Goal: Information Seeking & Learning: Learn about a topic

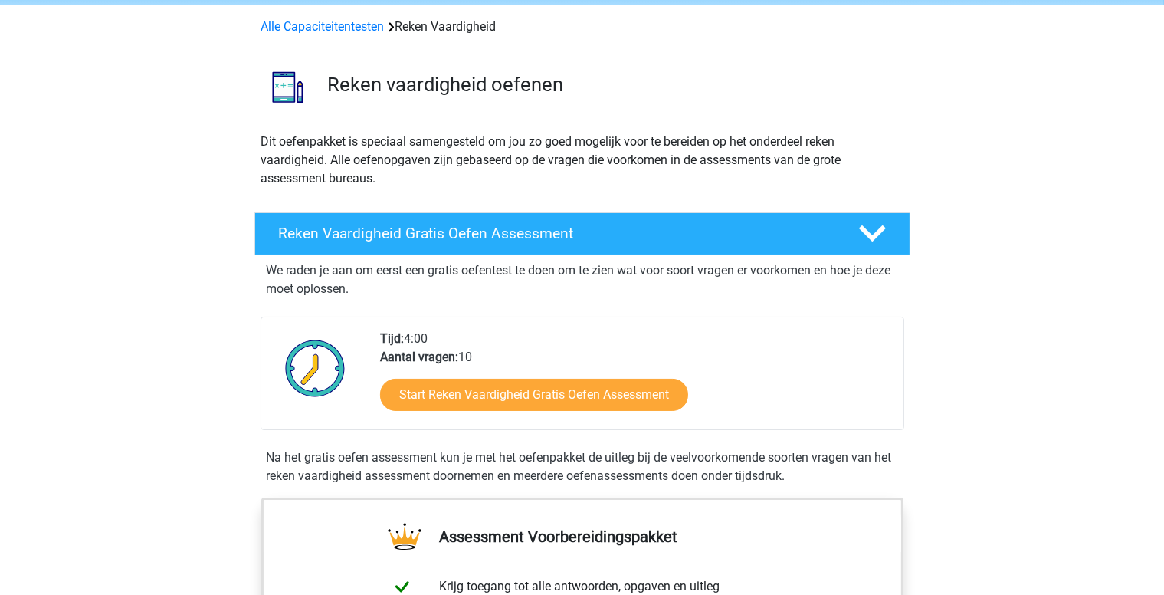
scroll to position [153, 0]
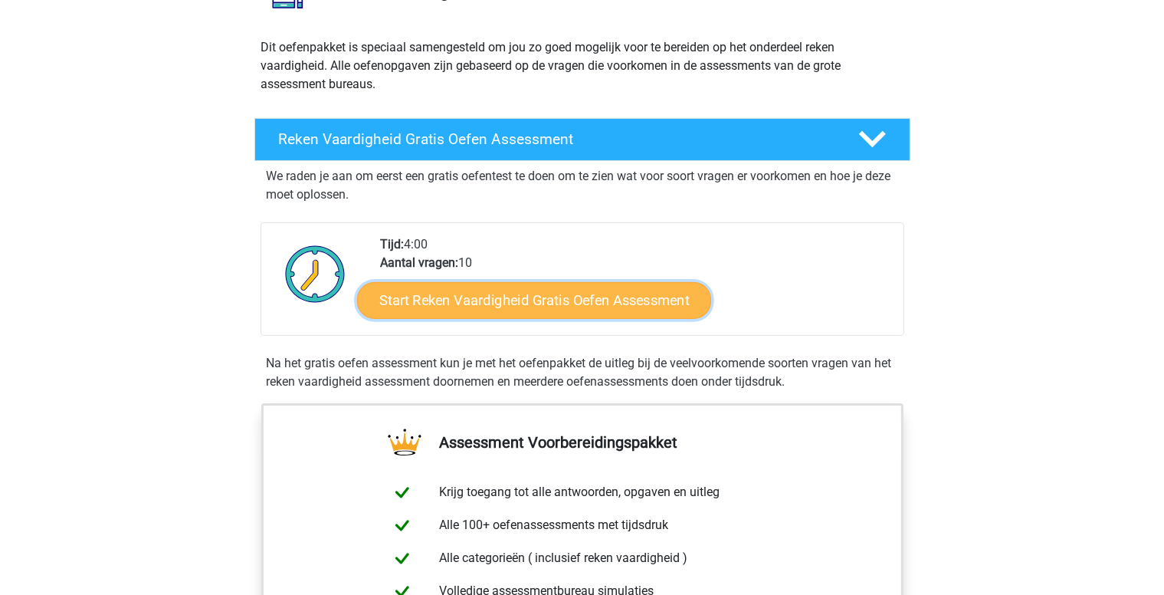
click at [600, 295] on link "Start Reken Vaardigheid Gratis Oefen Assessment" at bounding box center [534, 299] width 354 height 37
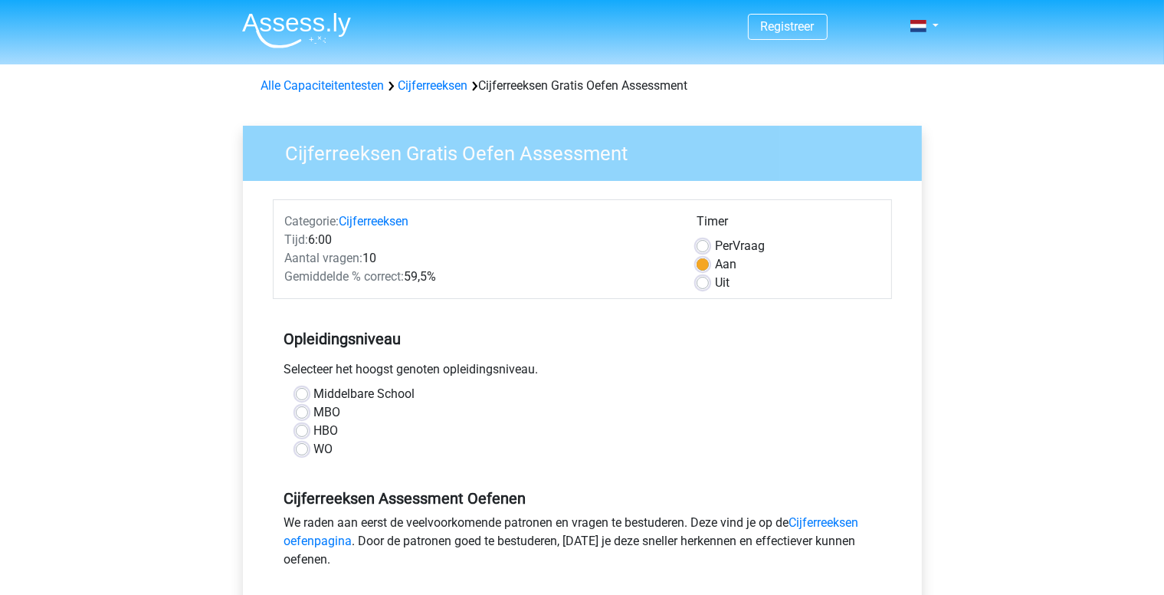
scroll to position [77, 0]
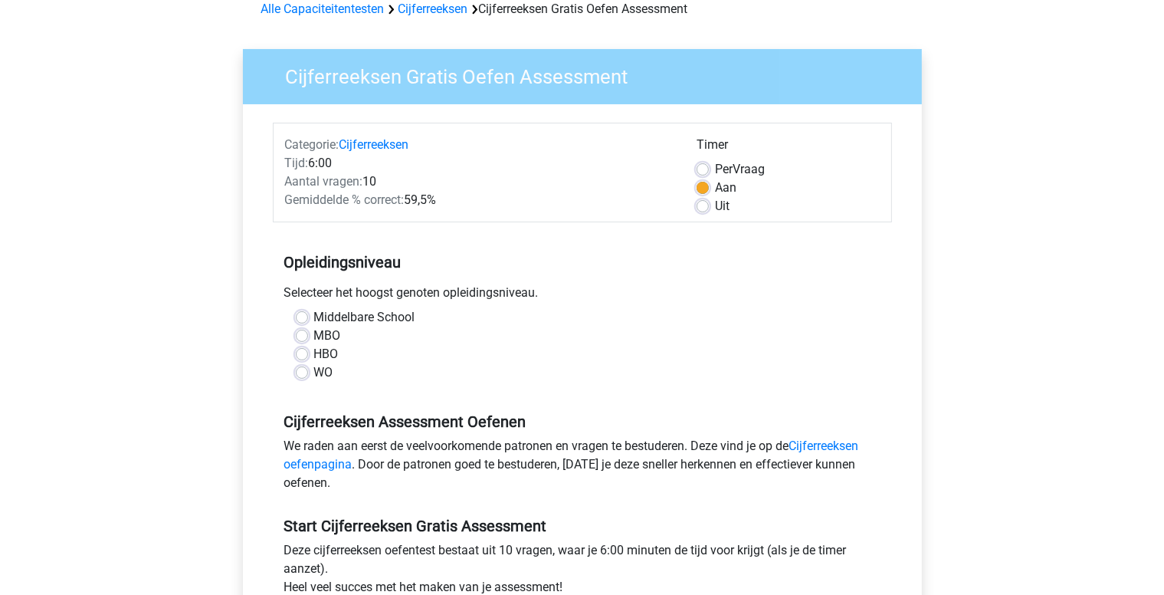
click at [314, 315] on label "Middelbare School" at bounding box center [364, 317] width 101 height 18
click at [304, 315] on input "Middelbare School" at bounding box center [302, 315] width 12 height 15
radio input "true"
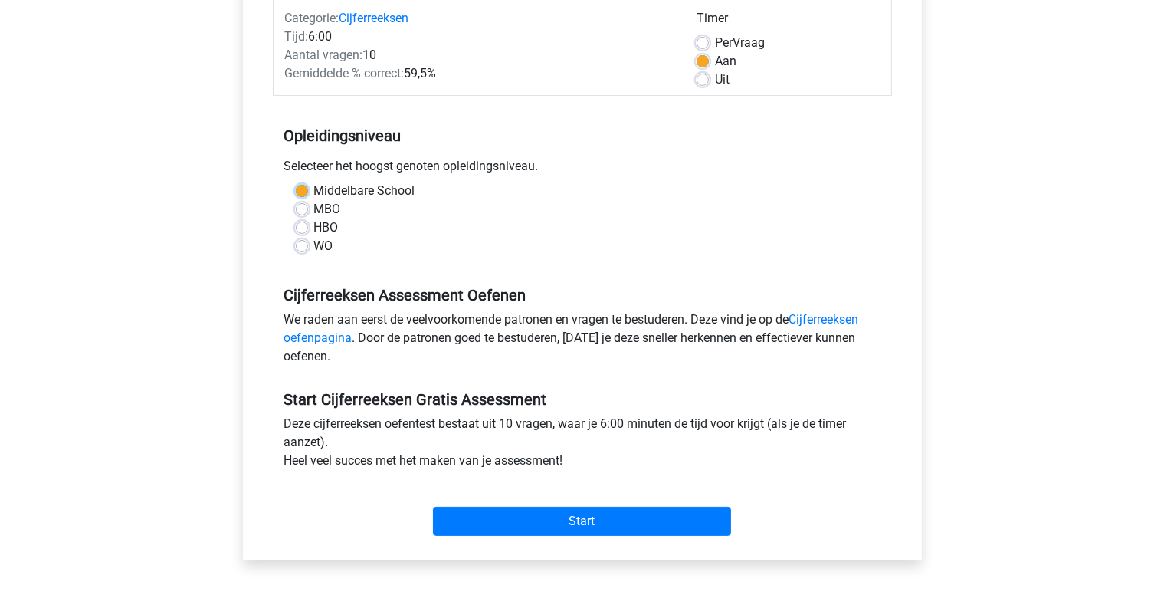
scroll to position [230, 0]
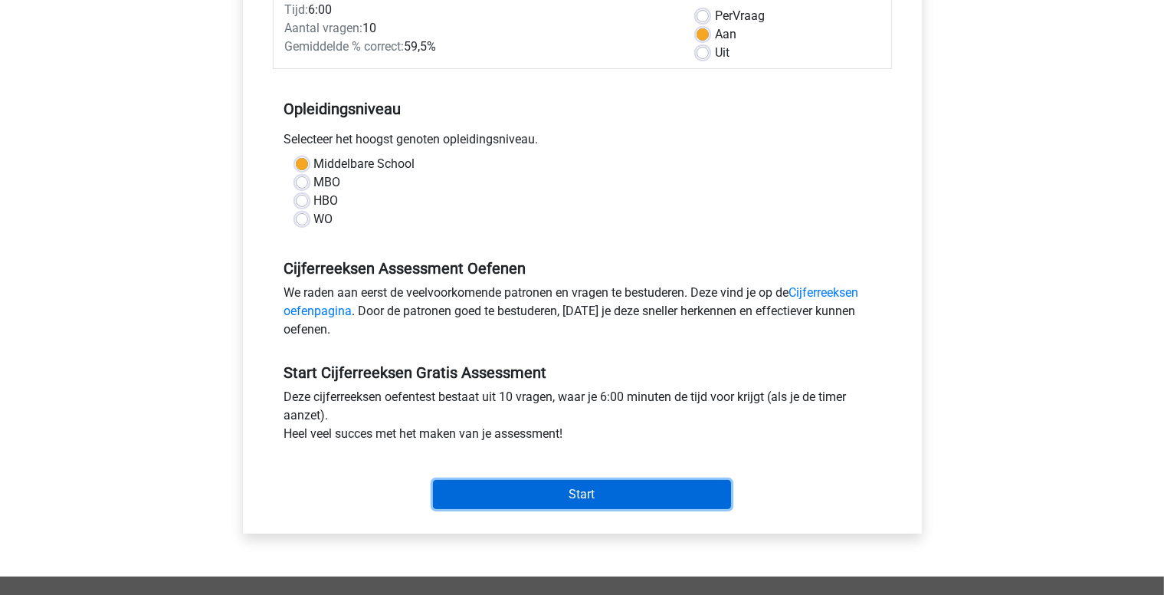
click at [611, 488] on input "Start" at bounding box center [582, 494] width 298 height 29
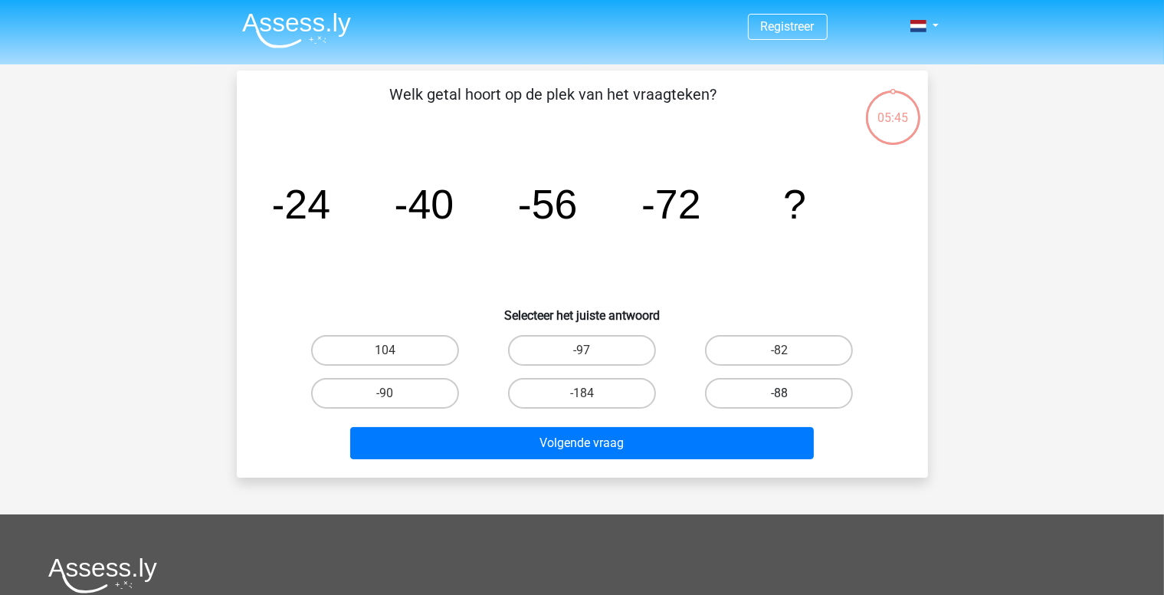
click at [799, 396] on label "-88" at bounding box center [779, 393] width 148 height 31
click at [790, 396] on input "-88" at bounding box center [785, 398] width 10 height 10
radio input "true"
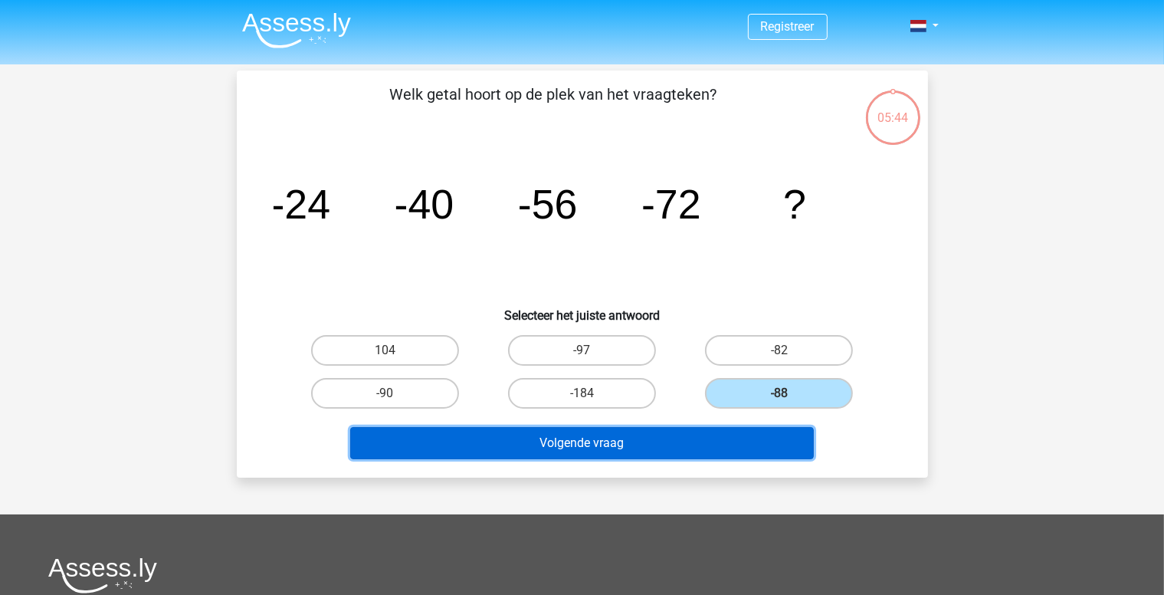
click at [622, 444] on button "Volgende vraag" at bounding box center [582, 443] width 464 height 32
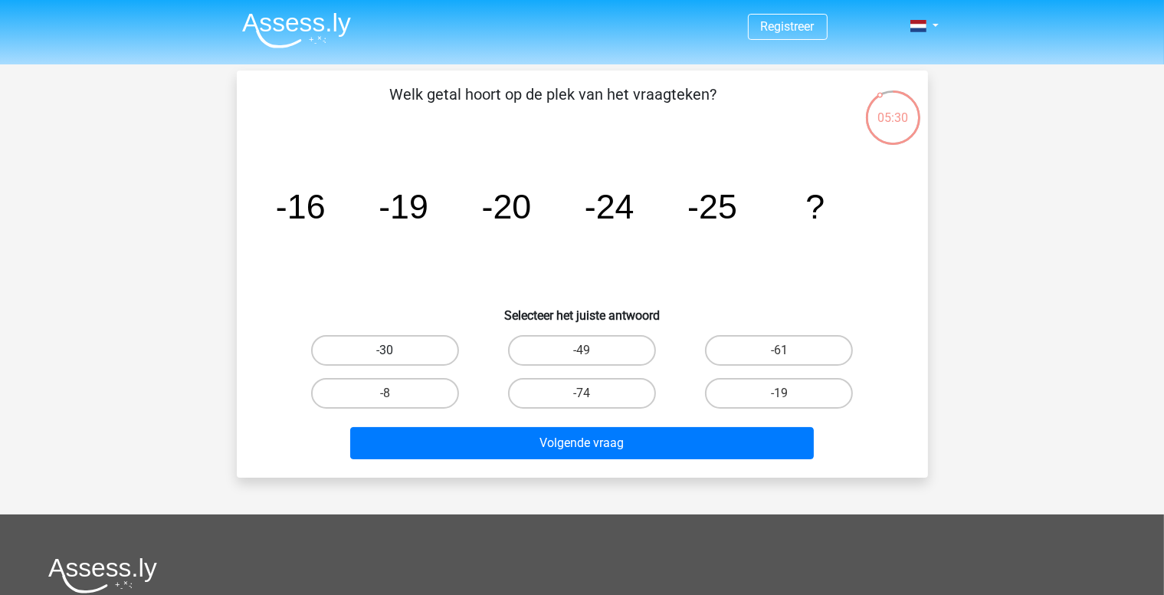
click at [414, 346] on label "-30" at bounding box center [385, 350] width 148 height 31
click at [395, 350] on input "-30" at bounding box center [390, 355] width 10 height 10
radio input "true"
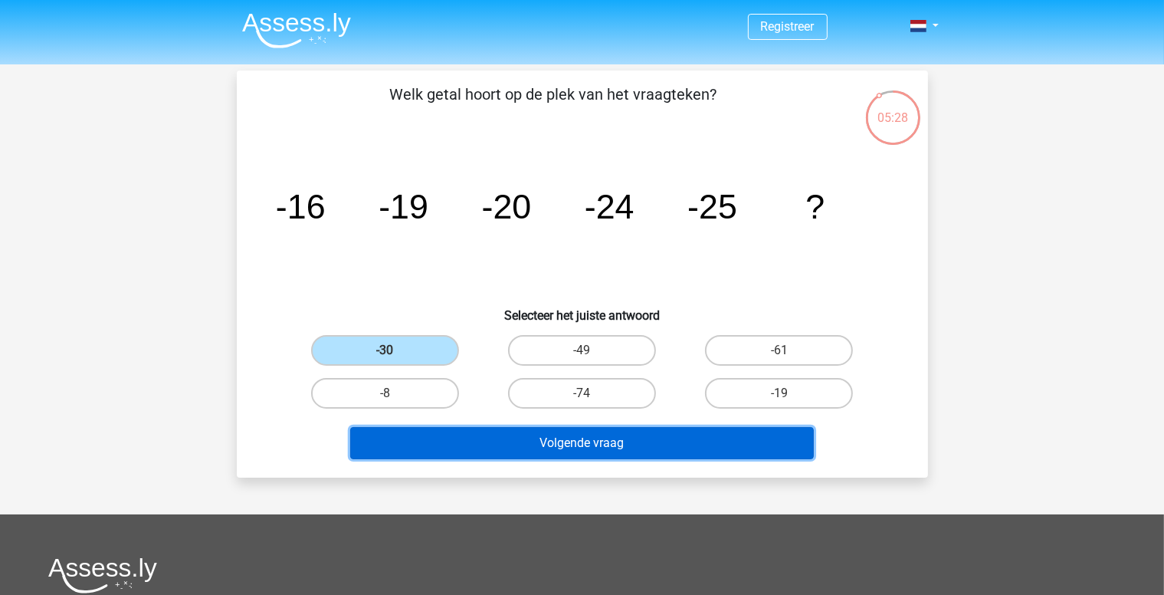
click at [617, 442] on button "Volgende vraag" at bounding box center [582, 443] width 464 height 32
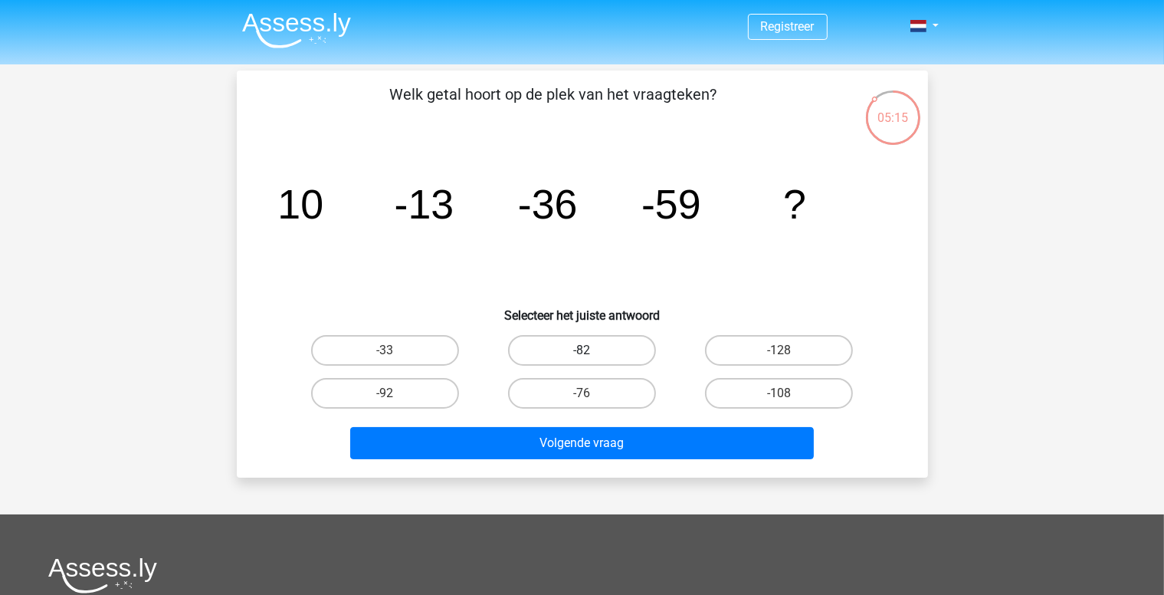
click at [602, 346] on label "-82" at bounding box center [582, 350] width 148 height 31
click at [592, 350] on input "-82" at bounding box center [587, 355] width 10 height 10
radio input "true"
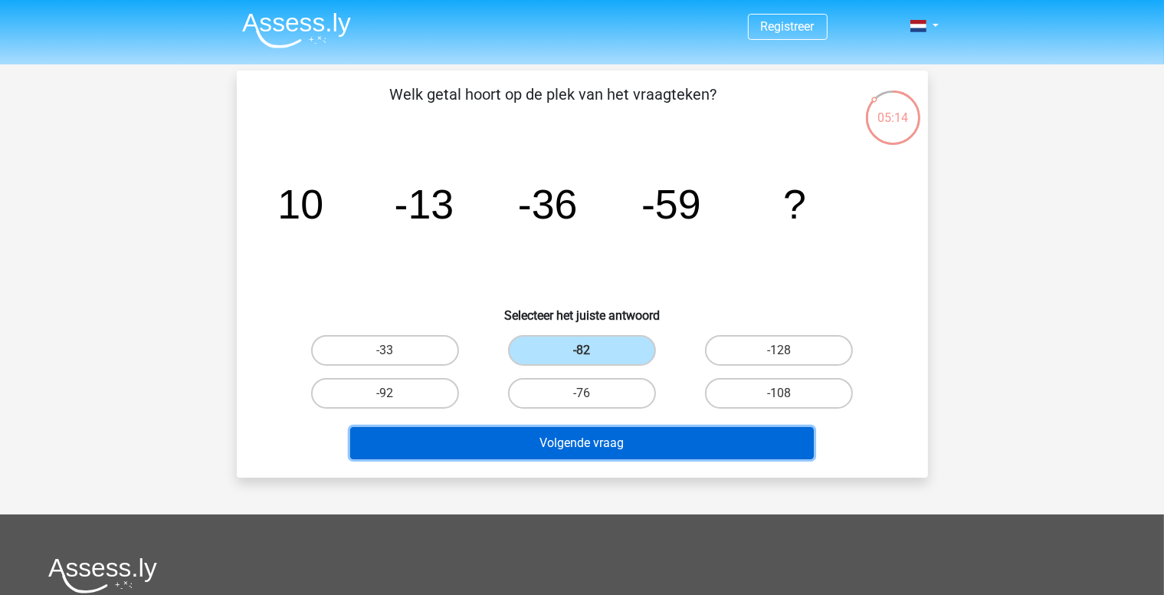
click at [638, 442] on button "Volgende vraag" at bounding box center [582, 443] width 464 height 32
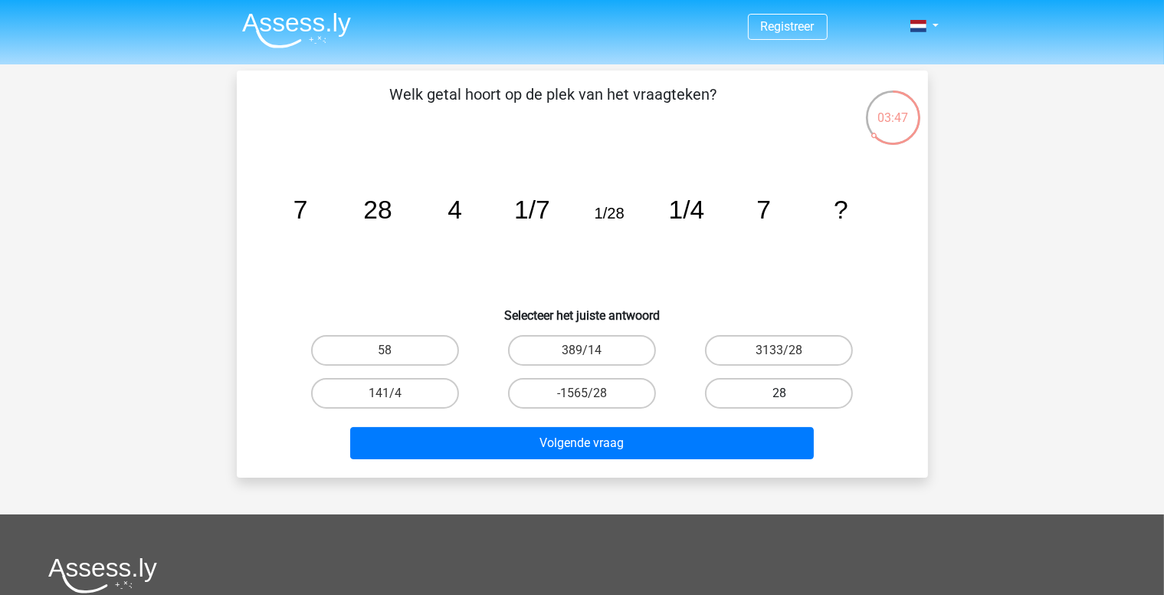
drag, startPoint x: 798, startPoint y: 390, endPoint x: 788, endPoint y: 387, distance: 10.4
click at [797, 389] on label "28" at bounding box center [779, 393] width 148 height 31
click at [790, 393] on input "28" at bounding box center [785, 398] width 10 height 10
radio input "true"
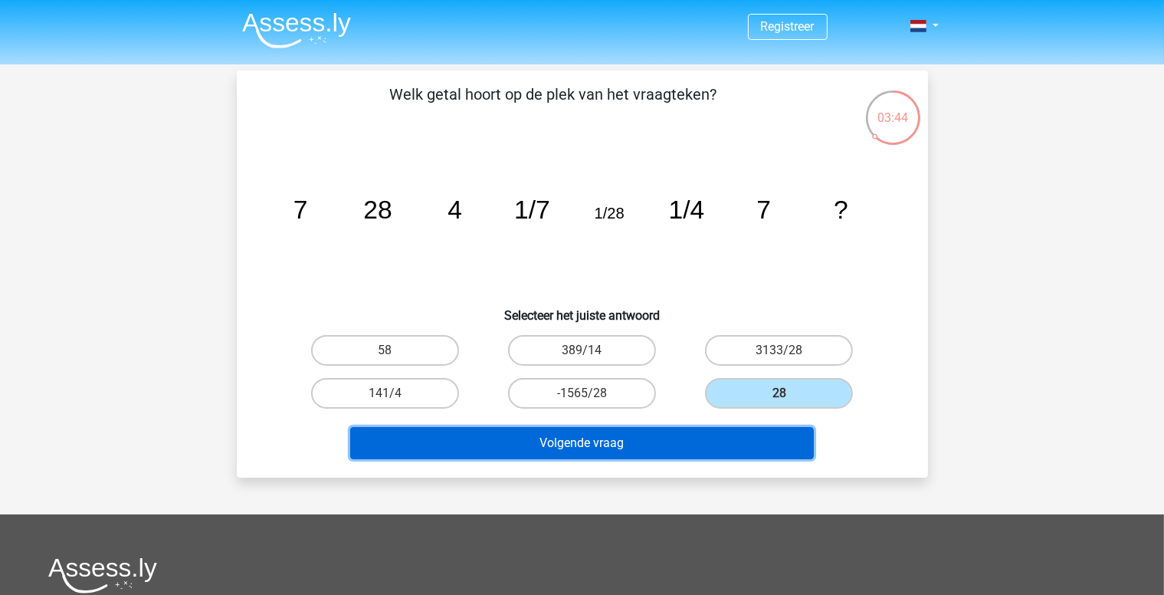
click at [622, 436] on button "Volgende vraag" at bounding box center [582, 443] width 464 height 32
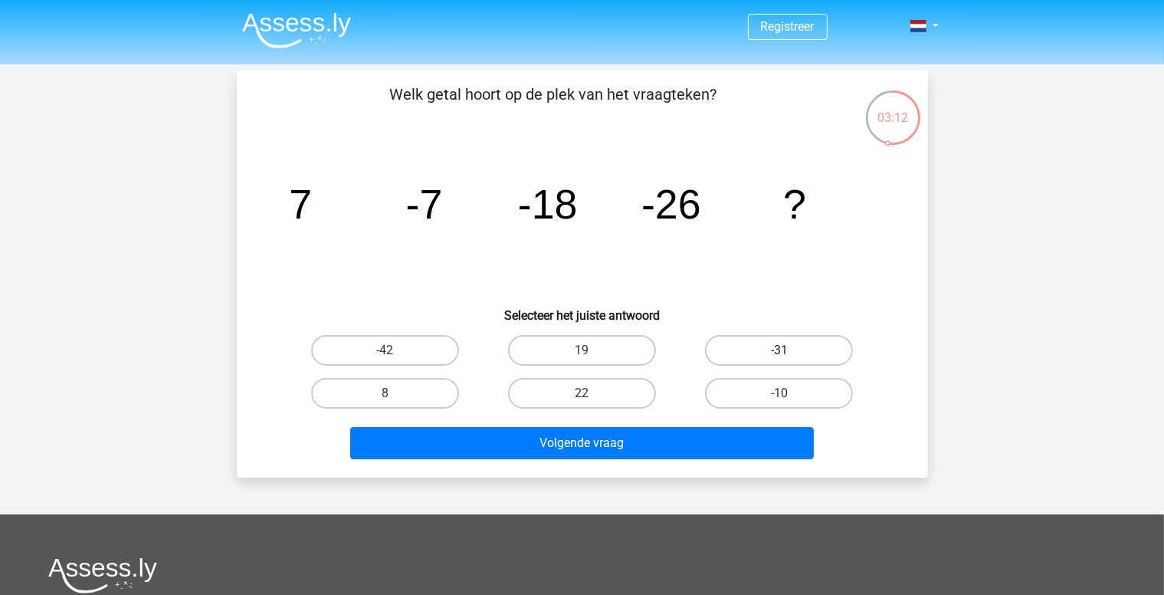
drag, startPoint x: 788, startPoint y: 344, endPoint x: 771, endPoint y: 351, distance: 18.2
click at [788, 343] on label "-31" at bounding box center [779, 350] width 148 height 31
click at [788, 350] on input "-31" at bounding box center [785, 355] width 10 height 10
radio input "true"
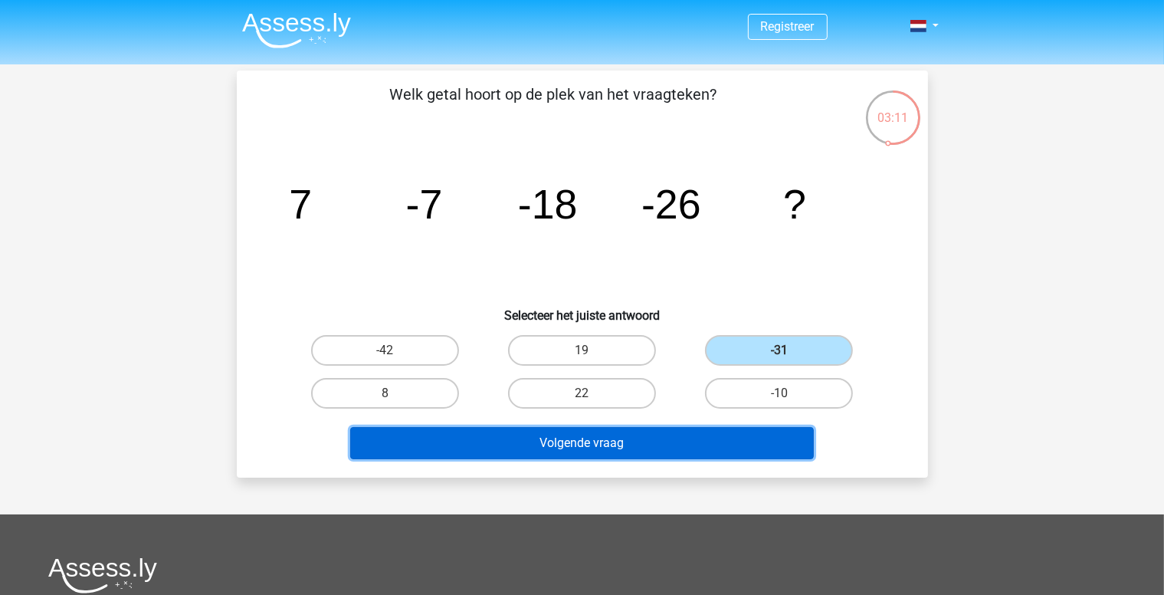
click at [629, 448] on button "Volgende vraag" at bounding box center [582, 443] width 464 height 32
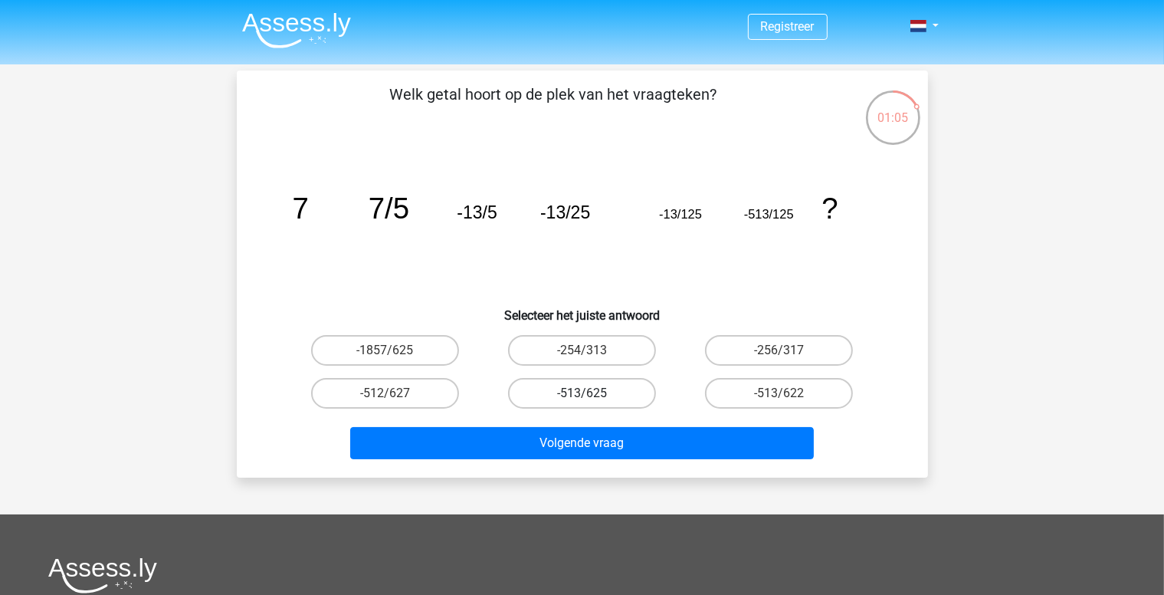
click at [606, 394] on label "-513/625" at bounding box center [582, 393] width 148 height 31
click at [592, 394] on input "-513/625" at bounding box center [587, 398] width 10 height 10
radio input "true"
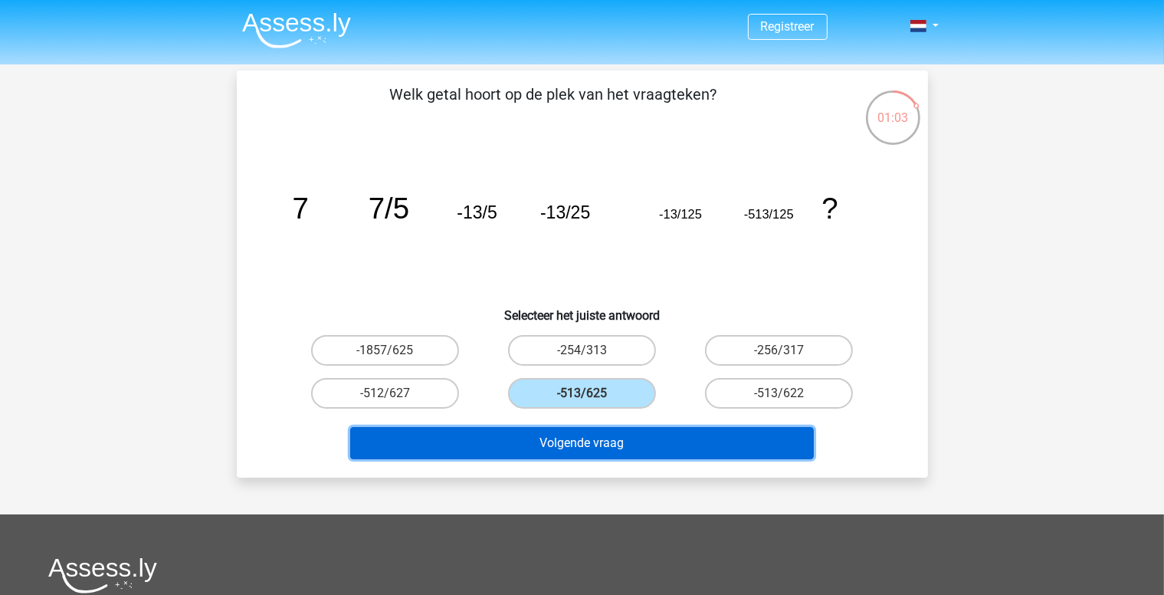
click at [629, 446] on button "Volgende vraag" at bounding box center [582, 443] width 464 height 32
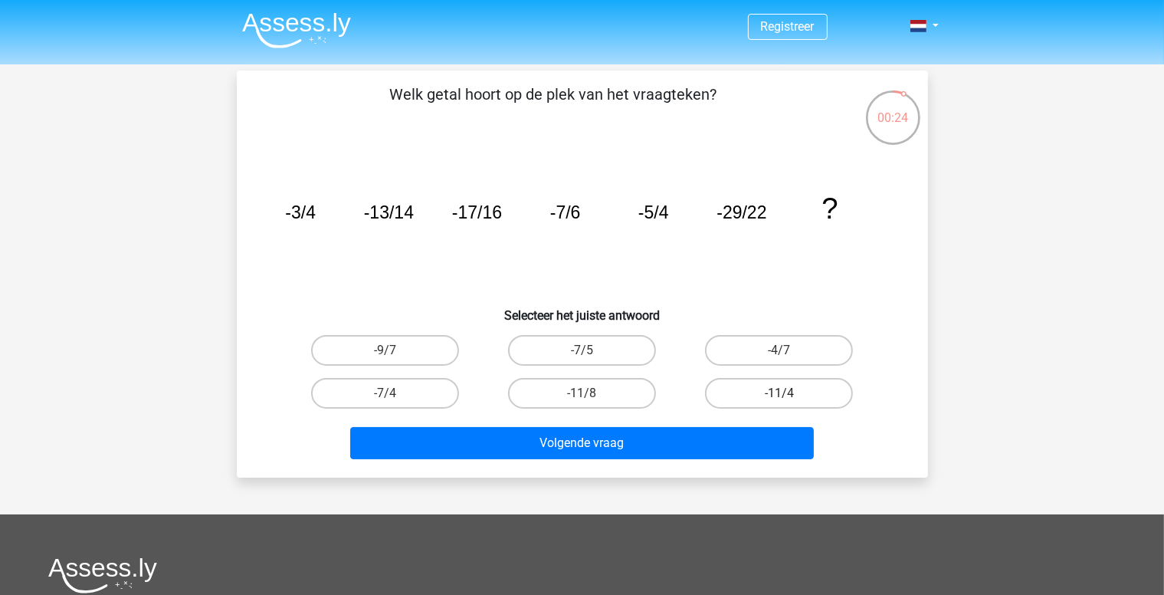
click at [794, 395] on label "-11/4" at bounding box center [779, 393] width 148 height 31
click at [790, 395] on input "-11/4" at bounding box center [785, 398] width 10 height 10
radio input "true"
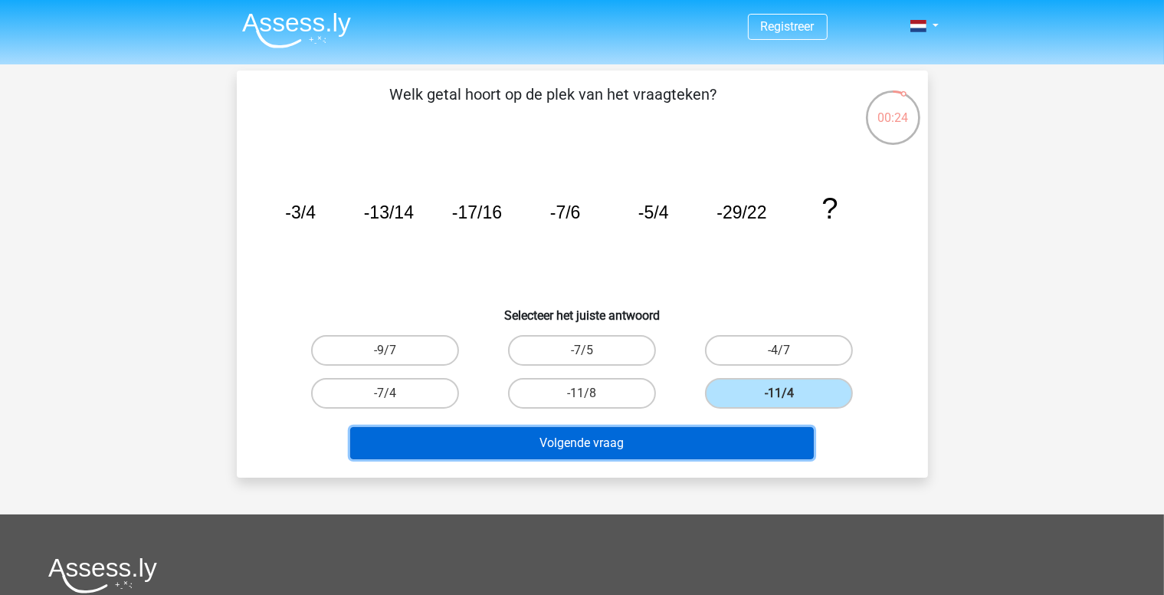
click at [626, 445] on button "Volgende vraag" at bounding box center [582, 443] width 464 height 32
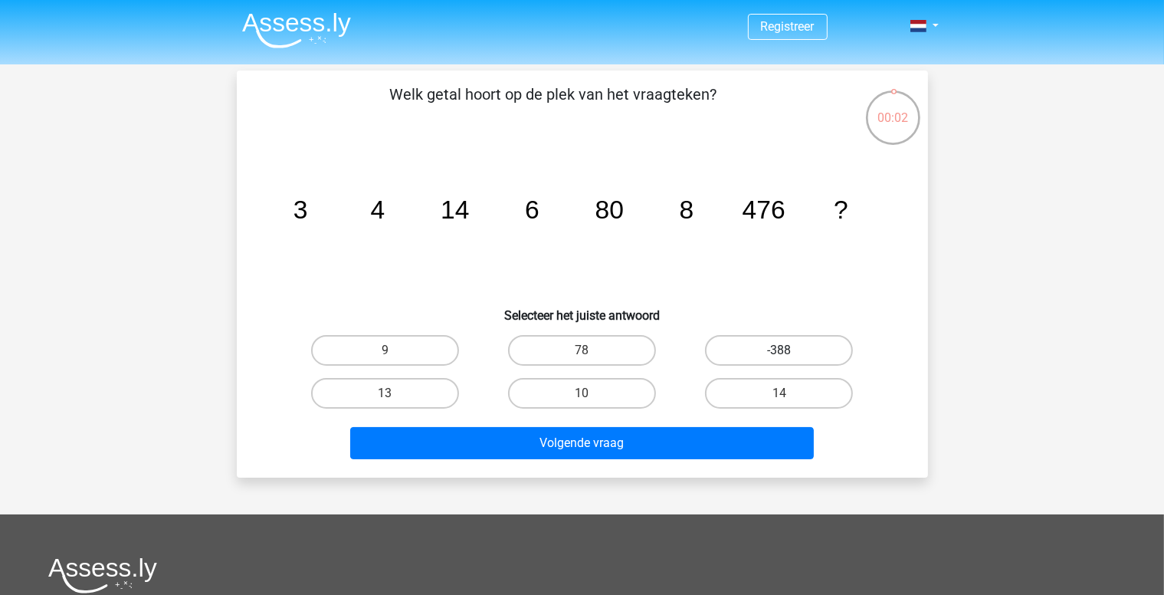
click at [790, 345] on label "-388" at bounding box center [779, 350] width 148 height 31
click at [790, 350] on input "-388" at bounding box center [785, 355] width 10 height 10
radio input "true"
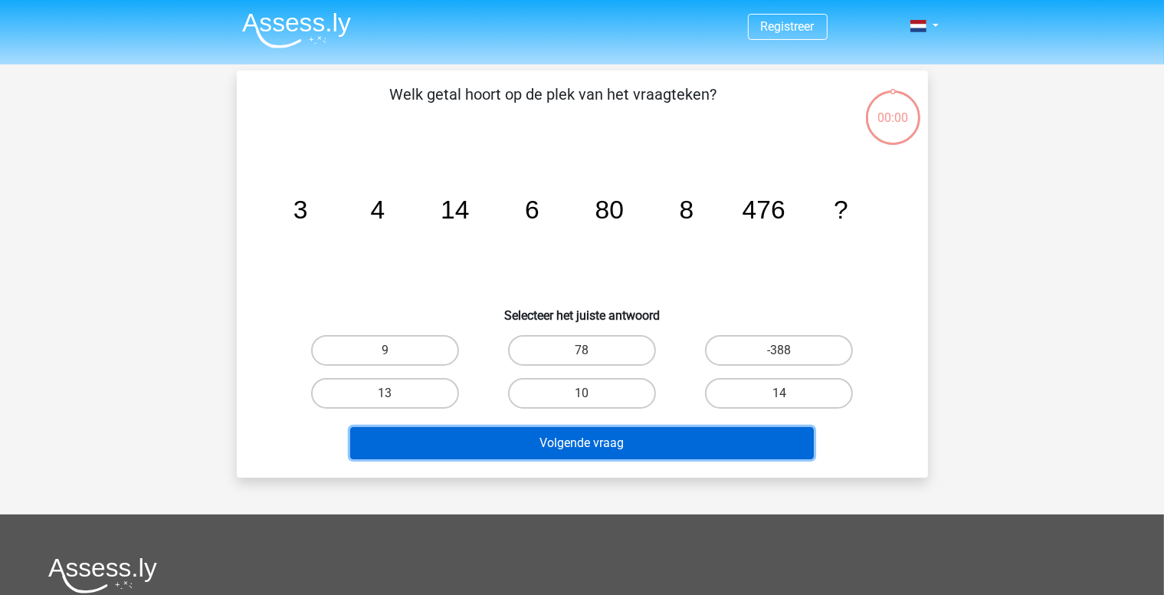
click at [607, 447] on button "Volgende vraag" at bounding box center [582, 443] width 464 height 32
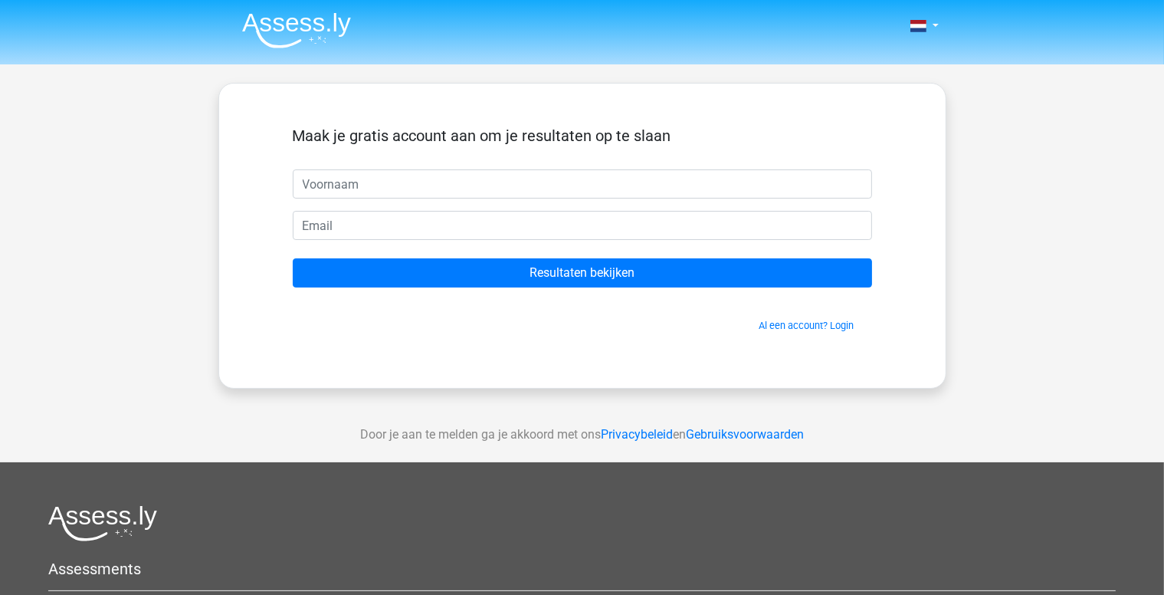
click at [401, 193] on input "text" at bounding box center [583, 183] width 580 height 29
type input "koen"
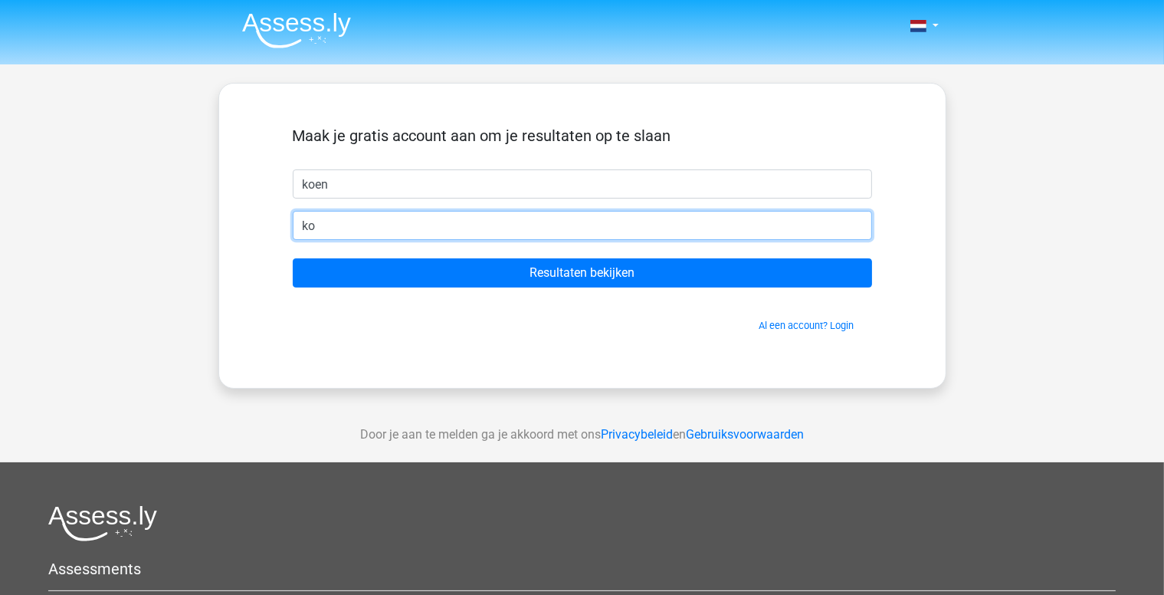
type input "[EMAIL_ADDRESS][DOMAIN_NAME]"
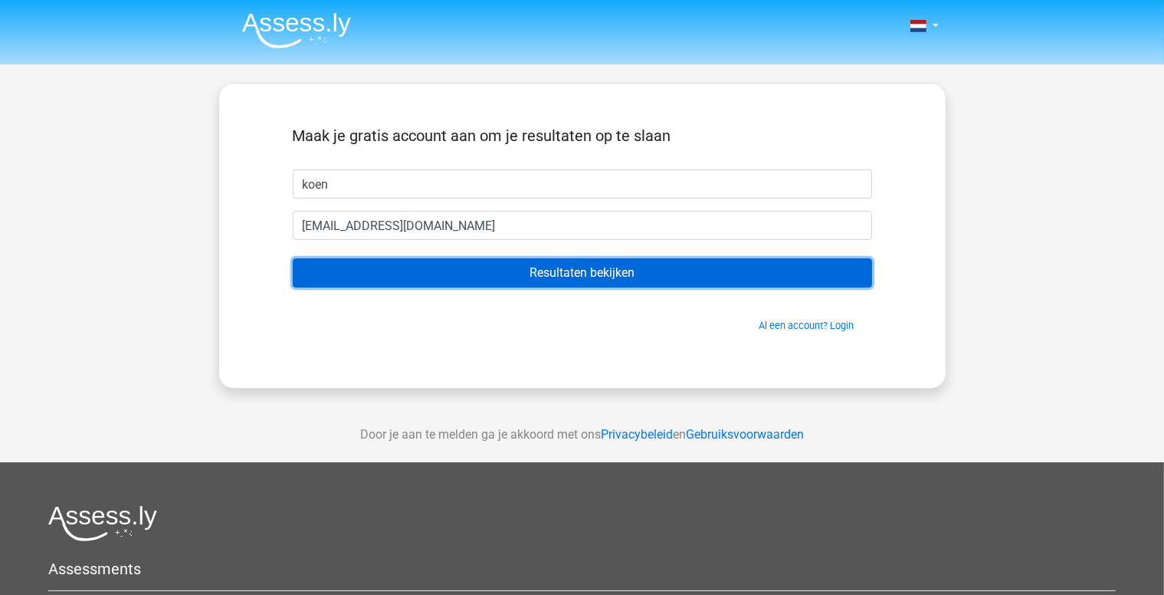
click at [621, 274] on input "Resultaten bekijken" at bounding box center [583, 272] width 580 height 29
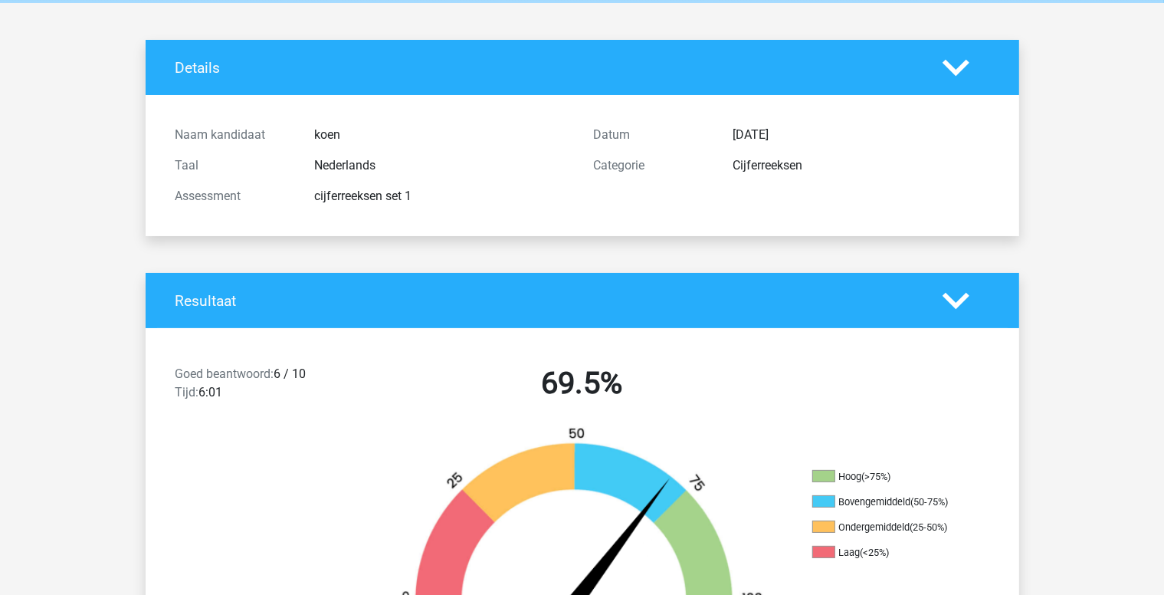
scroll to position [153, 0]
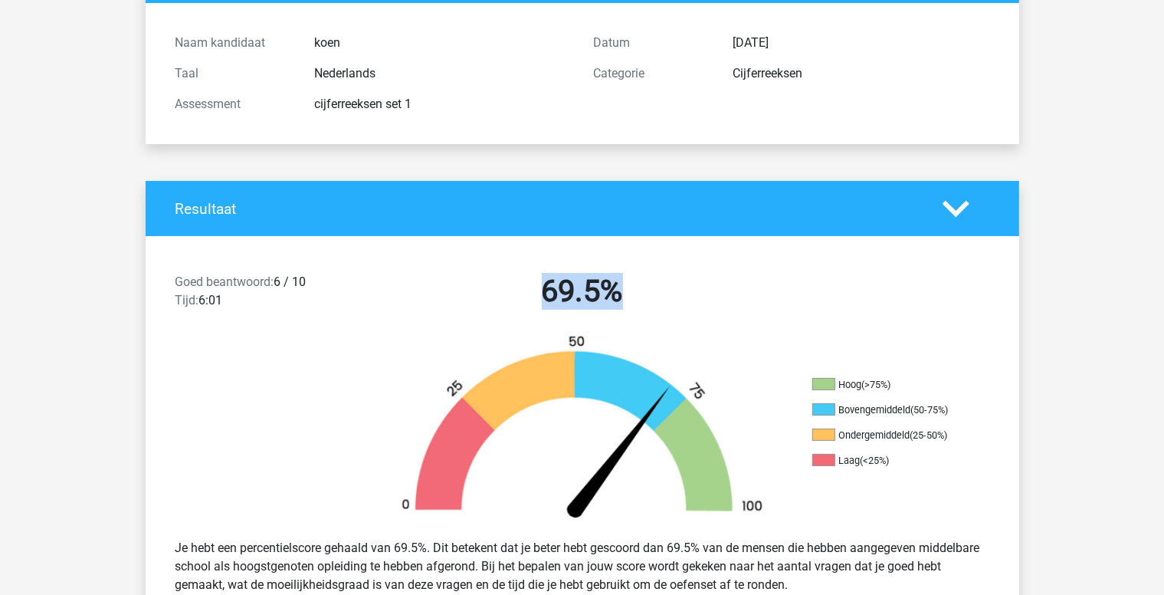
drag, startPoint x: 552, startPoint y: 296, endPoint x: 678, endPoint y: 304, distance: 126.0
click at [678, 304] on h2 "69.5%" at bounding box center [583, 291] width 396 height 37
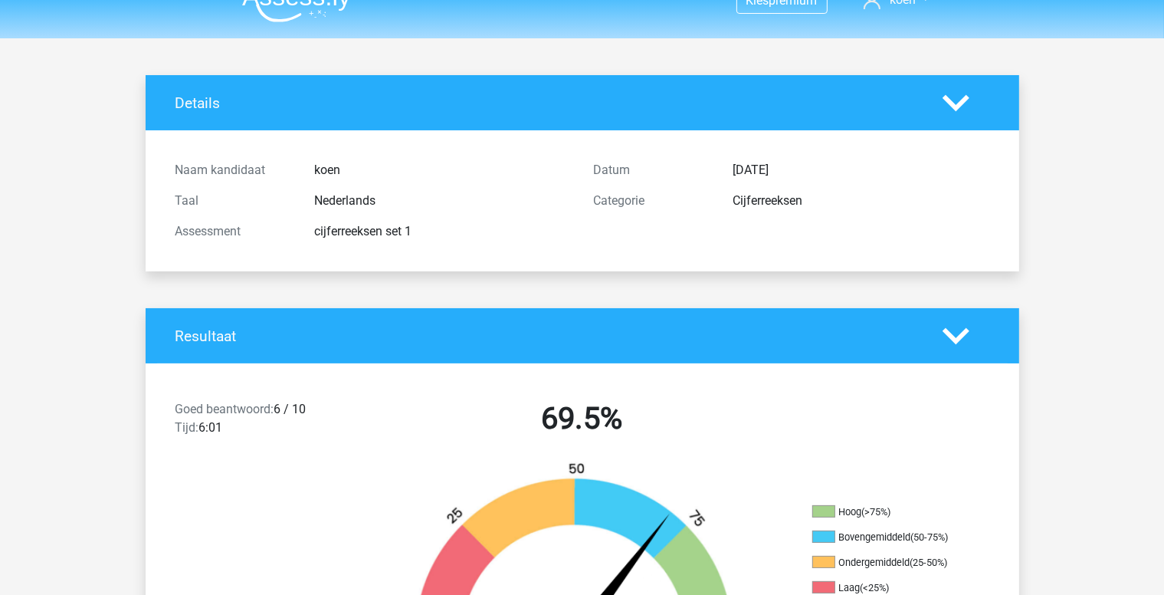
scroll to position [0, 0]
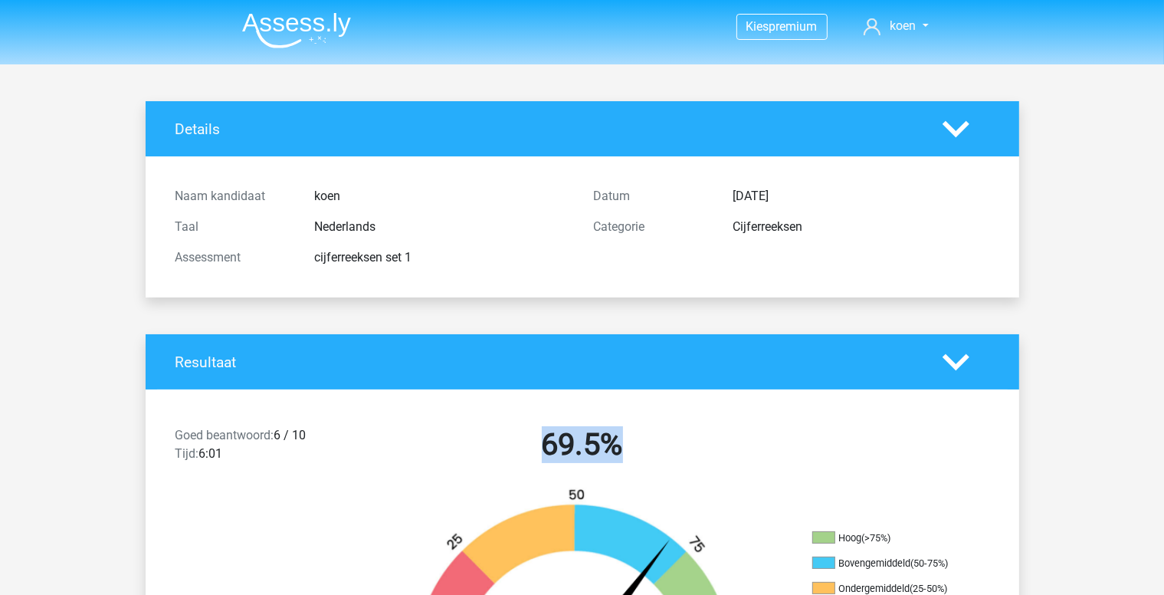
drag, startPoint x: 540, startPoint y: 445, endPoint x: 753, endPoint y: 455, distance: 213.3
click at [752, 455] on h2 "69.5%" at bounding box center [583, 444] width 396 height 37
click at [757, 453] on h2 "69.5%" at bounding box center [583, 444] width 396 height 37
click at [691, 460] on h2 "69.5%" at bounding box center [583, 444] width 396 height 37
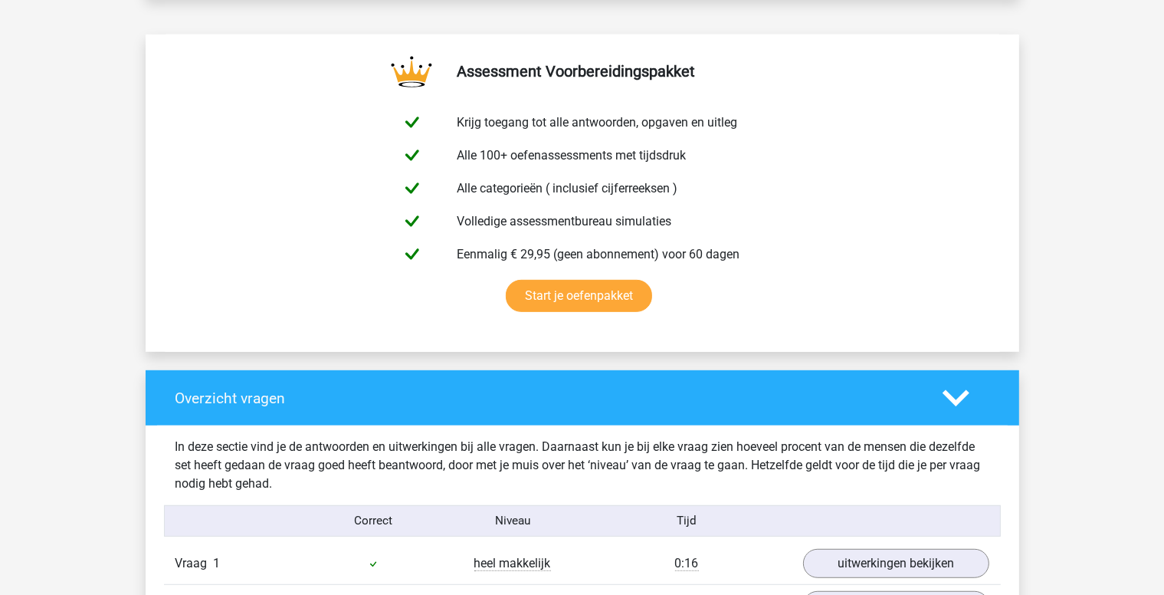
scroll to position [771, 0]
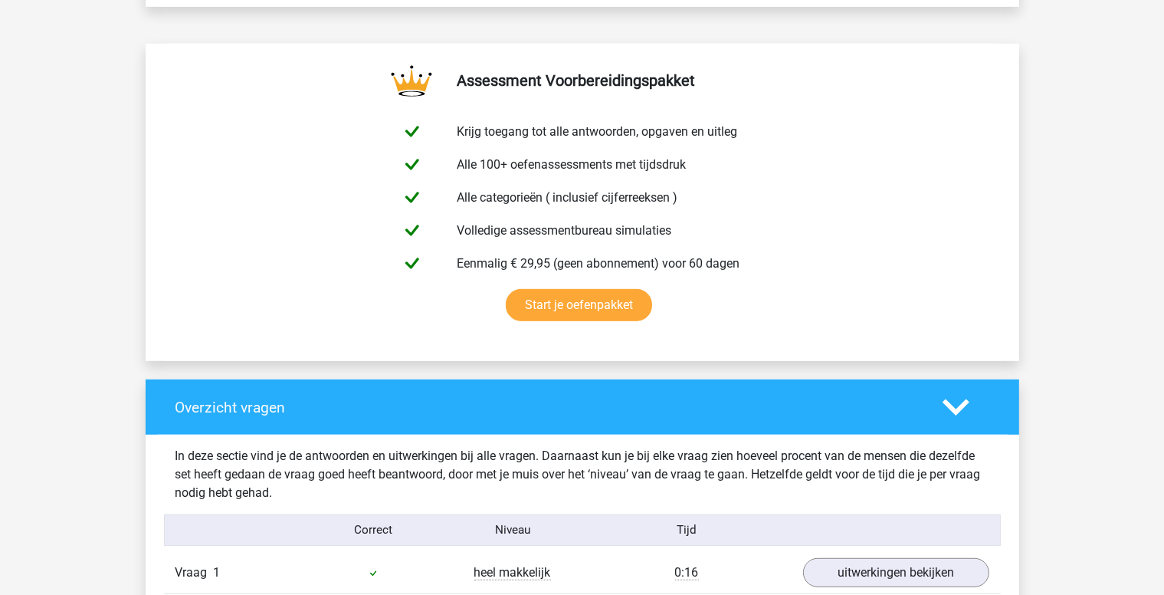
click at [956, 398] on icon at bounding box center [956, 407] width 27 height 27
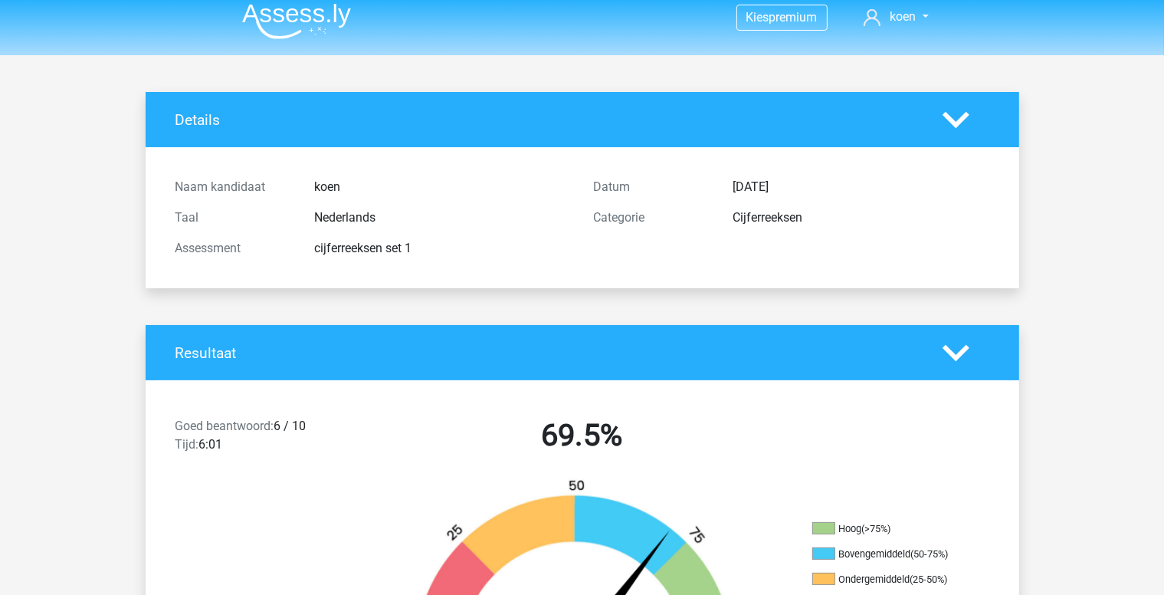
scroll to position [0, 0]
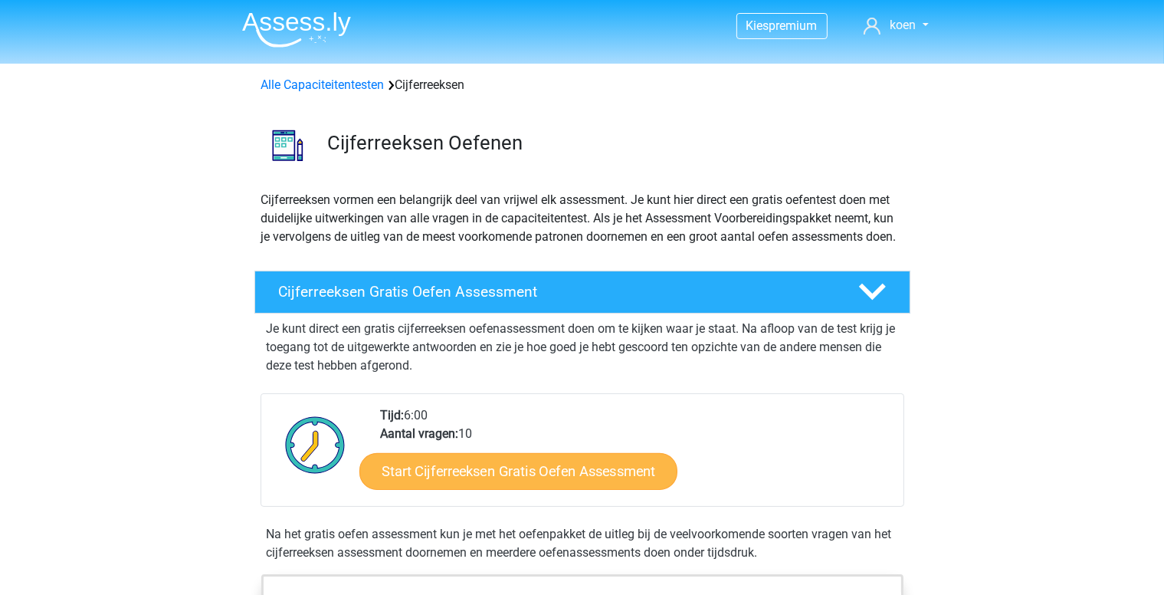
scroll to position [153, 0]
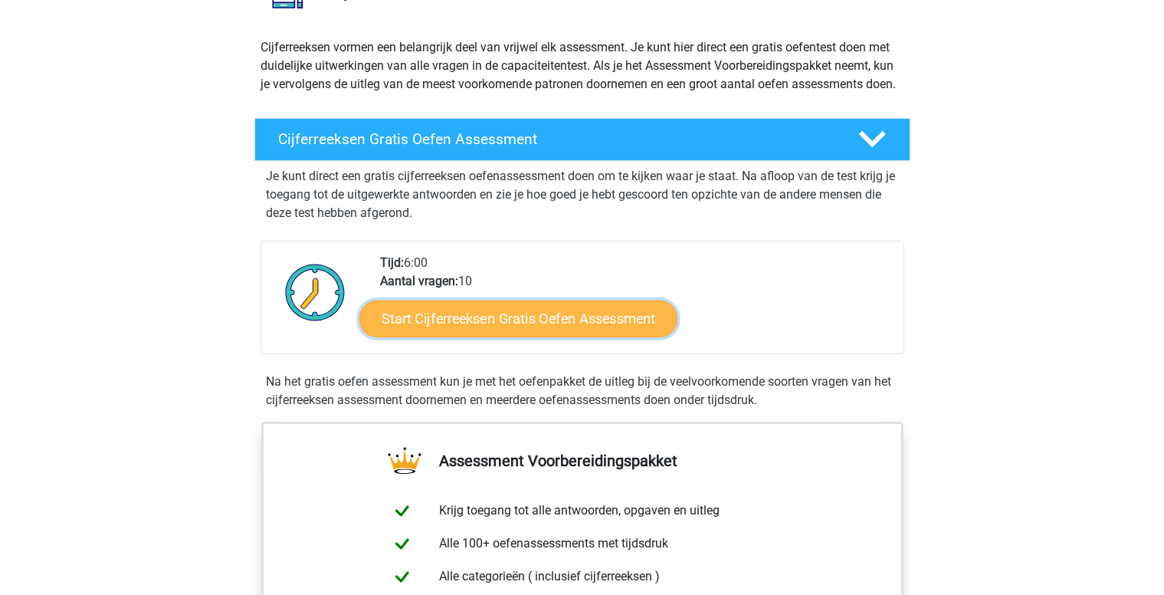
click at [563, 337] on link "Start Cijferreeksen Gratis Oefen Assessment" at bounding box center [519, 318] width 318 height 37
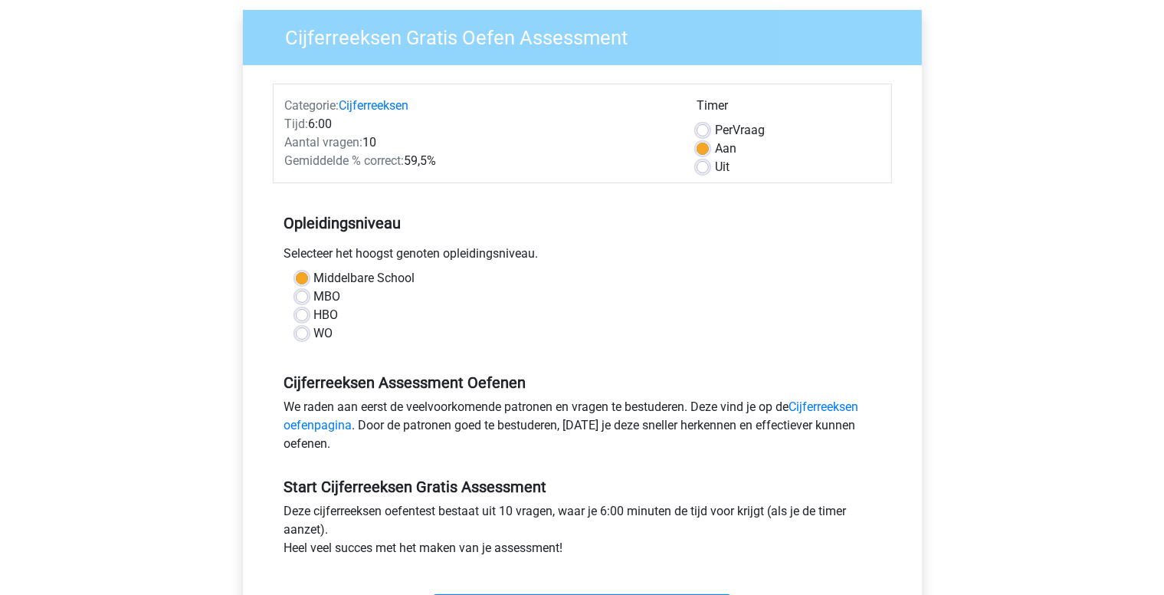
scroll to position [153, 0]
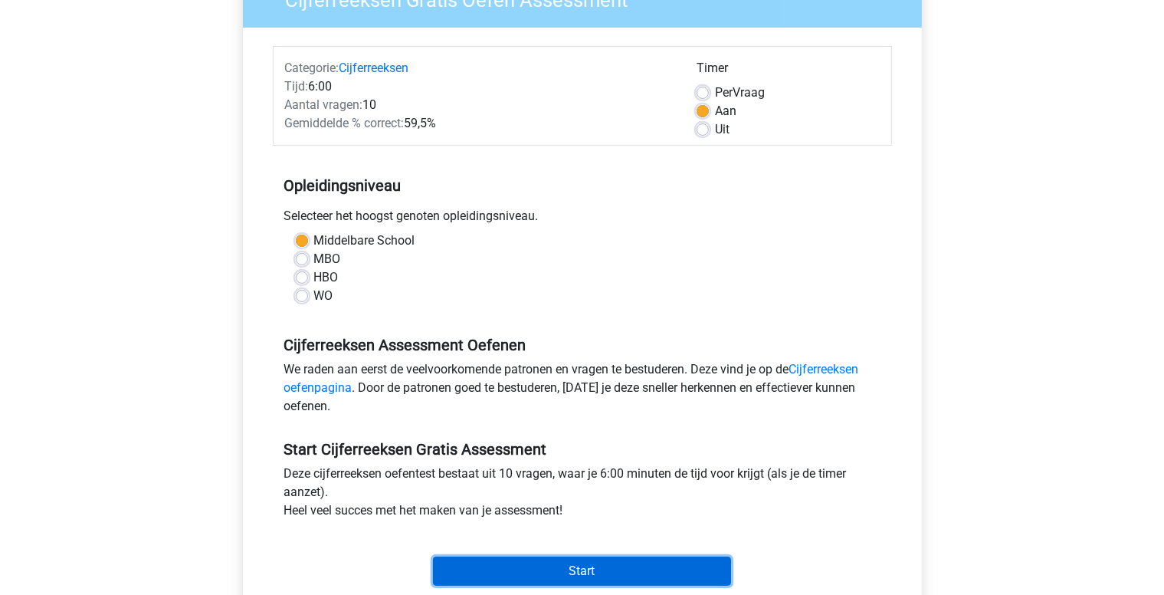
click at [618, 568] on input "Start" at bounding box center [582, 571] width 298 height 29
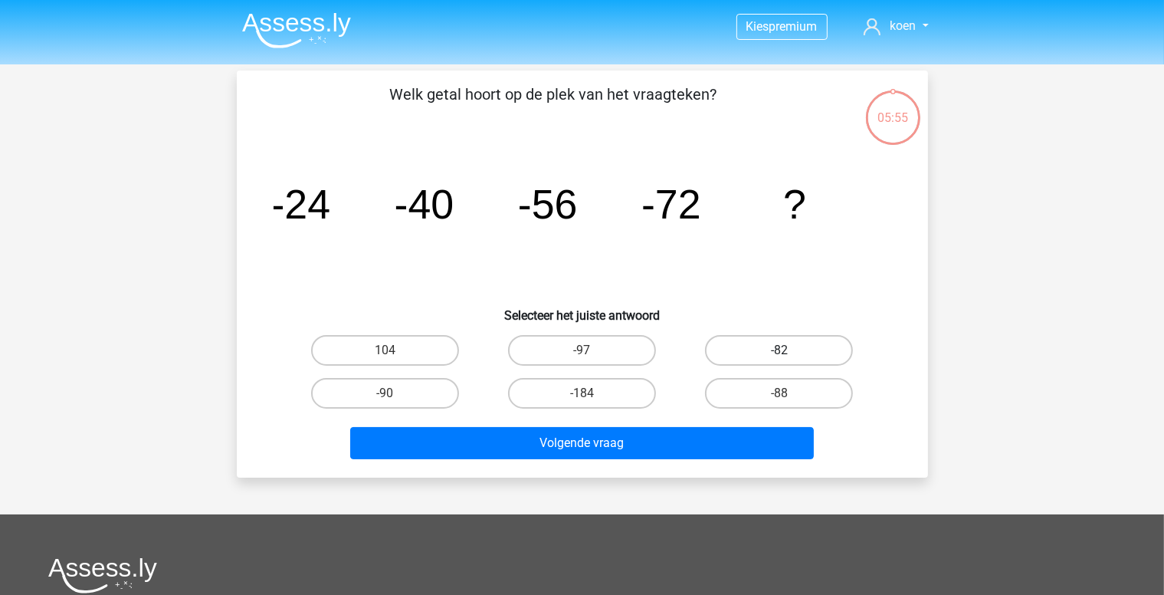
click at [775, 352] on label "-82" at bounding box center [779, 350] width 148 height 31
click at [780, 352] on input "-82" at bounding box center [785, 355] width 10 height 10
radio input "true"
click at [796, 398] on label "-88" at bounding box center [779, 393] width 148 height 31
click at [790, 398] on input "-88" at bounding box center [785, 398] width 10 height 10
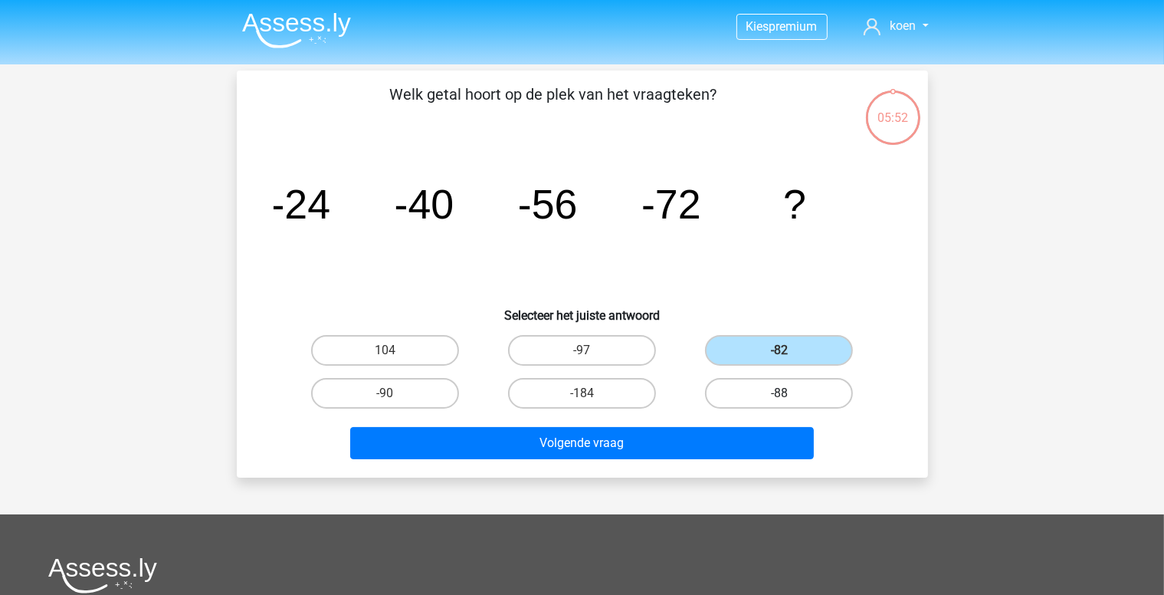
radio input "true"
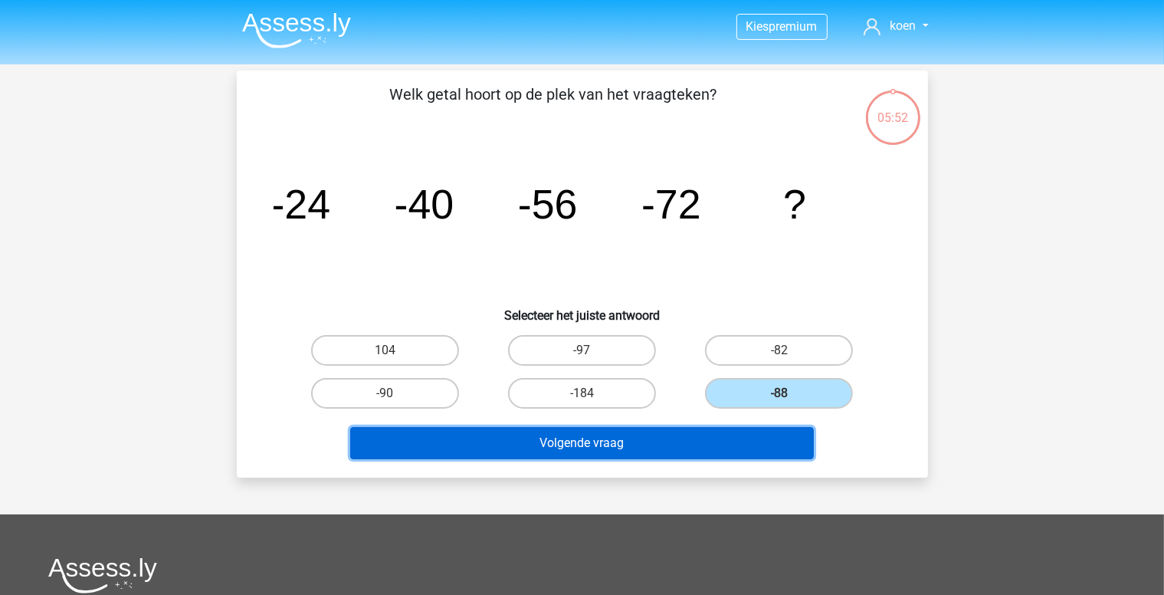
click at [616, 439] on button "Volgende vraag" at bounding box center [582, 443] width 464 height 32
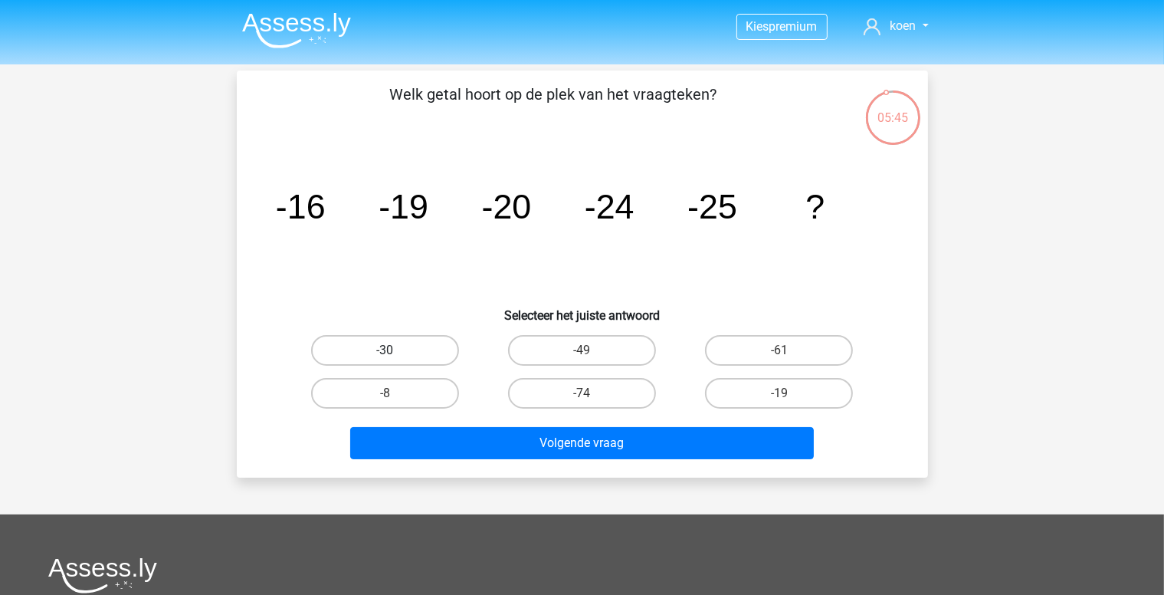
click at [398, 350] on label "-30" at bounding box center [385, 350] width 148 height 31
click at [395, 350] on input "-30" at bounding box center [390, 355] width 10 height 10
radio input "true"
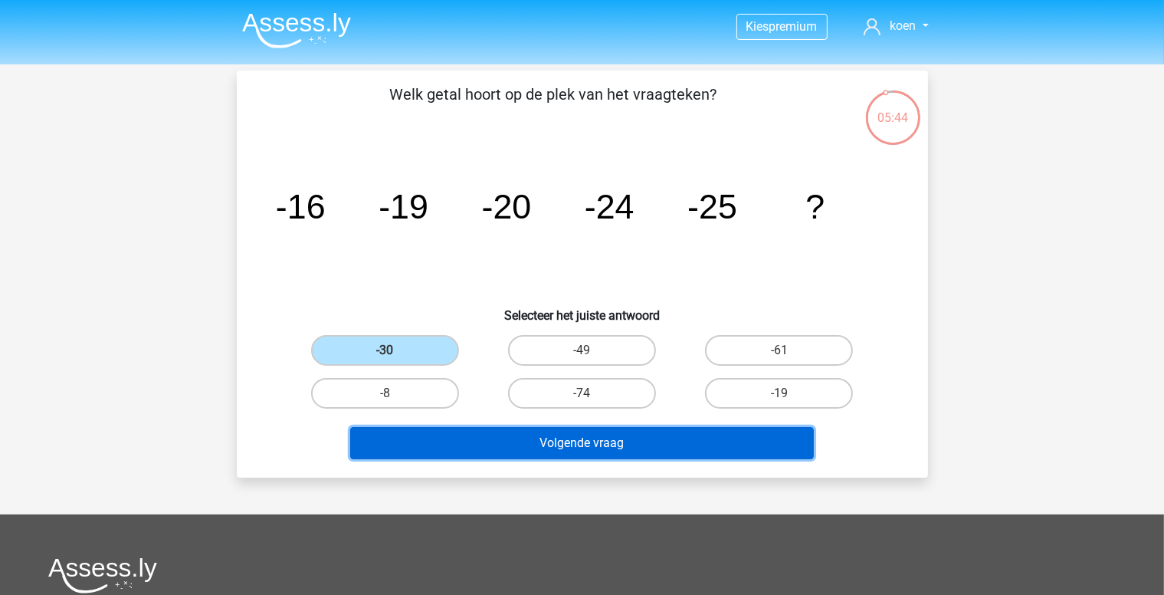
click at [623, 441] on button "Volgende vraag" at bounding box center [582, 443] width 464 height 32
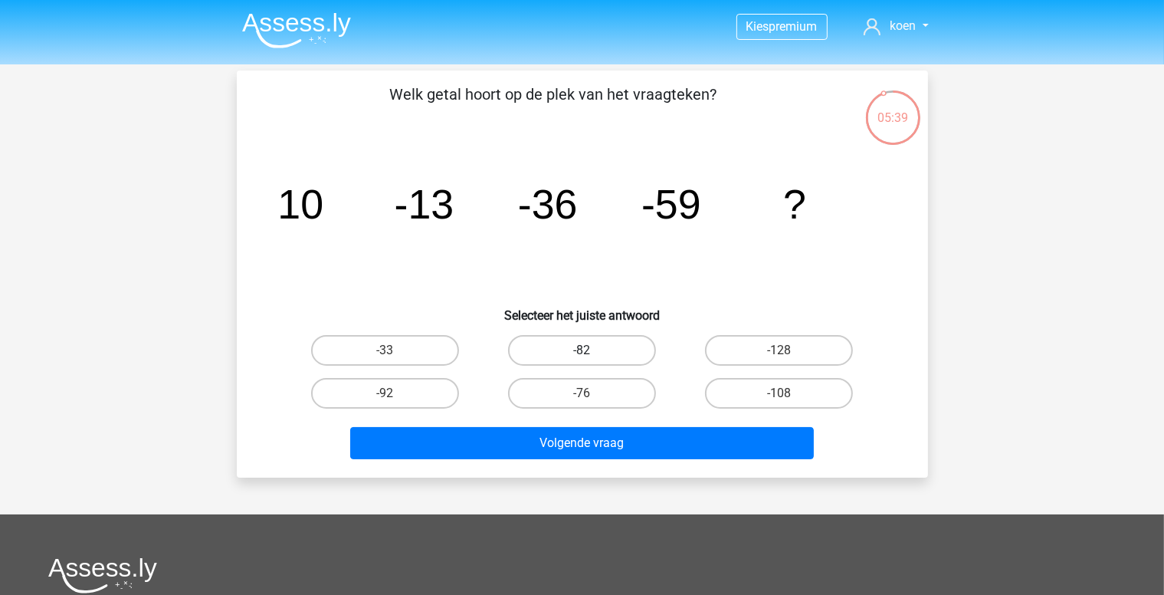
click at [595, 344] on label "-82" at bounding box center [582, 350] width 148 height 31
click at [592, 350] on input "-82" at bounding box center [587, 355] width 10 height 10
radio input "true"
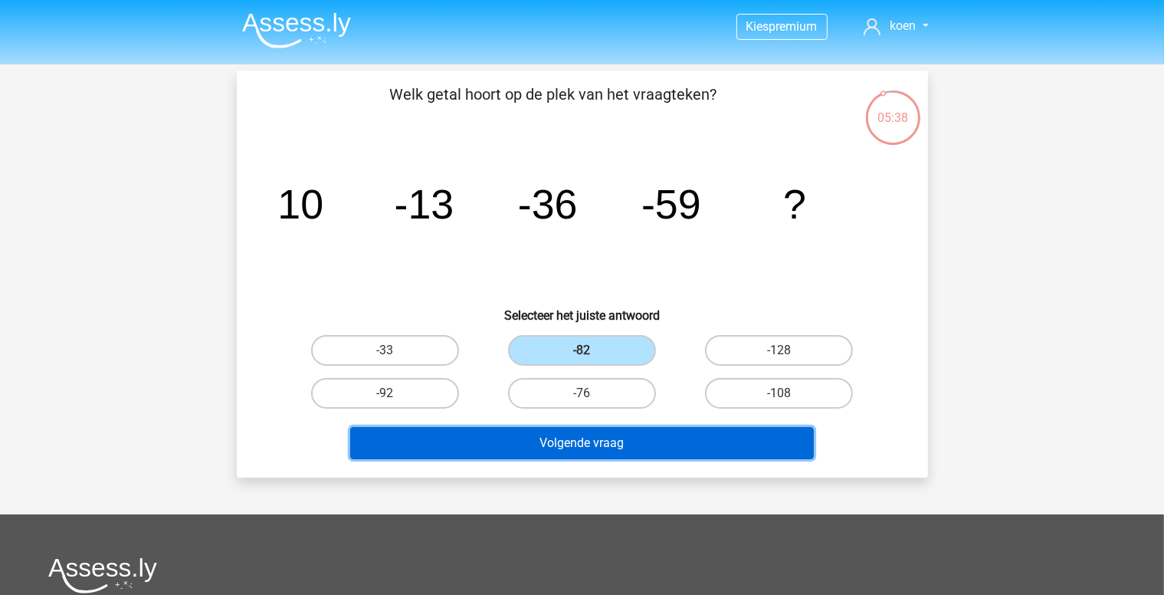
click at [588, 445] on button "Volgende vraag" at bounding box center [582, 443] width 464 height 32
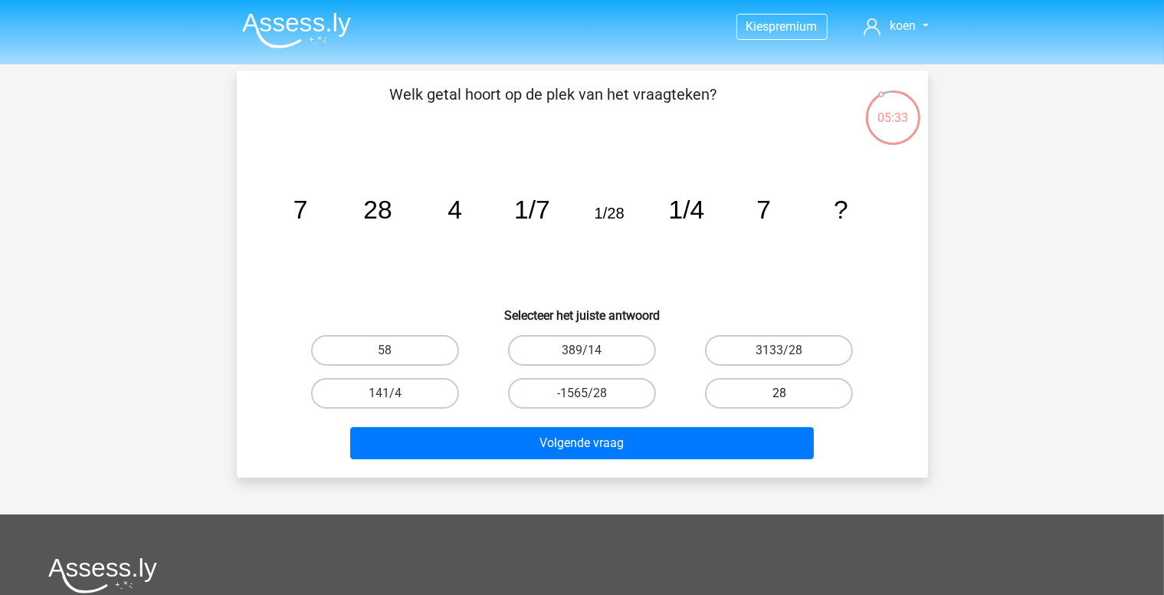
click at [776, 390] on label "28" at bounding box center [779, 393] width 148 height 31
click at [780, 393] on input "28" at bounding box center [785, 398] width 10 height 10
radio input "true"
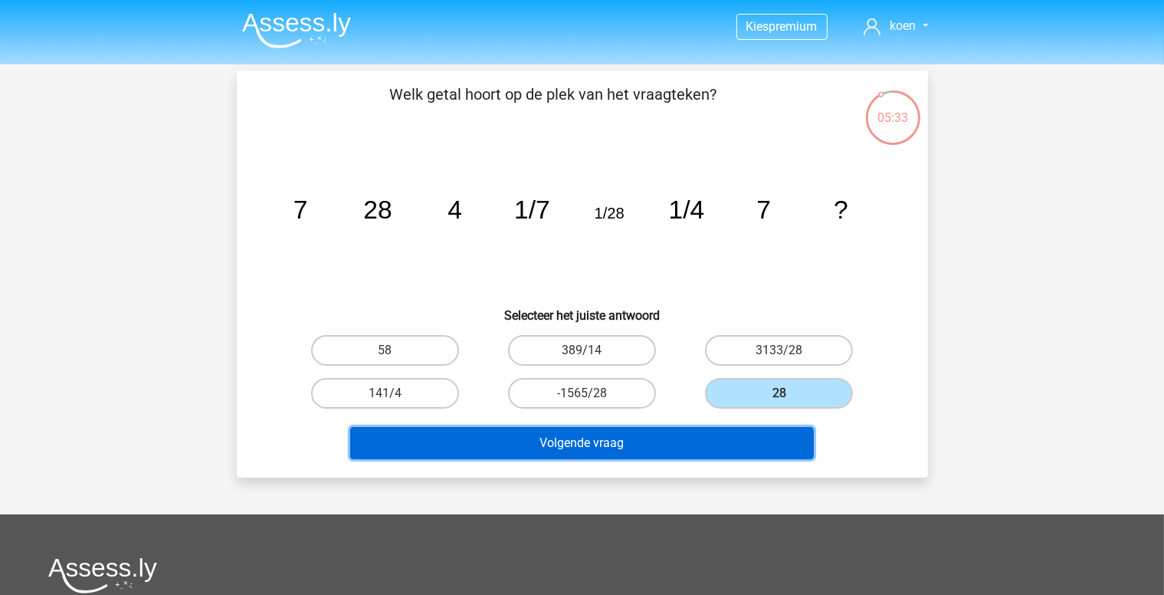
click at [629, 442] on button "Volgende vraag" at bounding box center [582, 443] width 464 height 32
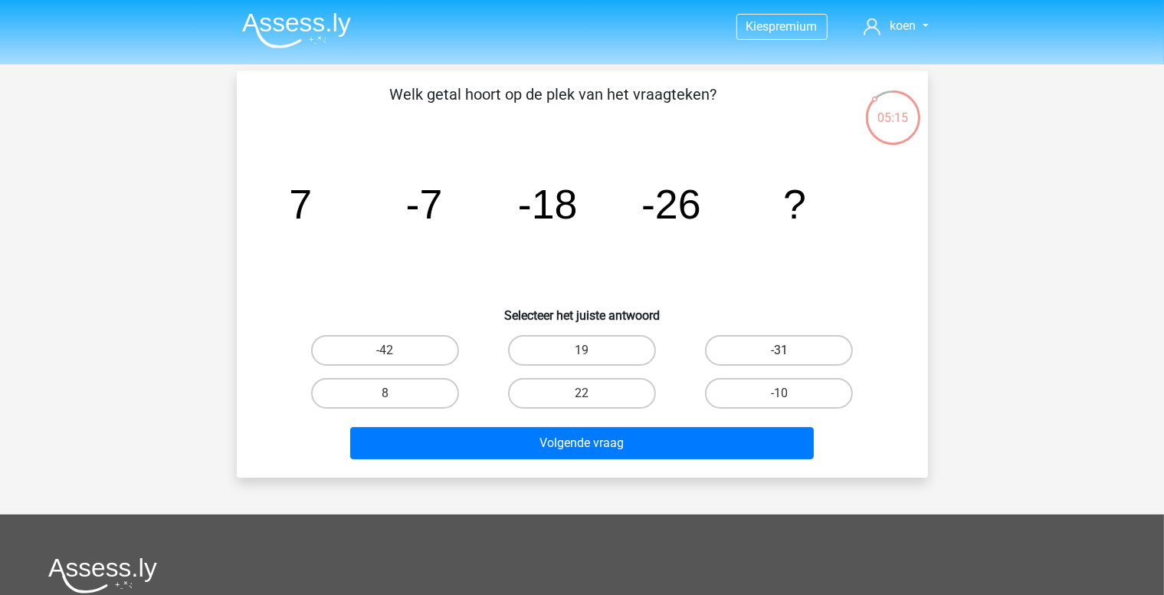
click at [810, 351] on label "-31" at bounding box center [779, 350] width 148 height 31
click at [790, 351] on input "-31" at bounding box center [785, 355] width 10 height 10
radio input "true"
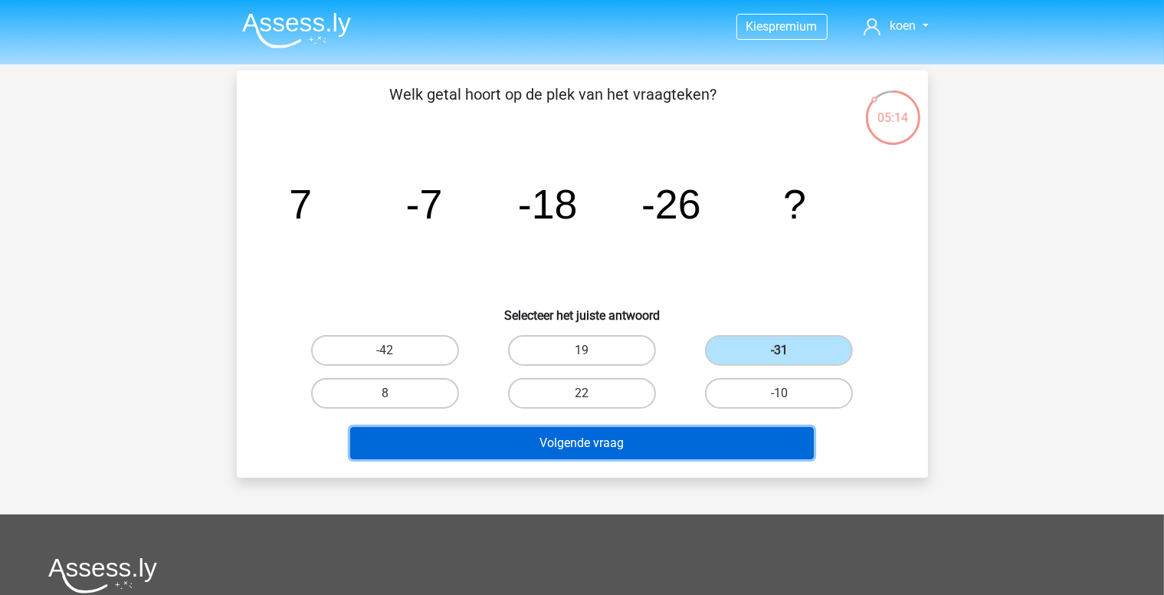
click at [616, 445] on button "Volgende vraag" at bounding box center [582, 443] width 464 height 32
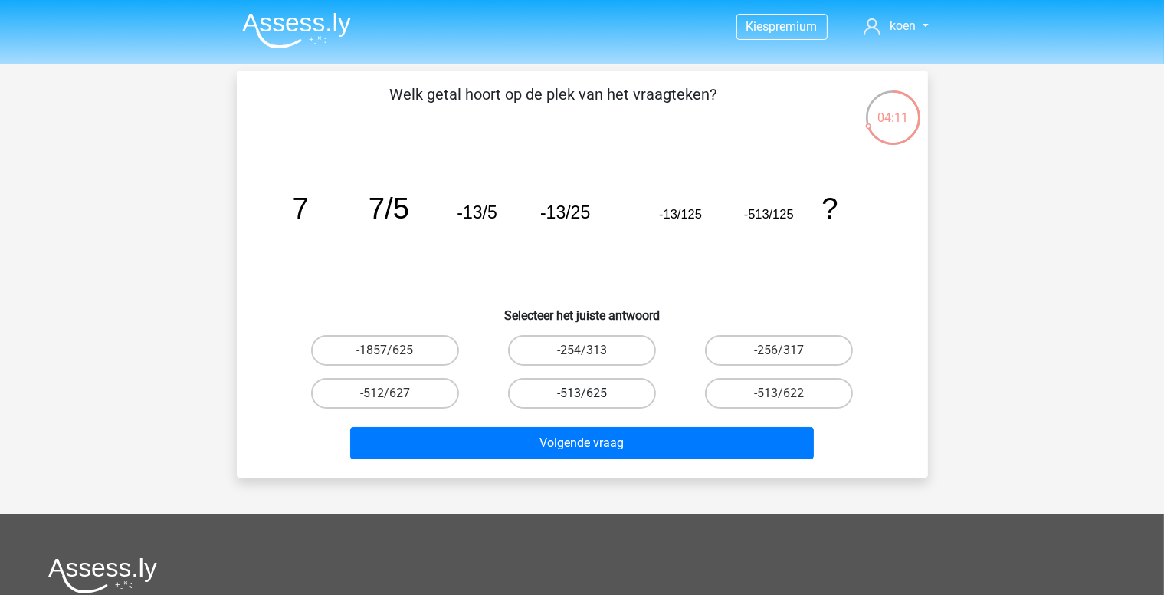
click at [610, 392] on label "-513/625" at bounding box center [582, 393] width 148 height 31
click at [592, 393] on input "-513/625" at bounding box center [587, 398] width 10 height 10
radio input "true"
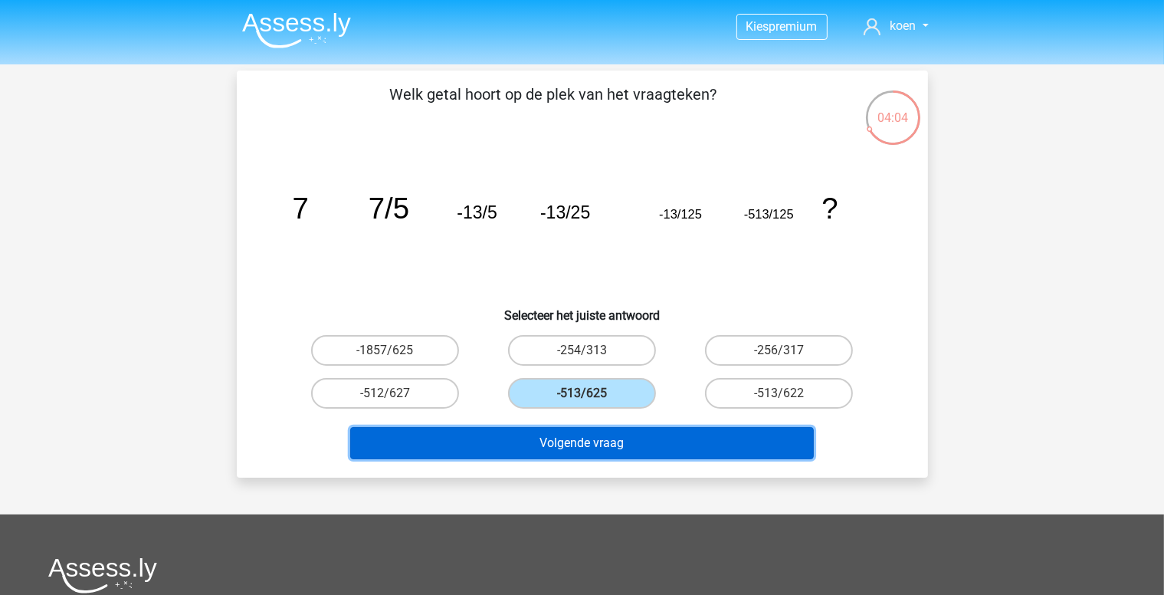
click at [622, 445] on button "Volgende vraag" at bounding box center [582, 443] width 464 height 32
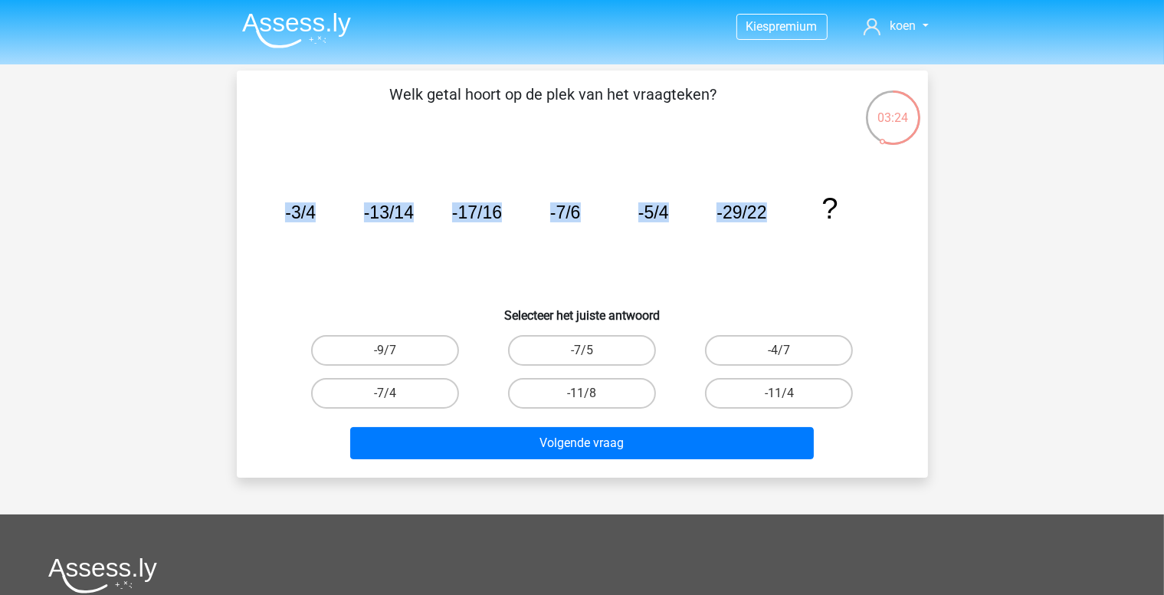
drag, startPoint x: 765, startPoint y: 213, endPoint x: 261, endPoint y: 232, distance: 504.0
click at [261, 232] on div "image/svg+xml -3/4 -13/14 -17/16 -7/6 -5/4 -29/22 ?" at bounding box center [582, 218] width 642 height 155
click at [396, 267] on icon "image/svg+xml -3/4 -13/14 -17/16 -7/6 -5/4 -29/22 ?" at bounding box center [583, 218] width 618 height 155
click at [941, 267] on div "03:23 Vraag 7 van de 10 Categorie: cijferreeksen set 1 Welk getal hoort op de p…" at bounding box center [582, 274] width 728 height 407
click at [398, 349] on label "-9/7" at bounding box center [385, 350] width 148 height 31
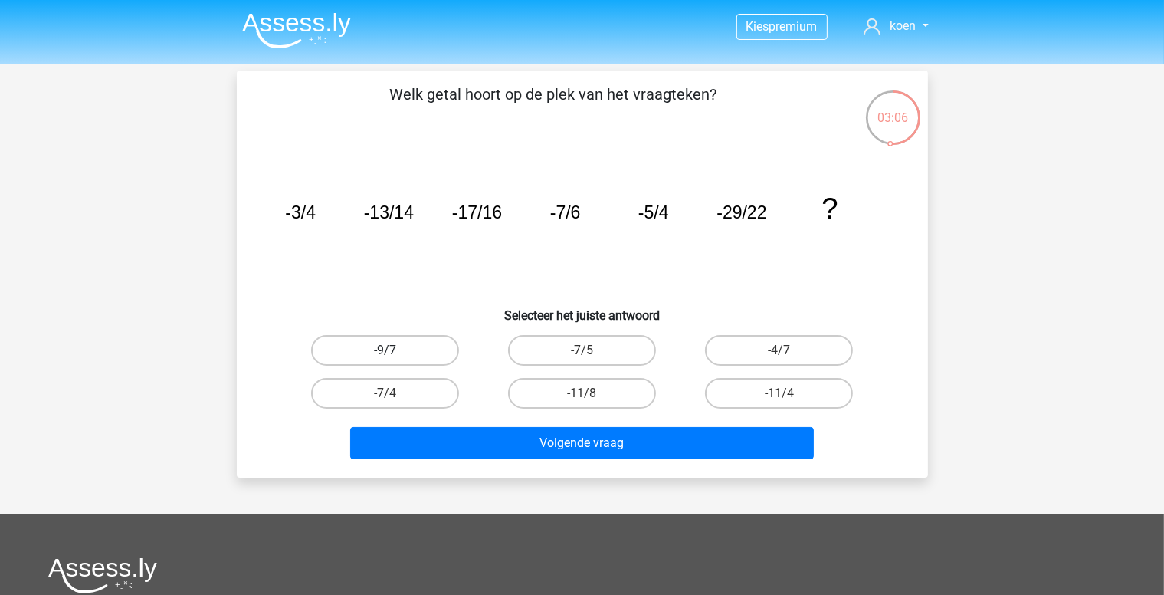
click at [395, 350] on input "-9/7" at bounding box center [390, 355] width 10 height 10
radio input "true"
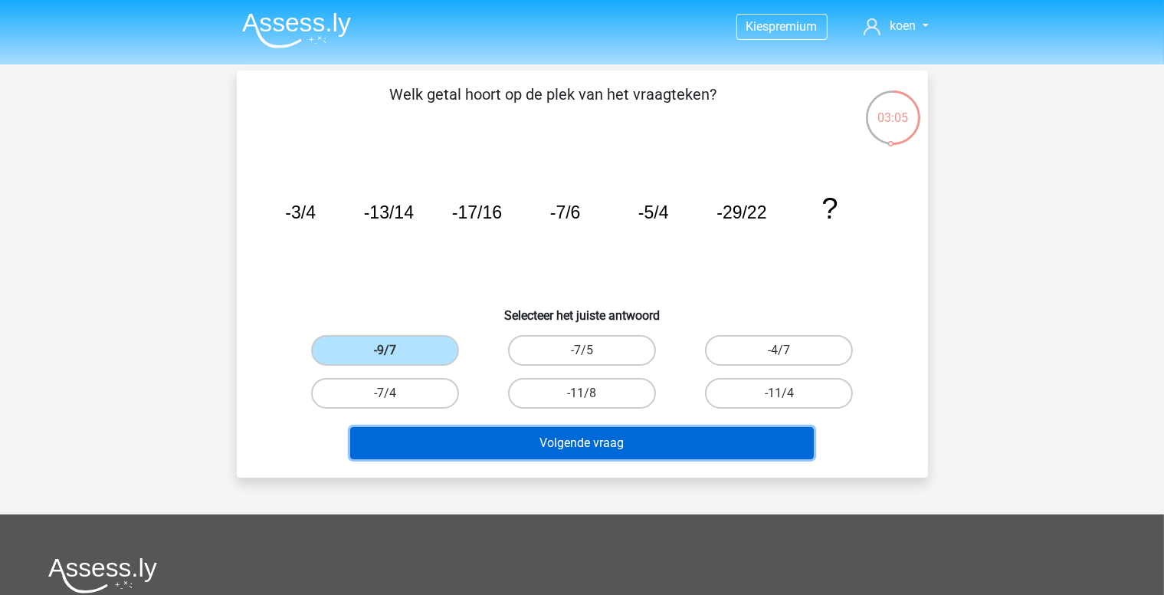
click at [575, 444] on button "Volgende vraag" at bounding box center [582, 443] width 464 height 32
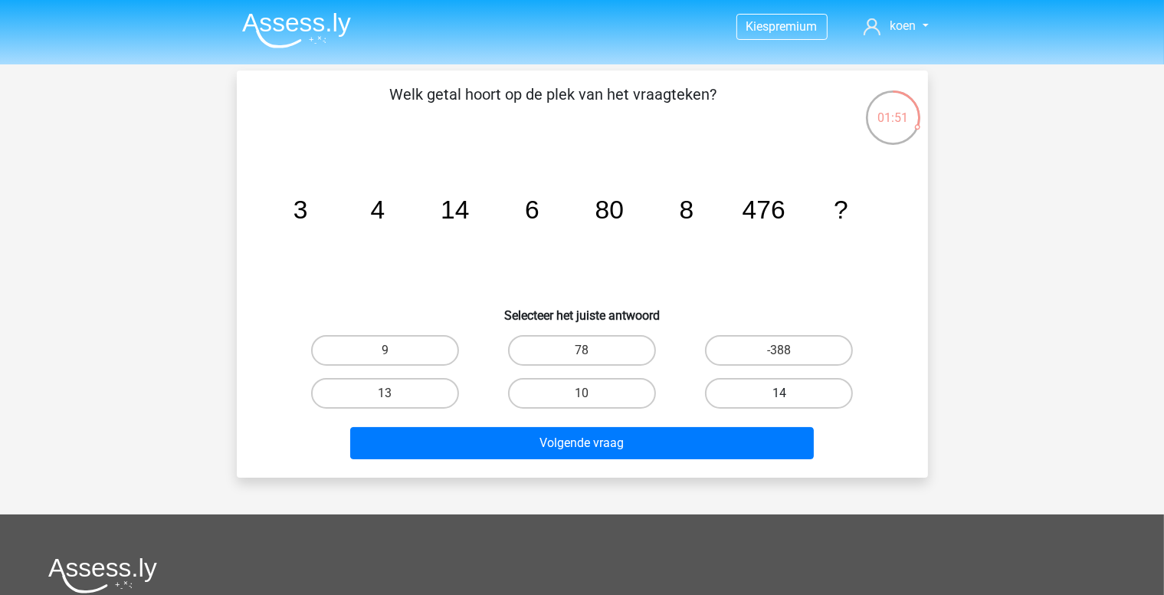
click at [790, 387] on label "14" at bounding box center [779, 393] width 148 height 31
click at [790, 393] on input "14" at bounding box center [785, 398] width 10 height 10
radio input "true"
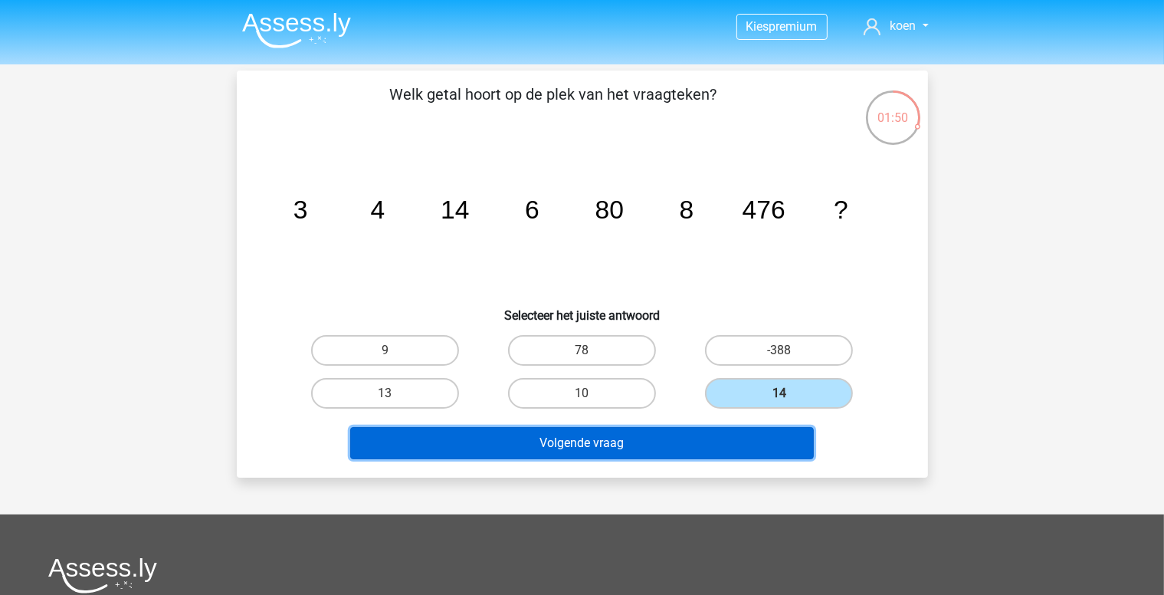
click at [580, 448] on button "Volgende vraag" at bounding box center [582, 443] width 464 height 32
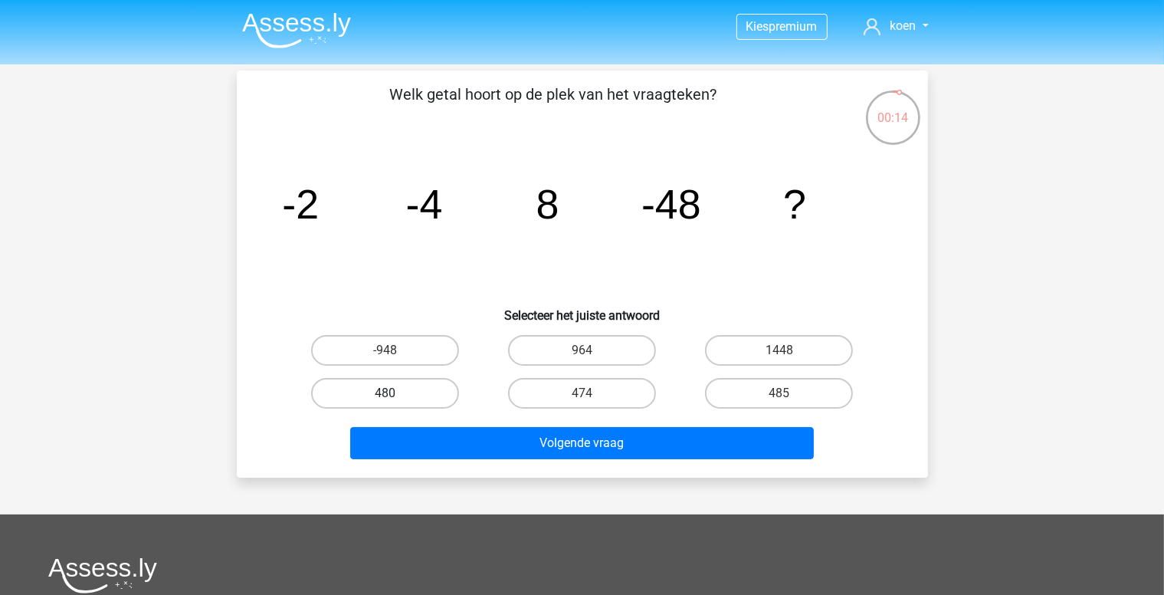
click at [415, 400] on label "480" at bounding box center [385, 393] width 148 height 31
click at [395, 400] on input "480" at bounding box center [390, 398] width 10 height 10
radio input "true"
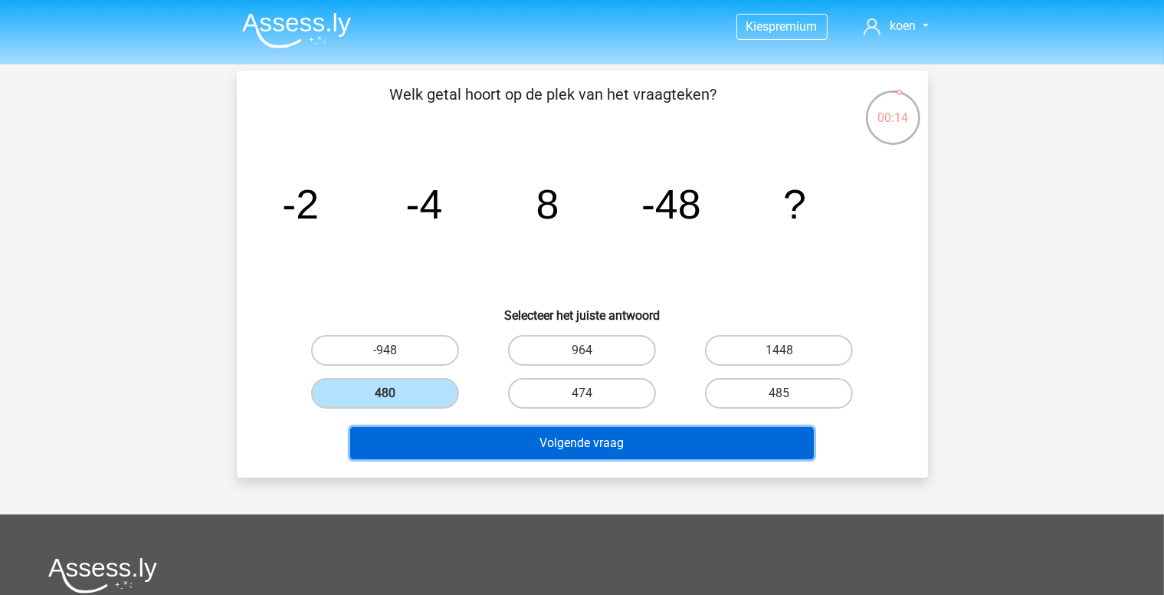
click at [603, 436] on button "Volgende vraag" at bounding box center [582, 443] width 464 height 32
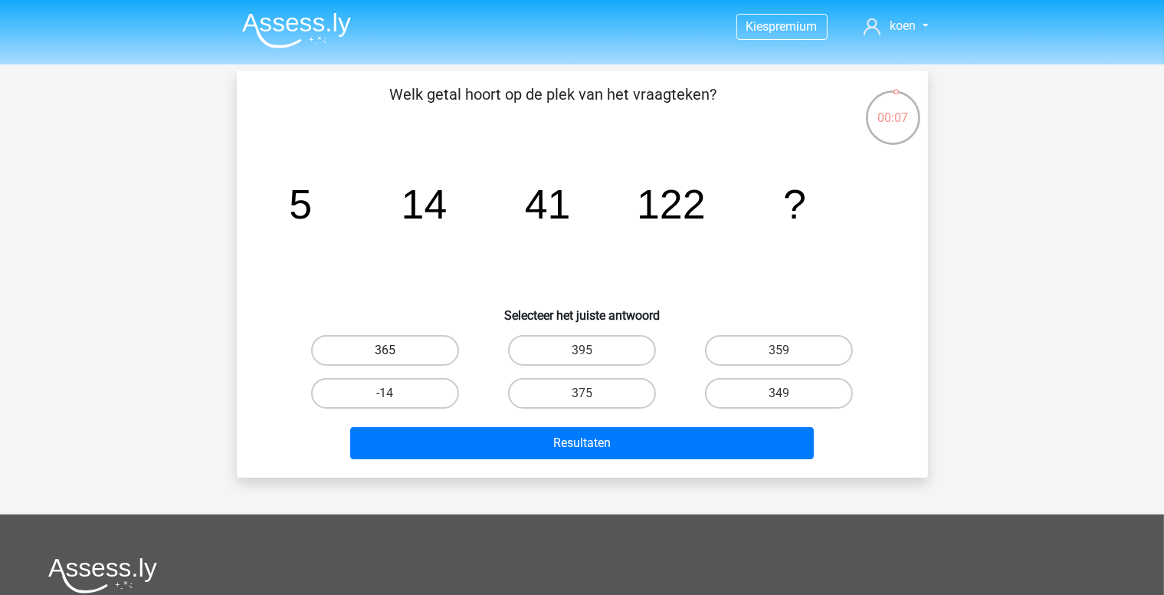
click at [426, 350] on label "365" at bounding box center [385, 350] width 148 height 31
click at [395, 350] on input "365" at bounding box center [390, 355] width 10 height 10
radio input "true"
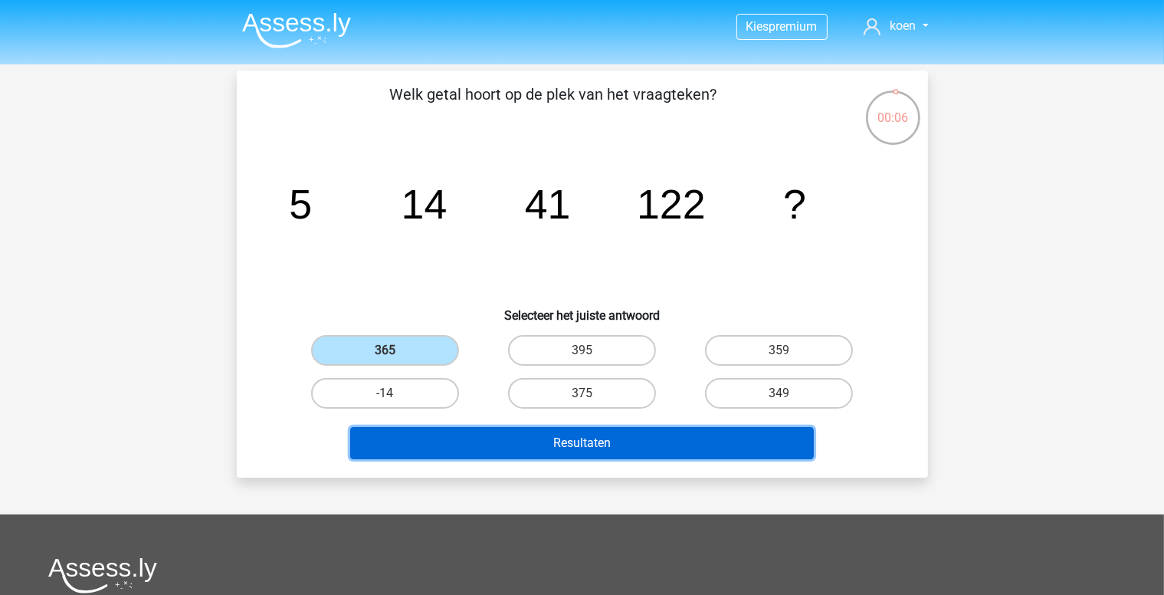
click at [646, 440] on button "Resultaten" at bounding box center [582, 443] width 464 height 32
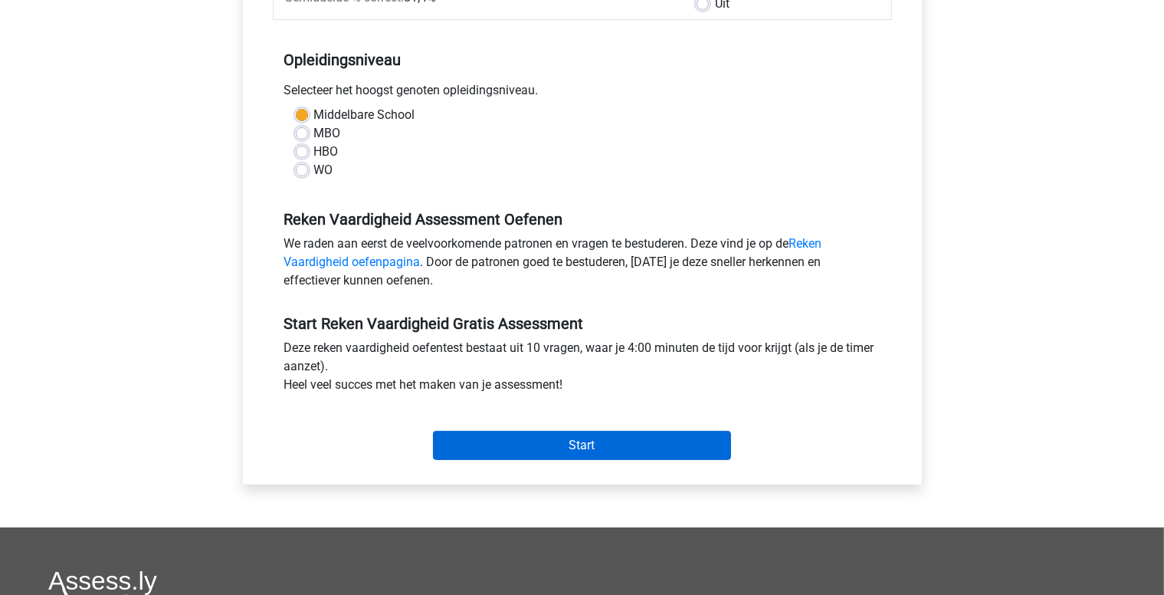
scroll to position [307, 0]
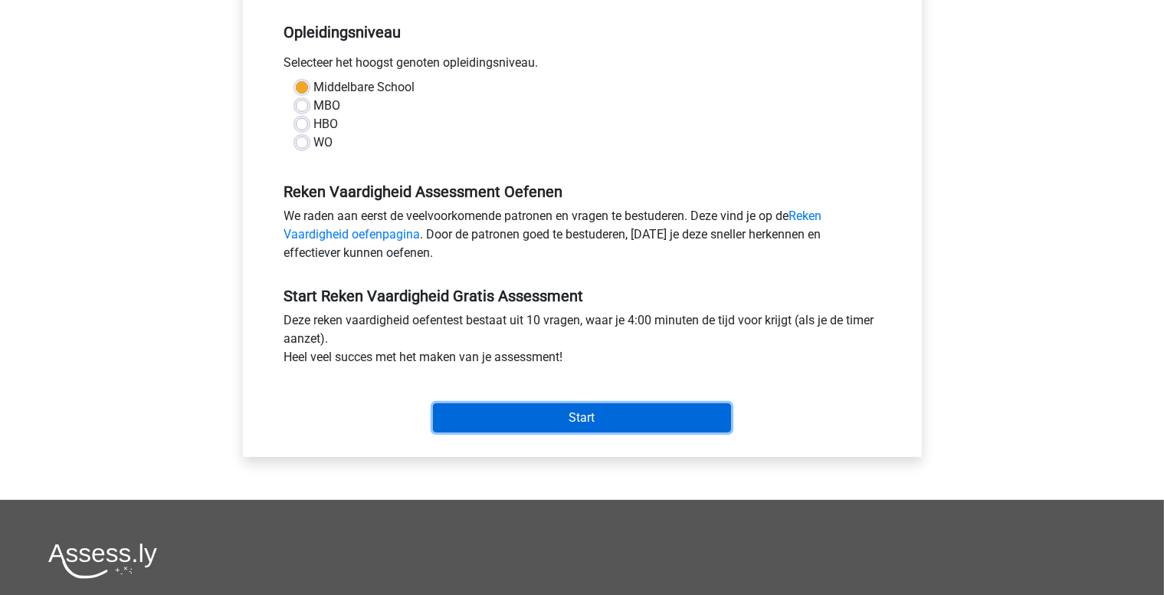
click at [604, 421] on input "Start" at bounding box center [582, 417] width 298 height 29
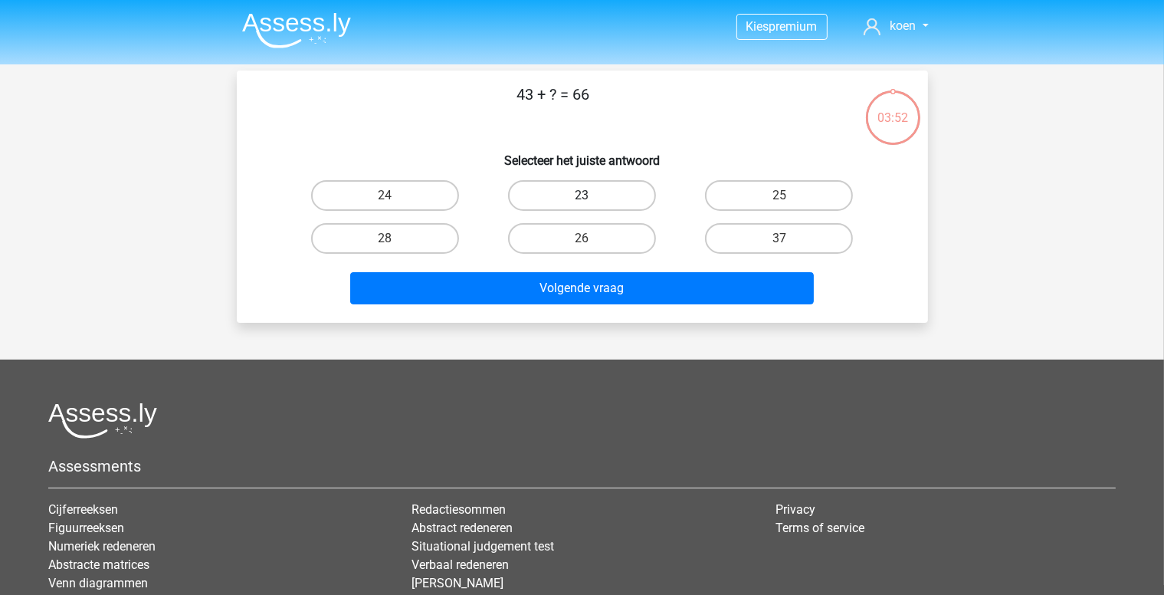
click at [592, 194] on label "23" at bounding box center [582, 195] width 148 height 31
click at [592, 195] on input "23" at bounding box center [587, 200] width 10 height 10
radio input "true"
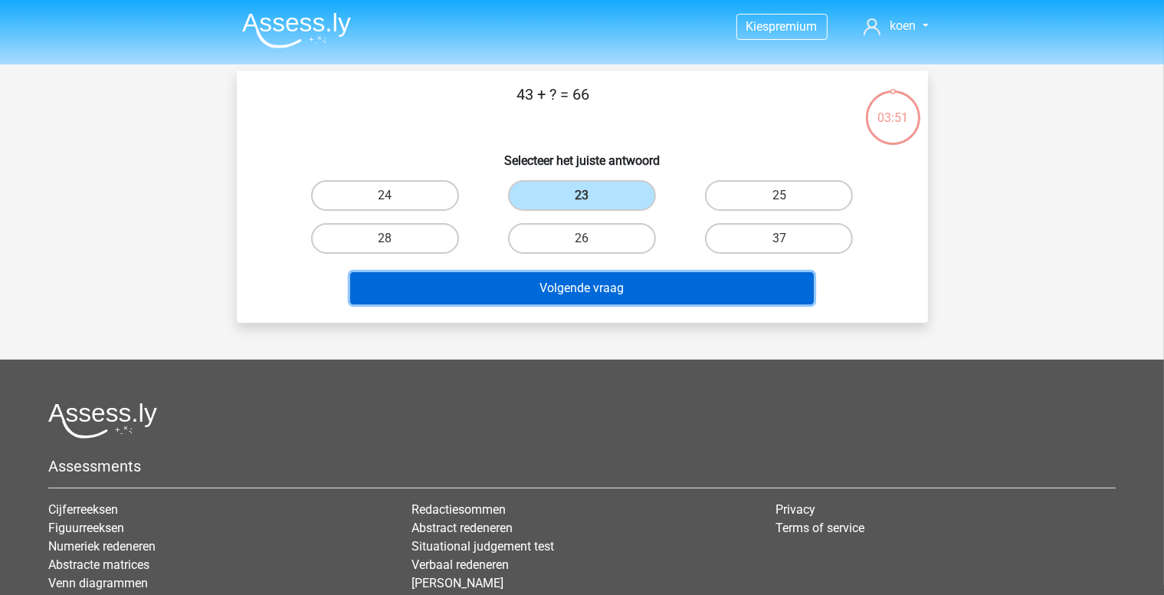
click at [619, 286] on button "Volgende vraag" at bounding box center [582, 288] width 464 height 32
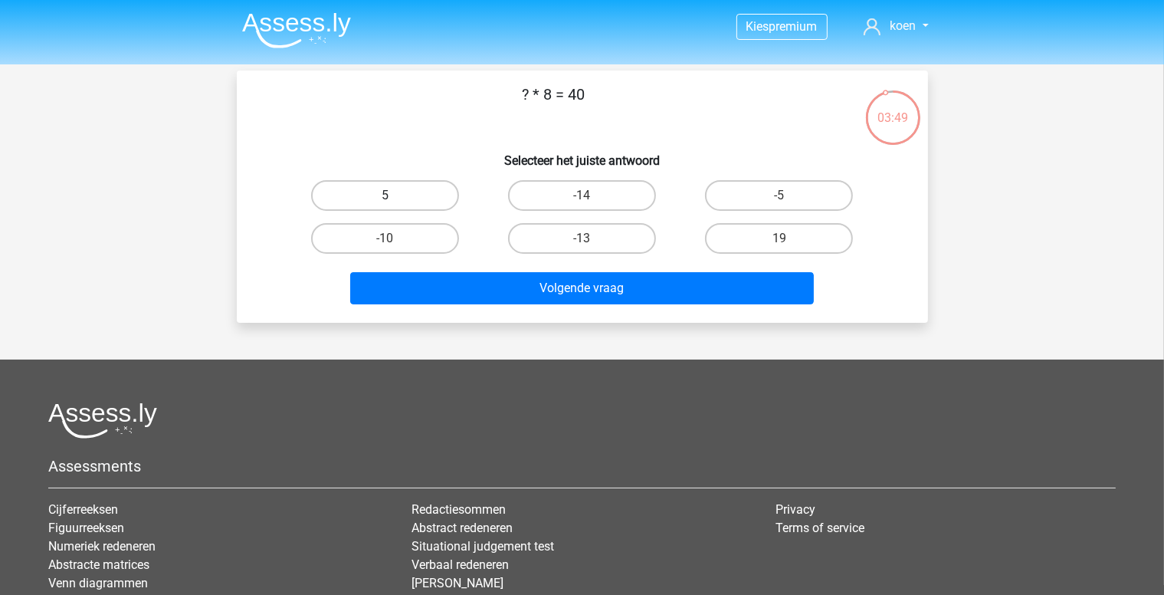
click at [398, 192] on label "5" at bounding box center [385, 195] width 148 height 31
click at [395, 195] on input "5" at bounding box center [390, 200] width 10 height 10
radio input "true"
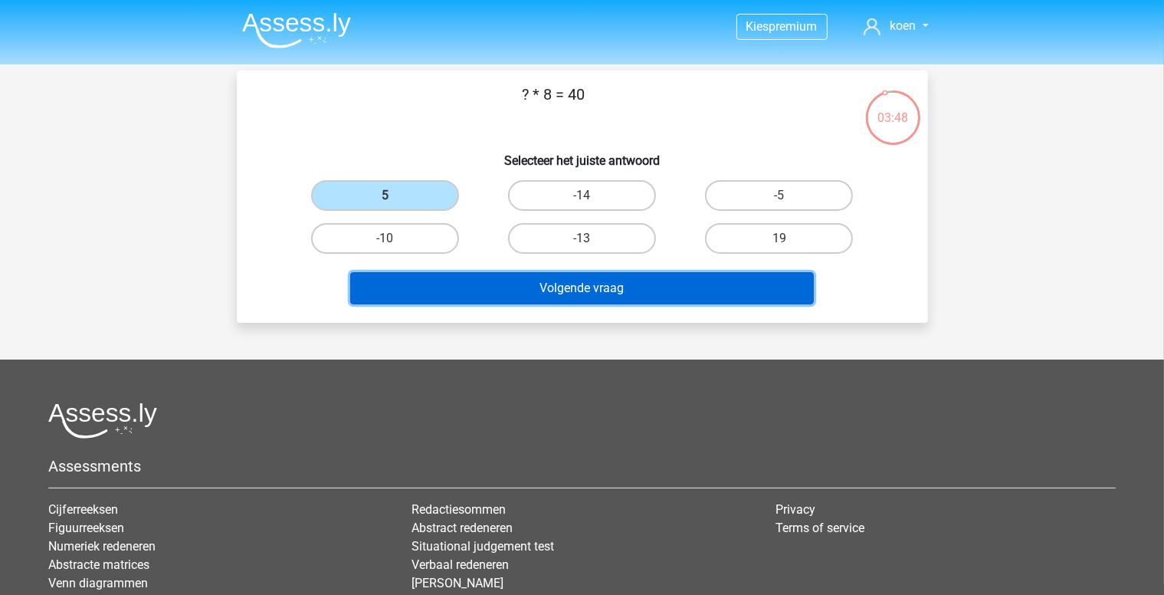
click at [614, 290] on button "Volgende vraag" at bounding box center [582, 288] width 464 height 32
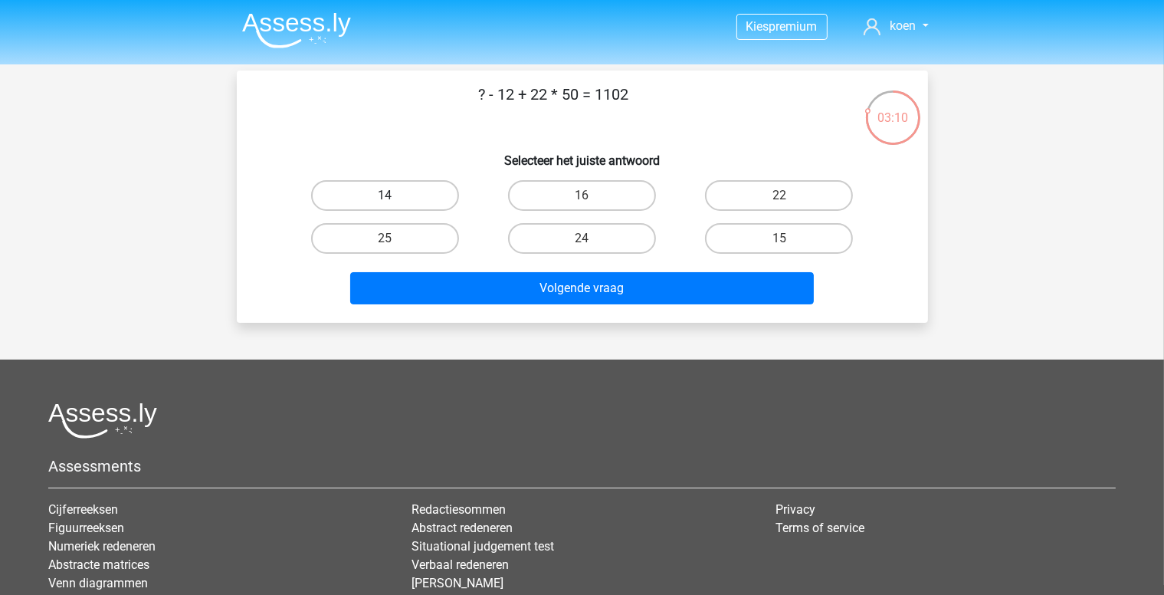
click at [396, 191] on label "14" at bounding box center [385, 195] width 148 height 31
click at [395, 195] on input "14" at bounding box center [390, 200] width 10 height 10
radio input "true"
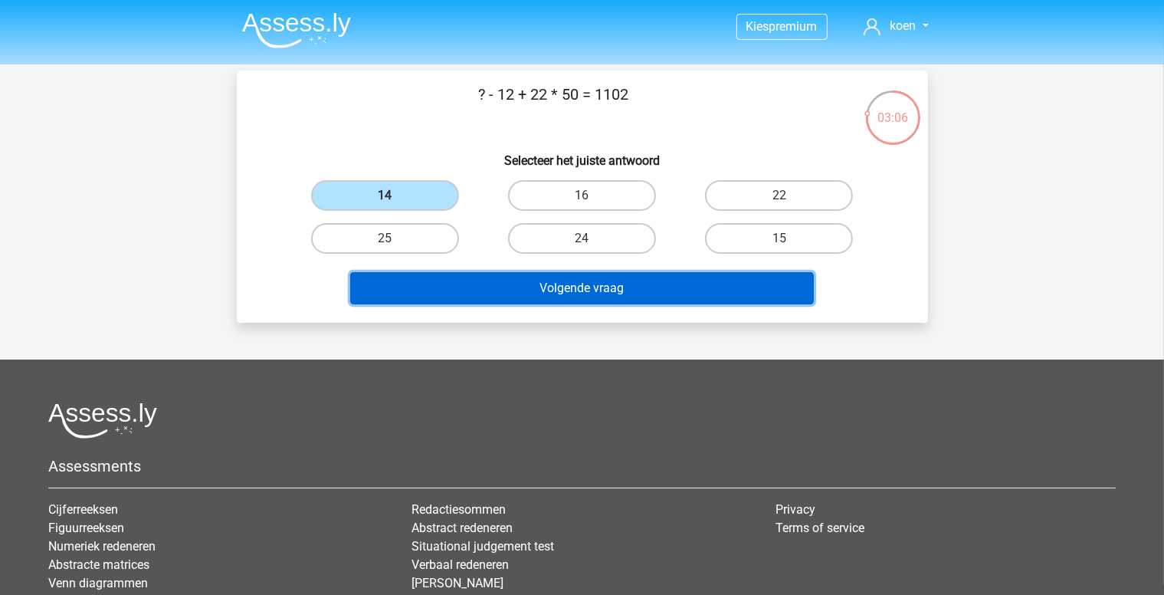
click at [626, 288] on button "Volgende vraag" at bounding box center [582, 288] width 464 height 32
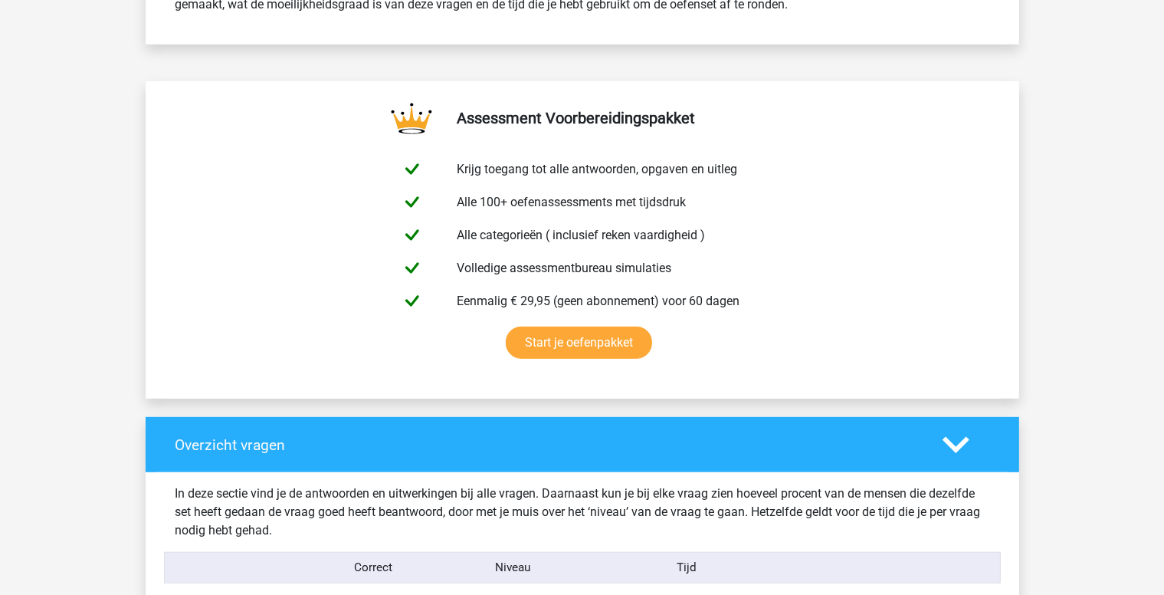
scroll to position [672, 0]
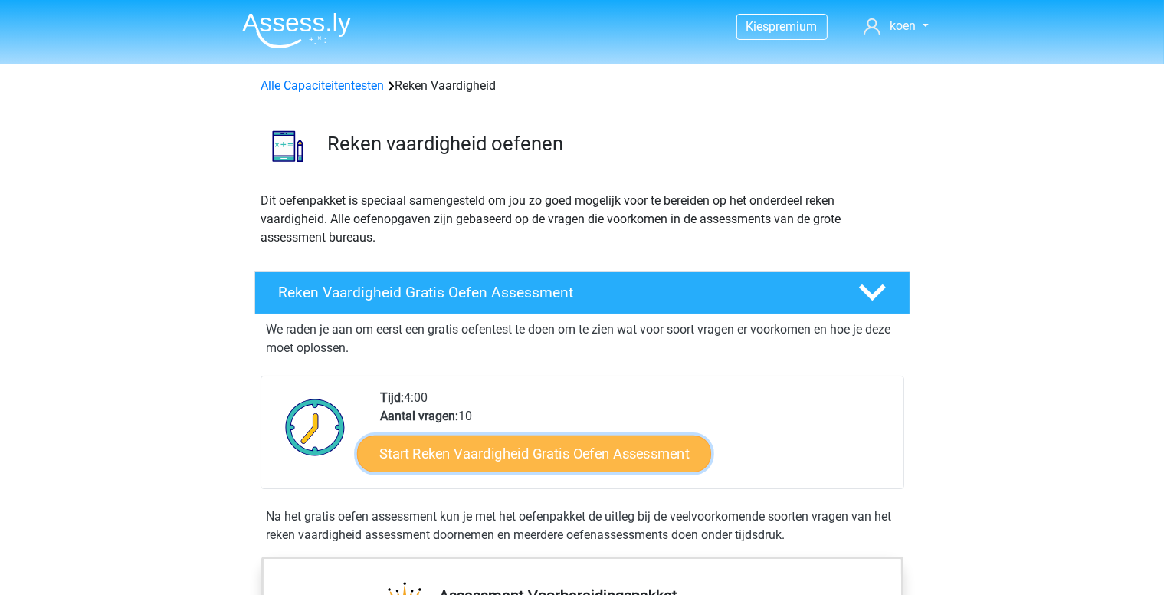
click at [587, 451] on link "Start Reken Vaardigheid Gratis Oefen Assessment" at bounding box center [534, 453] width 354 height 37
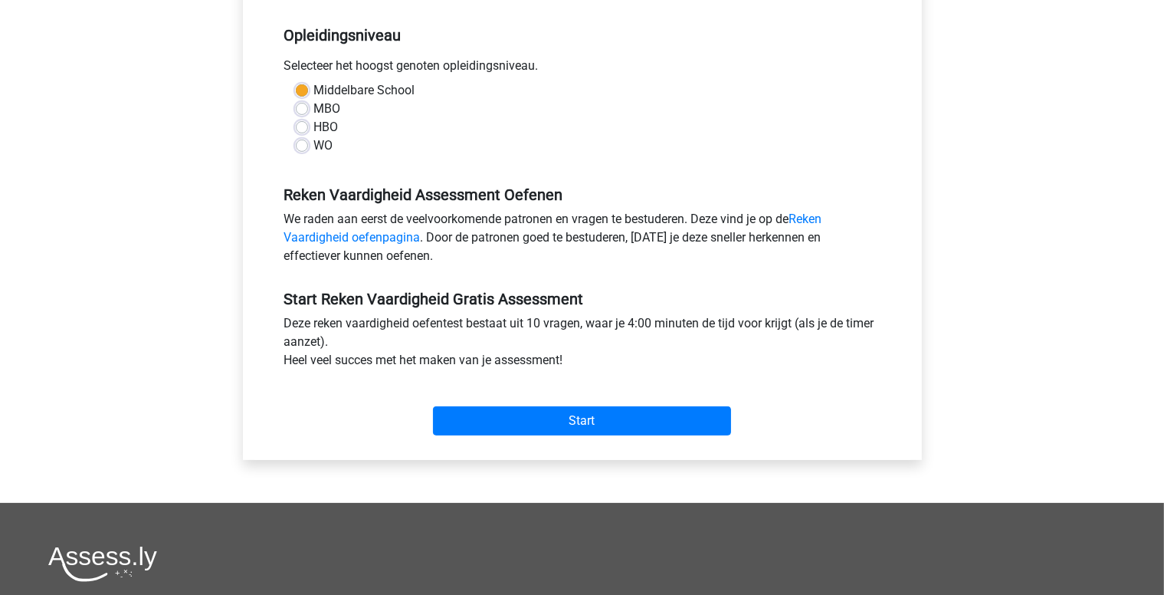
scroll to position [307, 0]
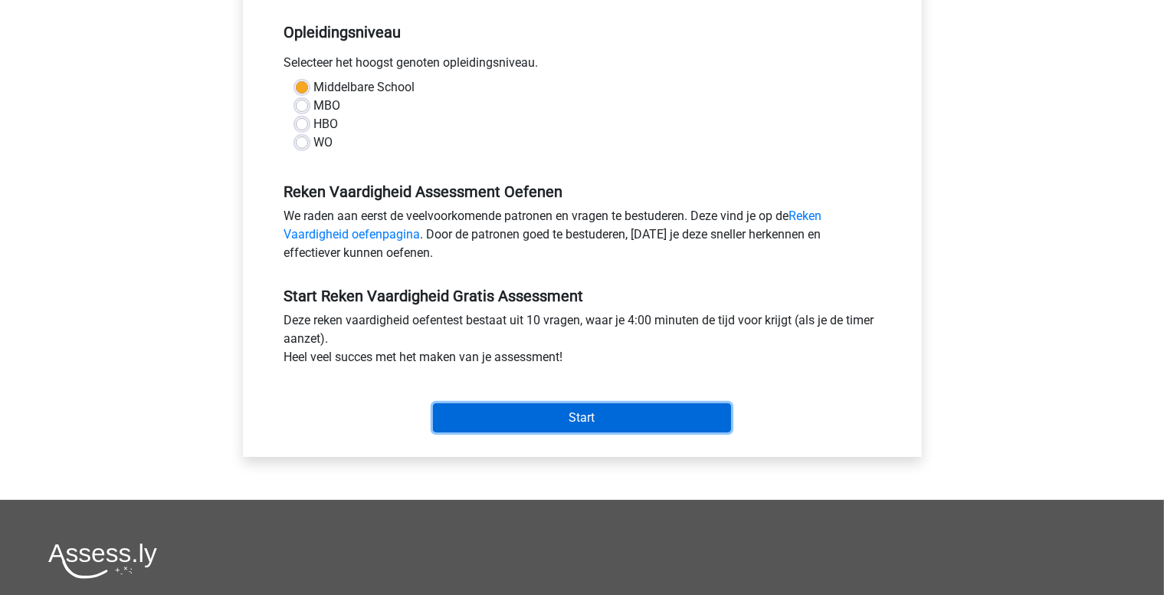
click at [609, 415] on input "Start" at bounding box center [582, 417] width 298 height 29
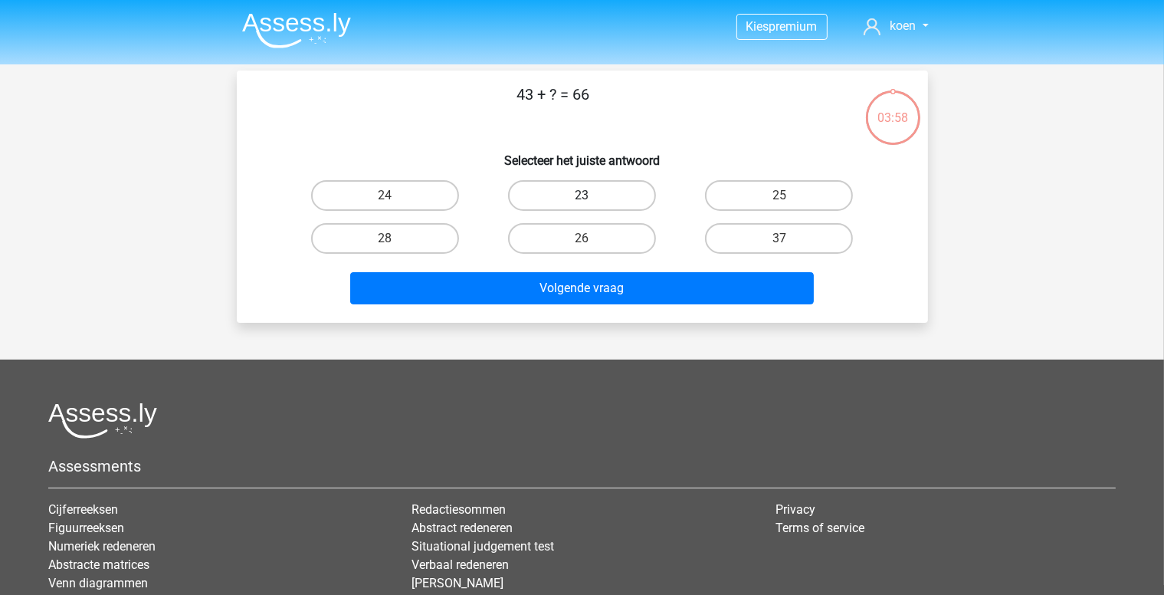
click at [594, 198] on label "23" at bounding box center [582, 195] width 148 height 31
click at [592, 198] on input "23" at bounding box center [587, 200] width 10 height 10
radio input "true"
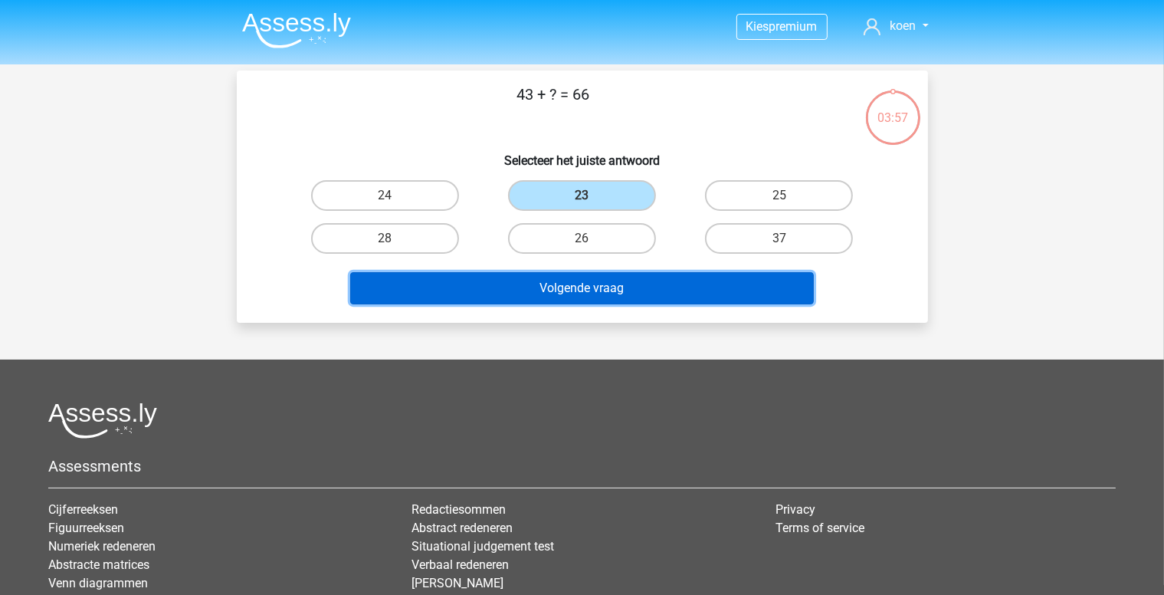
click at [611, 288] on button "Volgende vraag" at bounding box center [582, 288] width 464 height 32
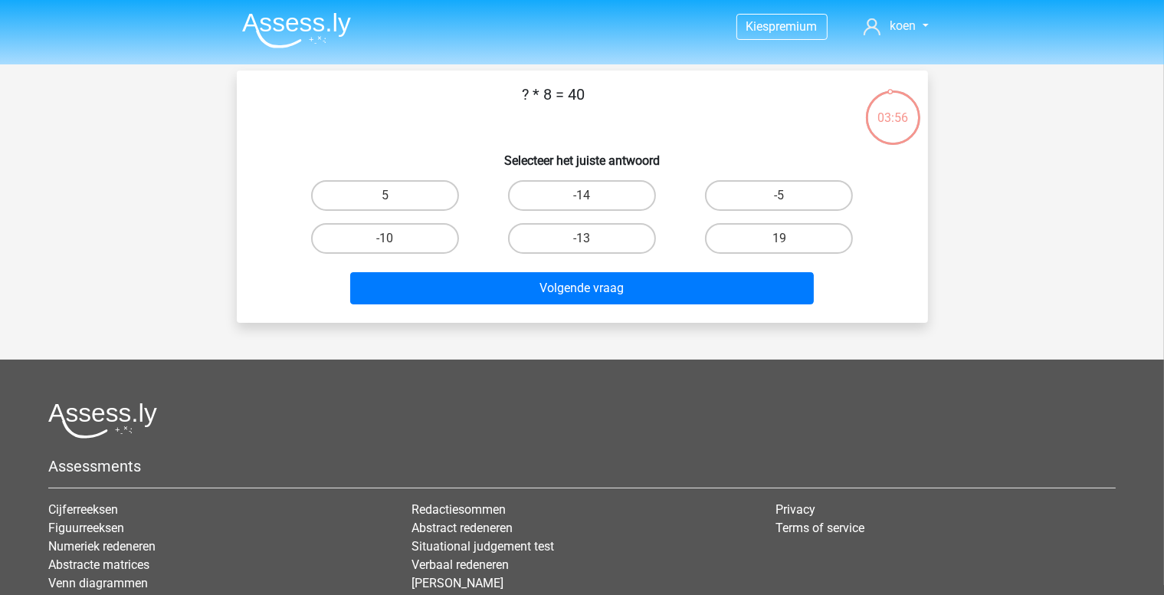
click at [393, 201] on input "5" at bounding box center [390, 200] width 10 height 10
radio input "true"
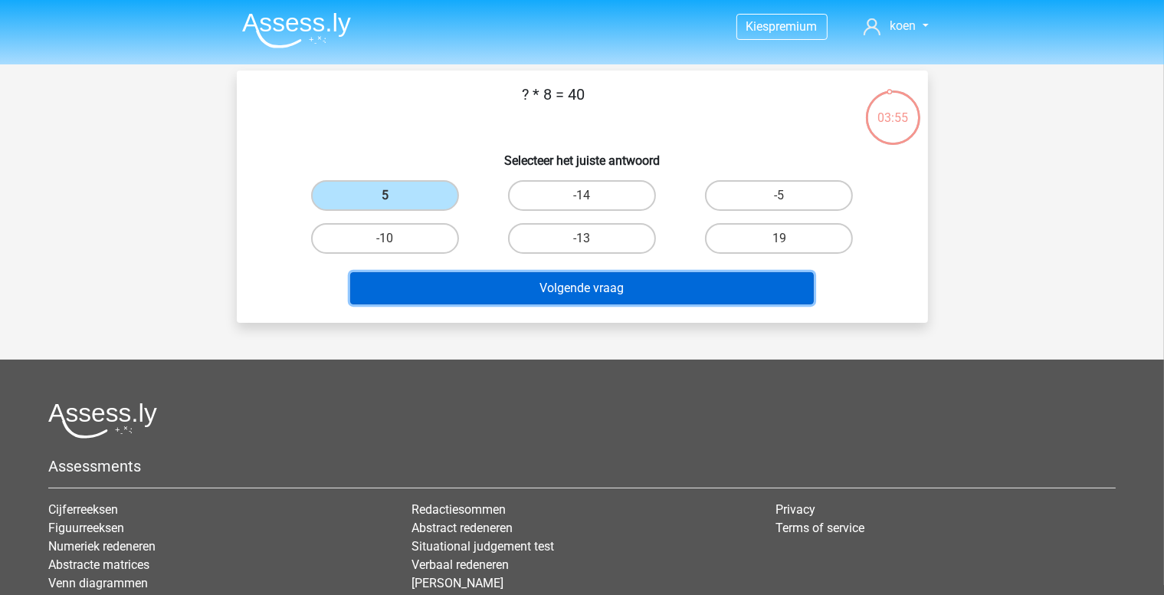
click at [595, 289] on button "Volgende vraag" at bounding box center [582, 288] width 464 height 32
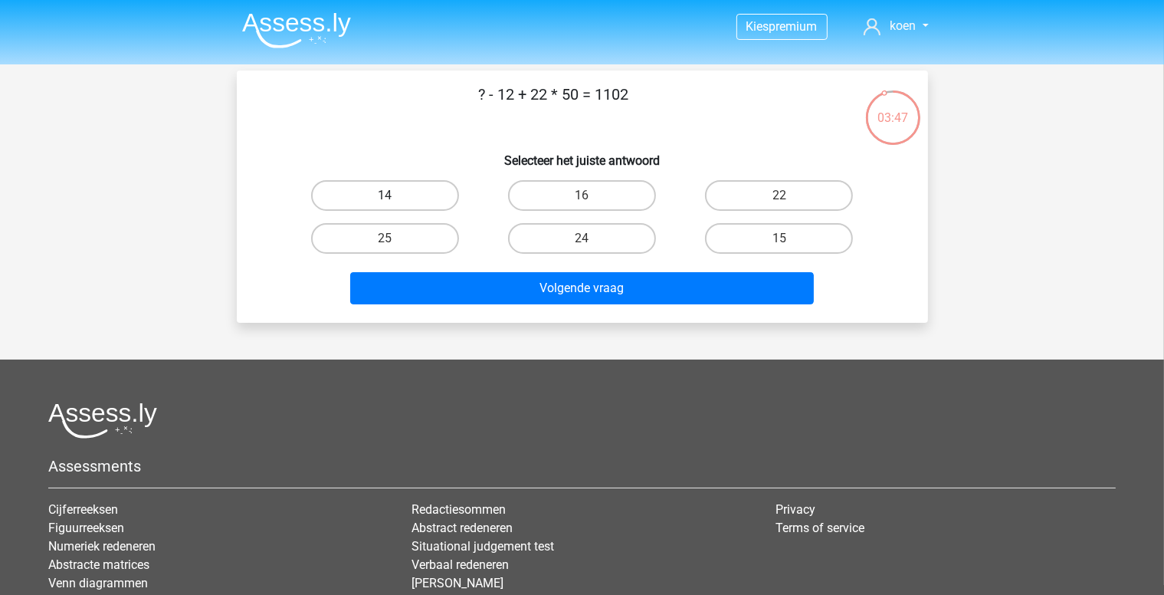
click at [407, 194] on label "14" at bounding box center [385, 195] width 148 height 31
click at [395, 195] on input "14" at bounding box center [390, 200] width 10 height 10
radio input "true"
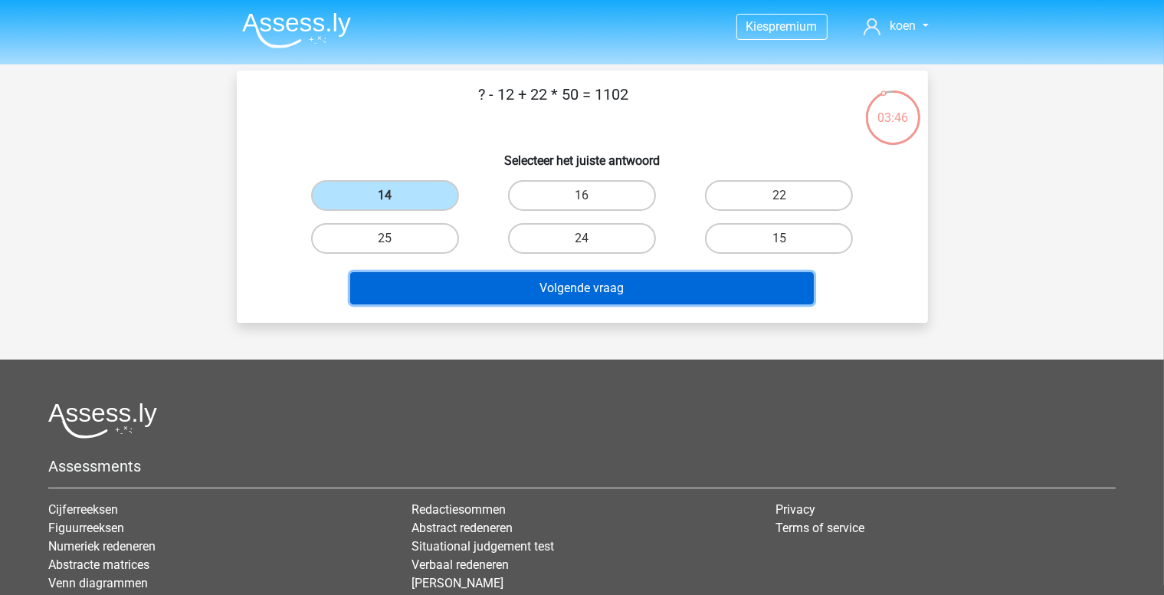
click at [587, 286] on button "Volgende vraag" at bounding box center [582, 288] width 464 height 32
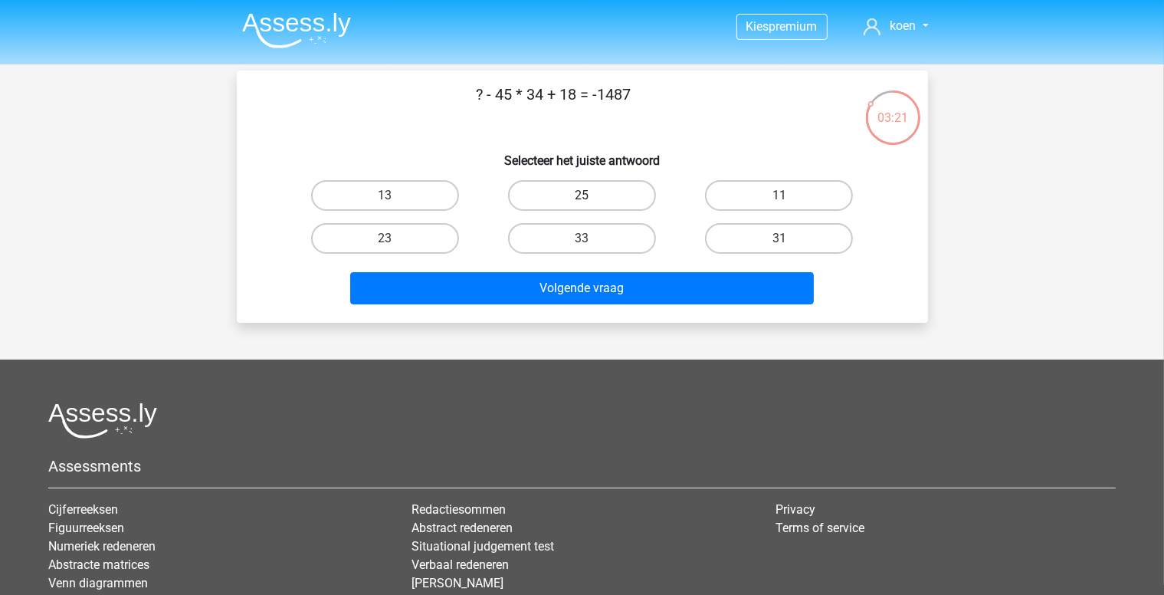
click at [602, 191] on label "25" at bounding box center [582, 195] width 148 height 31
click at [592, 195] on input "25" at bounding box center [587, 200] width 10 height 10
radio input "true"
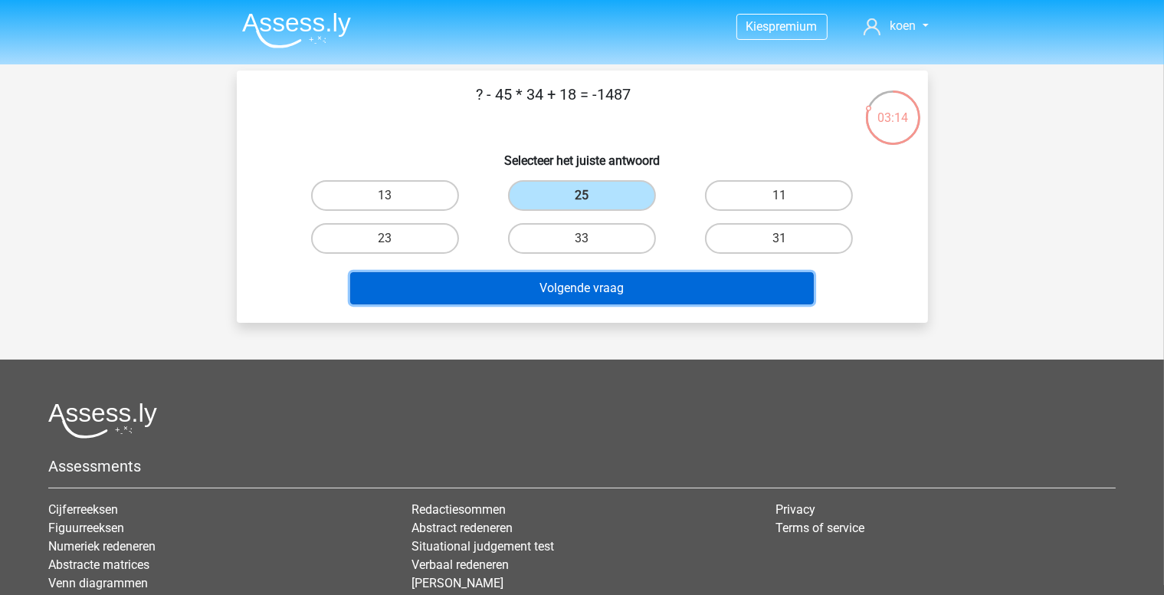
click at [618, 289] on button "Volgende vraag" at bounding box center [582, 288] width 464 height 32
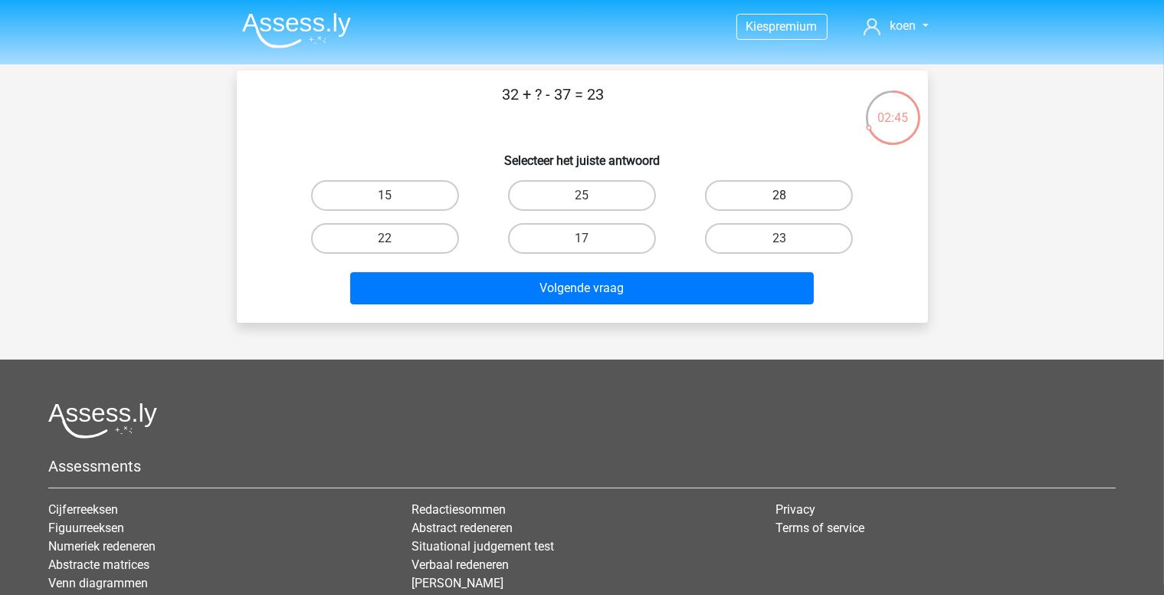
click at [801, 196] on label "28" at bounding box center [779, 195] width 148 height 31
click at [790, 196] on input "28" at bounding box center [785, 200] width 10 height 10
radio input "true"
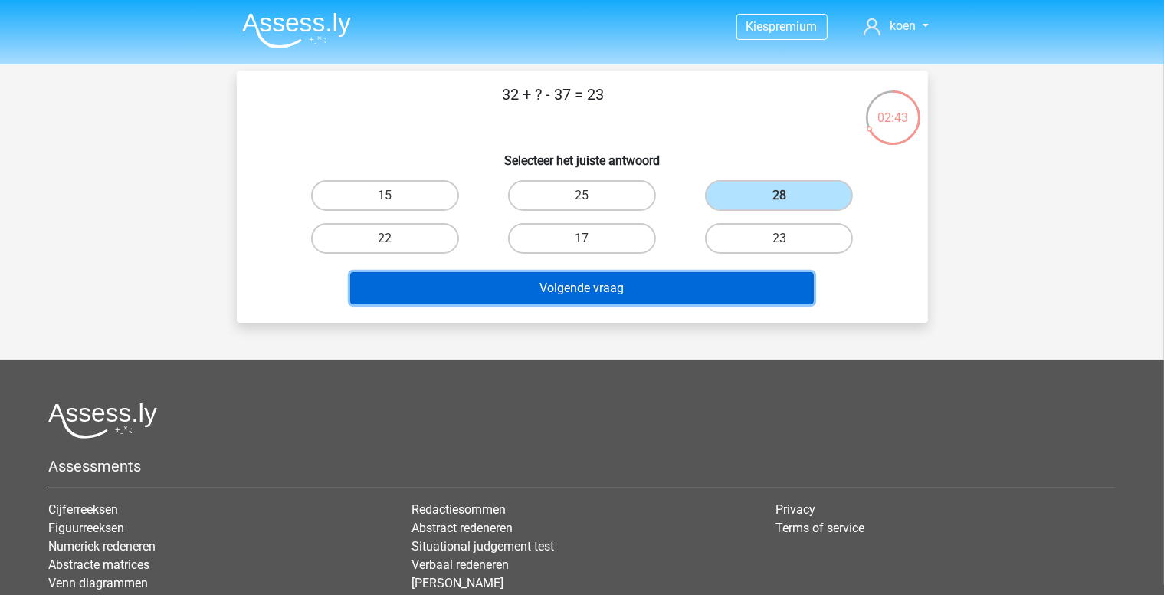
click at [619, 284] on button "Volgende vraag" at bounding box center [582, 288] width 464 height 32
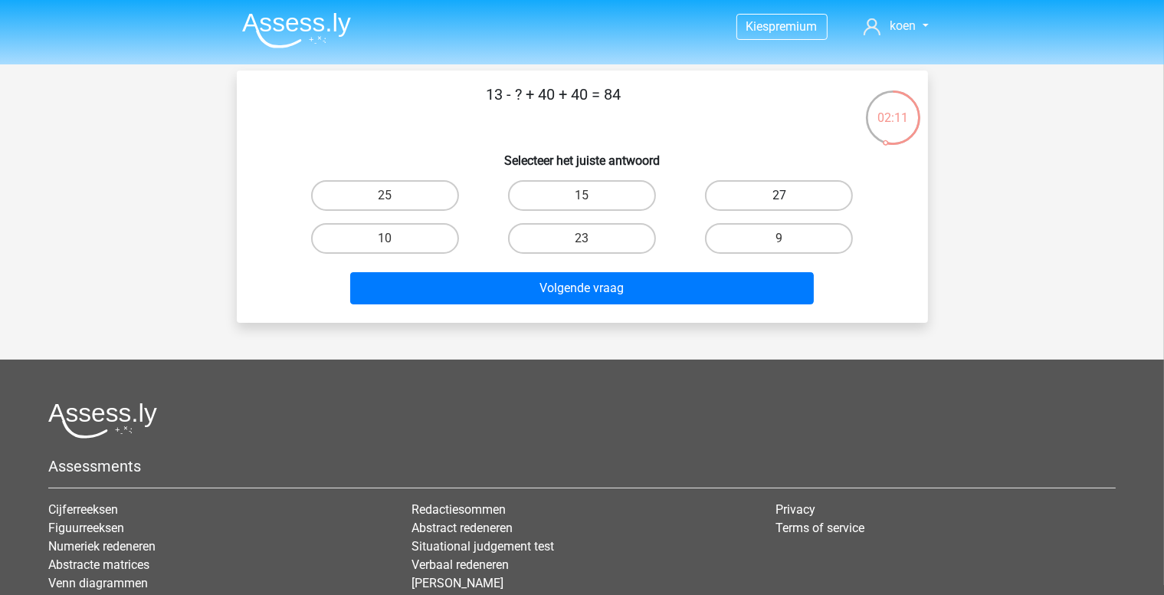
click at [760, 197] on label "27" at bounding box center [779, 195] width 148 height 31
click at [780, 197] on input "27" at bounding box center [785, 200] width 10 height 10
radio input "true"
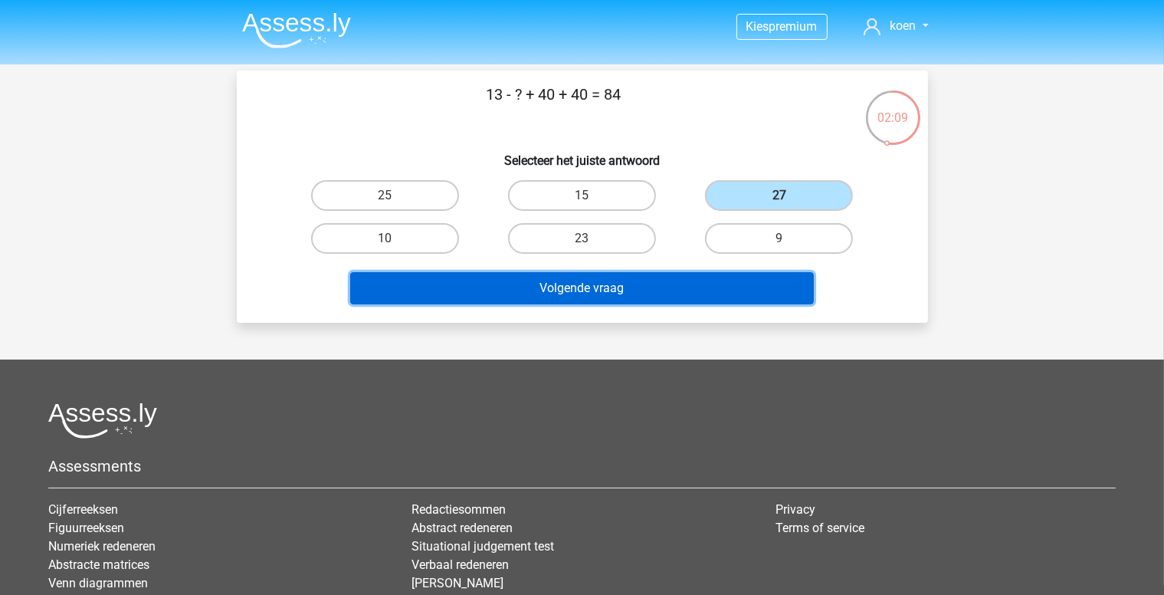
click at [645, 286] on button "Volgende vraag" at bounding box center [582, 288] width 464 height 32
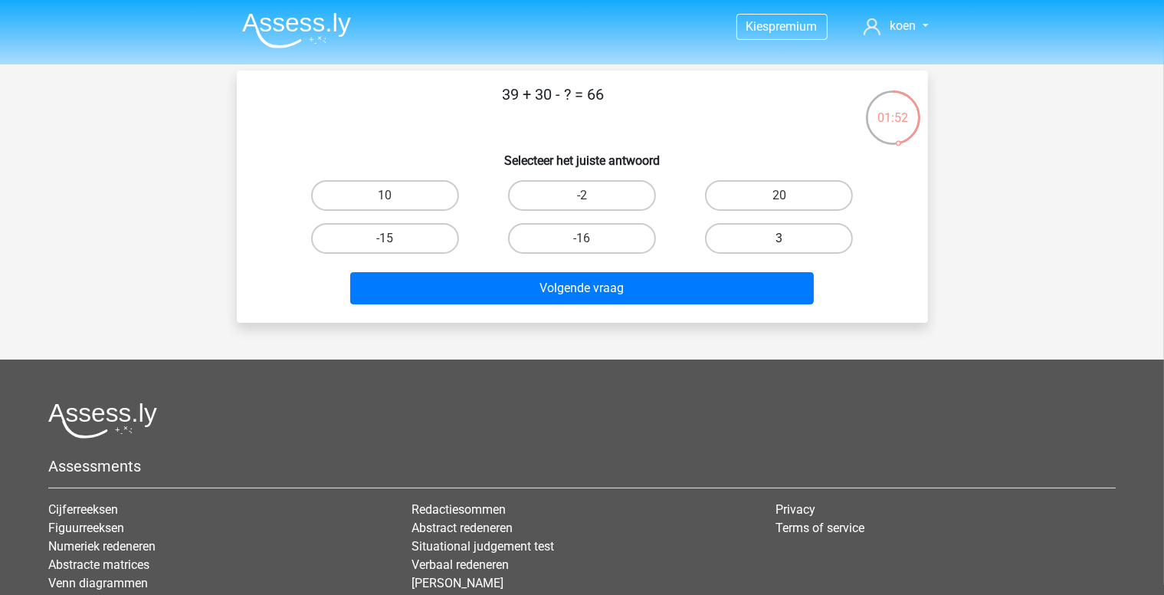
click at [798, 242] on label "3" at bounding box center [779, 238] width 148 height 31
click at [790, 242] on input "3" at bounding box center [785, 243] width 10 height 10
radio input "true"
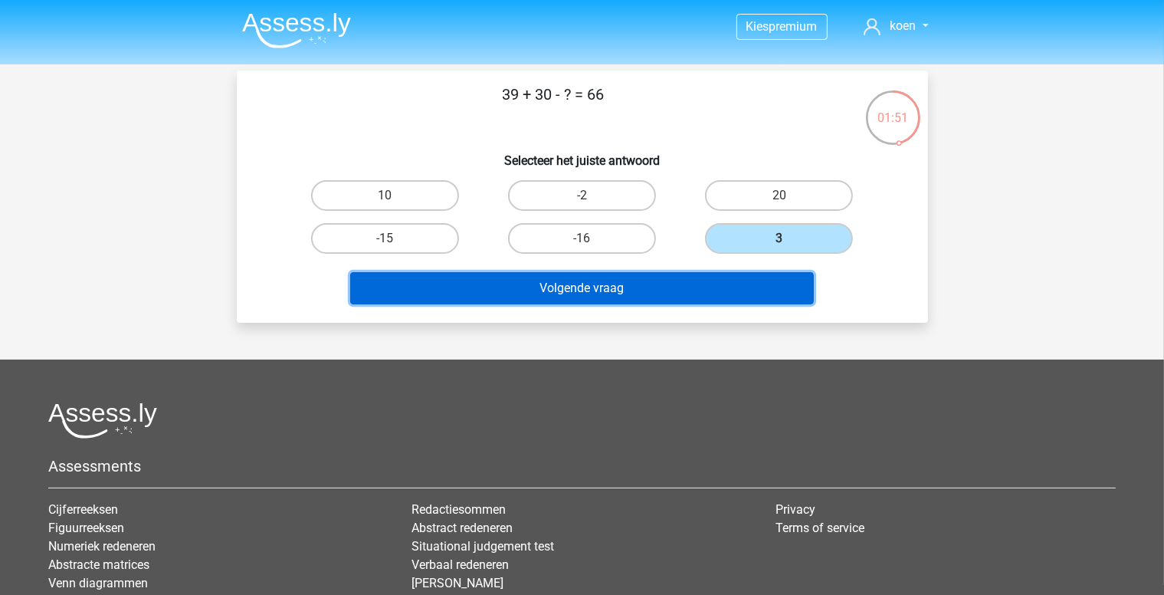
click at [629, 286] on button "Volgende vraag" at bounding box center [582, 288] width 464 height 32
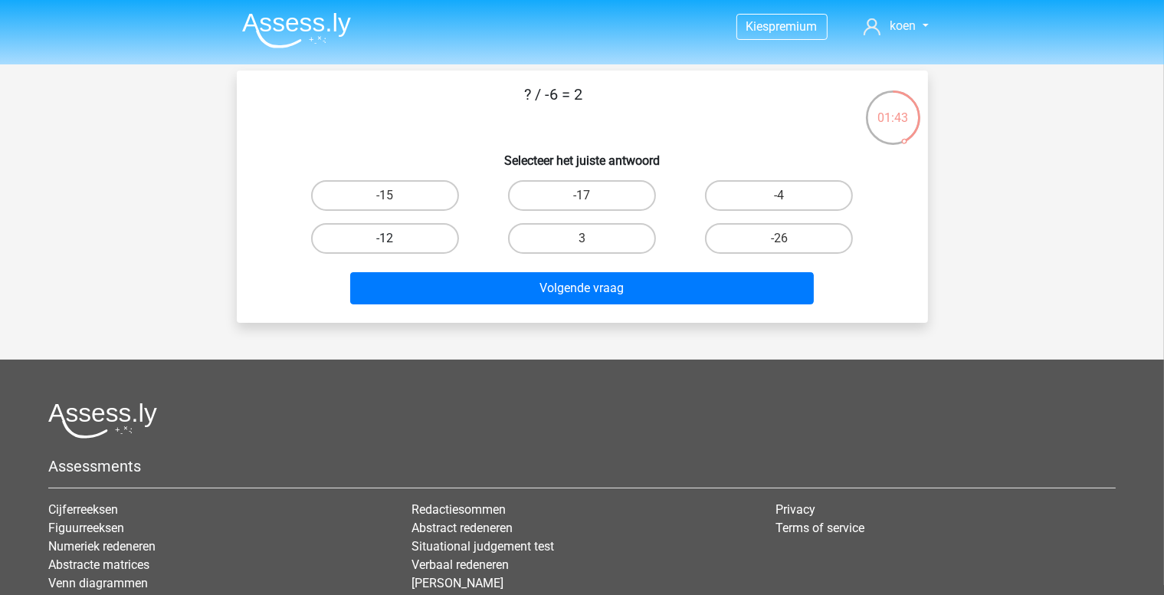
click at [420, 237] on label "-12" at bounding box center [385, 238] width 148 height 31
click at [395, 238] on input "-12" at bounding box center [390, 243] width 10 height 10
radio input "true"
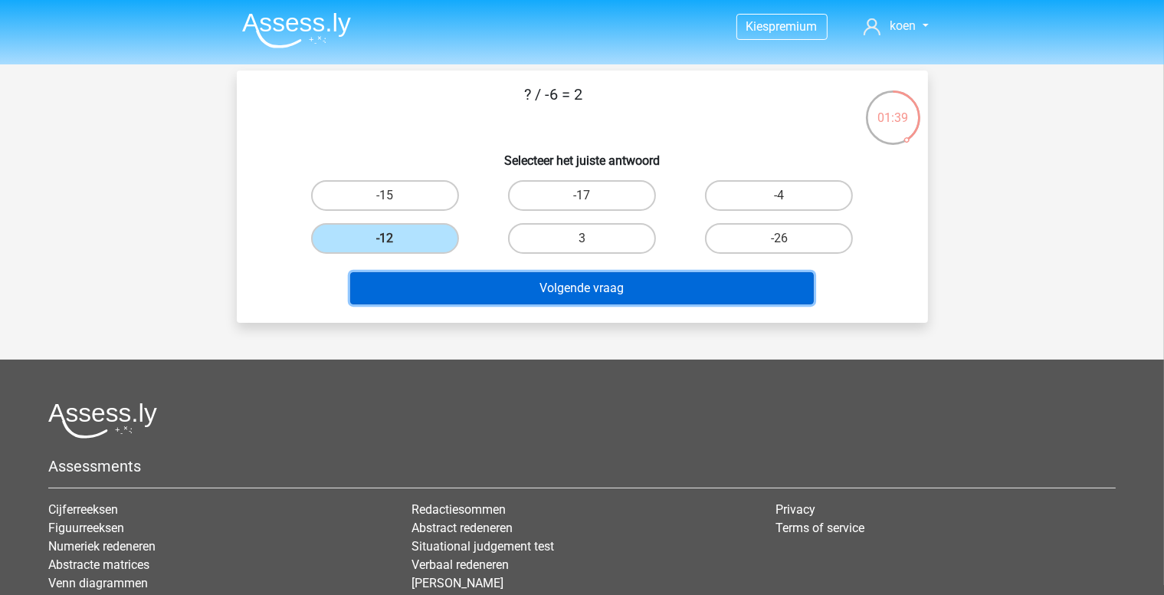
click at [673, 287] on button "Volgende vraag" at bounding box center [582, 288] width 464 height 32
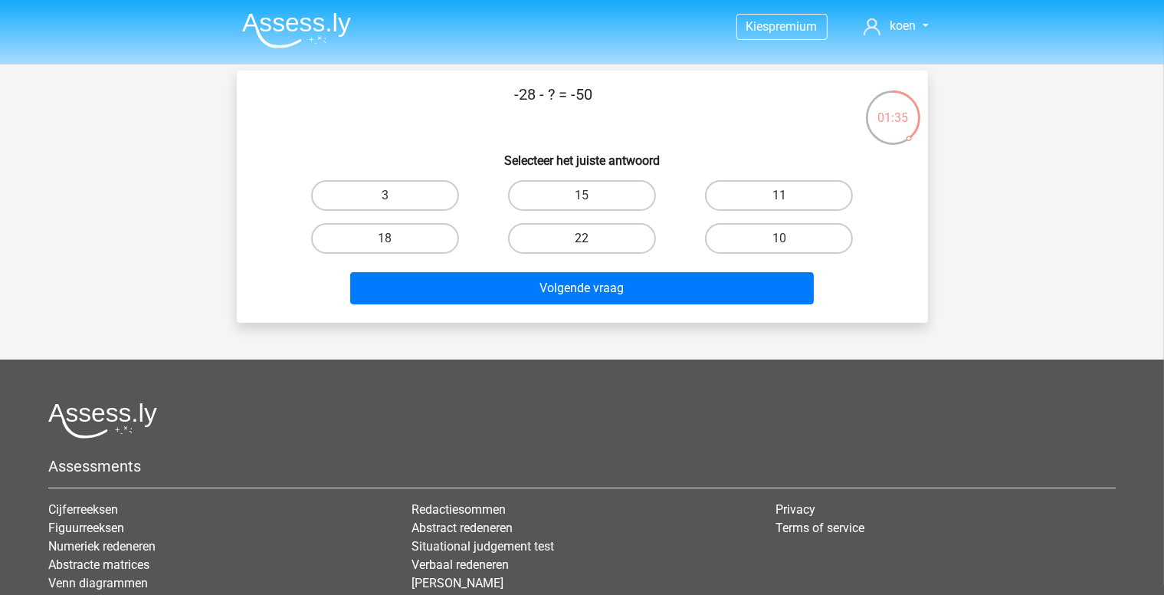
click at [595, 238] on label "22" at bounding box center [582, 238] width 148 height 31
click at [592, 238] on input "22" at bounding box center [587, 243] width 10 height 10
radio input "true"
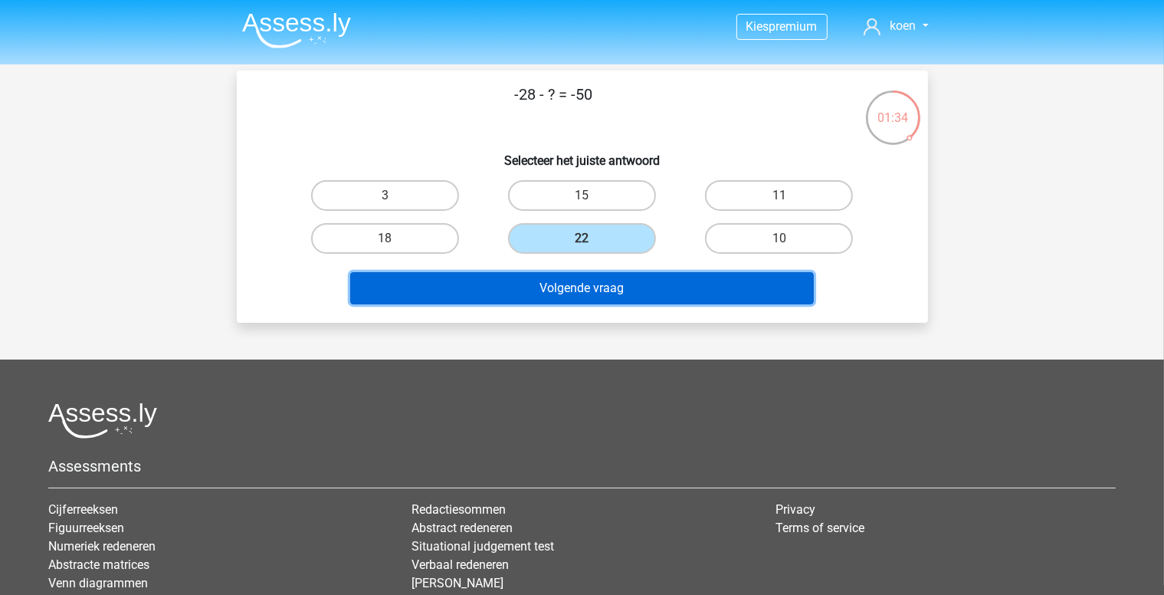
click at [635, 286] on button "Volgende vraag" at bounding box center [582, 288] width 464 height 32
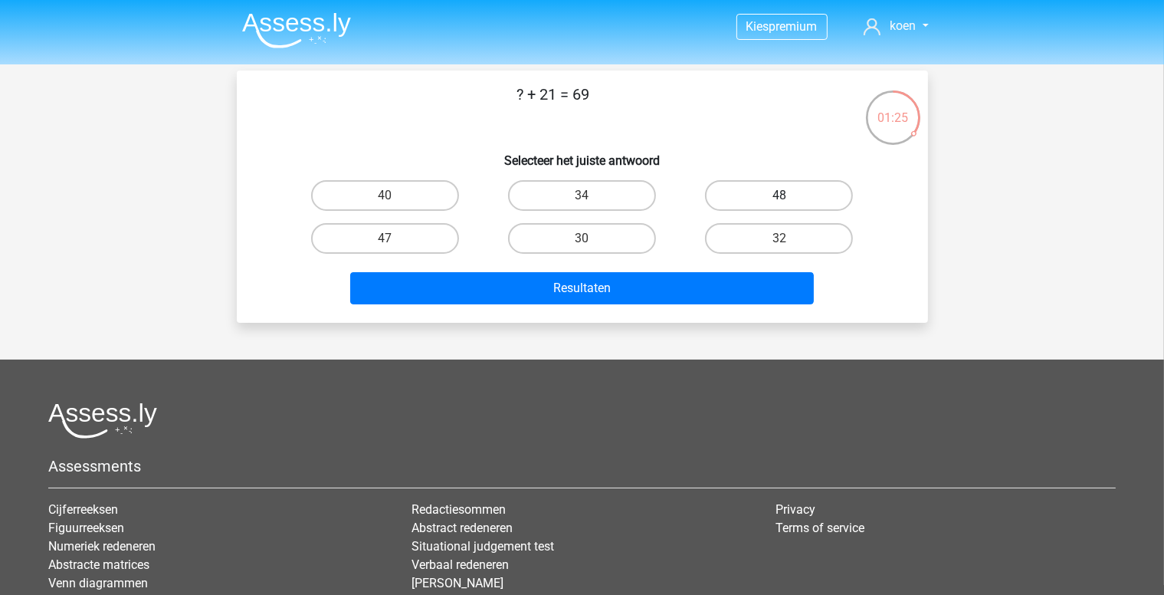
click at [783, 192] on label "48" at bounding box center [779, 195] width 148 height 31
click at [783, 195] on input "48" at bounding box center [785, 200] width 10 height 10
radio input "true"
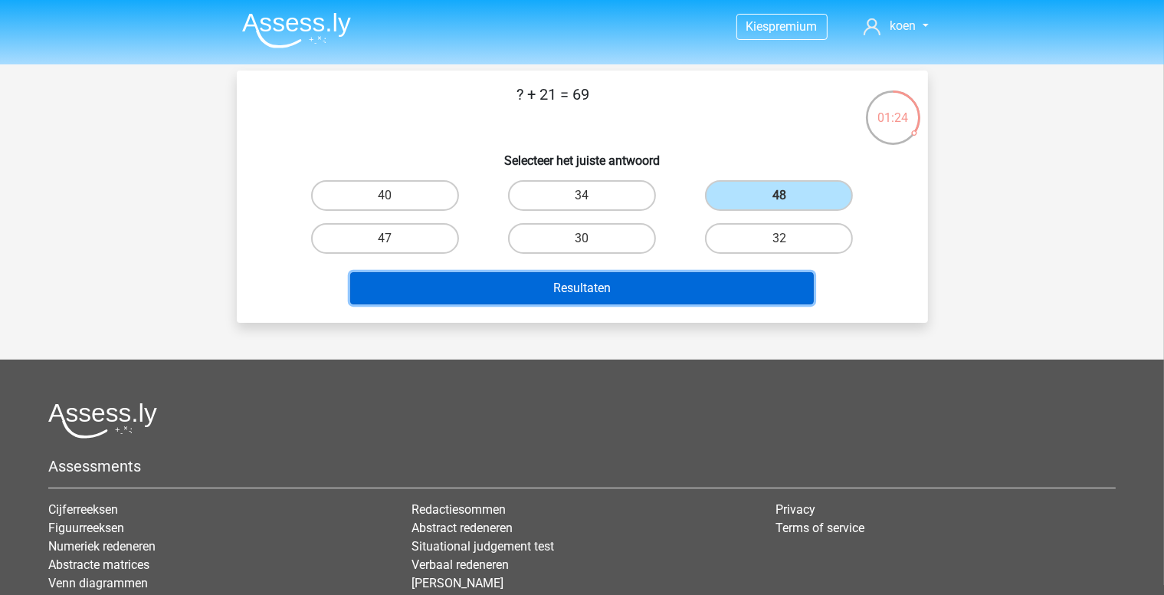
click at [613, 281] on button "Resultaten" at bounding box center [582, 288] width 464 height 32
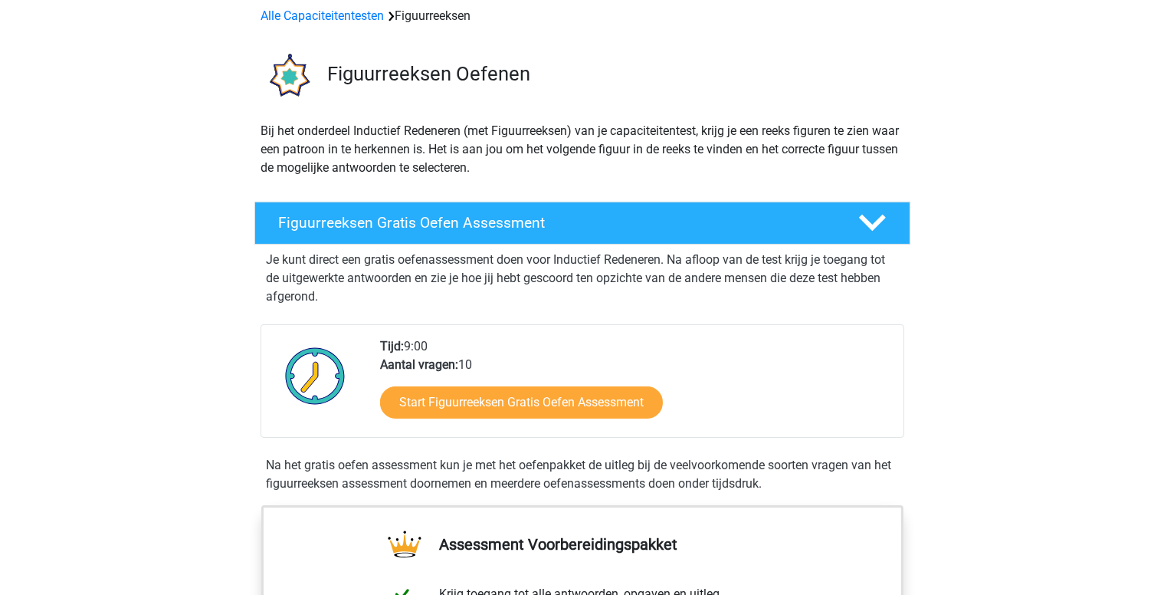
scroll to position [153, 0]
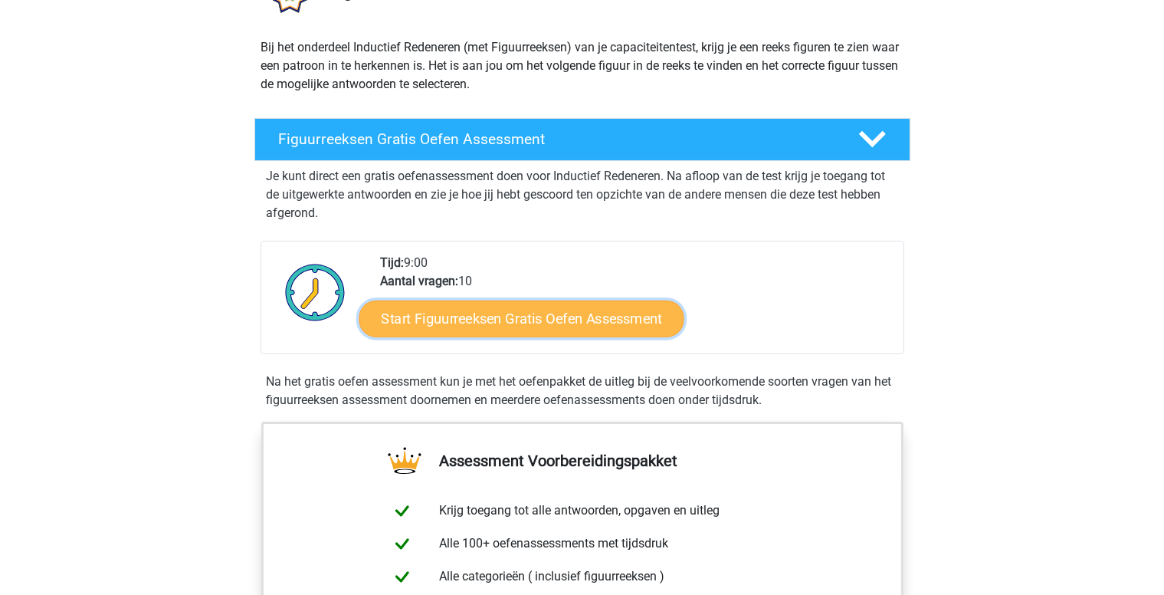
click at [547, 311] on link "Start Figuurreeksen Gratis Oefen Assessment" at bounding box center [521, 318] width 325 height 37
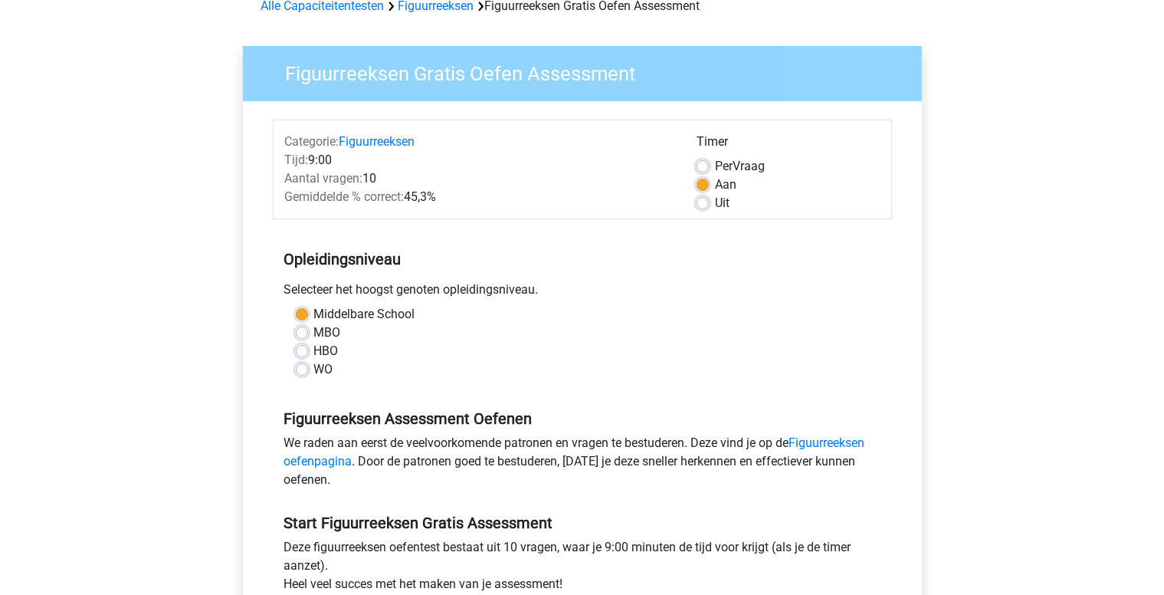
scroll to position [307, 0]
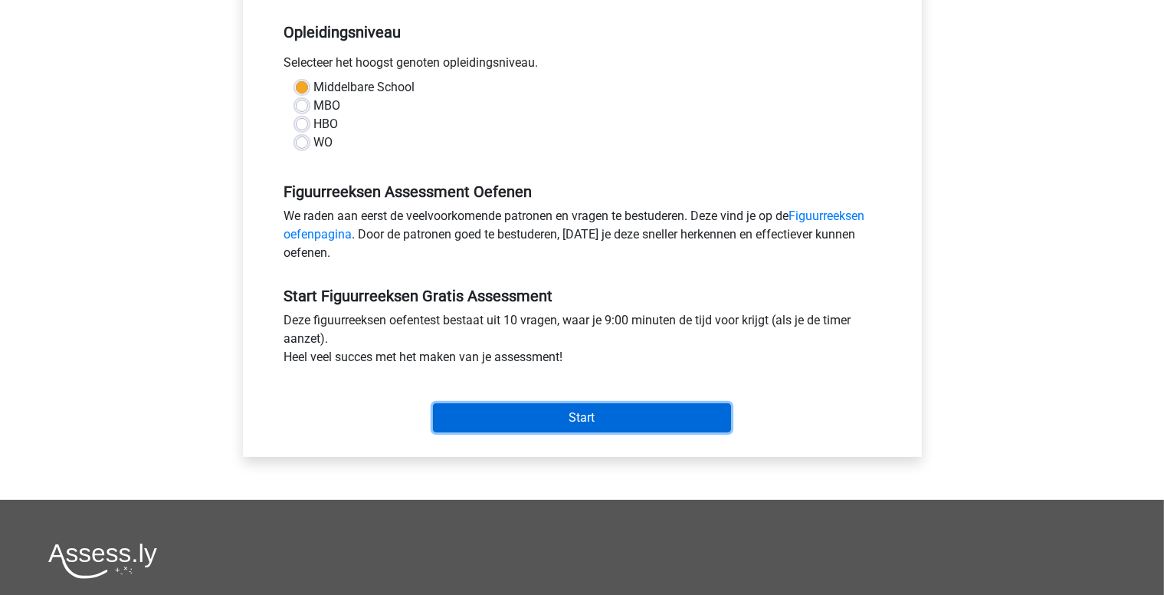
click at [610, 416] on input "Start" at bounding box center [582, 417] width 298 height 29
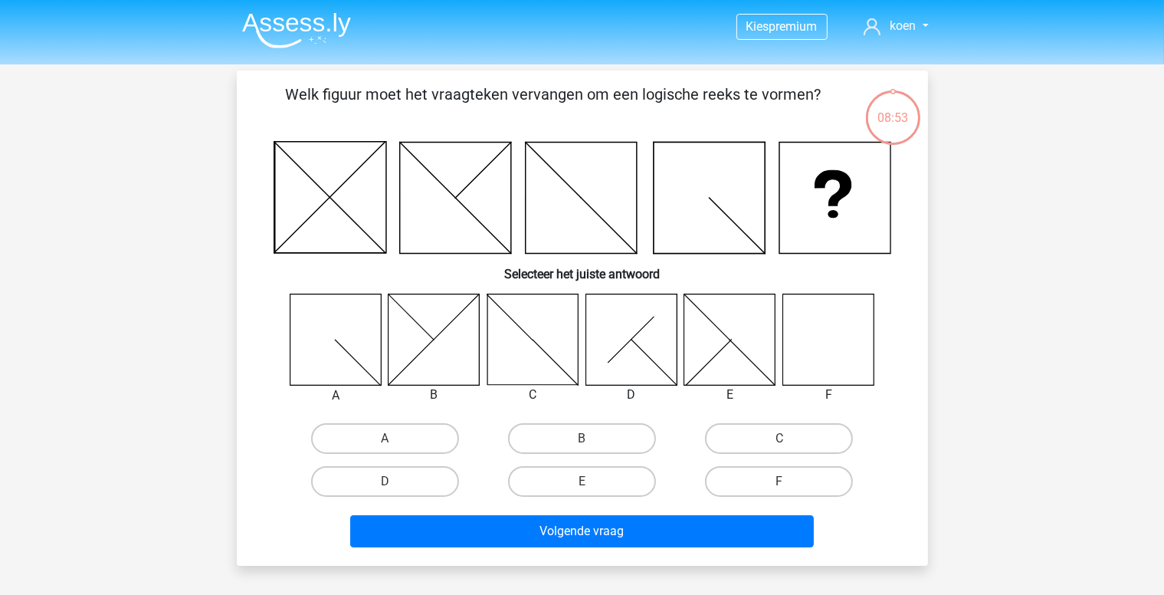
click at [832, 341] on icon at bounding box center [828, 339] width 91 height 91
click at [791, 478] on label "F" at bounding box center [779, 481] width 148 height 31
click at [790, 481] on input "F" at bounding box center [785, 486] width 10 height 10
radio input "true"
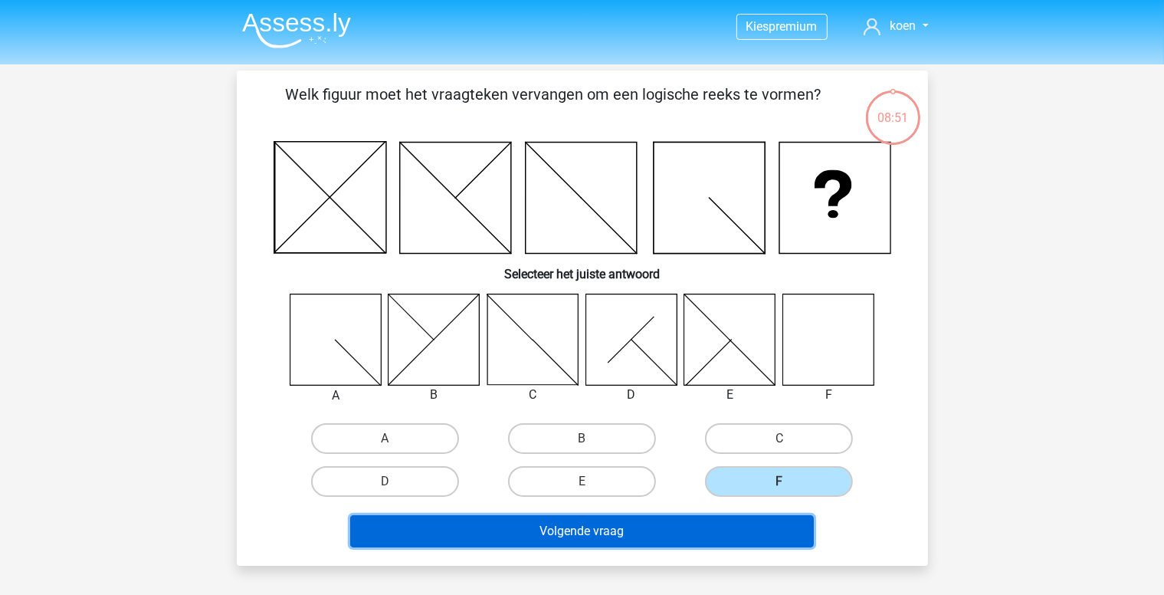
click at [665, 524] on button "Volgende vraag" at bounding box center [582, 531] width 464 height 32
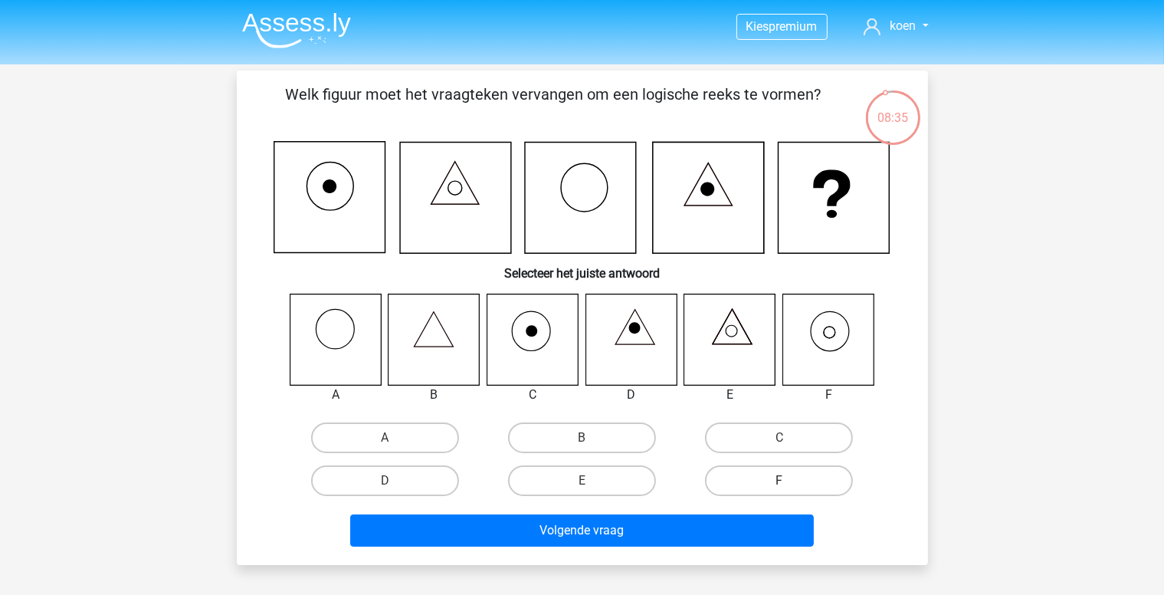
click at [803, 473] on label "F" at bounding box center [779, 480] width 148 height 31
click at [790, 481] on input "F" at bounding box center [785, 486] width 10 height 10
radio input "true"
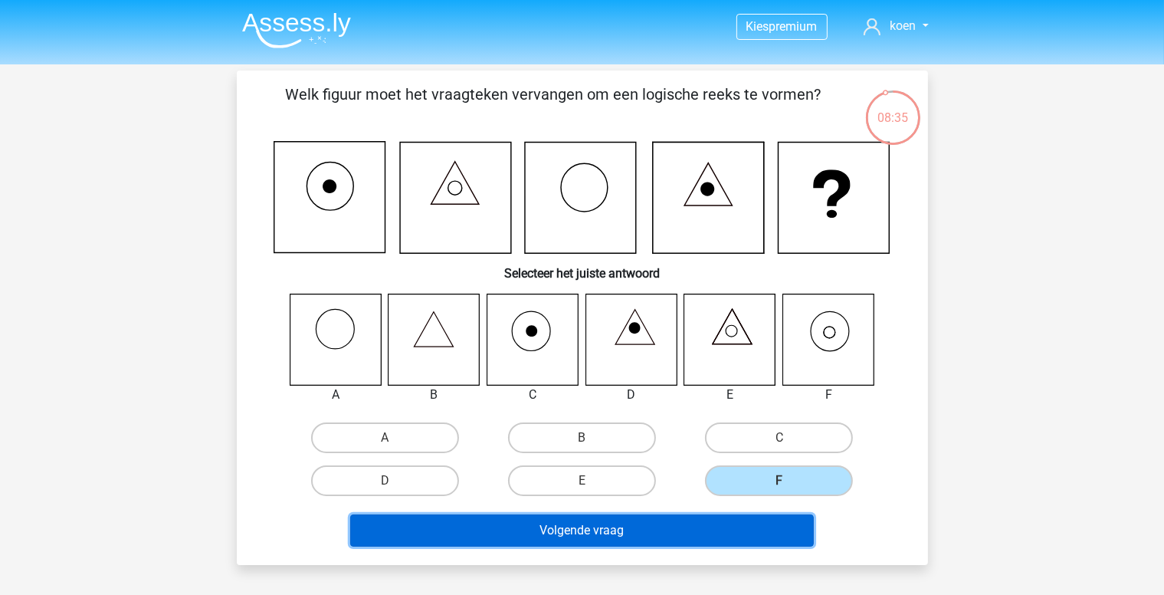
click at [665, 530] on button "Volgende vraag" at bounding box center [582, 530] width 464 height 32
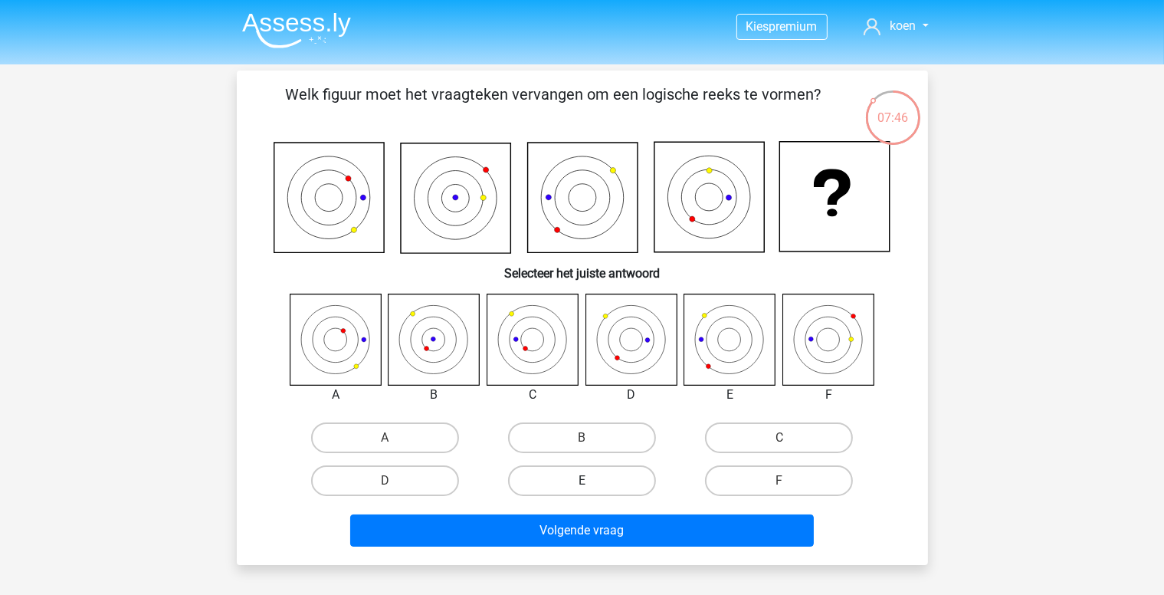
click at [619, 473] on label "E" at bounding box center [582, 480] width 148 height 31
click at [592, 481] on input "E" at bounding box center [587, 486] width 10 height 10
radio input "true"
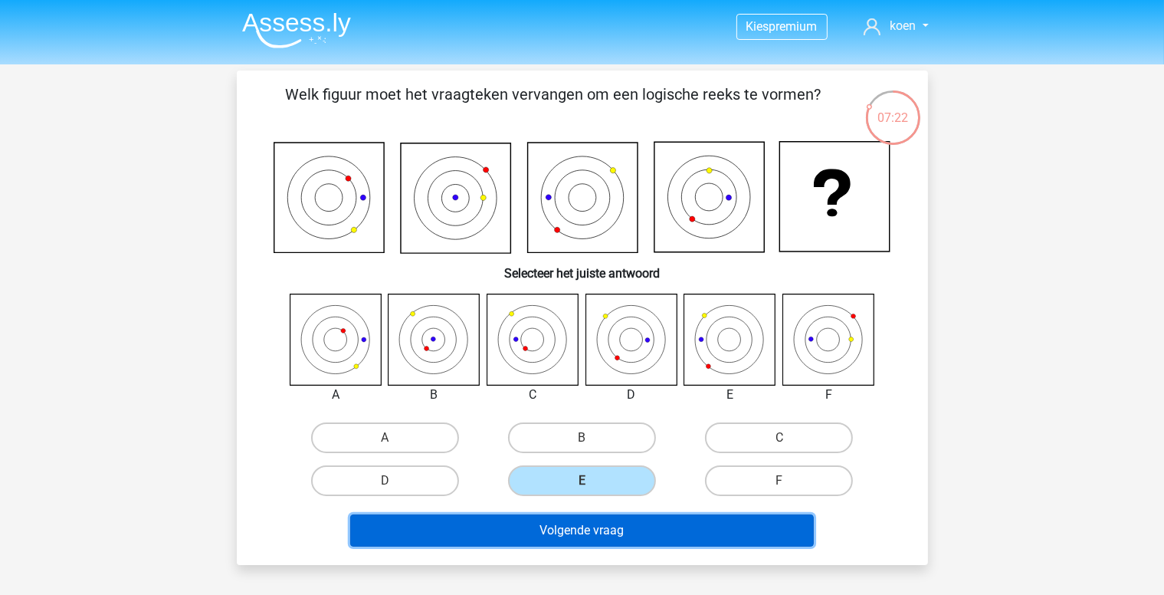
click at [579, 535] on button "Volgende vraag" at bounding box center [582, 530] width 464 height 32
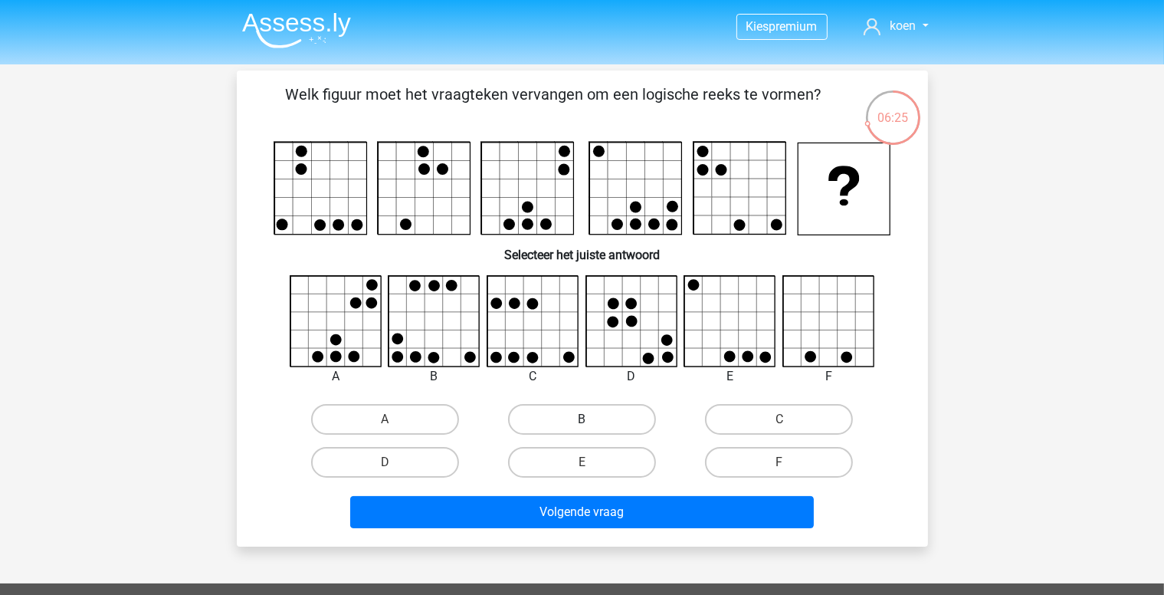
click at [591, 416] on label "B" at bounding box center [582, 419] width 148 height 31
click at [591, 419] on input "B" at bounding box center [587, 424] width 10 height 10
radio input "true"
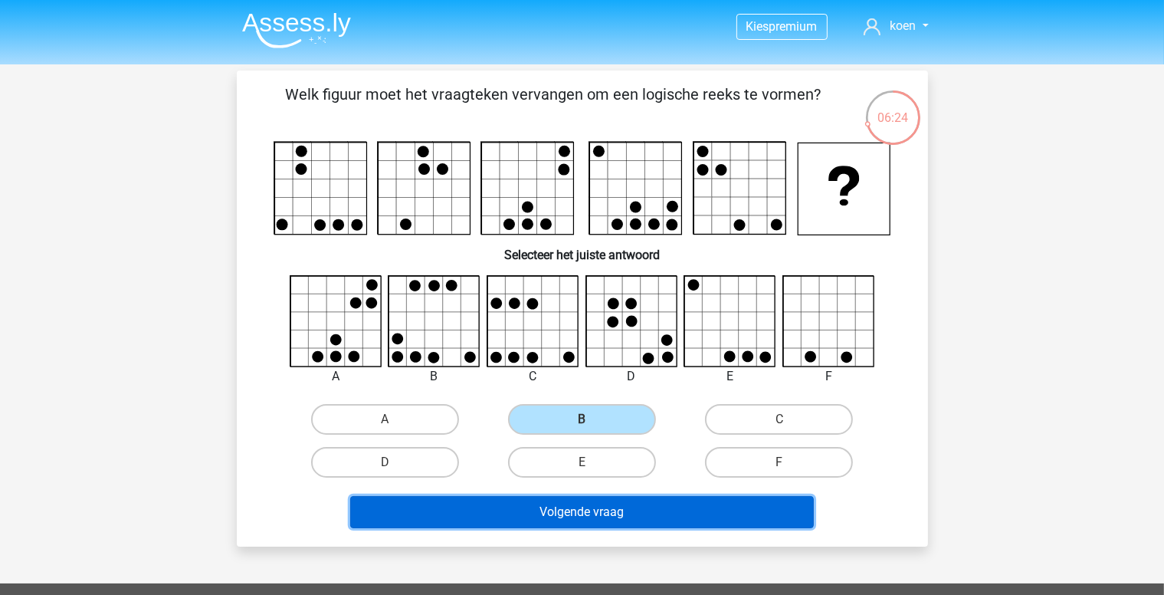
click at [581, 518] on button "Volgende vraag" at bounding box center [582, 512] width 464 height 32
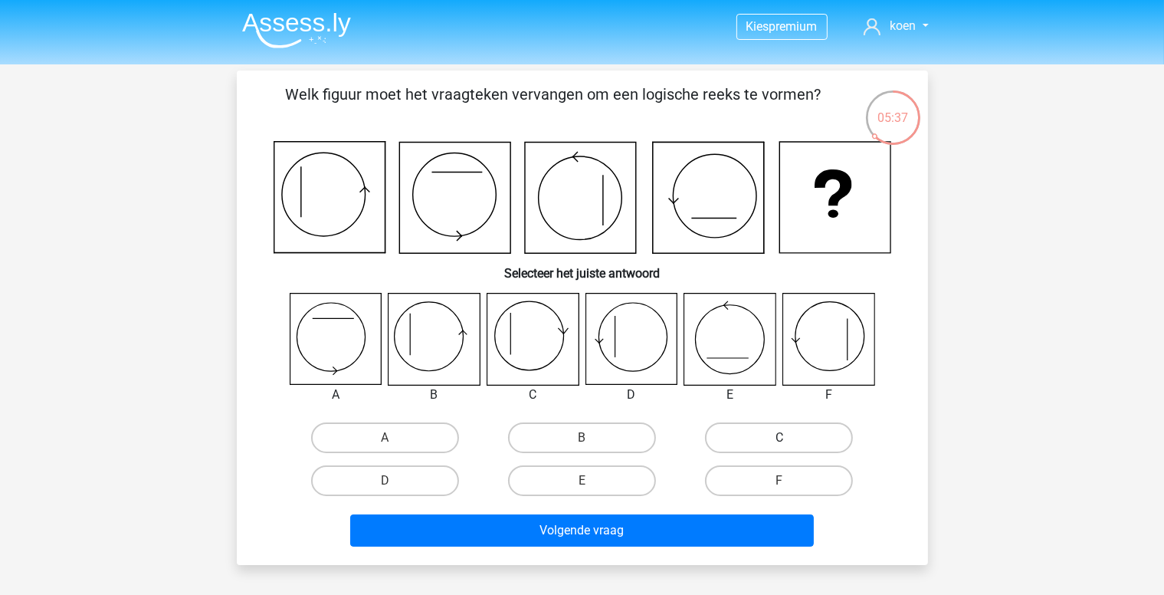
click at [754, 439] on label "C" at bounding box center [779, 437] width 148 height 31
click at [780, 439] on input "C" at bounding box center [785, 443] width 10 height 10
radio input "true"
click at [580, 442] on label "B" at bounding box center [582, 437] width 148 height 31
click at [582, 442] on input "B" at bounding box center [587, 443] width 10 height 10
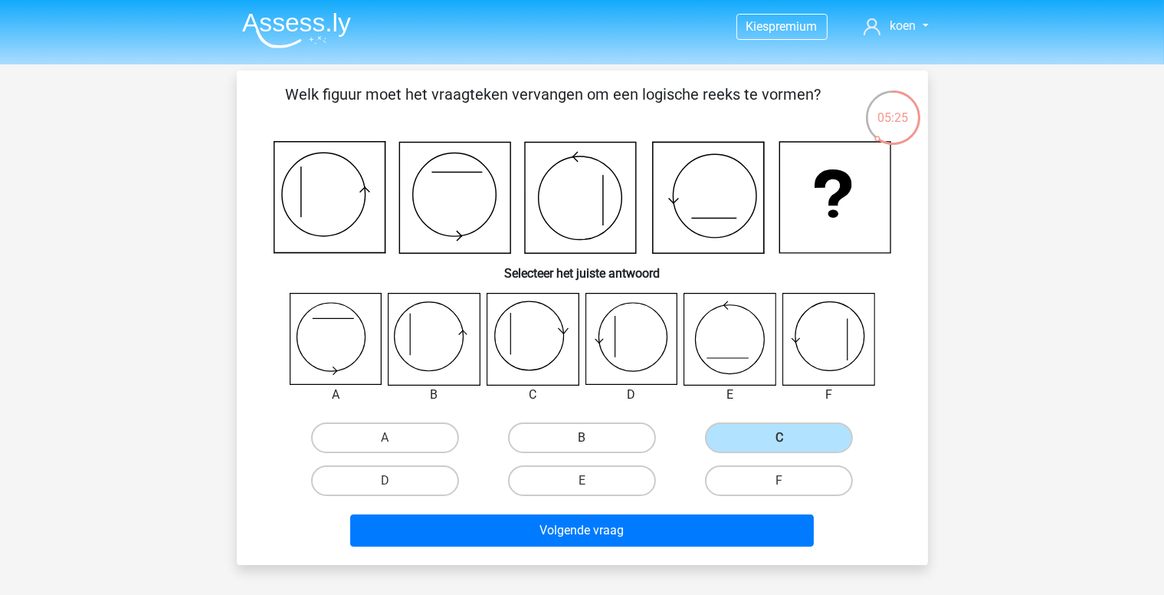
radio input "true"
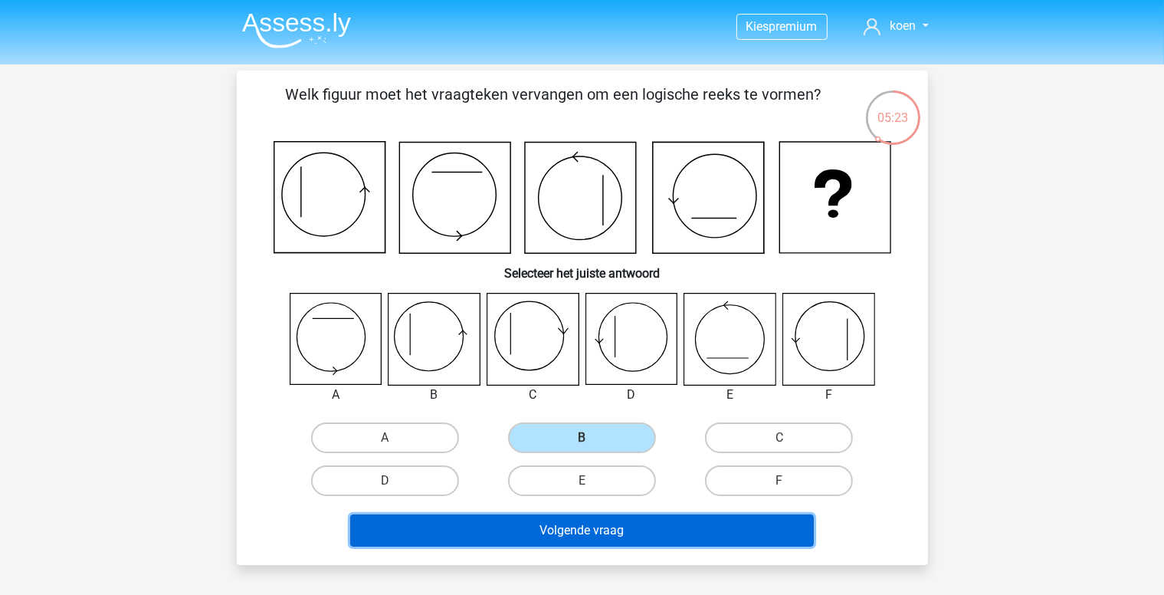
click at [583, 530] on button "Volgende vraag" at bounding box center [582, 530] width 464 height 32
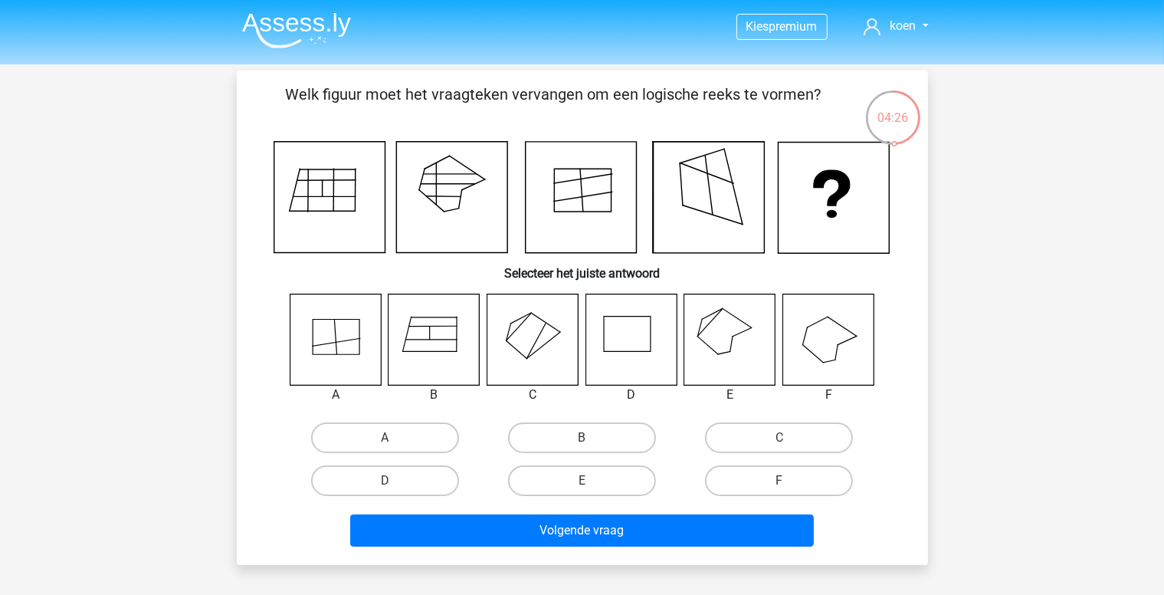
click at [590, 481] on input "E" at bounding box center [587, 486] width 10 height 10
radio input "true"
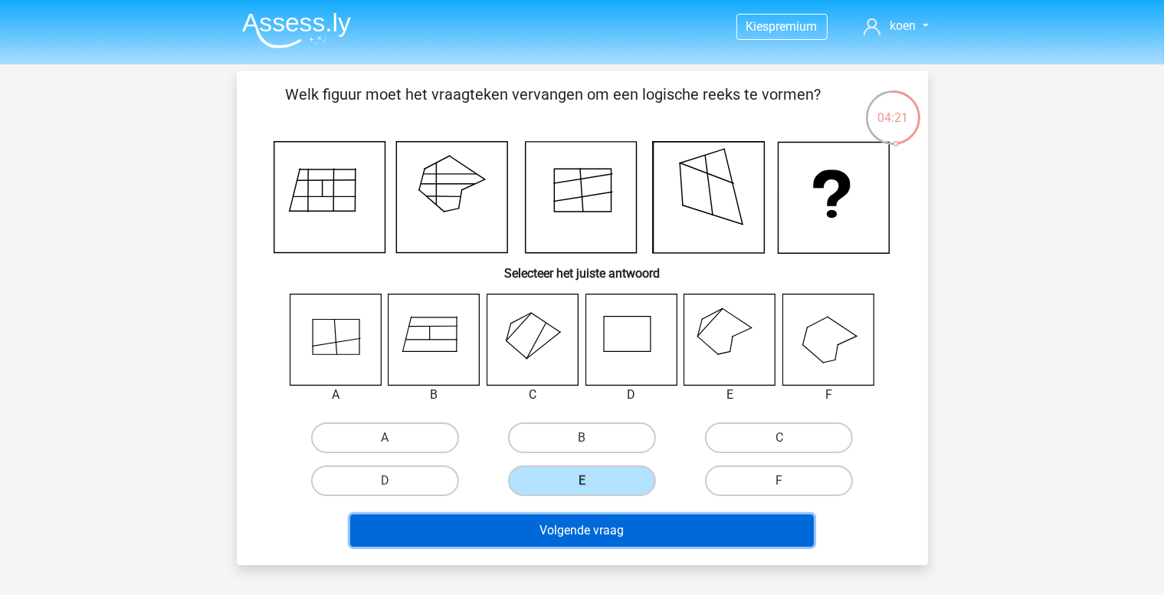
click at [613, 532] on button "Volgende vraag" at bounding box center [582, 530] width 464 height 32
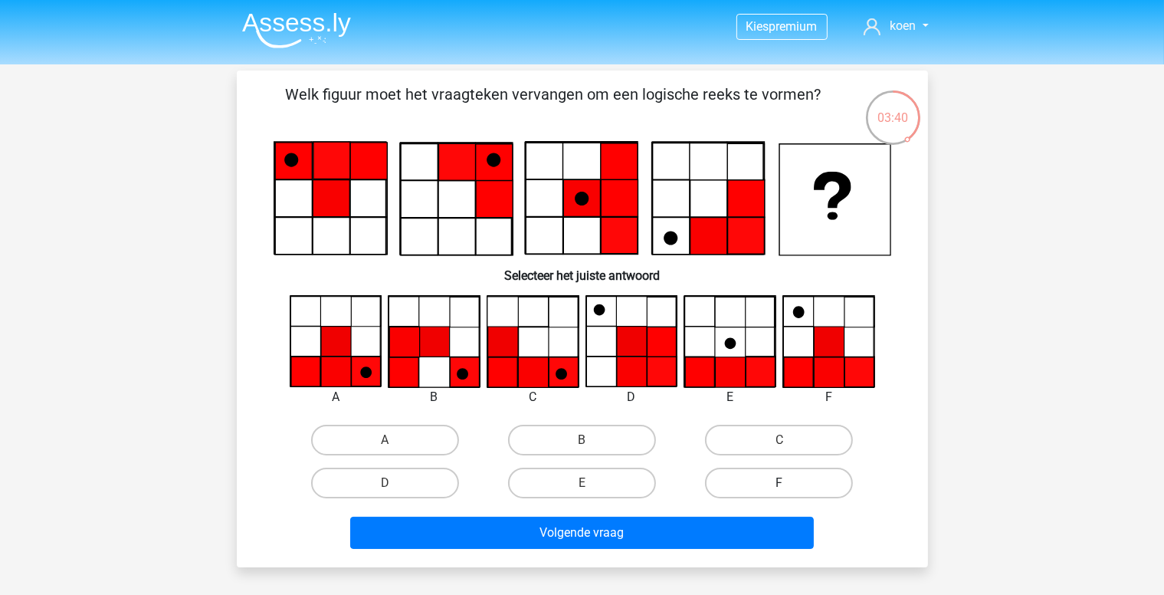
click at [806, 485] on label "F" at bounding box center [779, 483] width 148 height 31
click at [790, 485] on input "F" at bounding box center [785, 488] width 10 height 10
radio input "true"
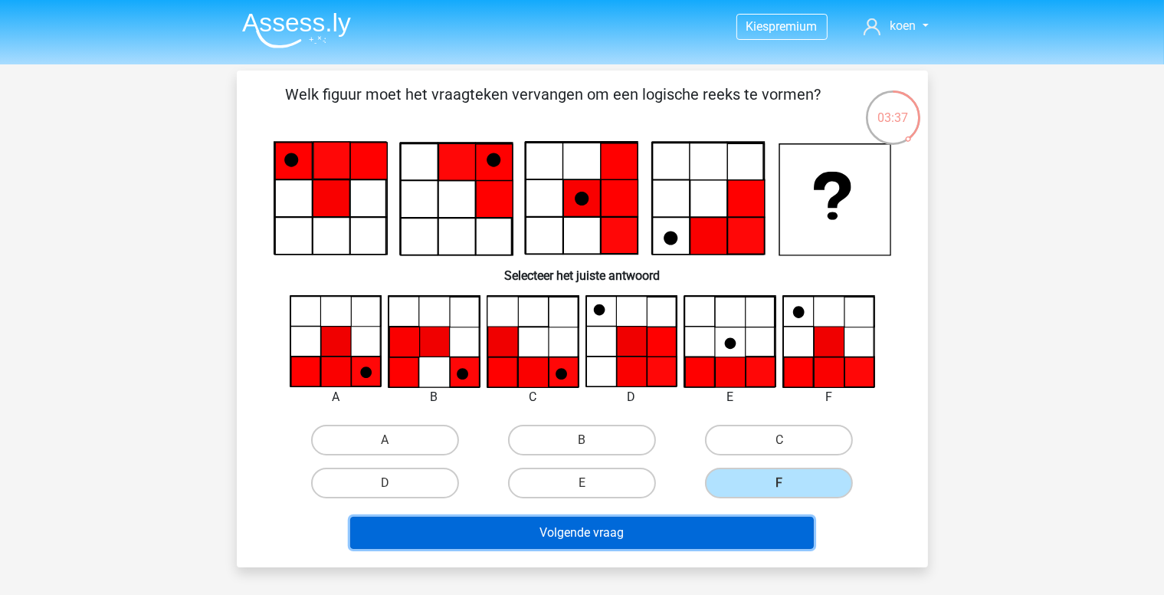
click at [672, 534] on button "Volgende vraag" at bounding box center [582, 533] width 464 height 32
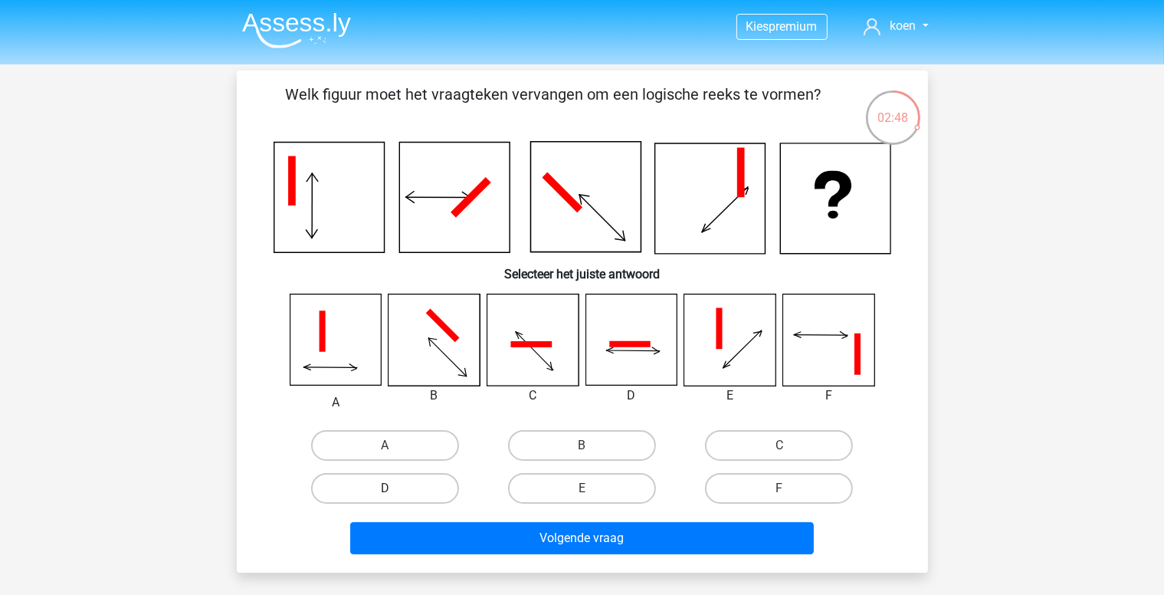
click at [403, 480] on label "D" at bounding box center [385, 488] width 148 height 31
click at [395, 488] on input "D" at bounding box center [390, 493] width 10 height 10
radio input "true"
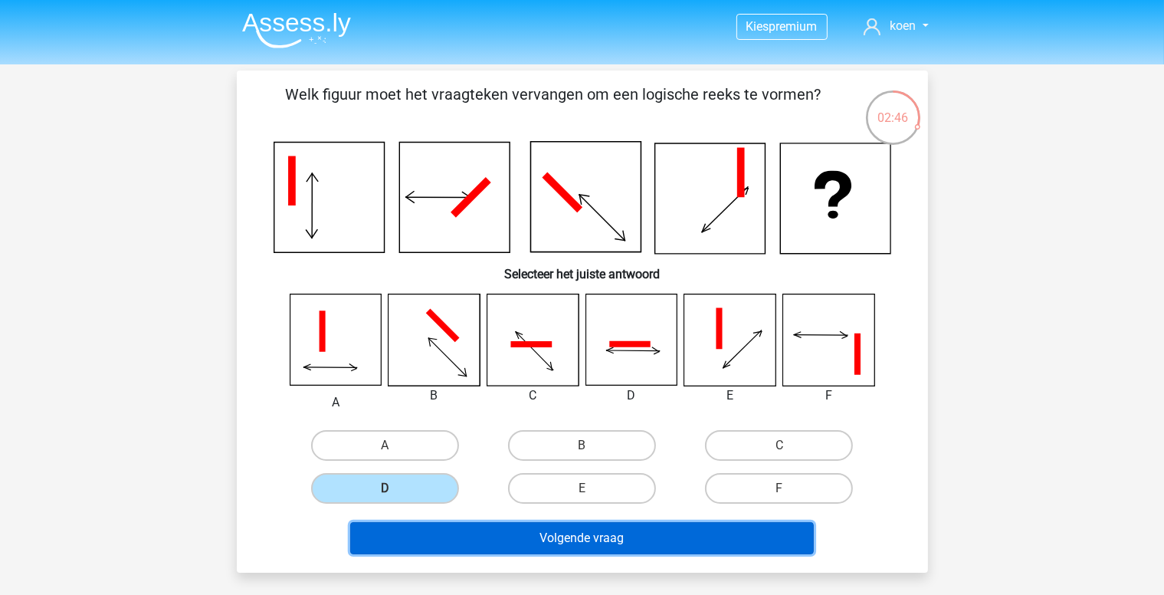
click at [622, 540] on button "Volgende vraag" at bounding box center [582, 538] width 464 height 32
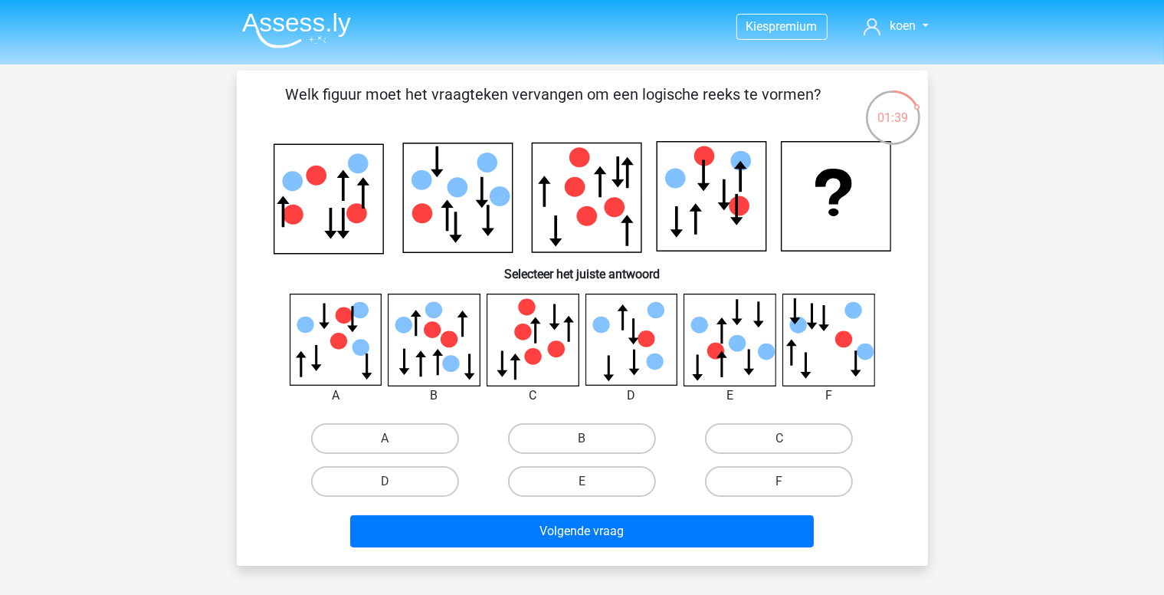
click at [760, 332] on icon at bounding box center [730, 339] width 91 height 91
click at [575, 475] on label "E" at bounding box center [582, 481] width 148 height 31
click at [582, 481] on input "E" at bounding box center [587, 486] width 10 height 10
radio input "true"
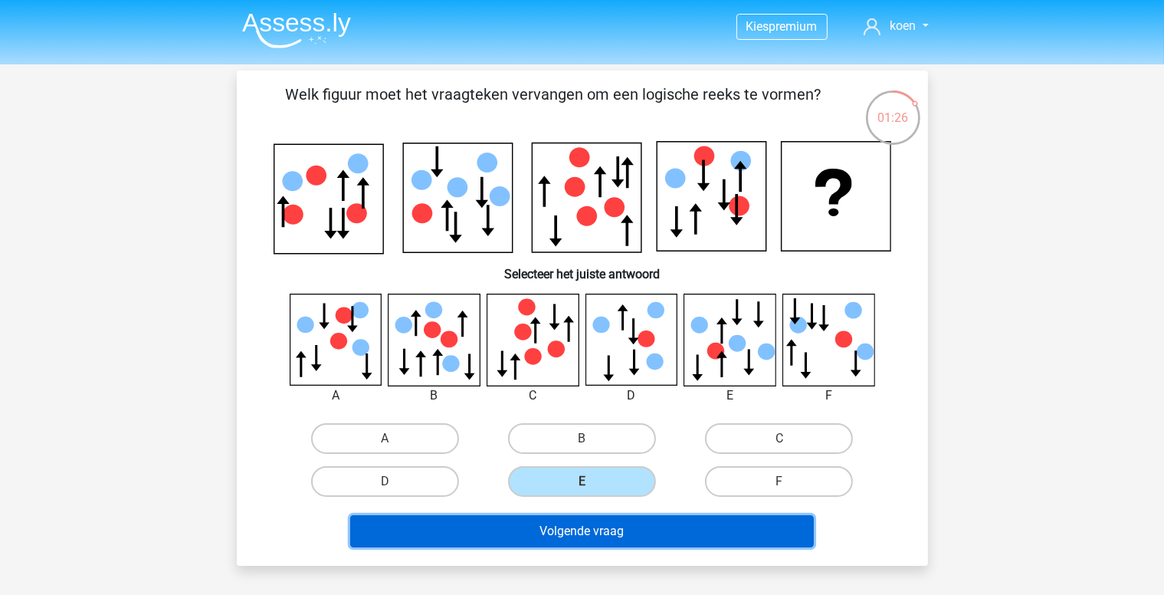
click at [692, 534] on button "Volgende vraag" at bounding box center [582, 531] width 464 height 32
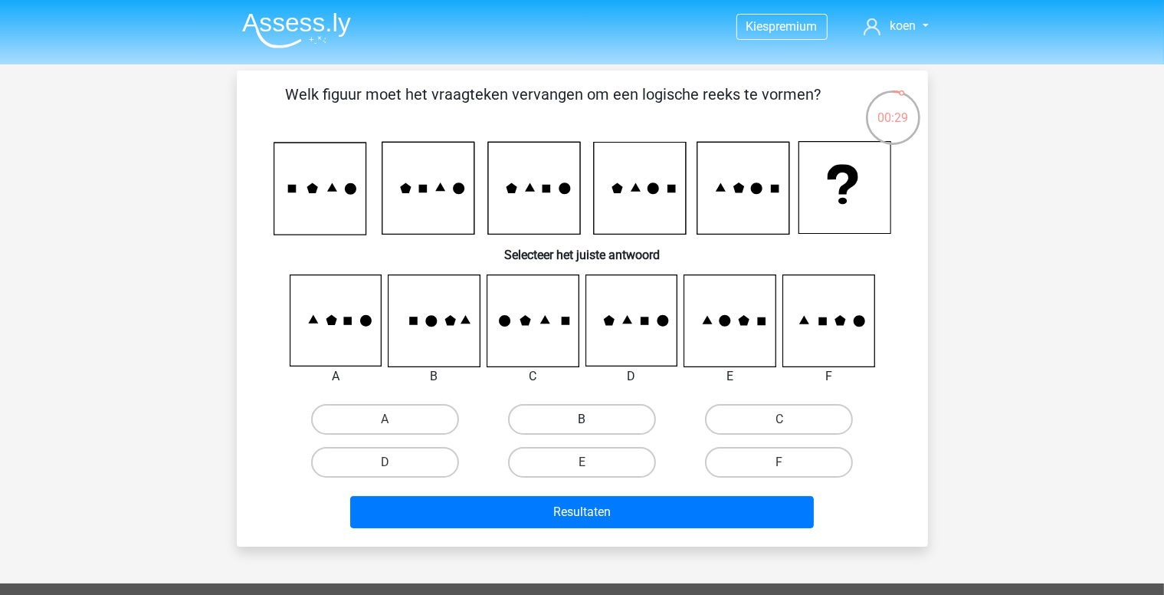
click at [580, 422] on label "B" at bounding box center [582, 419] width 148 height 31
click at [582, 422] on input "B" at bounding box center [587, 424] width 10 height 10
radio input "true"
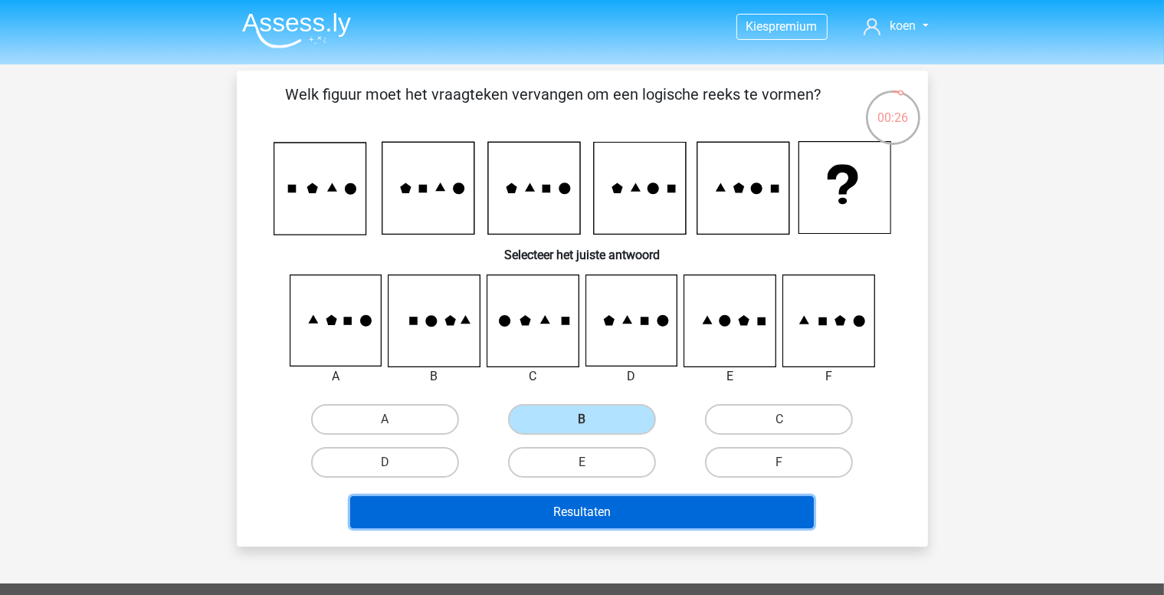
click at [613, 510] on button "Resultaten" at bounding box center [582, 512] width 464 height 32
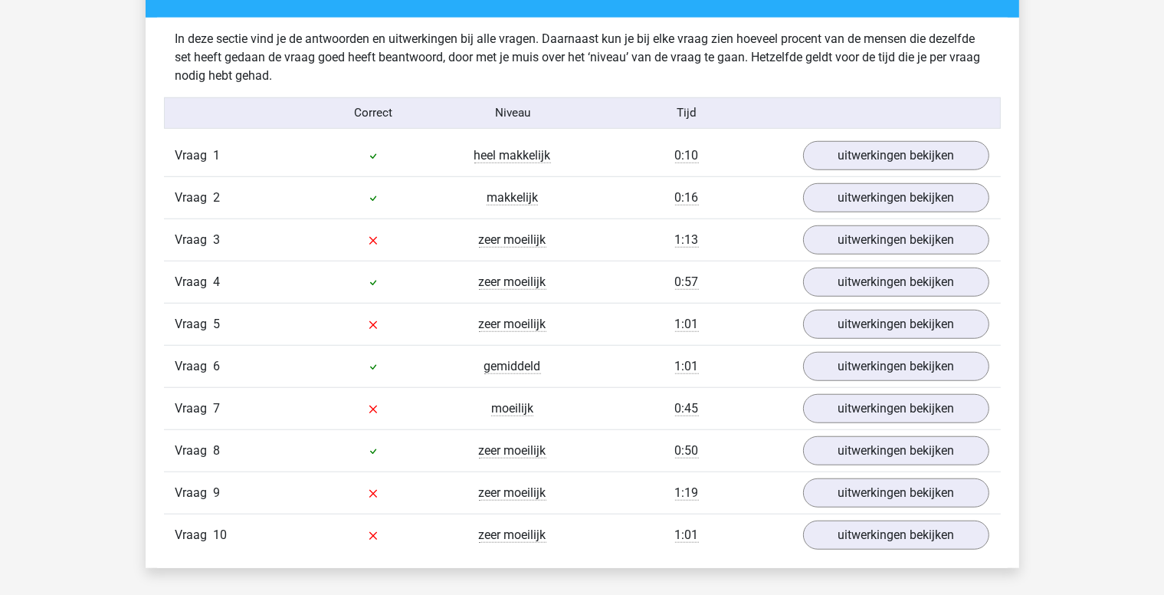
scroll to position [1227, 0]
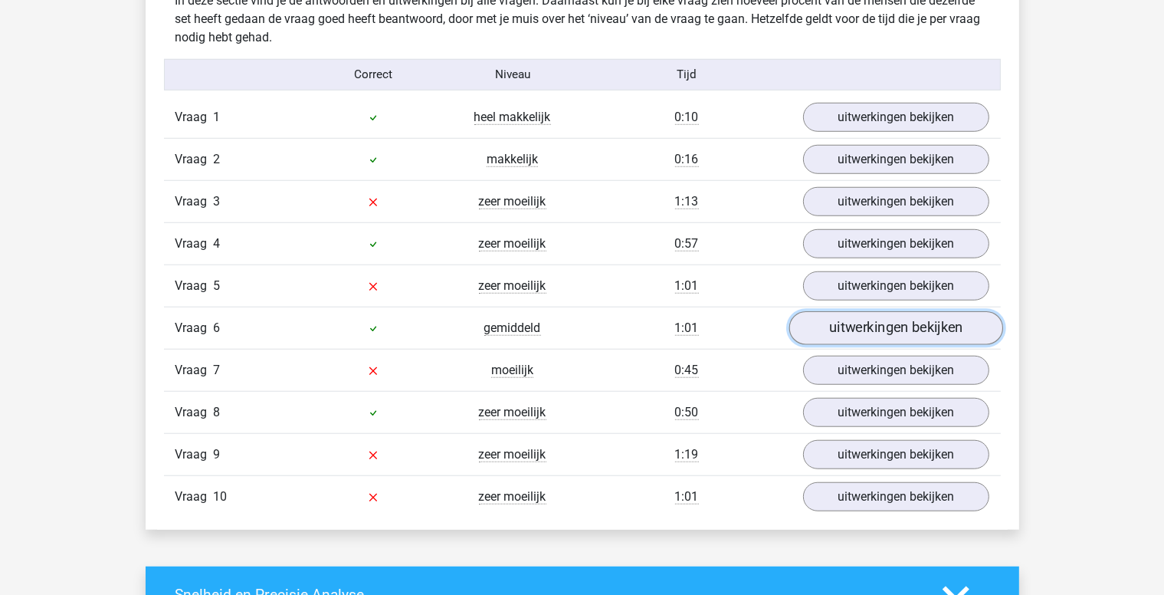
click at [891, 326] on link "uitwerkingen bekijken" at bounding box center [896, 328] width 214 height 34
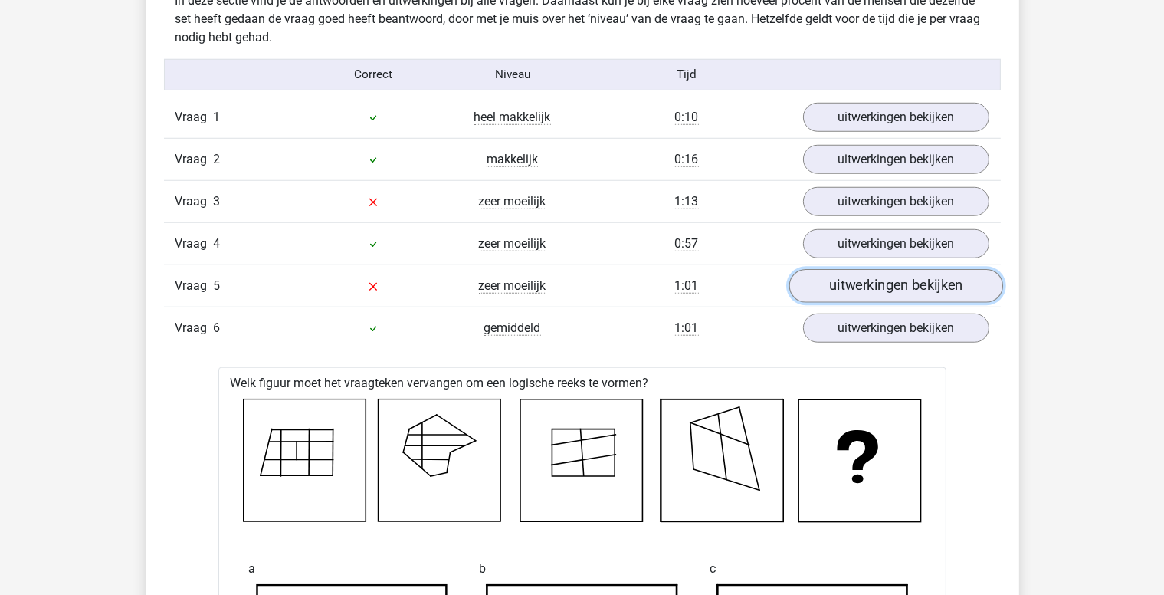
click at [868, 286] on link "uitwerkingen bekijken" at bounding box center [896, 286] width 214 height 34
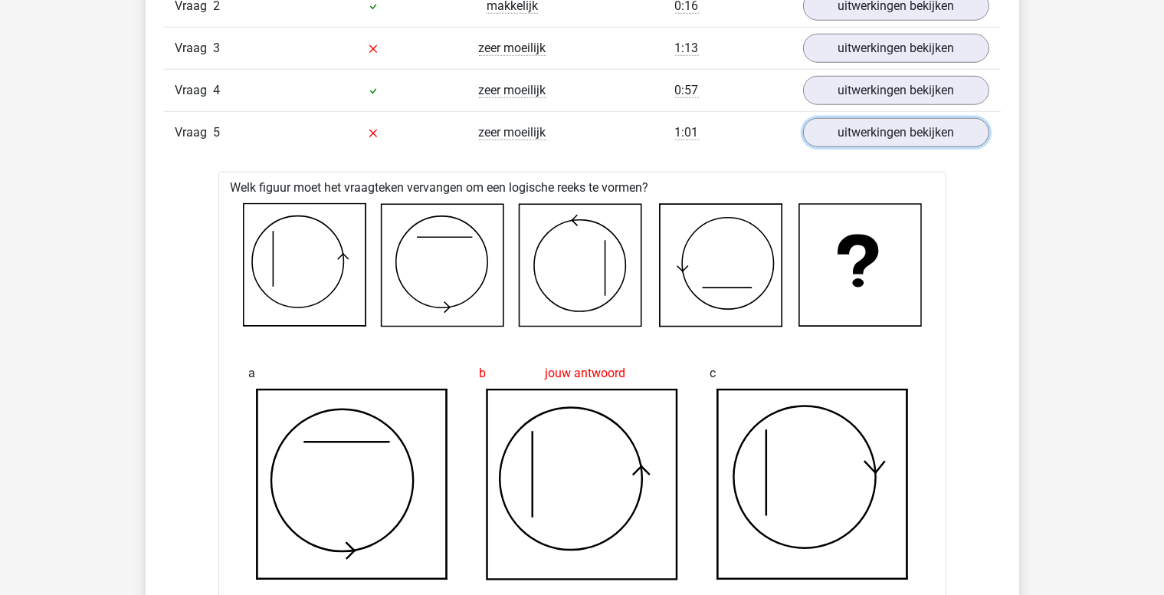
scroll to position [1150, 0]
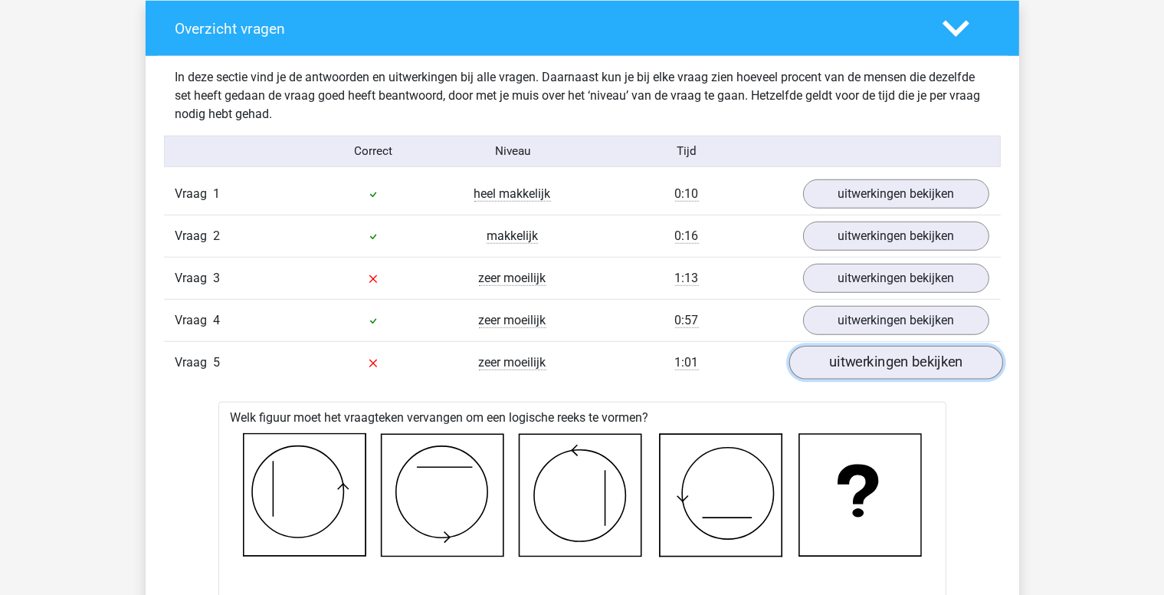
click at [882, 368] on link "uitwerkingen bekijken" at bounding box center [896, 363] width 214 height 34
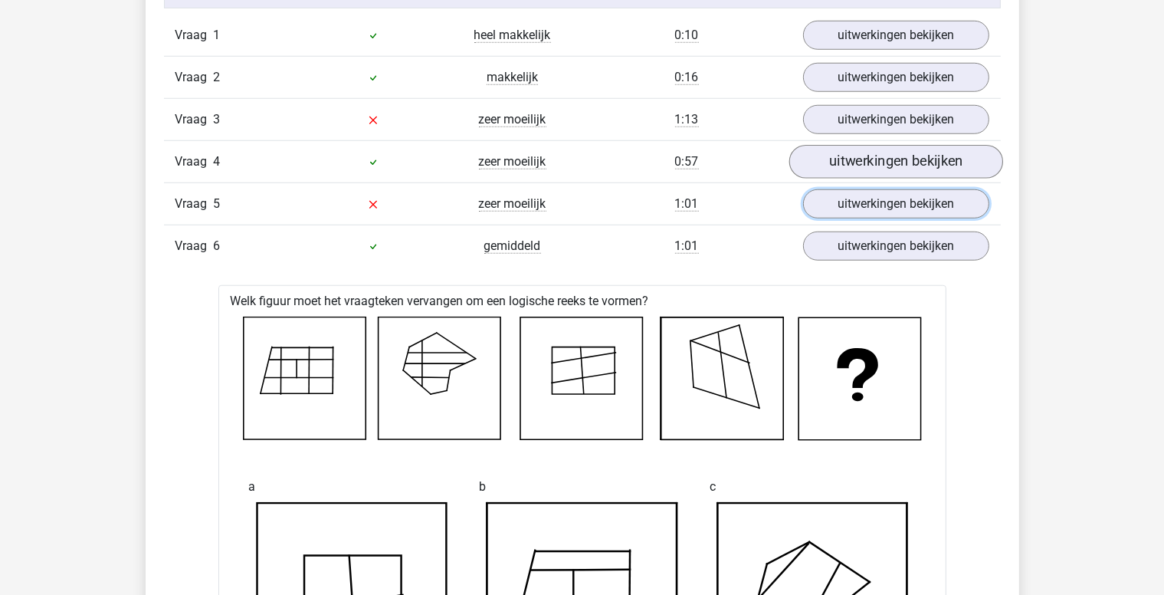
scroll to position [1303, 0]
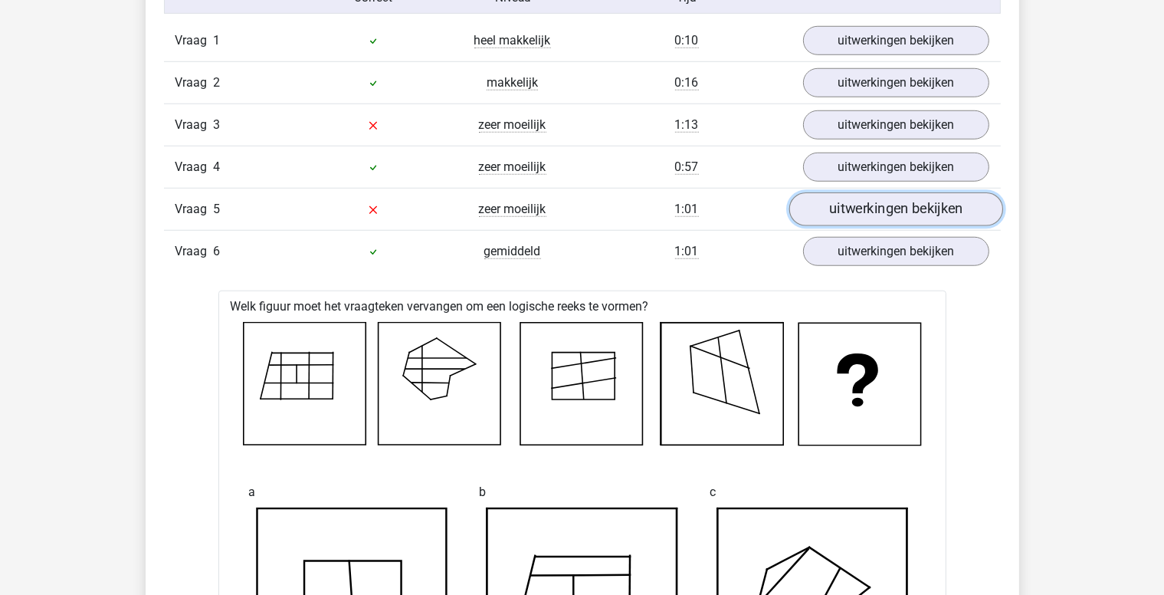
click at [879, 206] on link "uitwerkingen bekijken" at bounding box center [896, 209] width 214 height 34
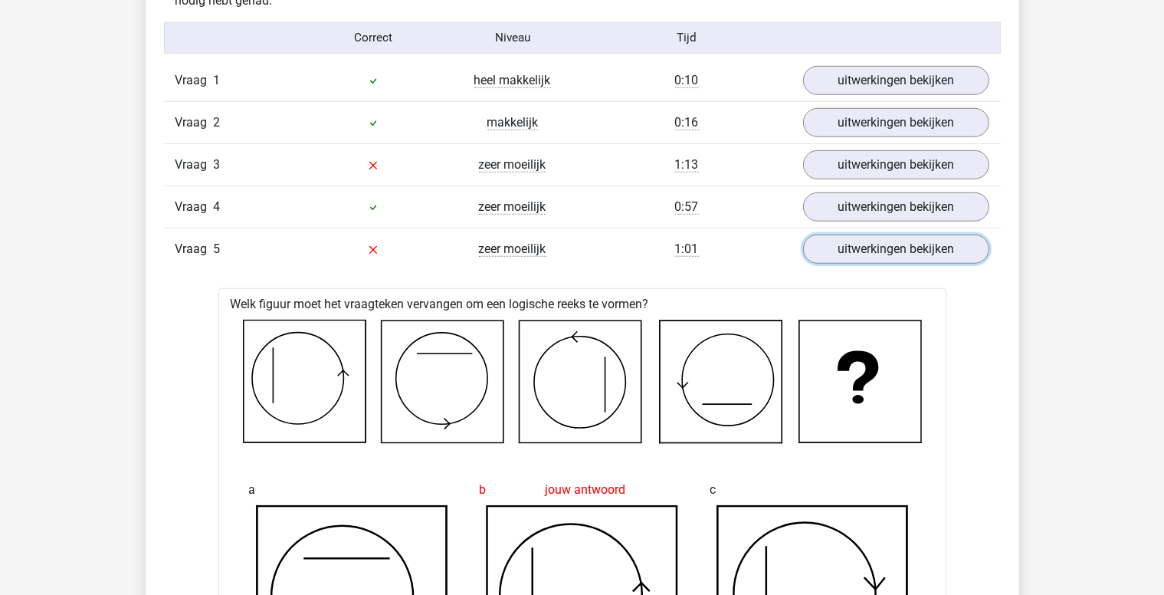
scroll to position [1227, 0]
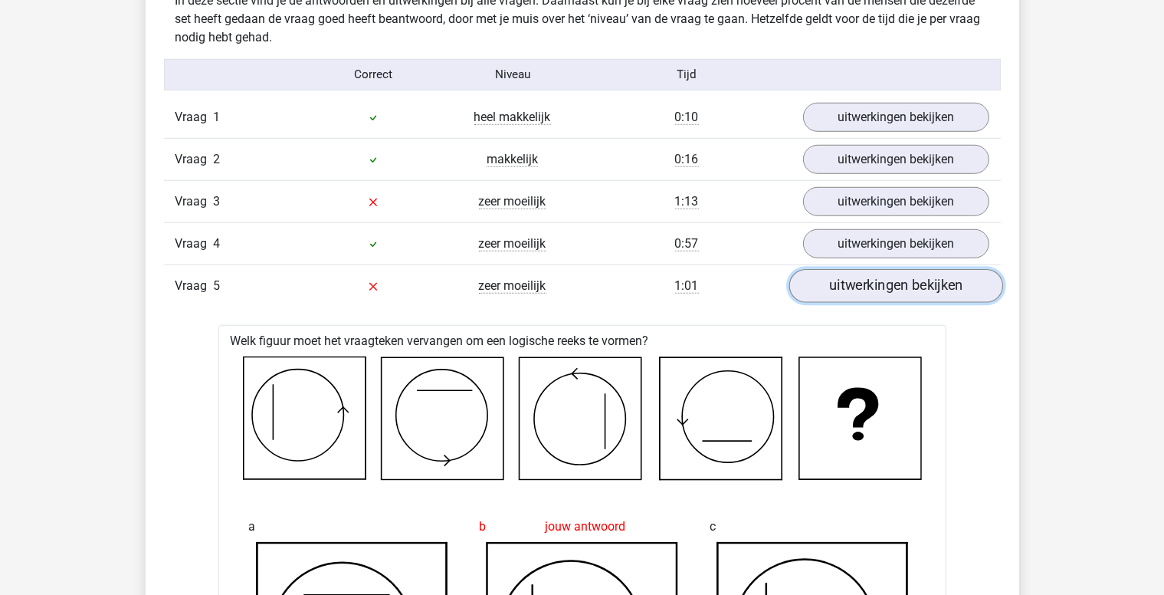
click at [885, 291] on link "uitwerkingen bekijken" at bounding box center [896, 286] width 214 height 34
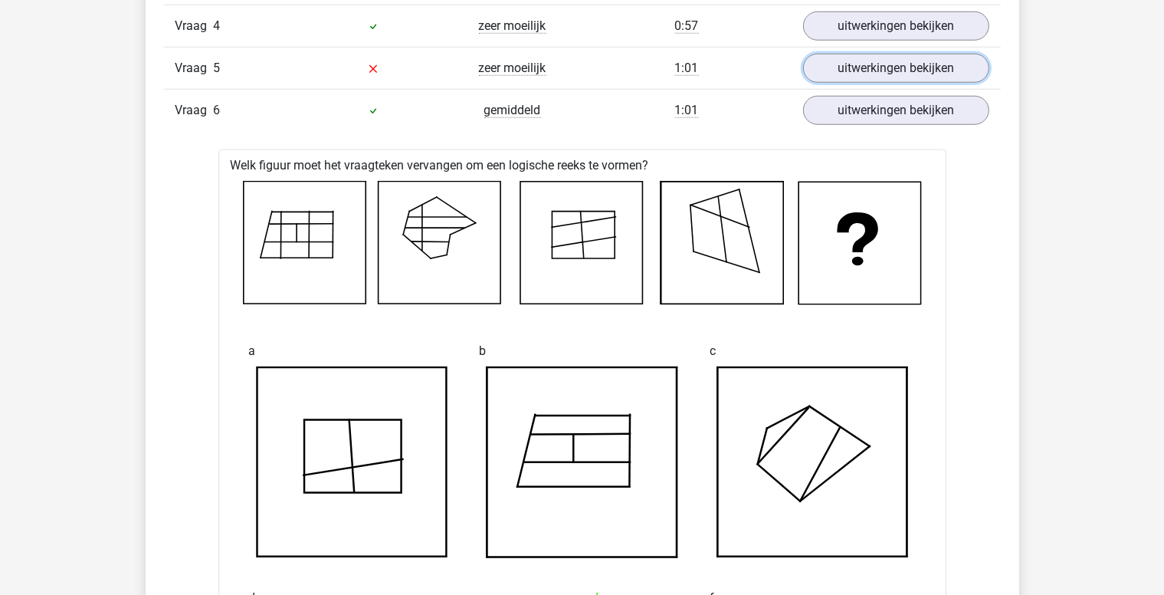
scroll to position [1303, 0]
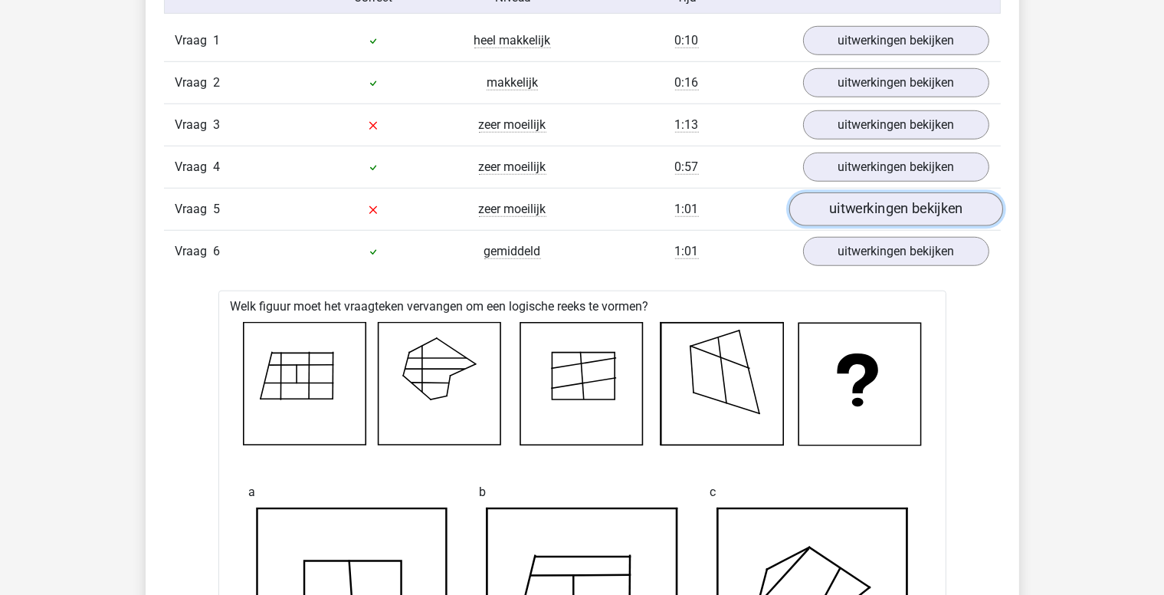
click at [892, 210] on link "uitwerkingen bekijken" at bounding box center [896, 209] width 214 height 34
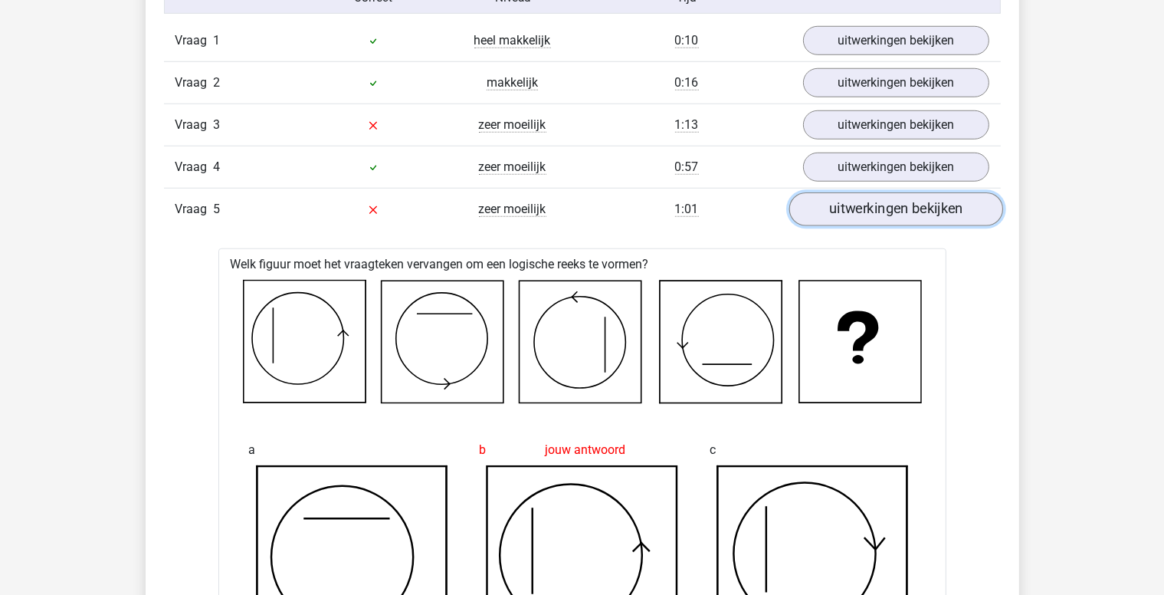
click at [892, 210] on link "uitwerkingen bekijken" at bounding box center [896, 209] width 214 height 34
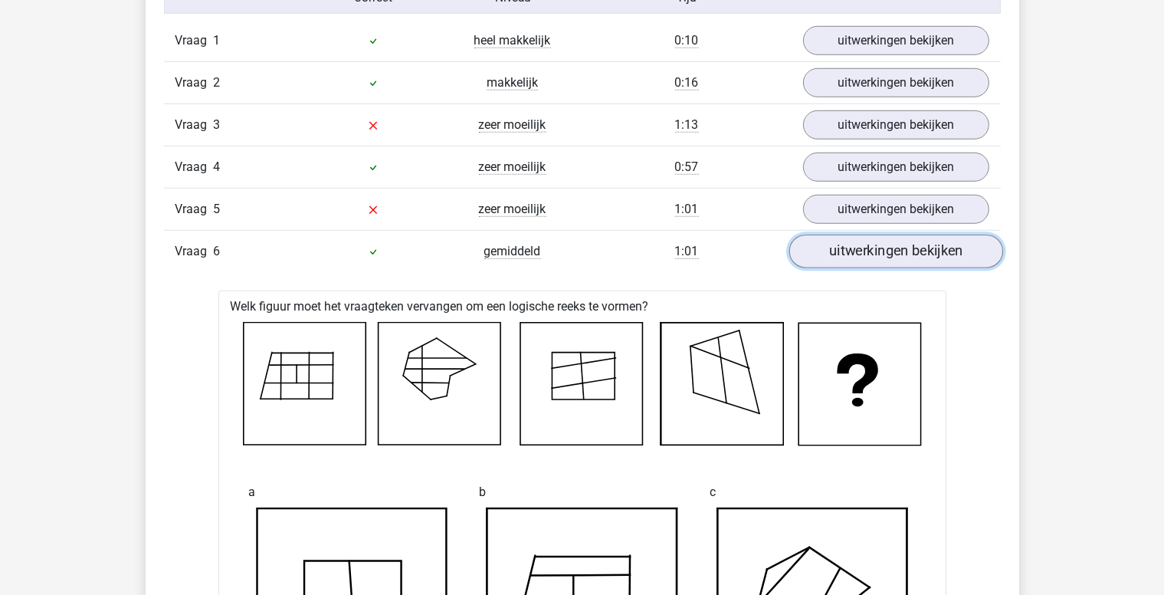
click at [905, 253] on link "uitwerkingen bekijken" at bounding box center [896, 252] width 214 height 34
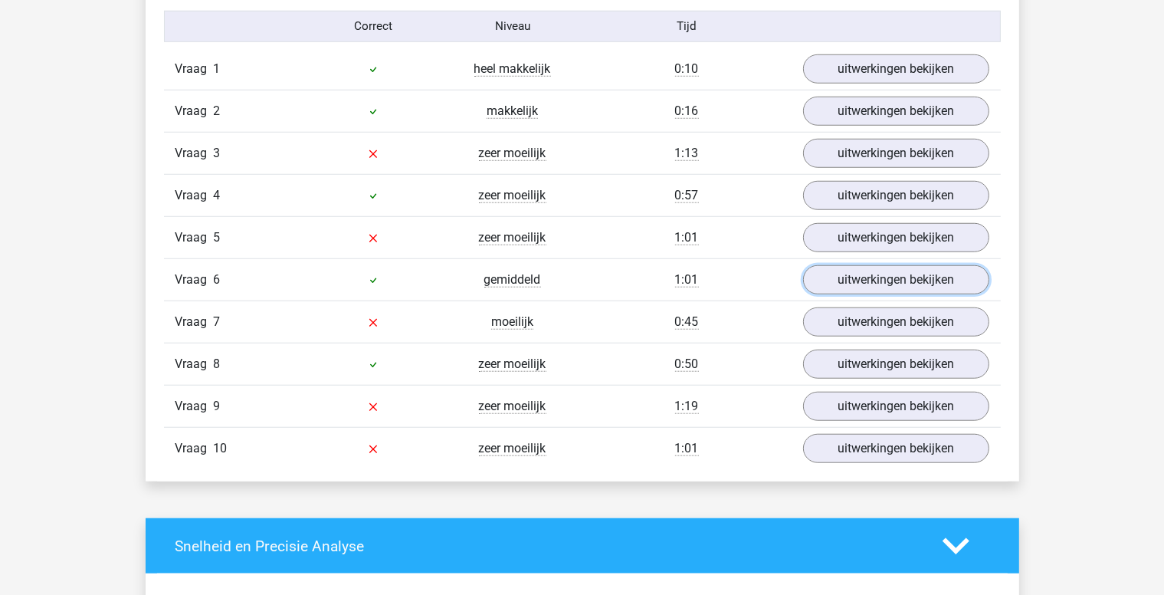
scroll to position [1227, 0]
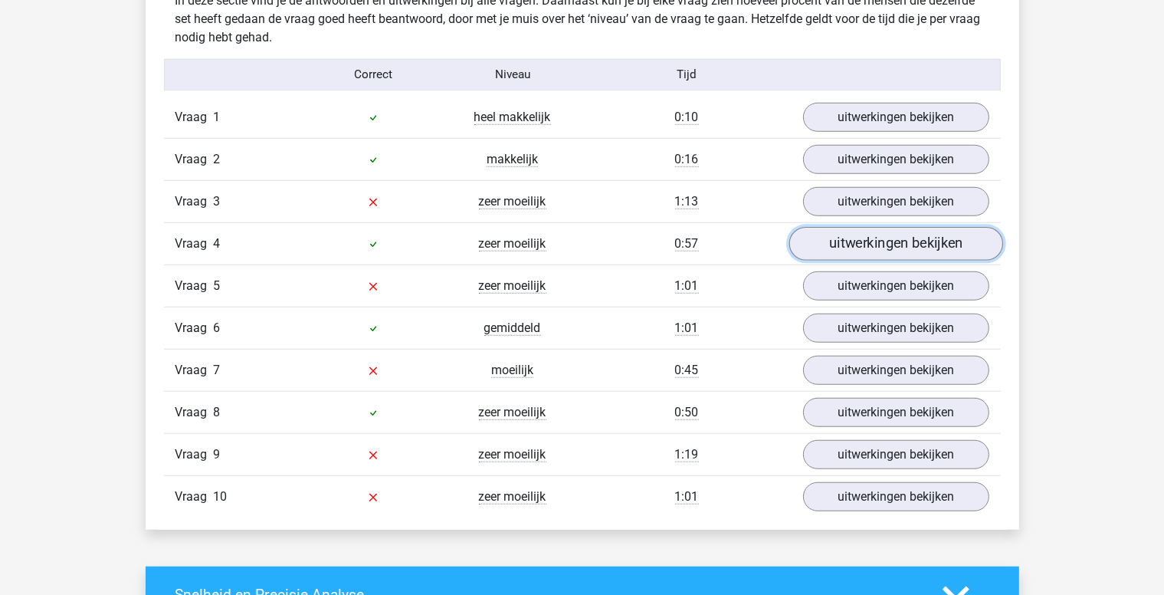
click at [877, 248] on link "uitwerkingen bekijken" at bounding box center [896, 244] width 214 height 34
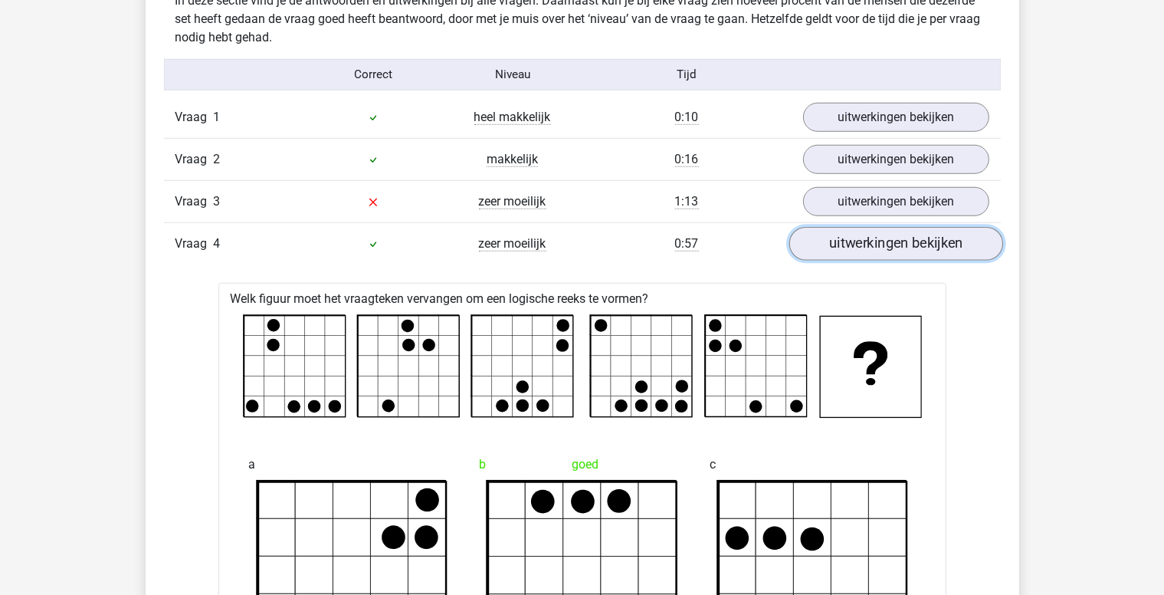
click at [898, 246] on link "uitwerkingen bekijken" at bounding box center [896, 244] width 214 height 34
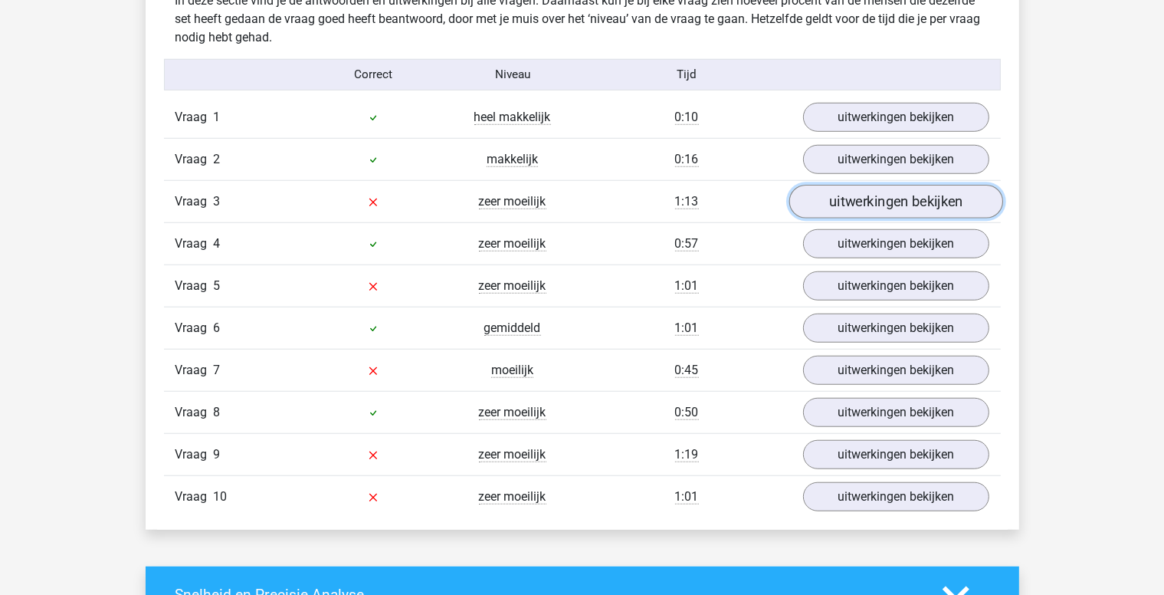
click at [903, 206] on link "uitwerkingen bekijken" at bounding box center [896, 202] width 214 height 34
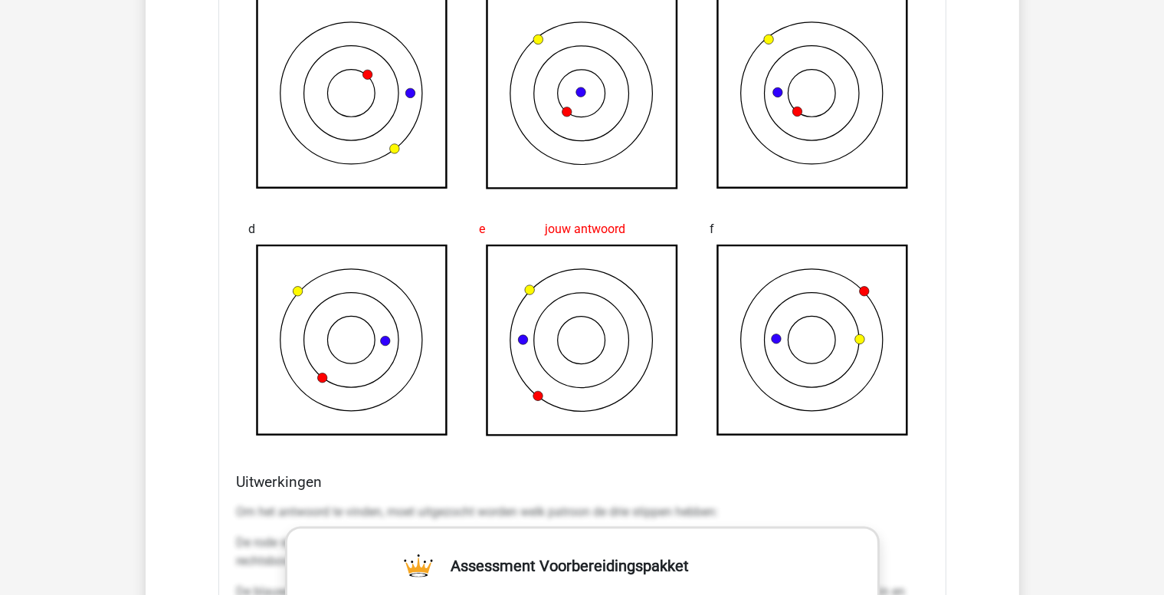
scroll to position [1610, 0]
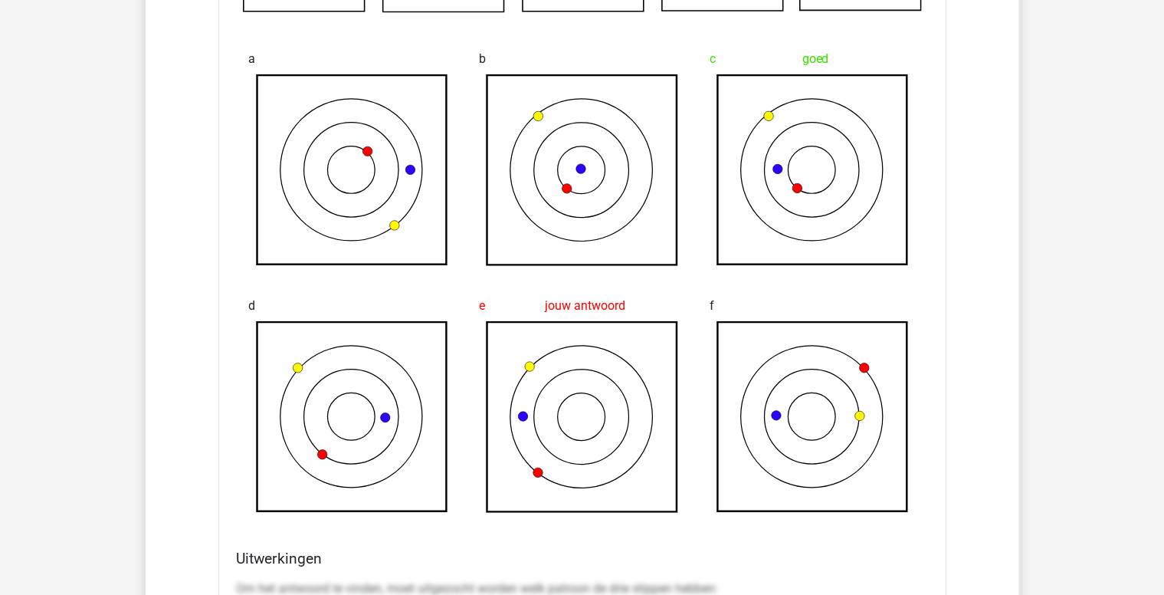
click at [810, 169] on icon at bounding box center [813, 170] width 190 height 190
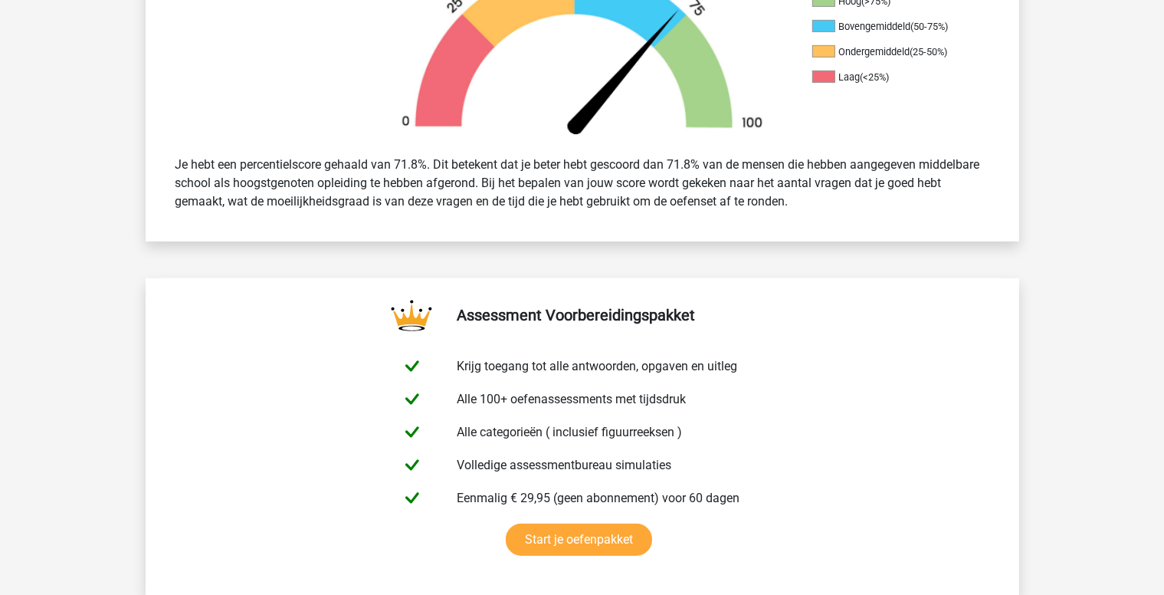
scroll to position [230, 0]
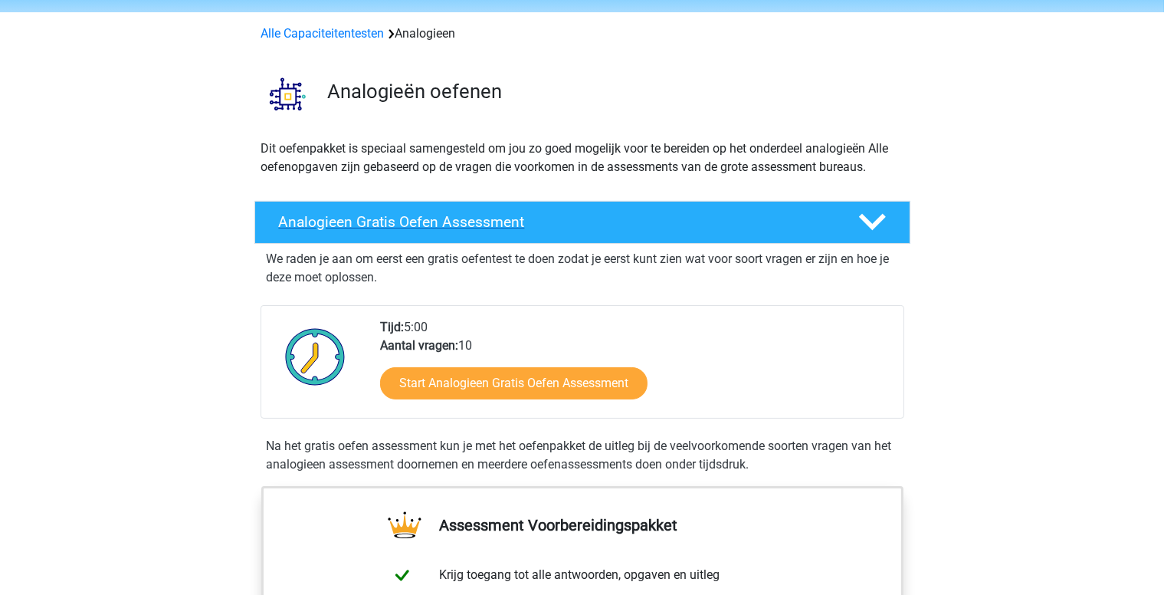
scroll to position [153, 0]
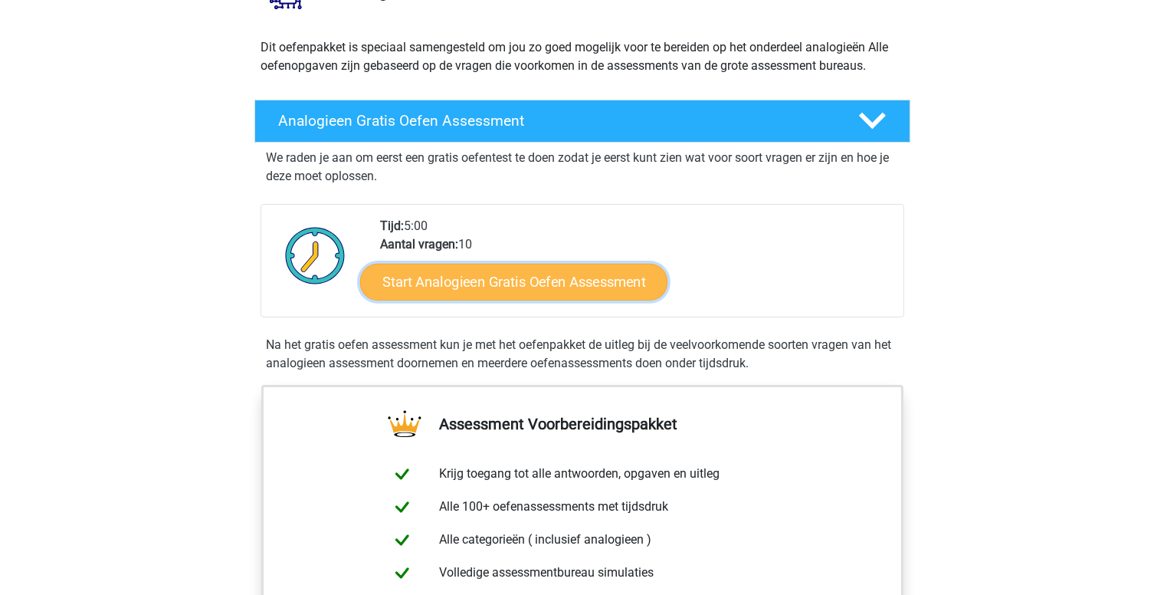
click at [547, 282] on link "Start Analogieen Gratis Oefen Assessment" at bounding box center [513, 281] width 307 height 37
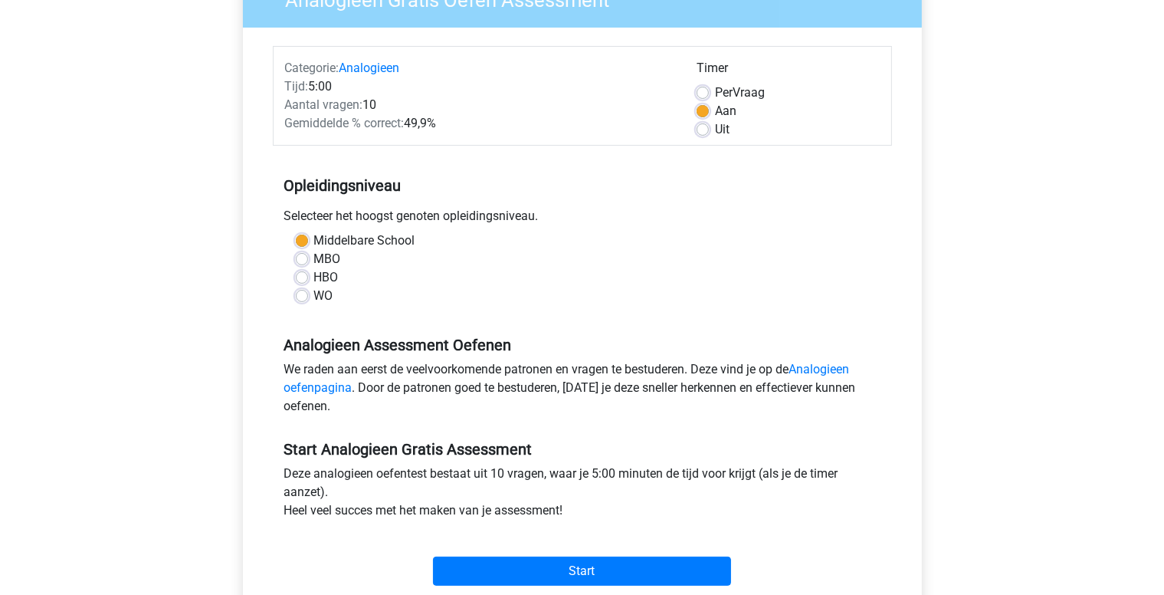
scroll to position [230, 0]
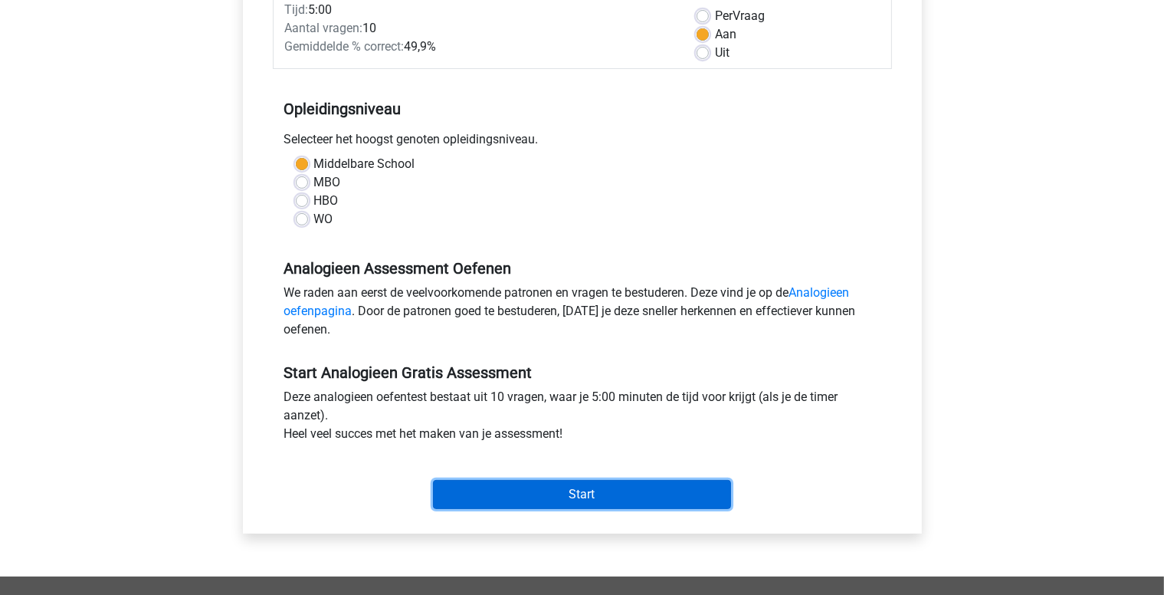
click at [617, 497] on input "Start" at bounding box center [582, 494] width 298 height 29
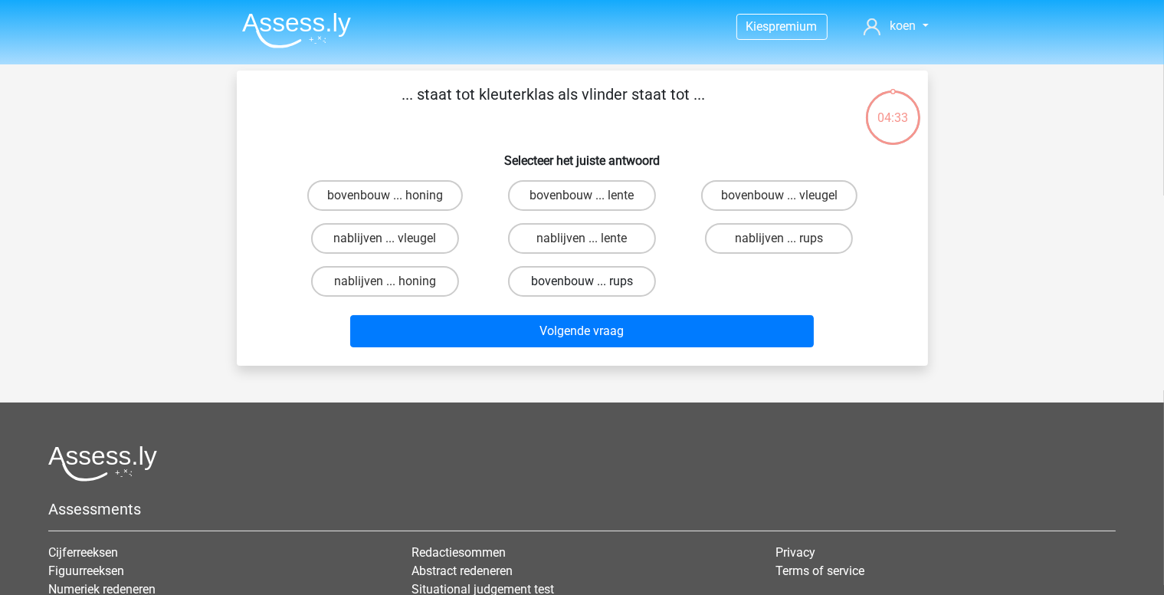
click at [603, 276] on label "bovenbouw ... rups" at bounding box center [582, 281] width 148 height 31
click at [592, 281] on input "bovenbouw ... rups" at bounding box center [587, 286] width 10 height 10
radio input "true"
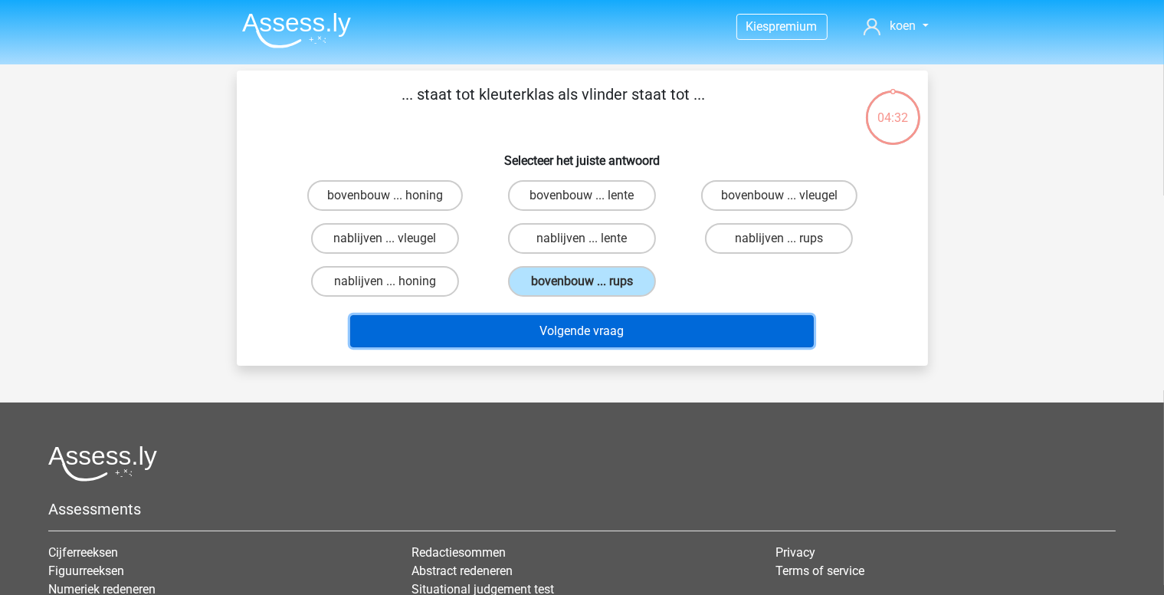
click at [635, 329] on button "Volgende vraag" at bounding box center [582, 331] width 464 height 32
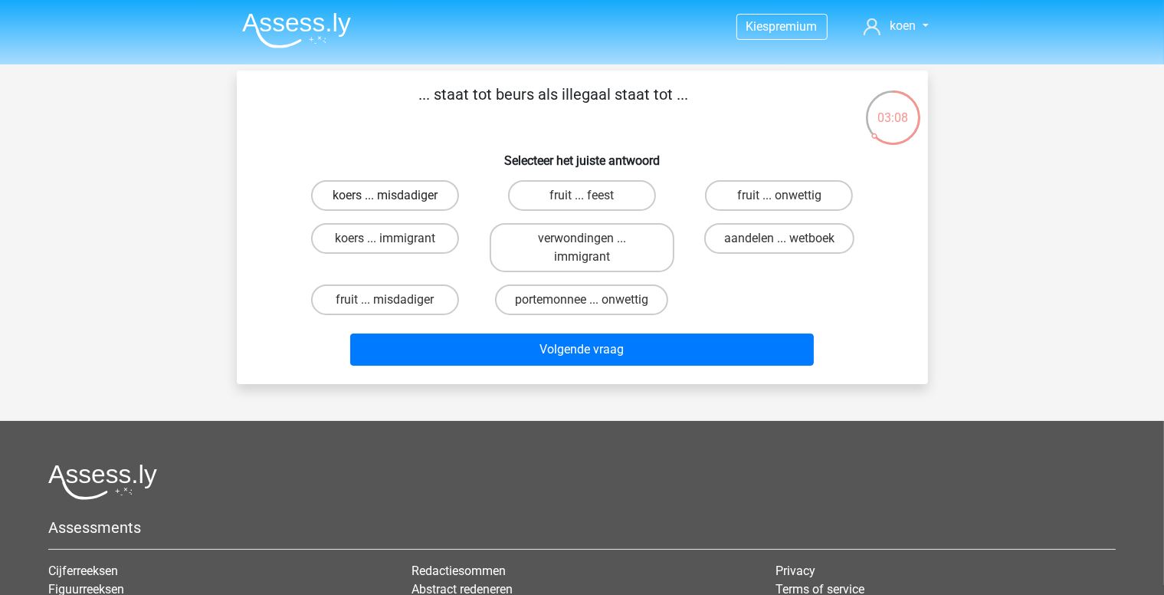
click at [416, 195] on label "koers ... misdadiger" at bounding box center [385, 195] width 148 height 31
click at [395, 195] on input "koers ... misdadiger" at bounding box center [390, 200] width 10 height 10
radio input "true"
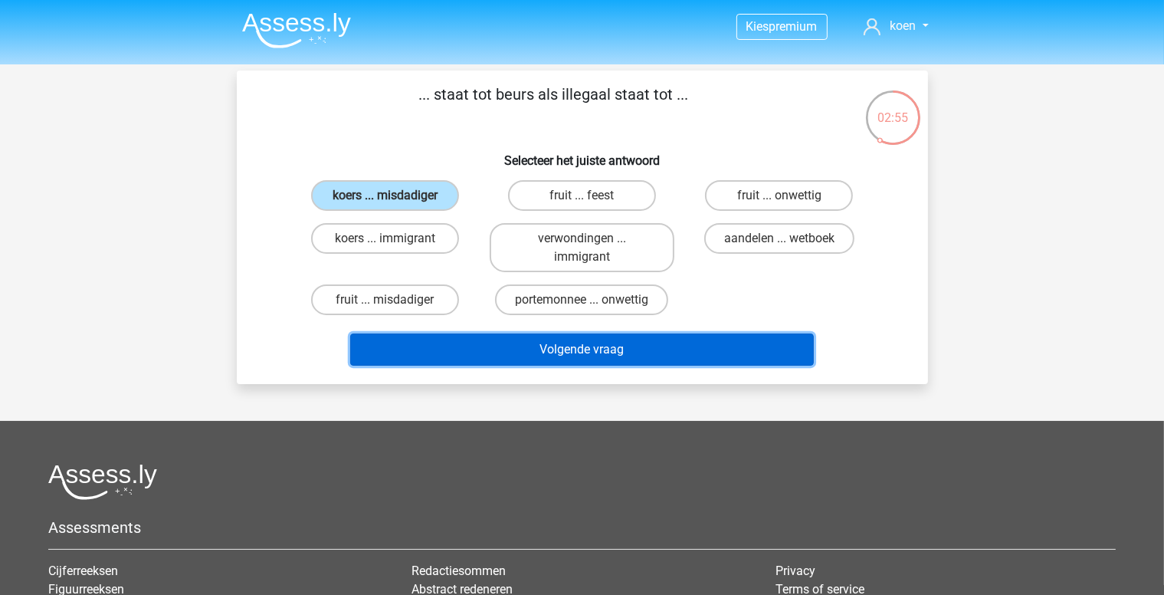
click at [656, 351] on button "Volgende vraag" at bounding box center [582, 349] width 464 height 32
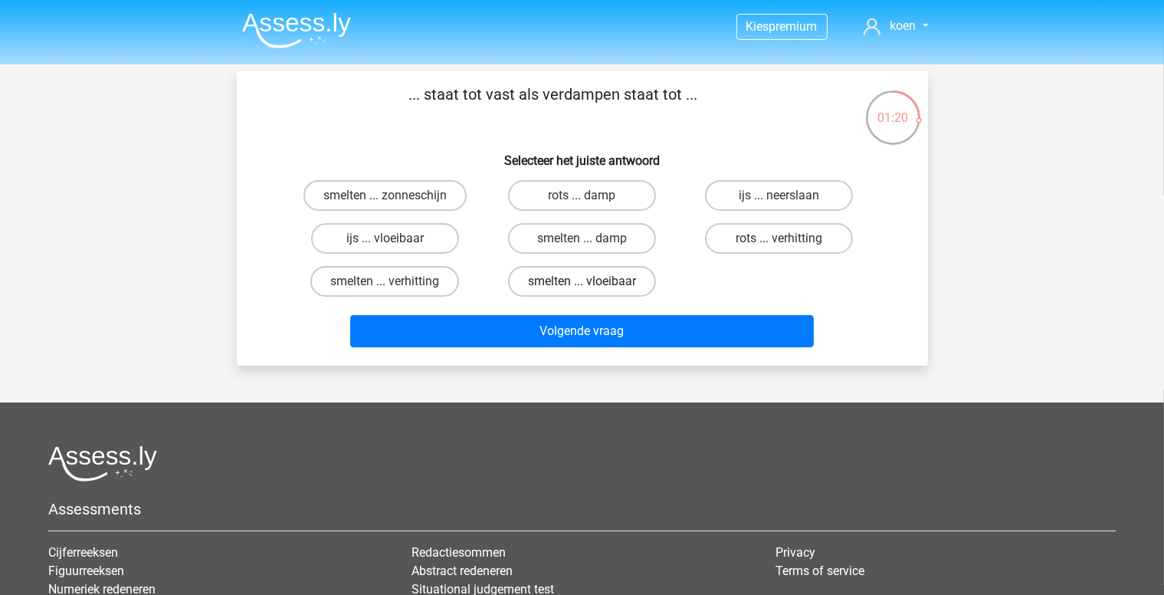
click at [625, 278] on label "smelten ... vloeibaar" at bounding box center [582, 281] width 148 height 31
click at [592, 281] on input "smelten ... vloeibaar" at bounding box center [587, 286] width 10 height 10
radio input "true"
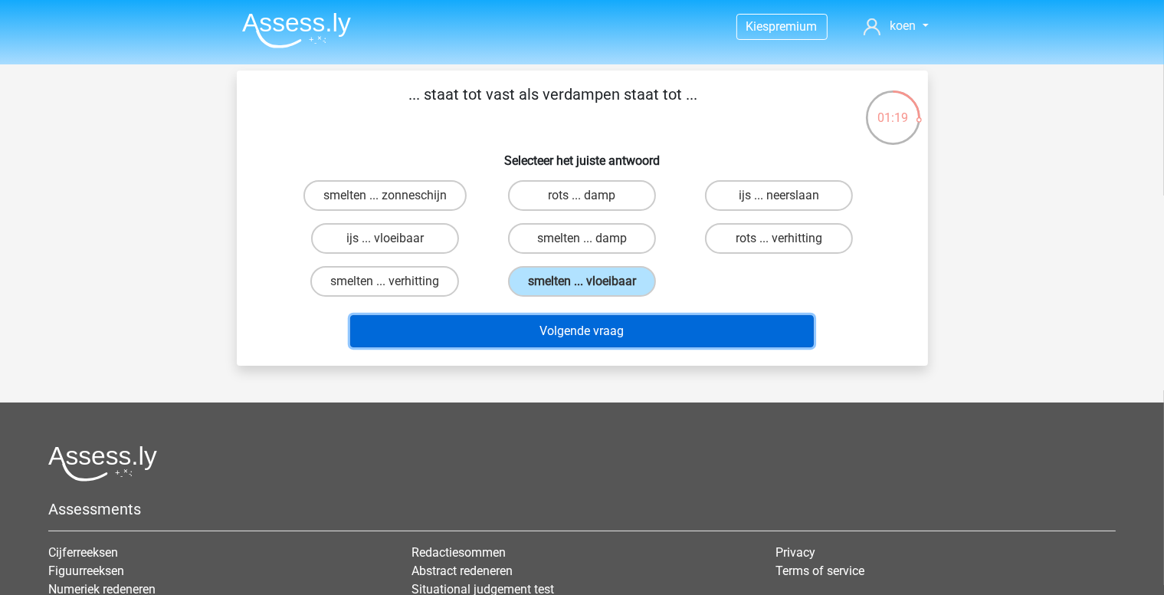
click at [650, 325] on button "Volgende vraag" at bounding box center [582, 331] width 464 height 32
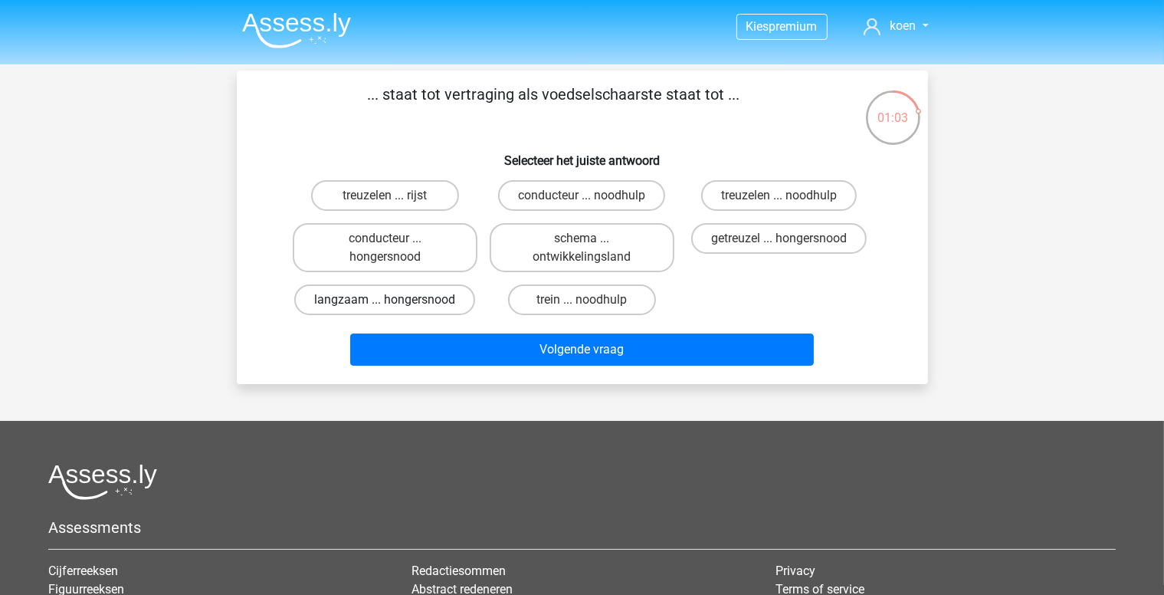
click at [412, 295] on label "langzaam ... hongersnood" at bounding box center [384, 299] width 181 height 31
click at [395, 300] on input "langzaam ... hongersnood" at bounding box center [390, 305] width 10 height 10
radio input "true"
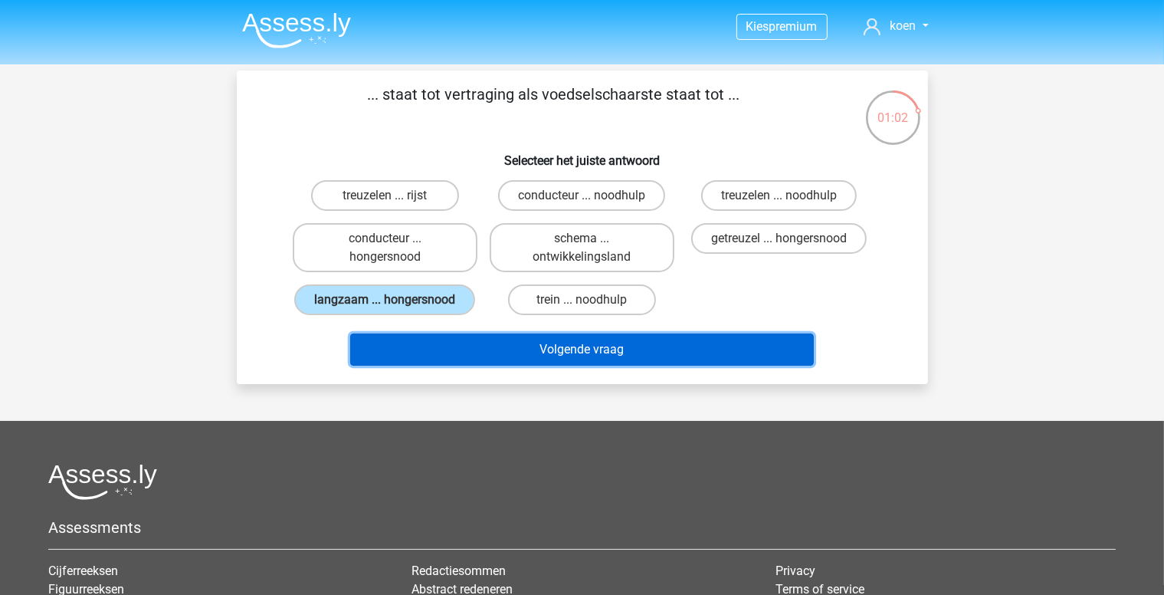
click at [651, 351] on button "Volgende vraag" at bounding box center [582, 349] width 464 height 32
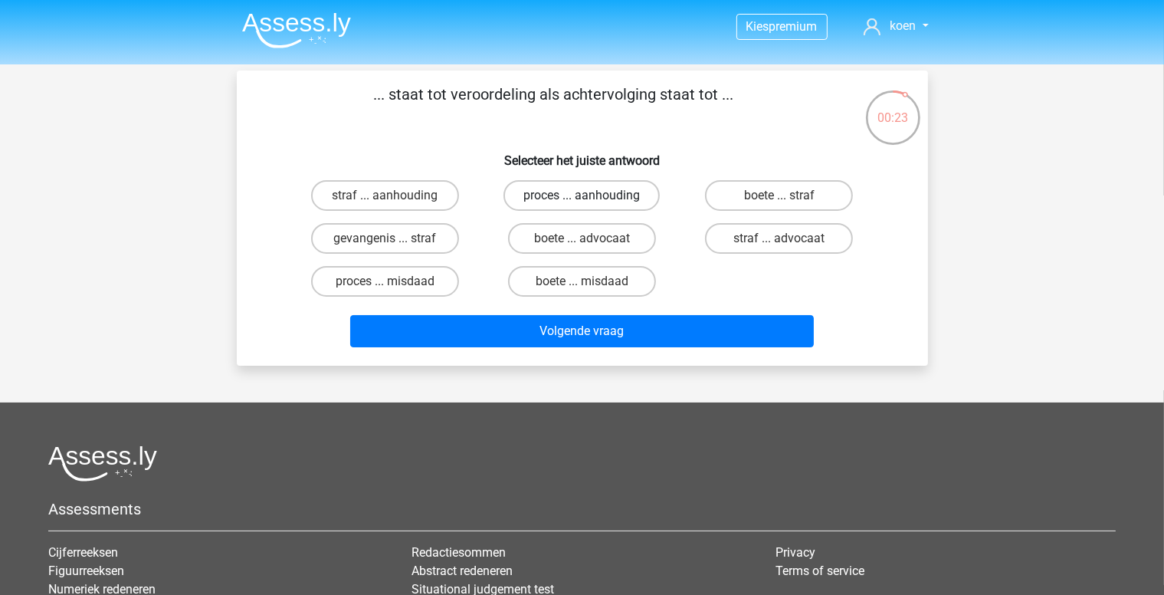
click at [632, 194] on label "proces ... aanhouding" at bounding box center [582, 195] width 156 height 31
click at [592, 195] on input "proces ... aanhouding" at bounding box center [587, 200] width 10 height 10
radio input "true"
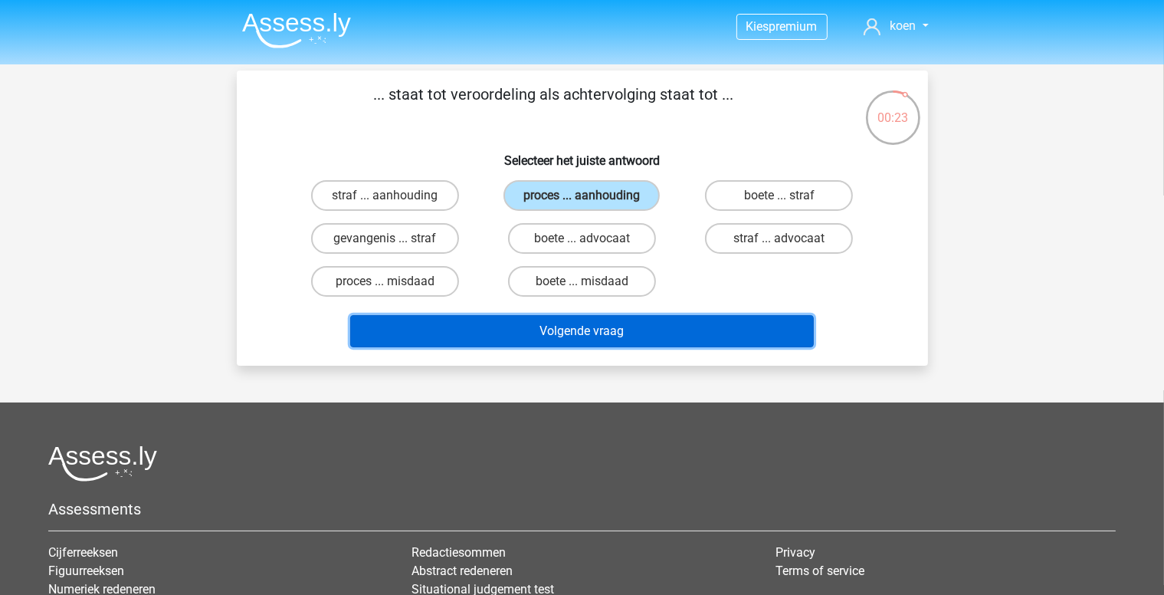
click at [645, 338] on button "Volgende vraag" at bounding box center [582, 331] width 464 height 32
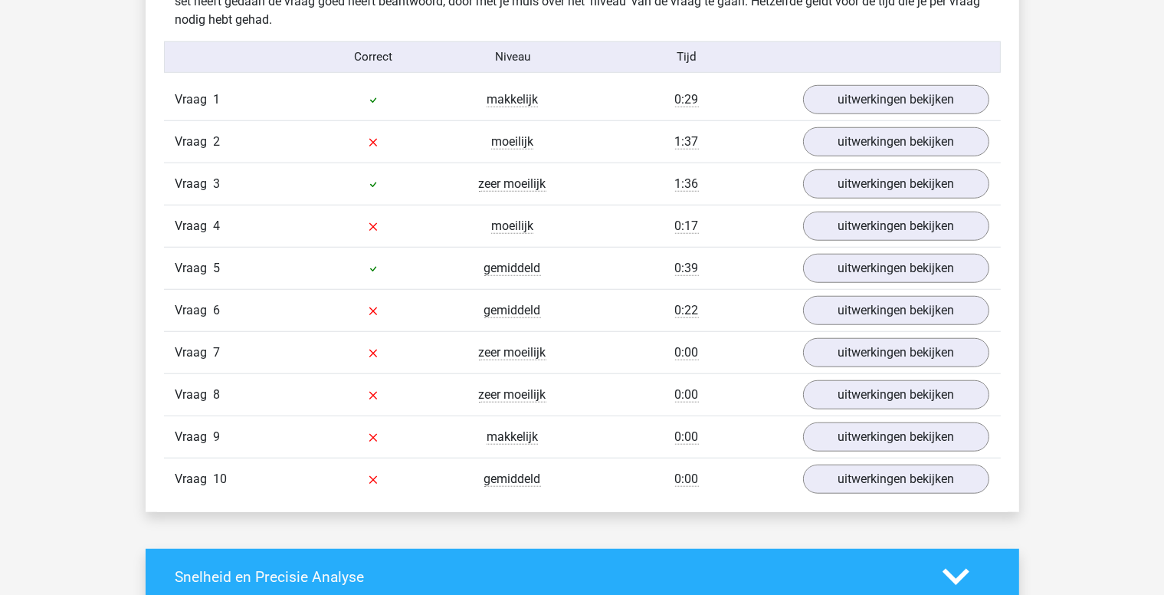
scroll to position [1243, 0]
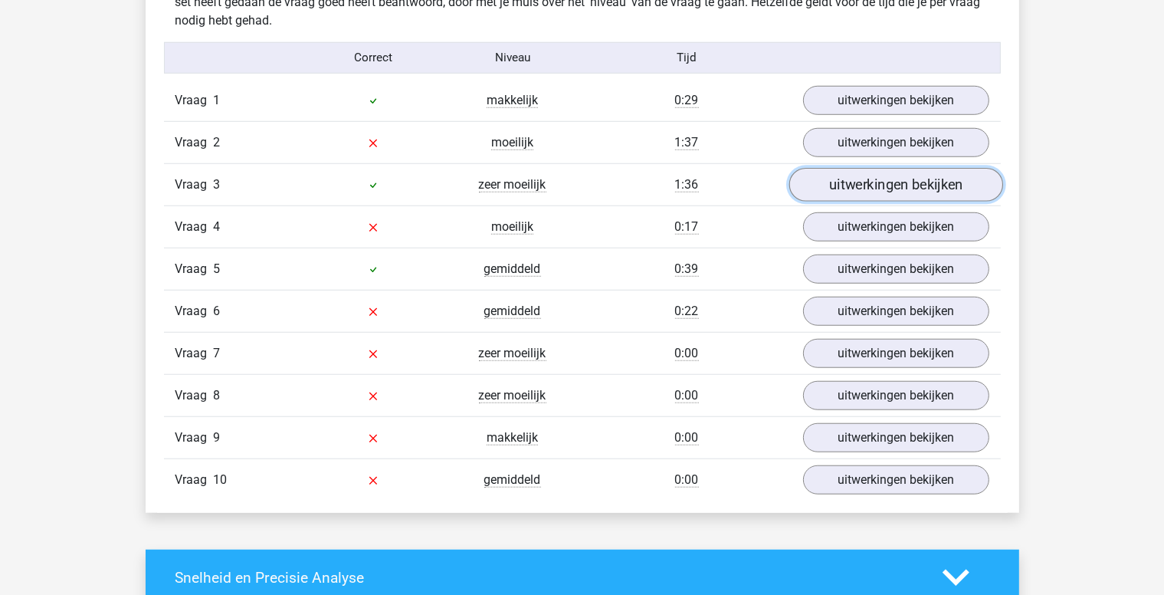
click at [940, 183] on link "uitwerkingen bekijken" at bounding box center [896, 185] width 214 height 34
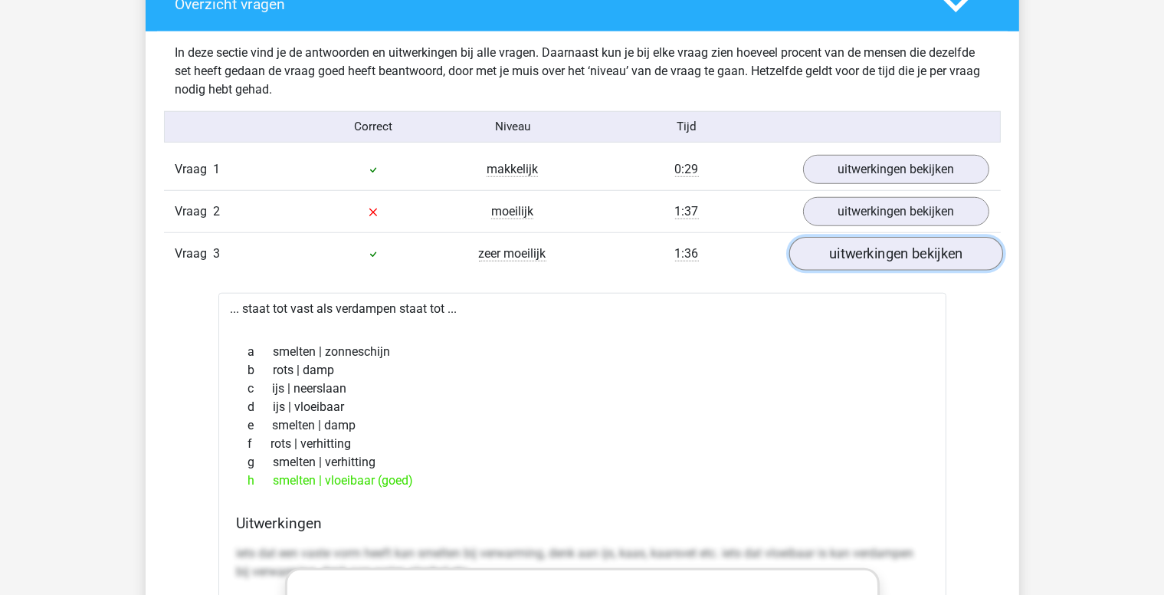
scroll to position [1176, 0]
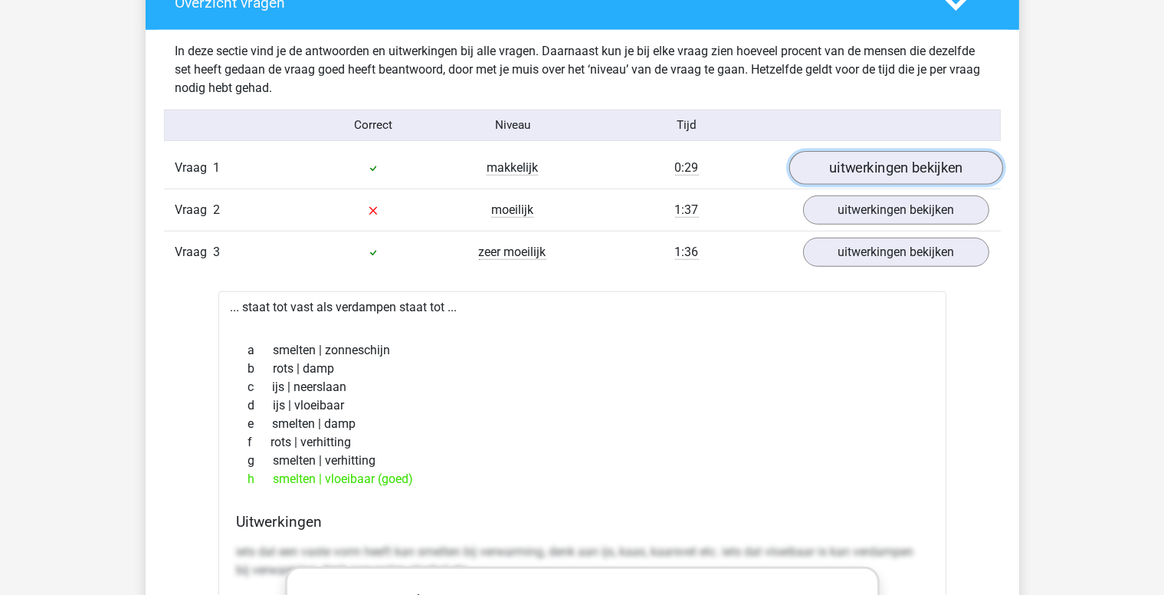
click at [930, 163] on link "uitwerkingen bekijken" at bounding box center [896, 168] width 214 height 34
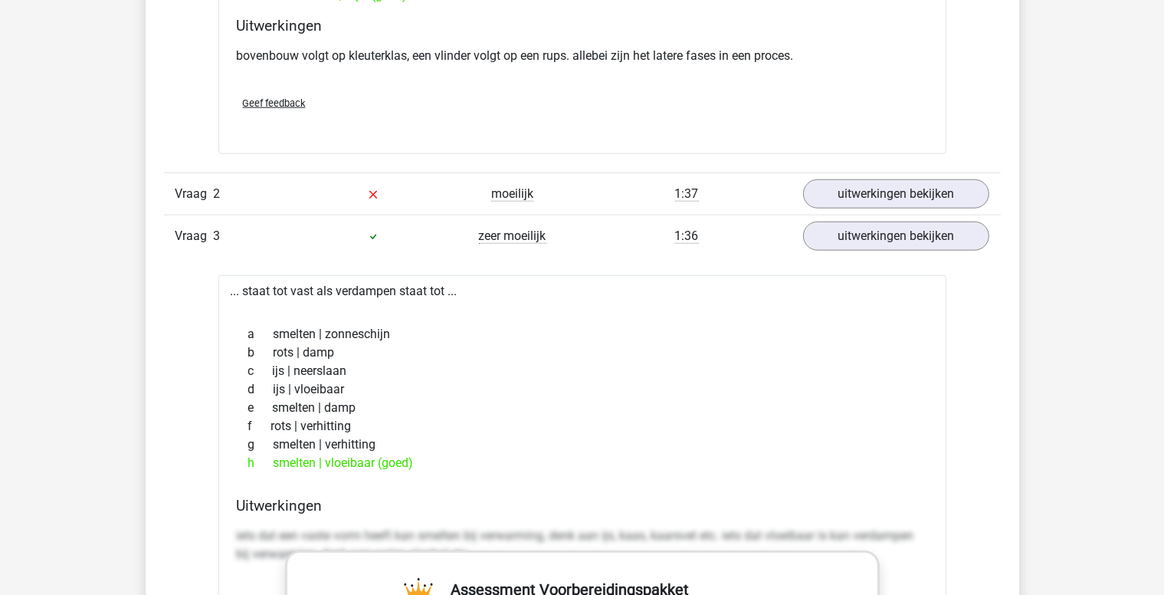
scroll to position [1578, 0]
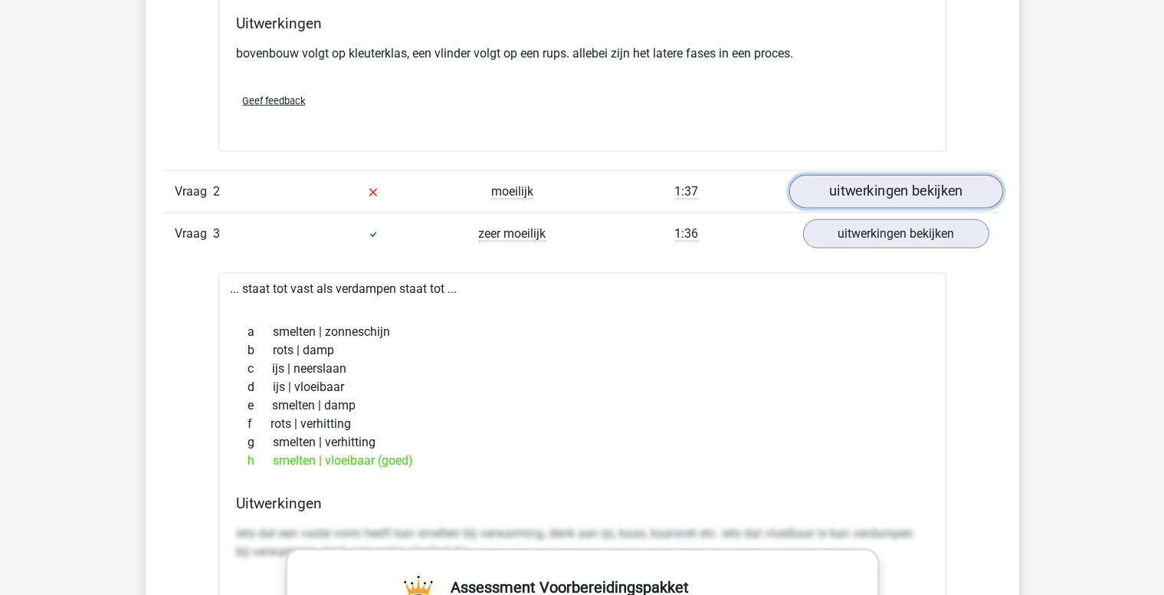
click at [925, 178] on link "uitwerkingen bekijken" at bounding box center [896, 192] width 214 height 34
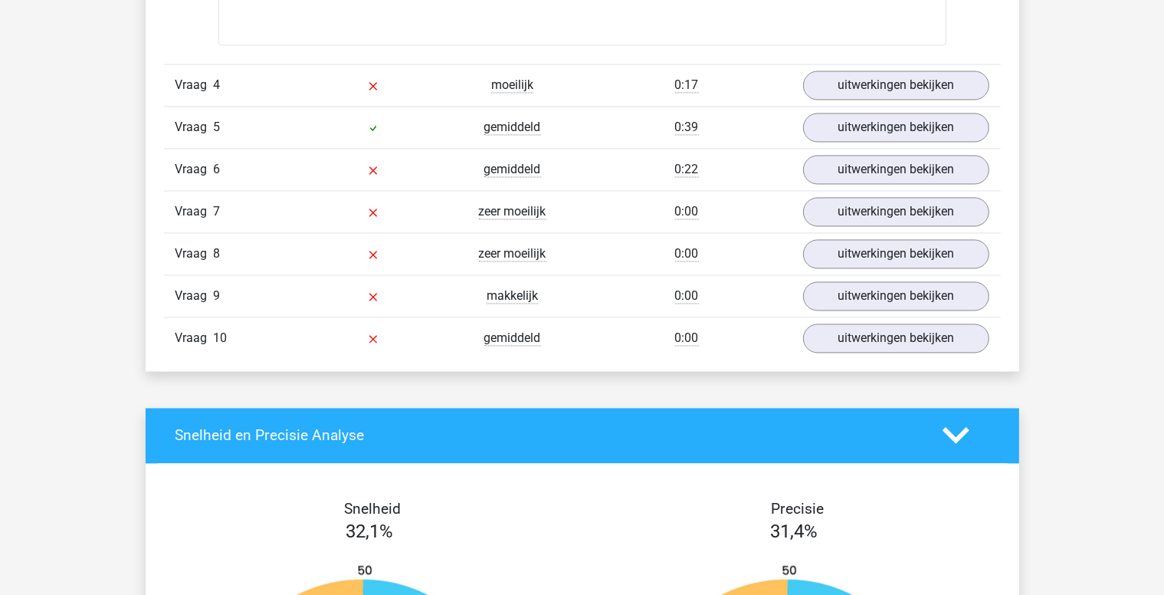
scroll to position [2998, 0]
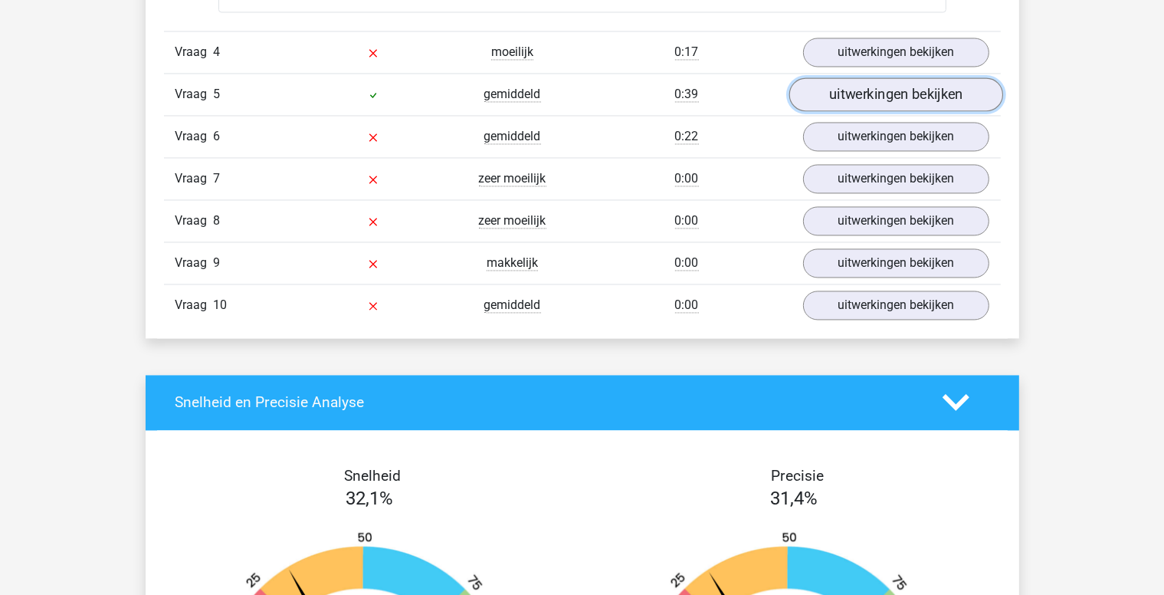
click at [913, 95] on link "uitwerkingen bekijken" at bounding box center [896, 94] width 214 height 34
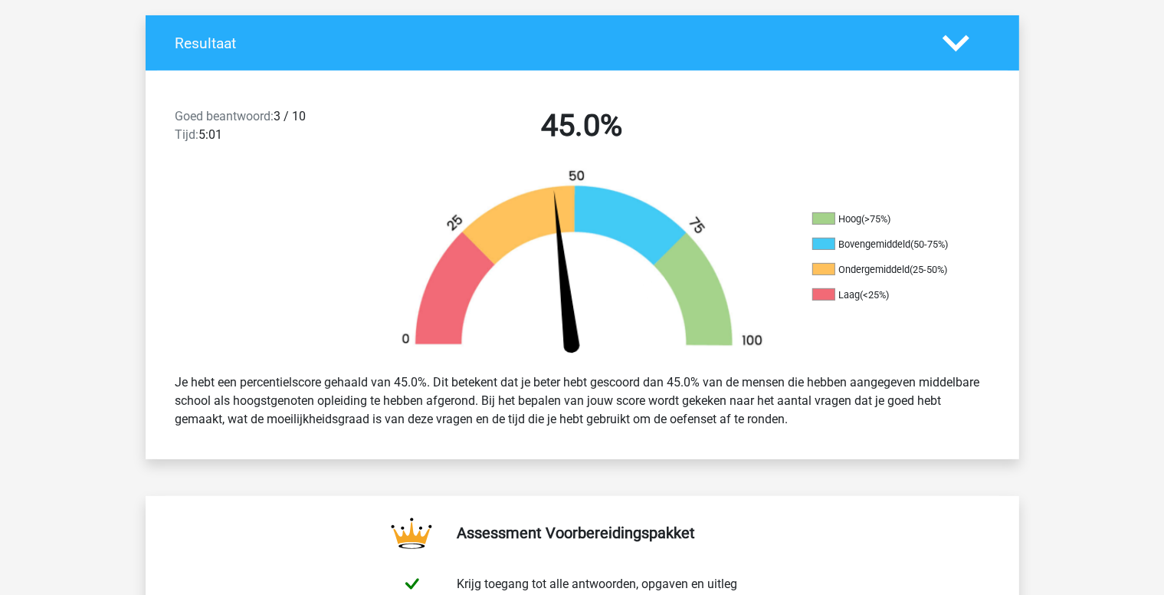
scroll to position [0, 0]
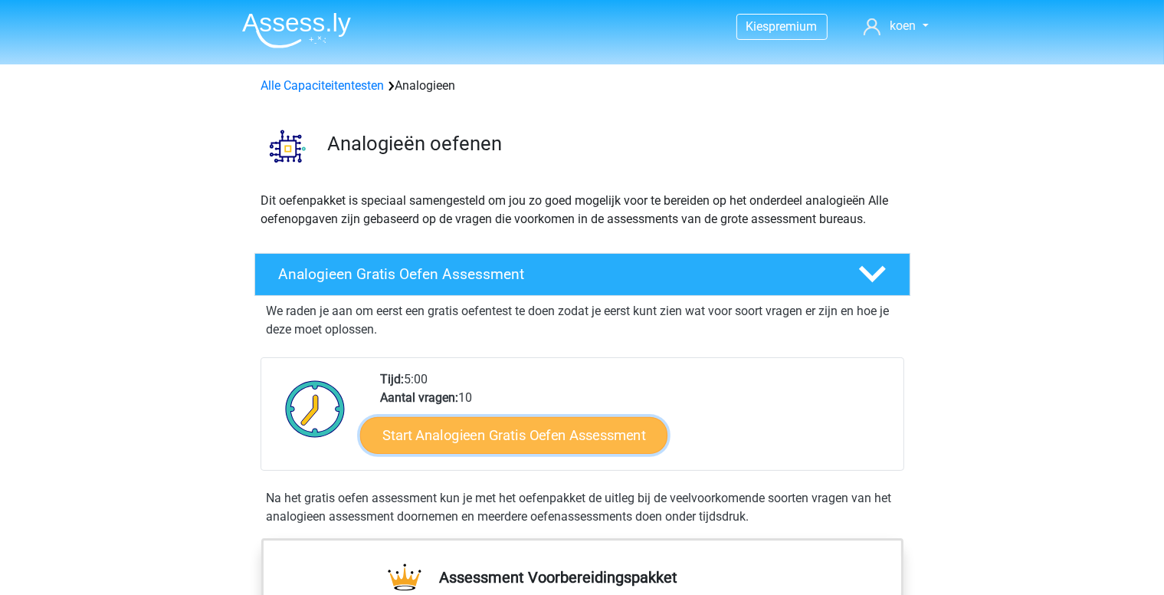
click at [582, 434] on link "Start Analogieen Gratis Oefen Assessment" at bounding box center [513, 434] width 307 height 37
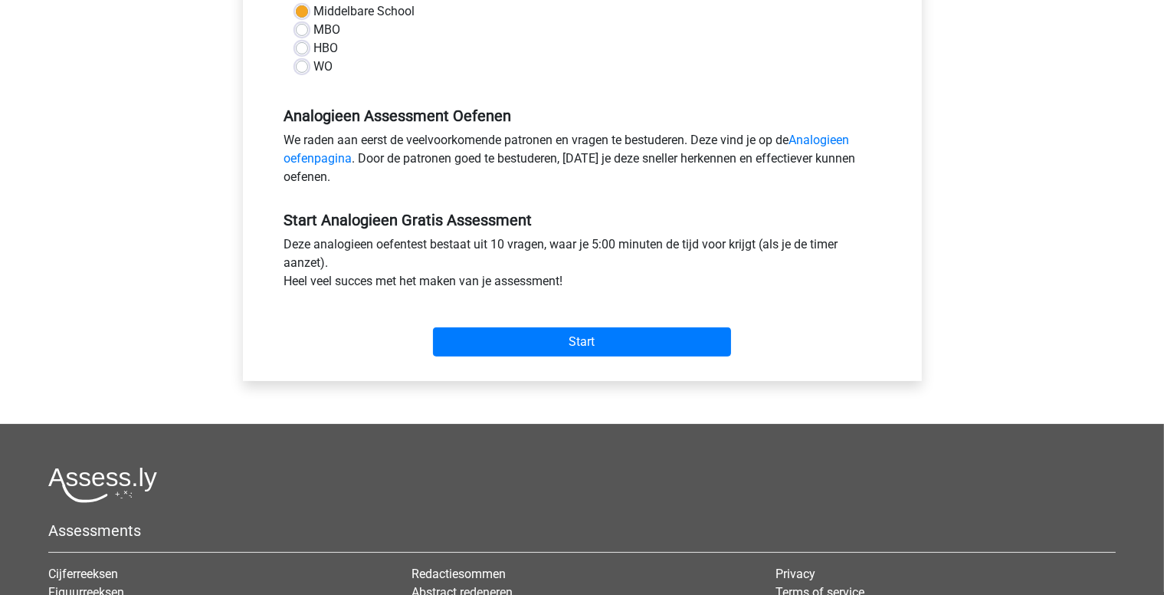
scroll to position [383, 0]
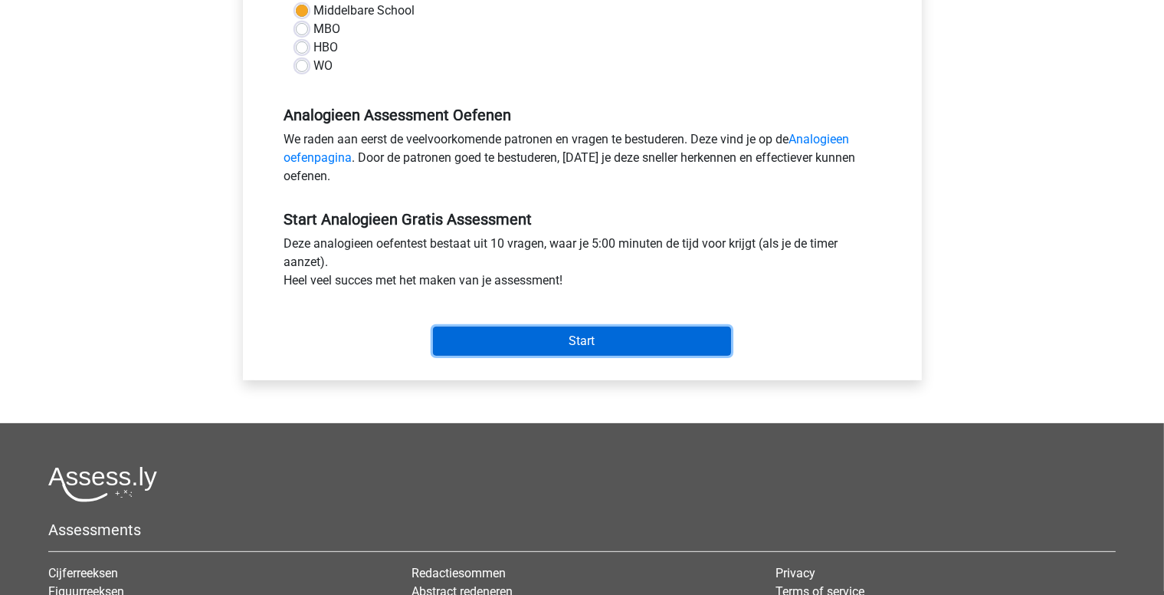
click at [596, 343] on input "Start" at bounding box center [582, 341] width 298 height 29
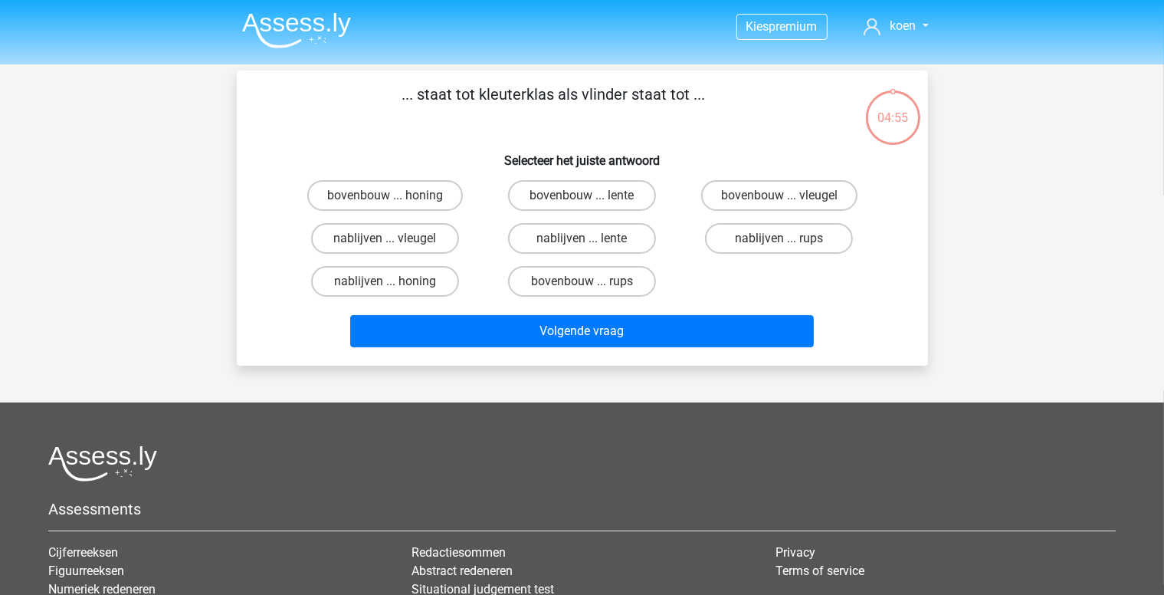
click at [583, 284] on input "bovenbouw ... rups" at bounding box center [587, 286] width 10 height 10
radio input "true"
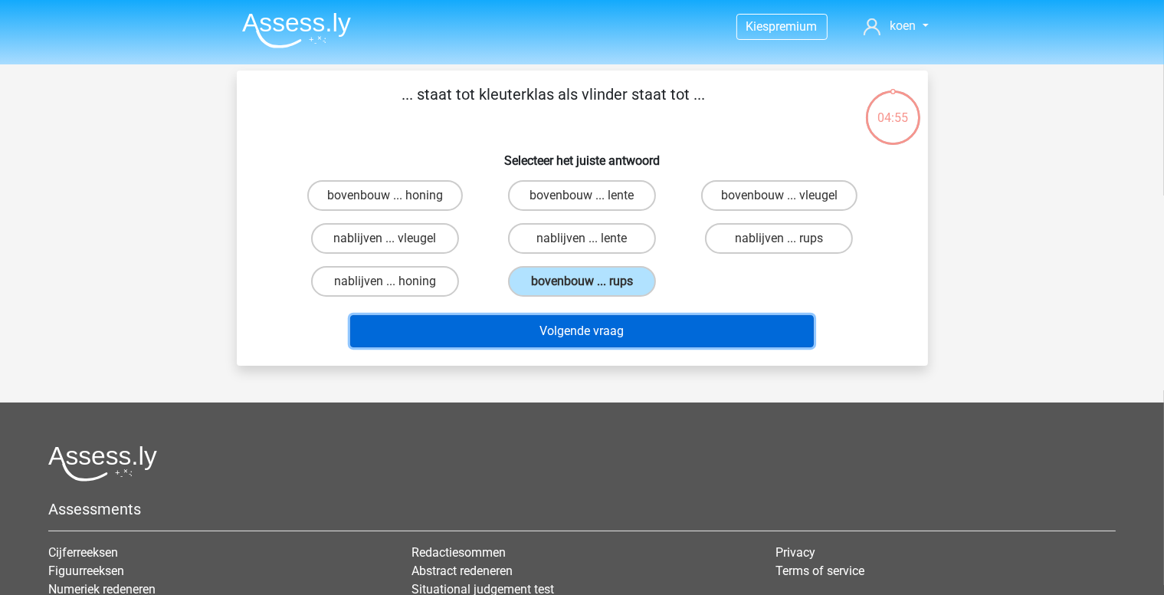
click at [626, 328] on button "Volgende vraag" at bounding box center [582, 331] width 464 height 32
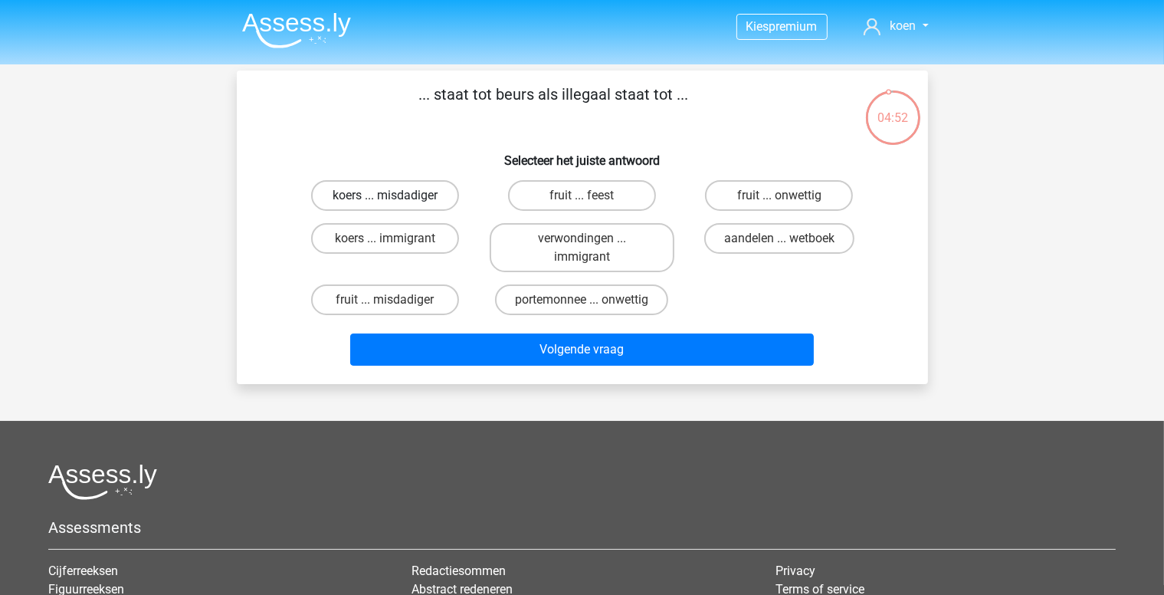
click at [381, 194] on label "koers ... misdadiger" at bounding box center [385, 195] width 148 height 31
click at [385, 195] on input "koers ... misdadiger" at bounding box center [390, 200] width 10 height 10
radio input "true"
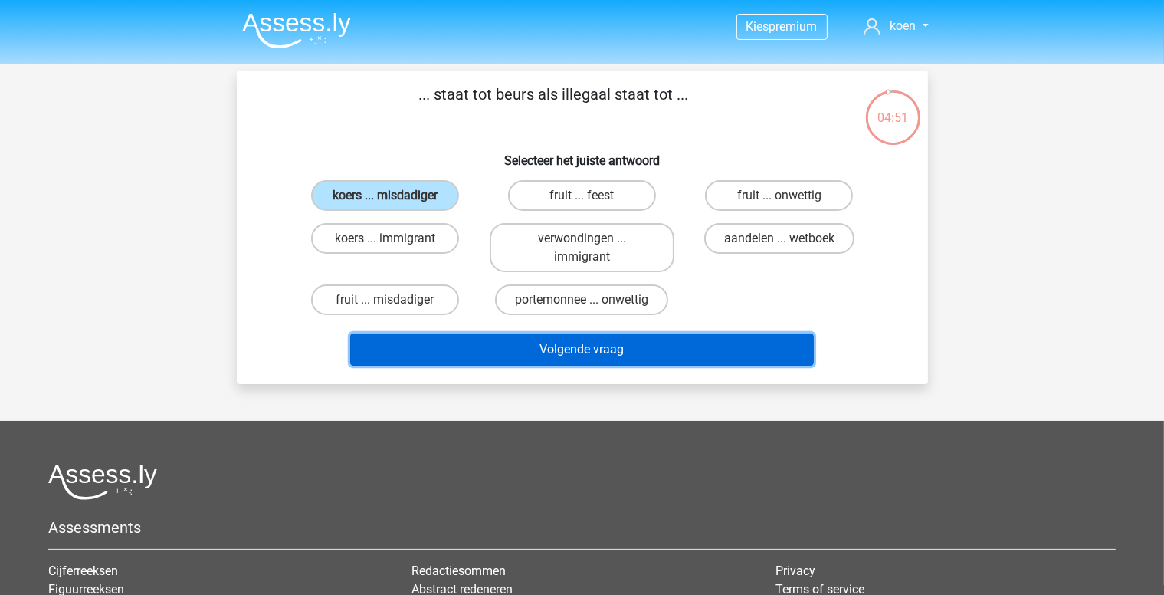
click at [589, 348] on button "Volgende vraag" at bounding box center [582, 349] width 464 height 32
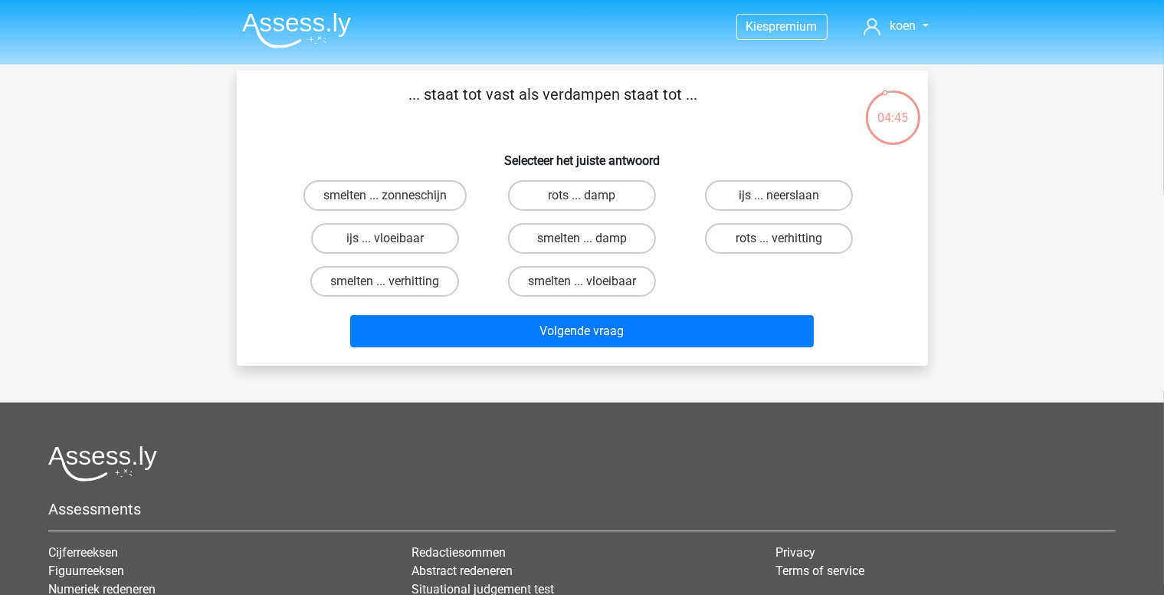
click at [586, 281] on input "smelten ... vloeibaar" at bounding box center [587, 286] width 10 height 10
radio input "true"
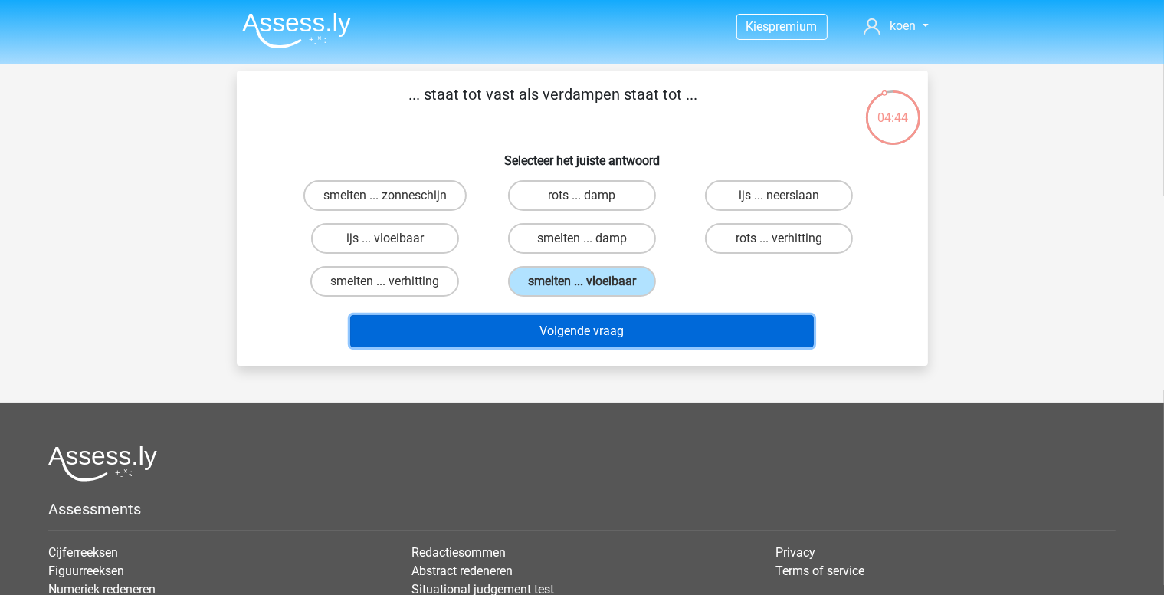
click at [618, 335] on button "Volgende vraag" at bounding box center [582, 331] width 464 height 32
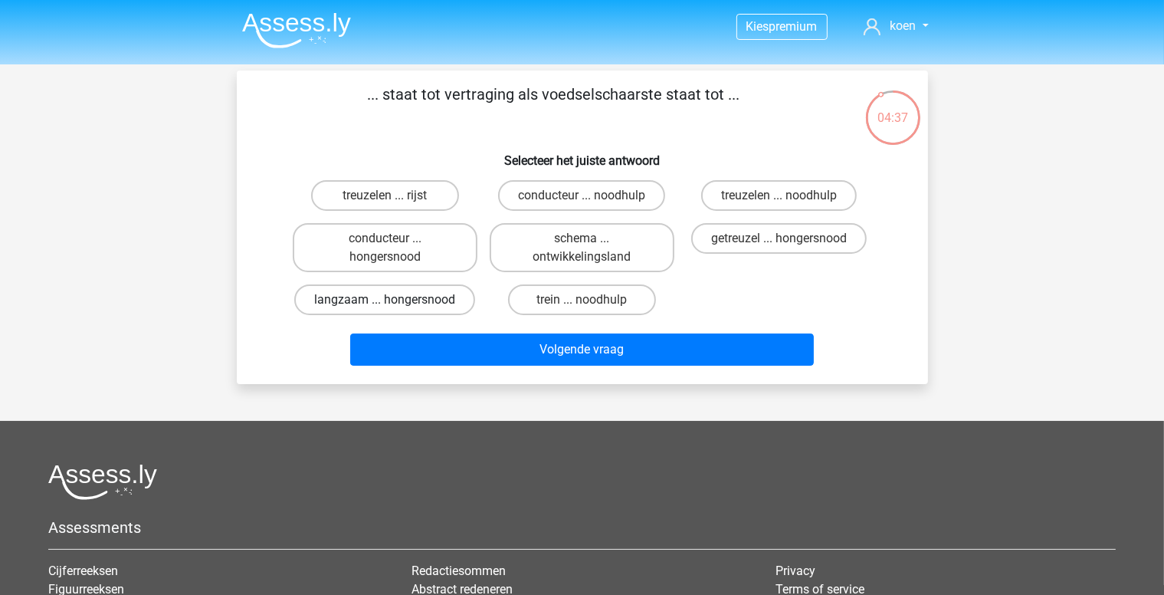
click at [438, 298] on label "langzaam ... hongersnood" at bounding box center [384, 299] width 181 height 31
click at [395, 300] on input "langzaam ... hongersnood" at bounding box center [390, 305] width 10 height 10
radio input "true"
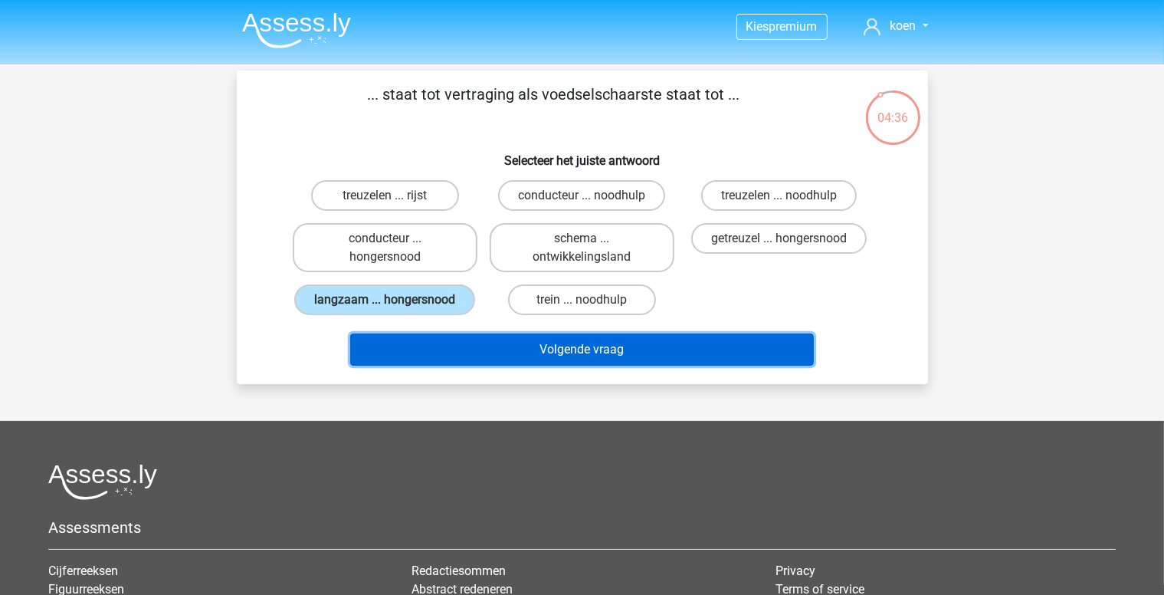
click at [641, 344] on button "Volgende vraag" at bounding box center [582, 349] width 464 height 32
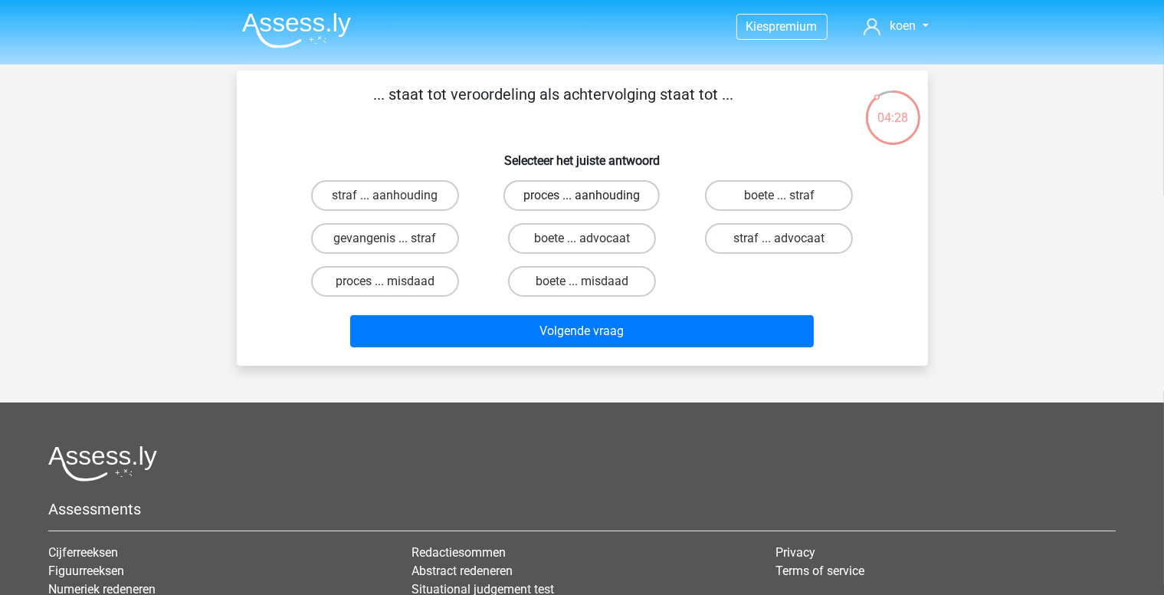
click at [609, 195] on label "proces ... aanhouding" at bounding box center [582, 195] width 156 height 31
click at [592, 195] on input "proces ... aanhouding" at bounding box center [587, 200] width 10 height 10
radio input "true"
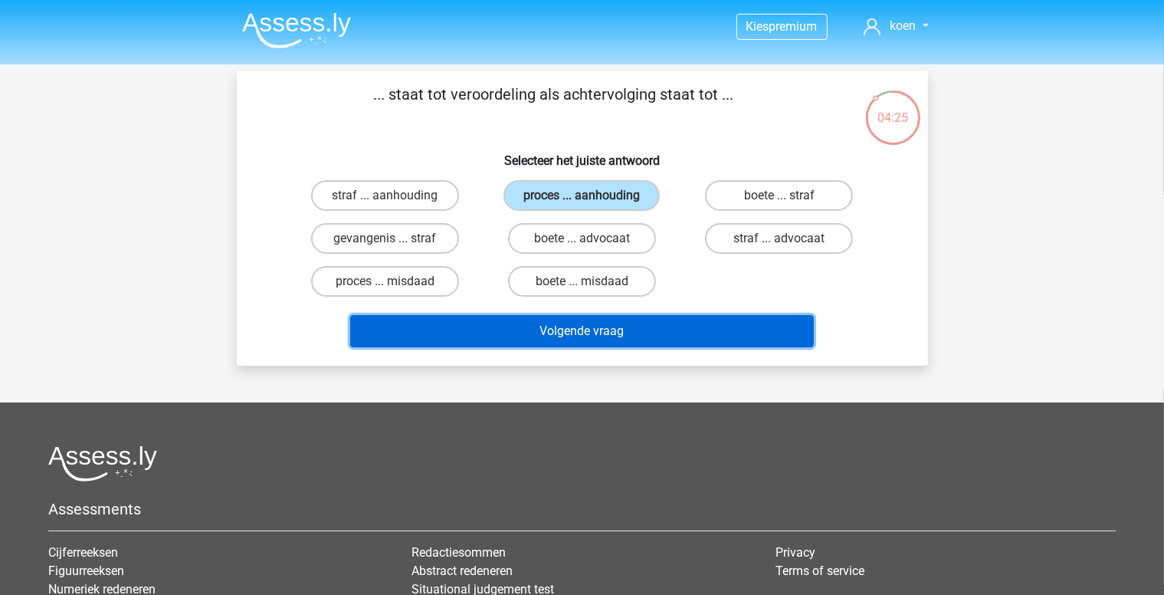
click at [644, 328] on button "Volgende vraag" at bounding box center [582, 331] width 464 height 32
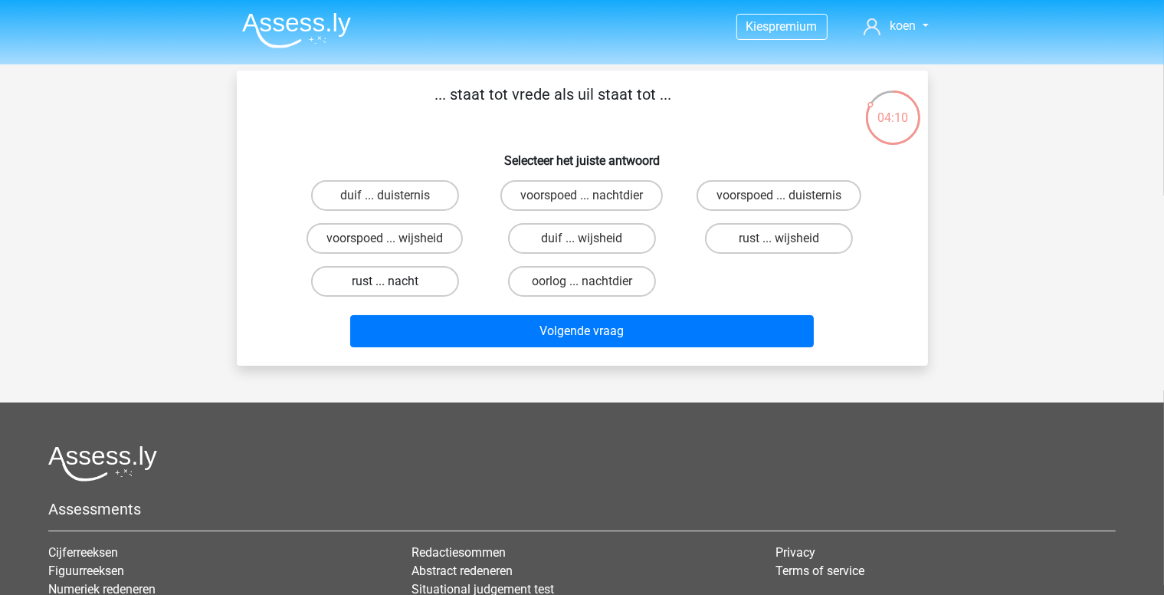
click at [407, 283] on label "rust ... nacht" at bounding box center [385, 281] width 148 height 31
click at [395, 283] on input "rust ... nacht" at bounding box center [390, 286] width 10 height 10
radio input "true"
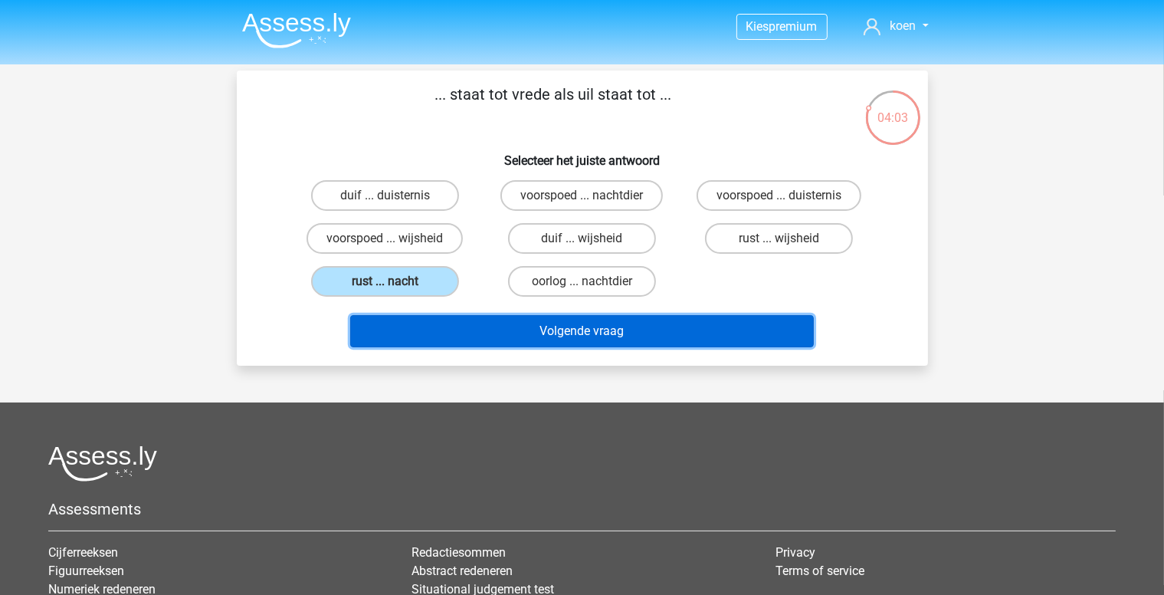
click at [635, 329] on button "Volgende vraag" at bounding box center [582, 331] width 464 height 32
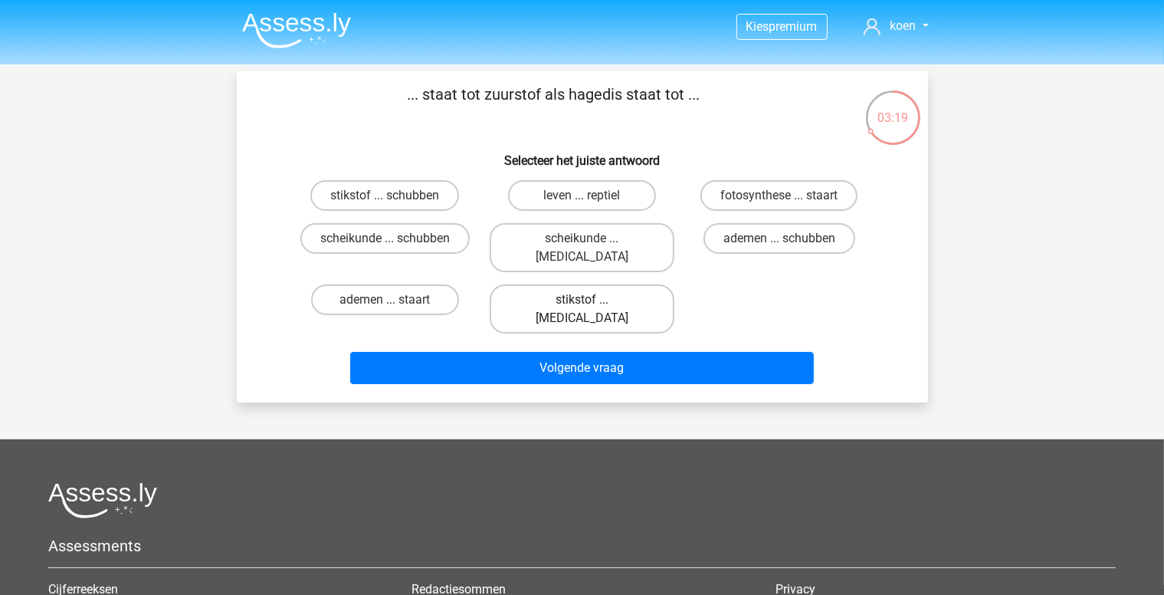
click at [613, 284] on label "stikstof ... krokodil" at bounding box center [582, 308] width 185 height 49
click at [592, 300] on input "stikstof ... krokodil" at bounding box center [587, 305] width 10 height 10
radio input "true"
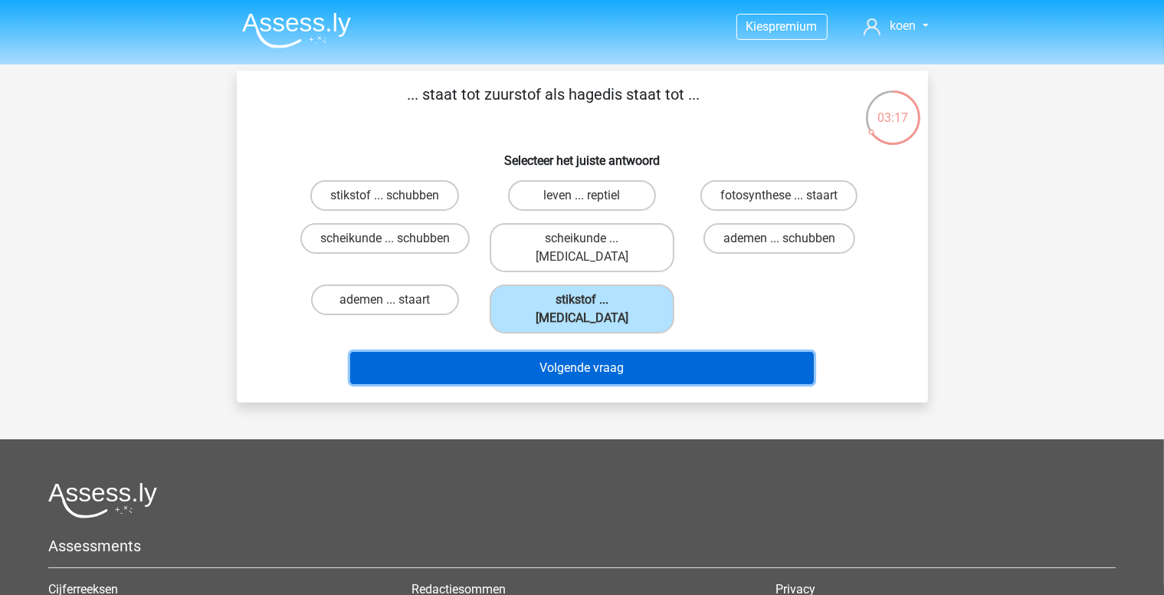
click at [672, 352] on button "Volgende vraag" at bounding box center [582, 368] width 464 height 32
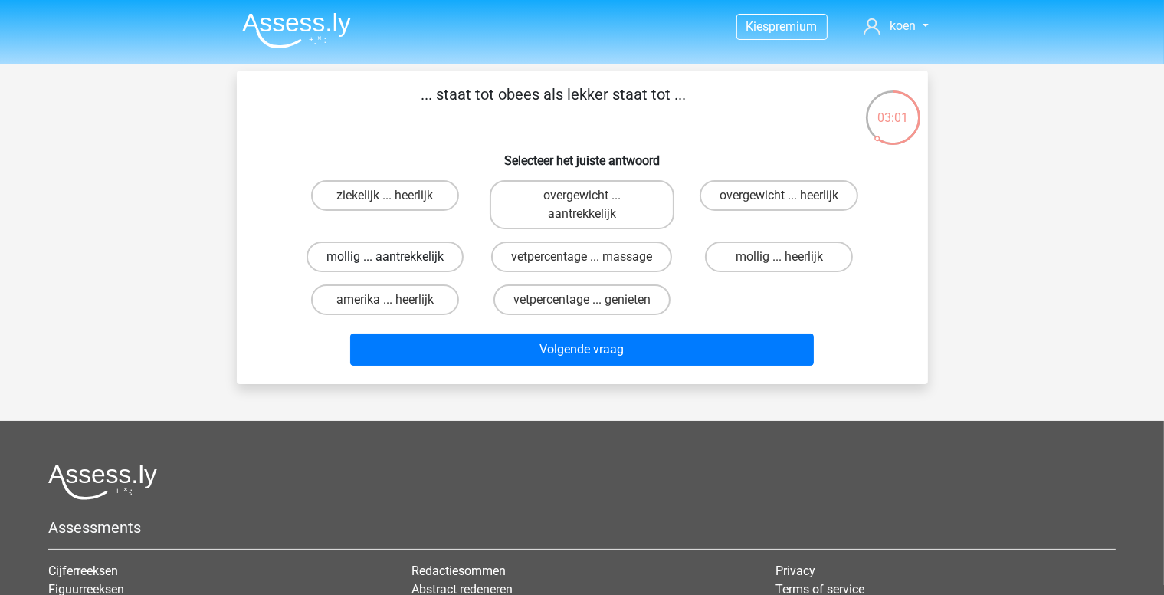
click at [425, 257] on label "mollig ... aantrekkelijk" at bounding box center [385, 256] width 157 height 31
click at [395, 257] on input "mollig ... aantrekkelijk" at bounding box center [390, 262] width 10 height 10
radio input "true"
click at [824, 195] on label "overgewicht ... heerlijk" at bounding box center [779, 195] width 159 height 31
click at [790, 195] on input "overgewicht ... heerlijk" at bounding box center [785, 200] width 10 height 10
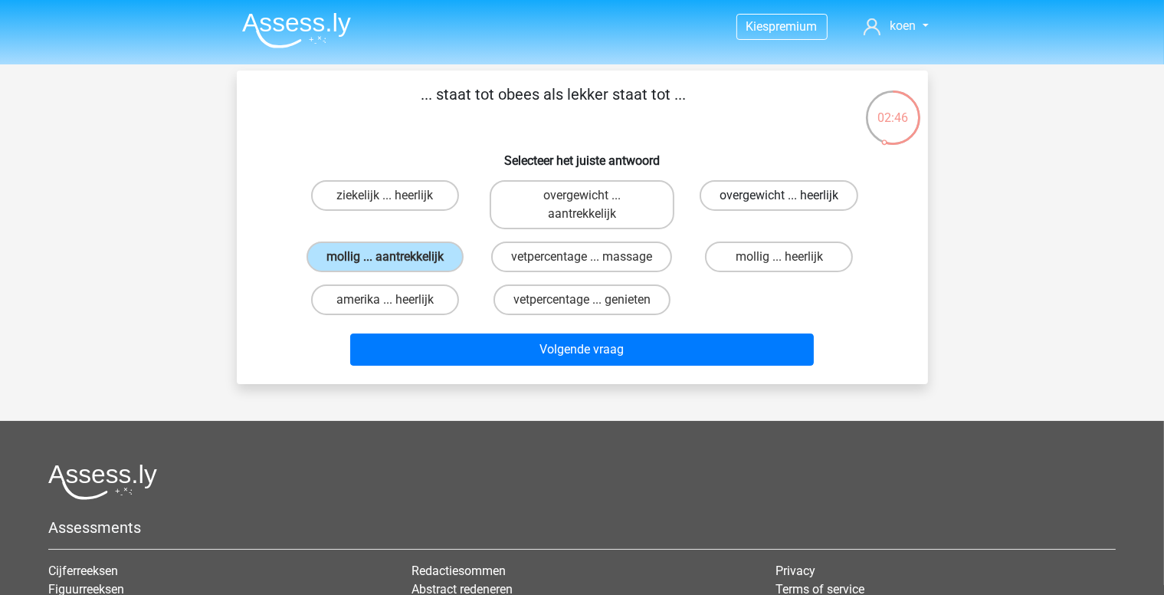
radio input "true"
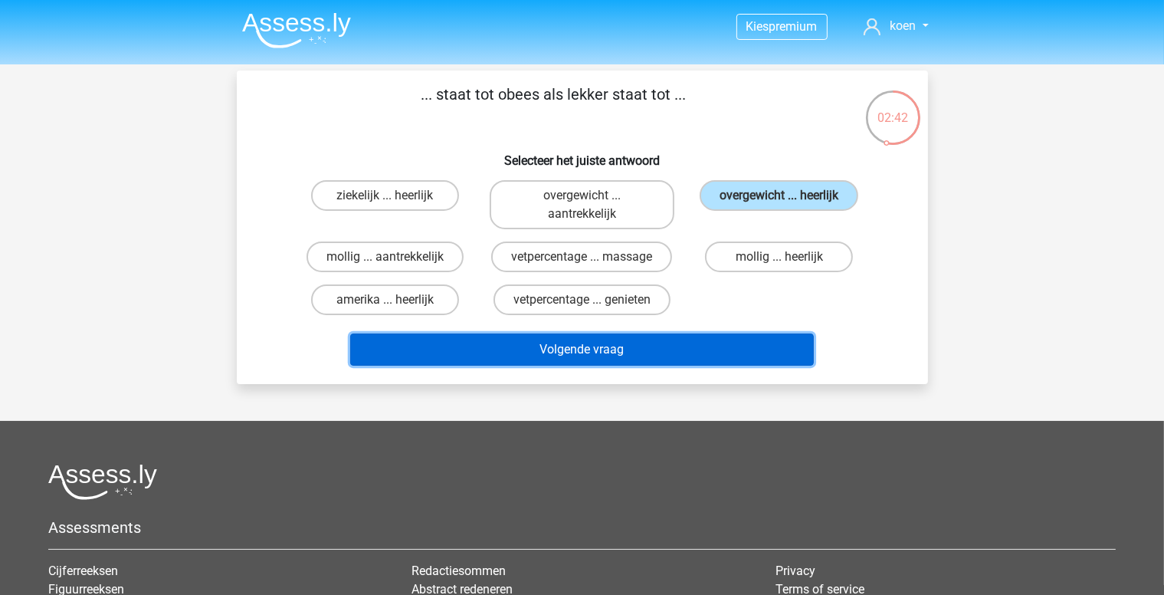
click at [668, 347] on button "Volgende vraag" at bounding box center [582, 349] width 464 height 32
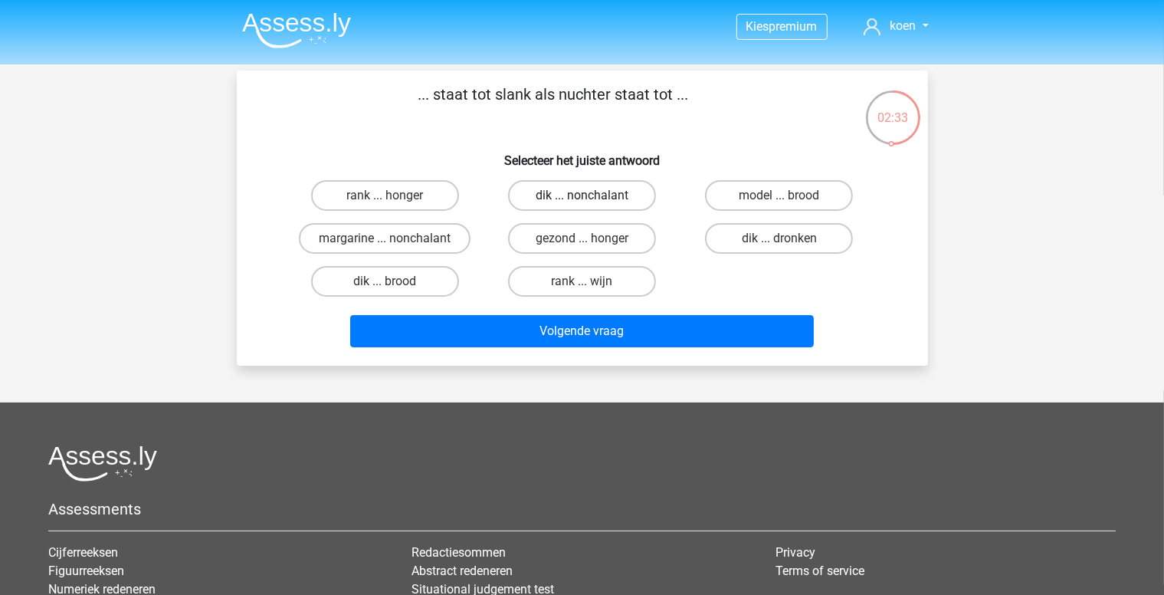
click at [595, 195] on label "dik ... nonchalant" at bounding box center [582, 195] width 148 height 31
click at [592, 195] on input "dik ... nonchalant" at bounding box center [587, 200] width 10 height 10
radio input "true"
click at [792, 238] on label "dik ... dronken" at bounding box center [779, 238] width 148 height 31
click at [790, 238] on input "dik ... dronken" at bounding box center [785, 243] width 10 height 10
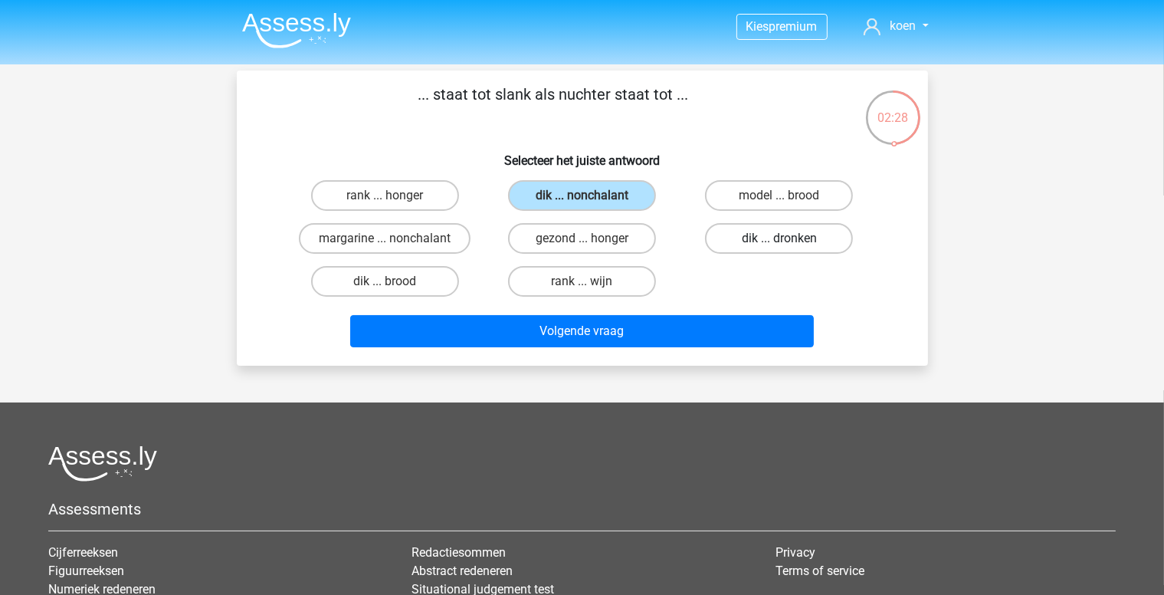
radio input "true"
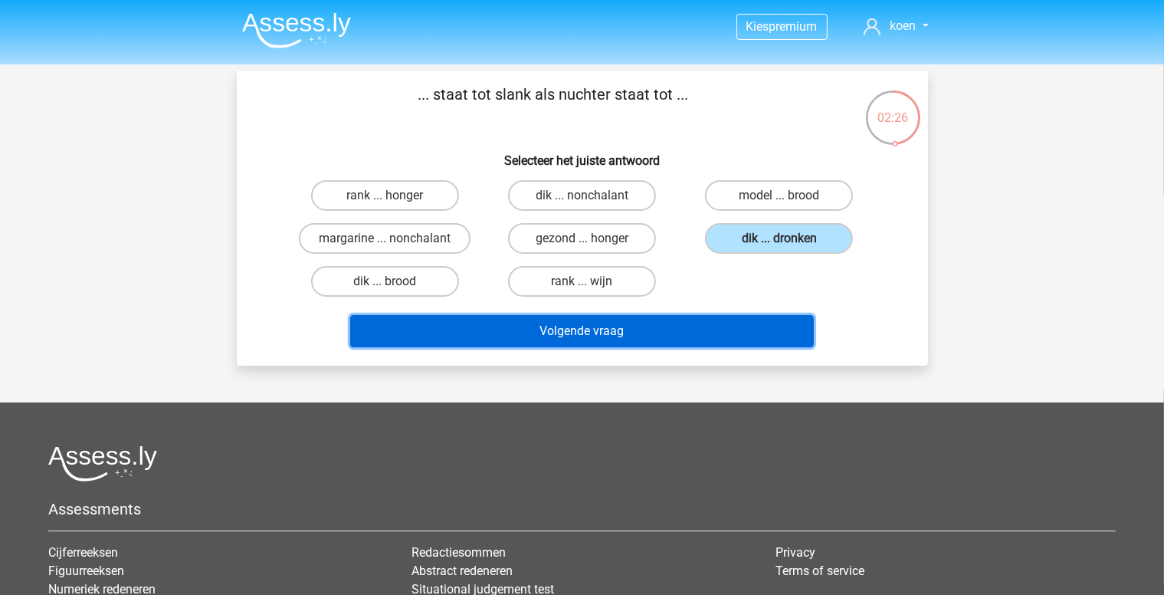
click at [697, 325] on button "Volgende vraag" at bounding box center [582, 331] width 464 height 32
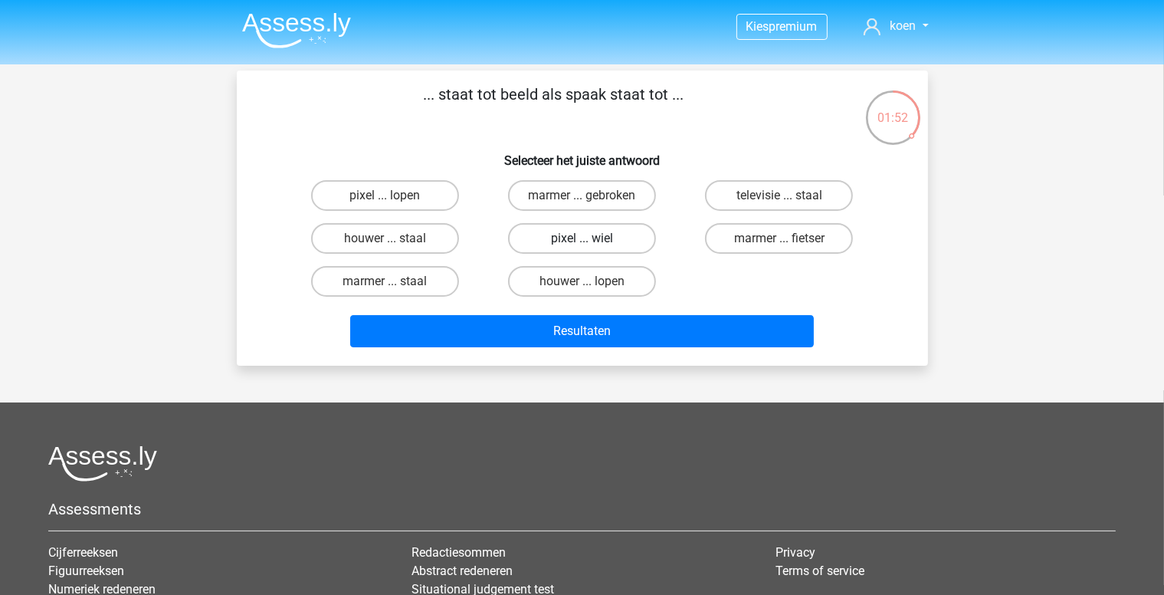
click at [635, 232] on label "pixel ... wiel" at bounding box center [582, 238] width 148 height 31
click at [592, 238] on input "pixel ... wiel" at bounding box center [587, 243] width 10 height 10
radio input "true"
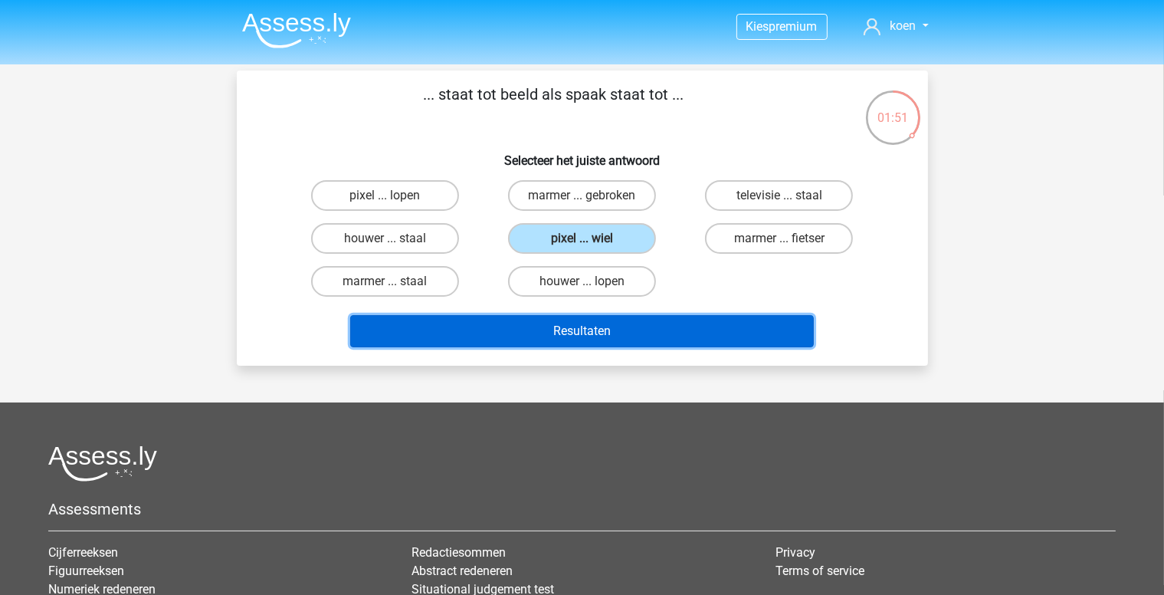
click at [683, 320] on button "Resultaten" at bounding box center [582, 331] width 464 height 32
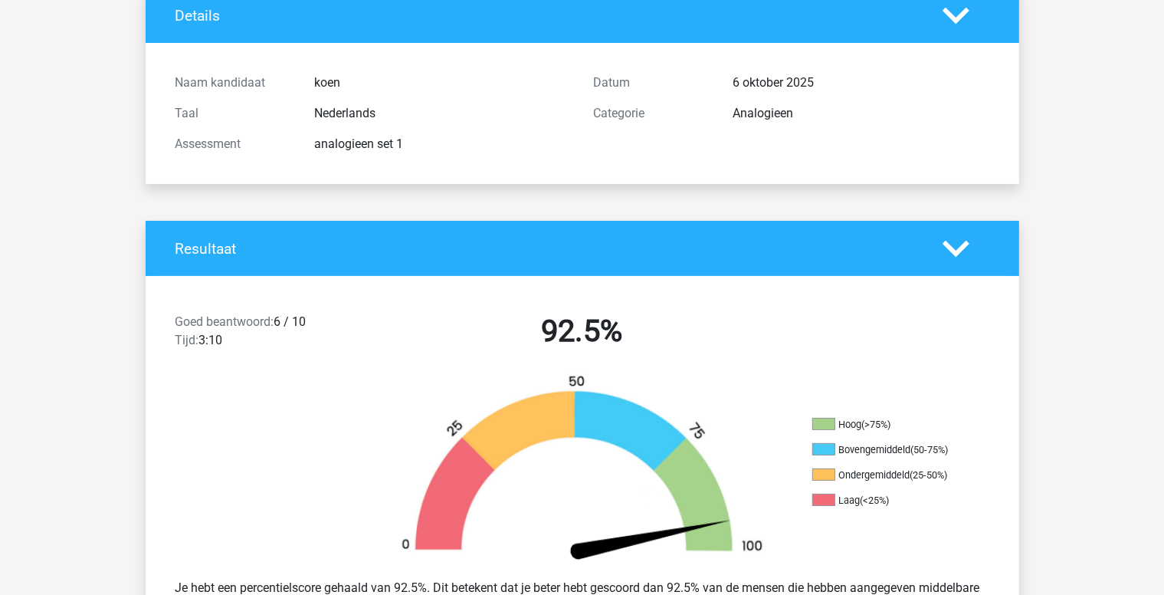
scroll to position [307, 0]
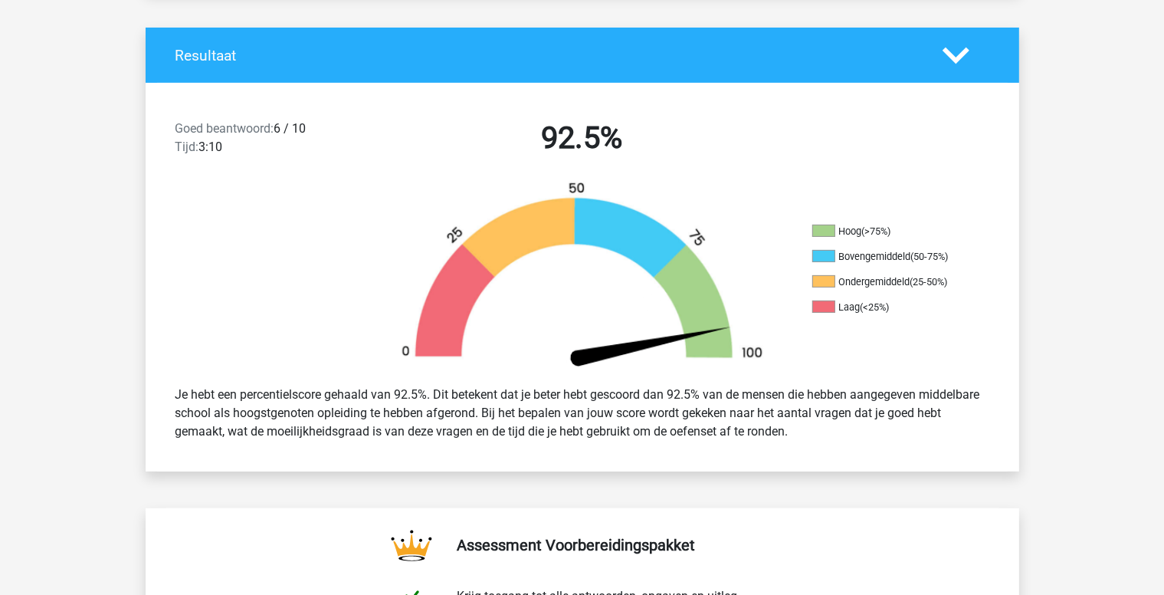
drag, startPoint x: 190, startPoint y: 384, endPoint x: 875, endPoint y: 438, distance: 687.5
click at [875, 438] on div "Je hebt een percentielscore gehaald van 92.5%. Dit betekent dat je beter hebt g…" at bounding box center [582, 412] width 837 height 67
click at [843, 434] on div "Je hebt een percentielscore gehaald van 92.5%. Dit betekent dat je beter hebt g…" at bounding box center [582, 412] width 837 height 67
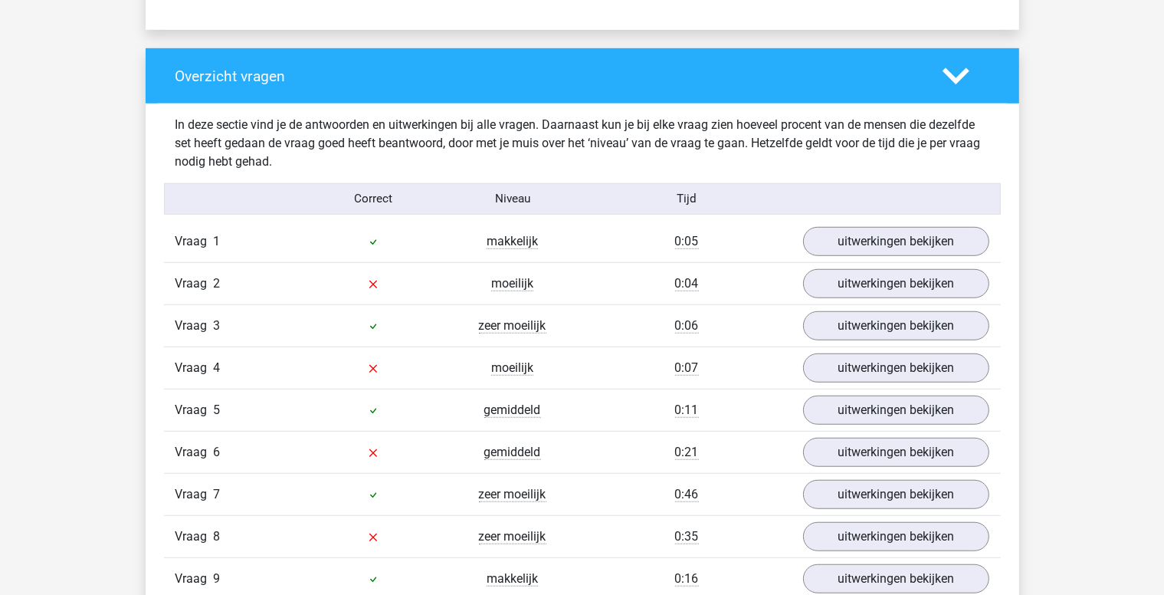
scroll to position [1150, 0]
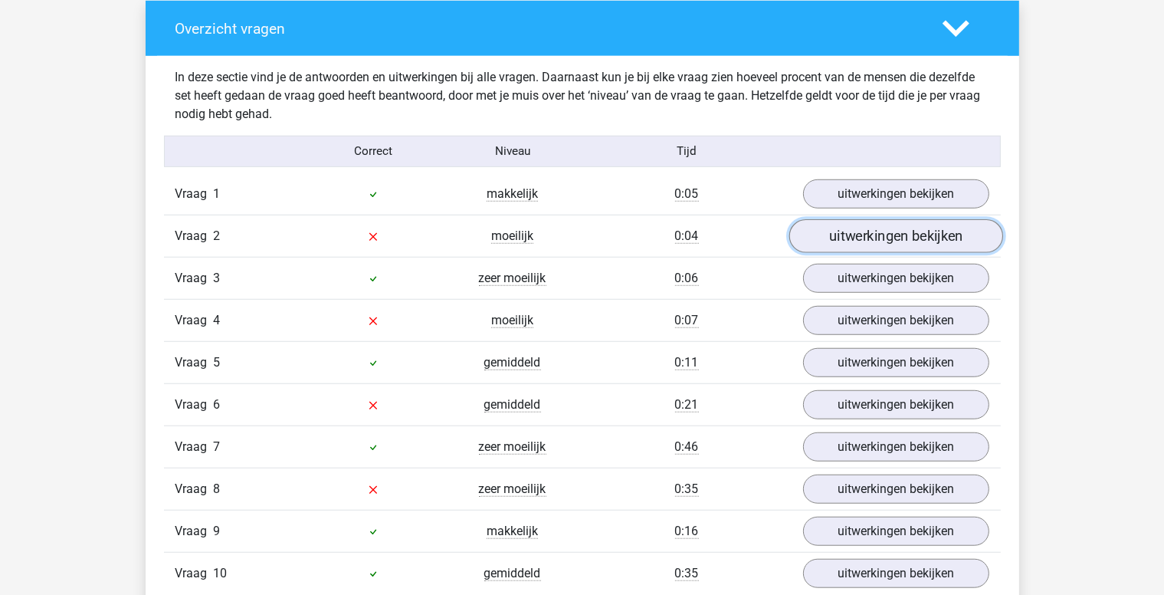
click at [895, 235] on link "uitwerkingen bekijken" at bounding box center [896, 236] width 214 height 34
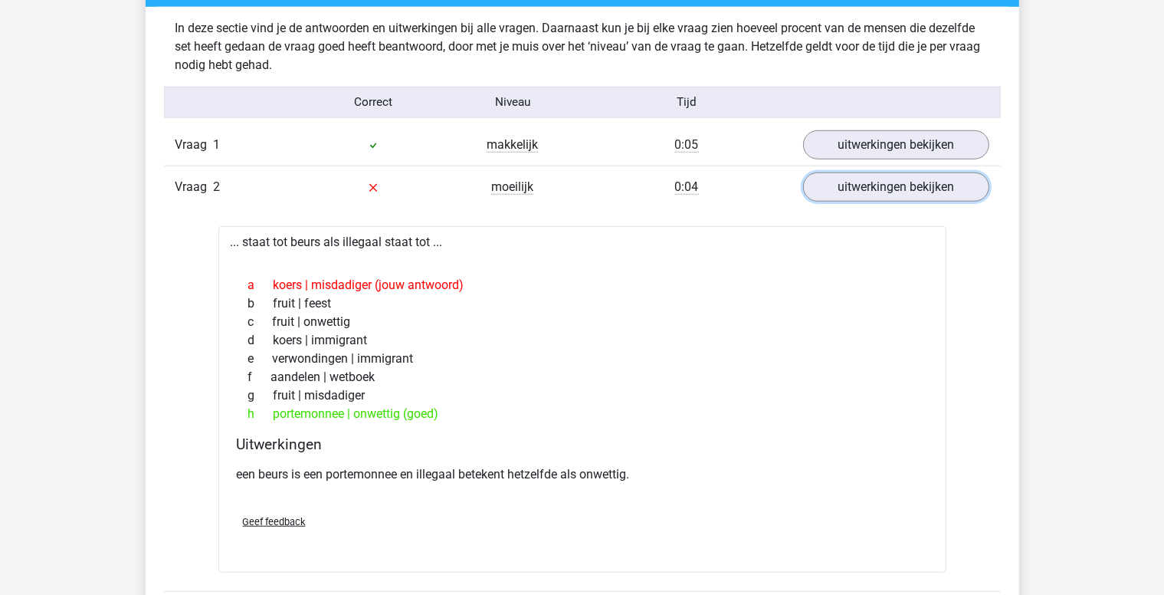
scroll to position [1227, 0]
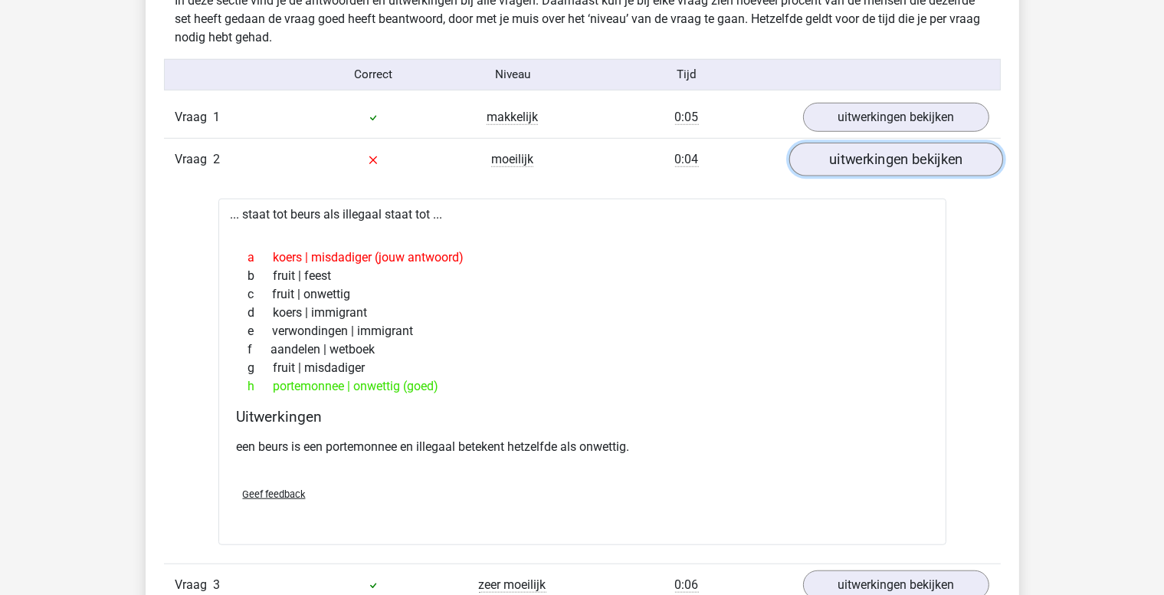
click at [898, 166] on link "uitwerkingen bekijken" at bounding box center [896, 160] width 214 height 34
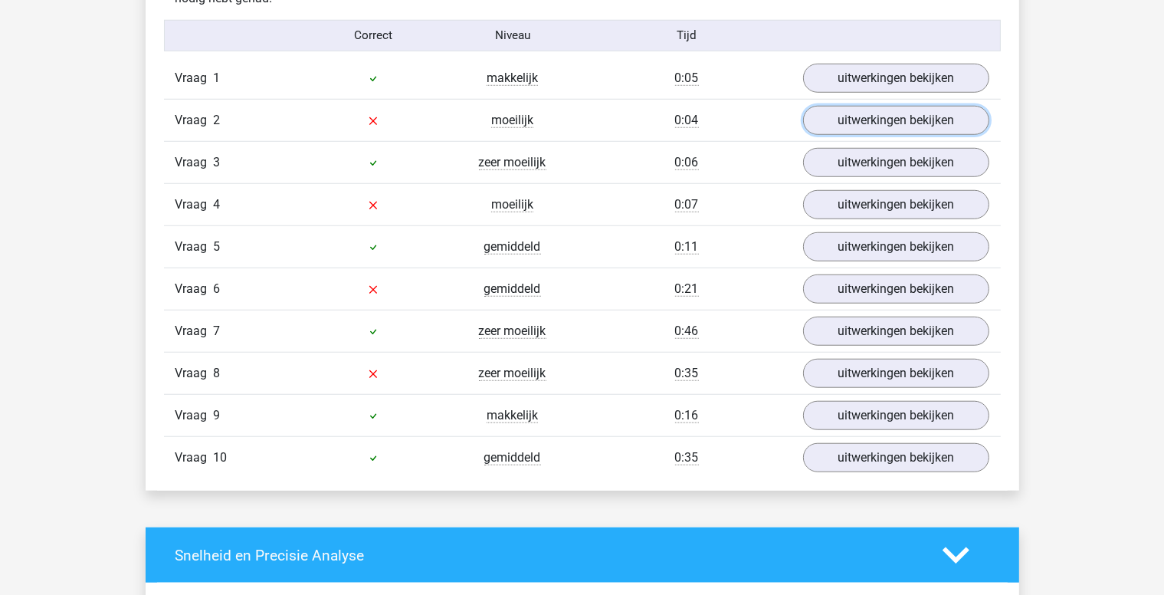
scroll to position [1303, 0]
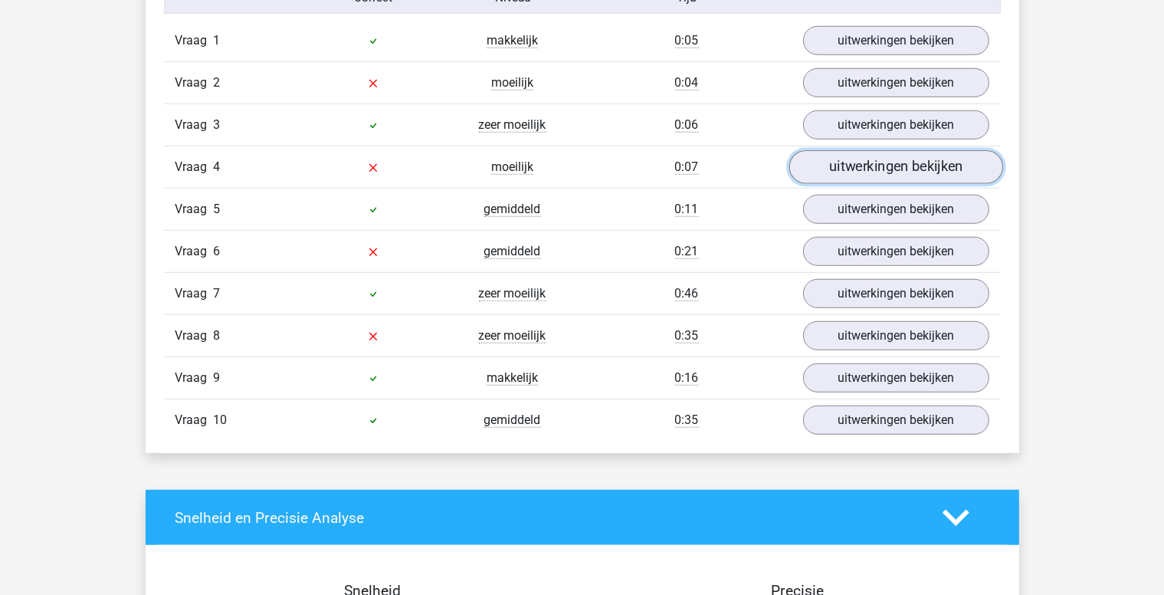
click at [877, 169] on link "uitwerkingen bekijken" at bounding box center [896, 167] width 214 height 34
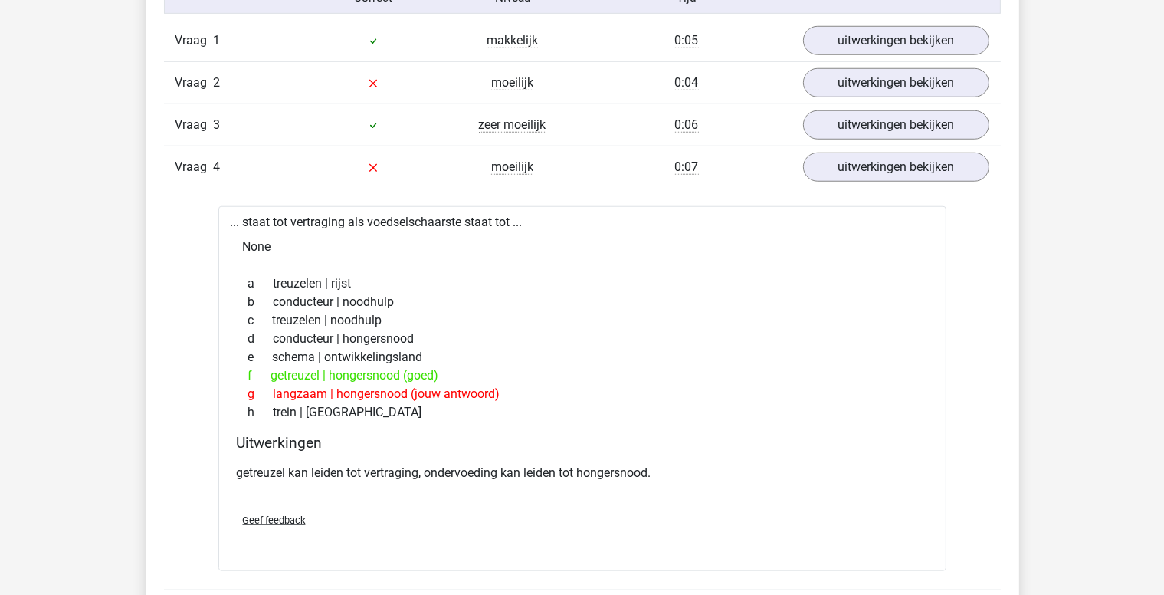
click at [751, 373] on div "f getreuzel | hongersnood (goed)" at bounding box center [582, 375] width 691 height 18
click at [905, 162] on link "uitwerkingen bekijken" at bounding box center [896, 167] width 214 height 34
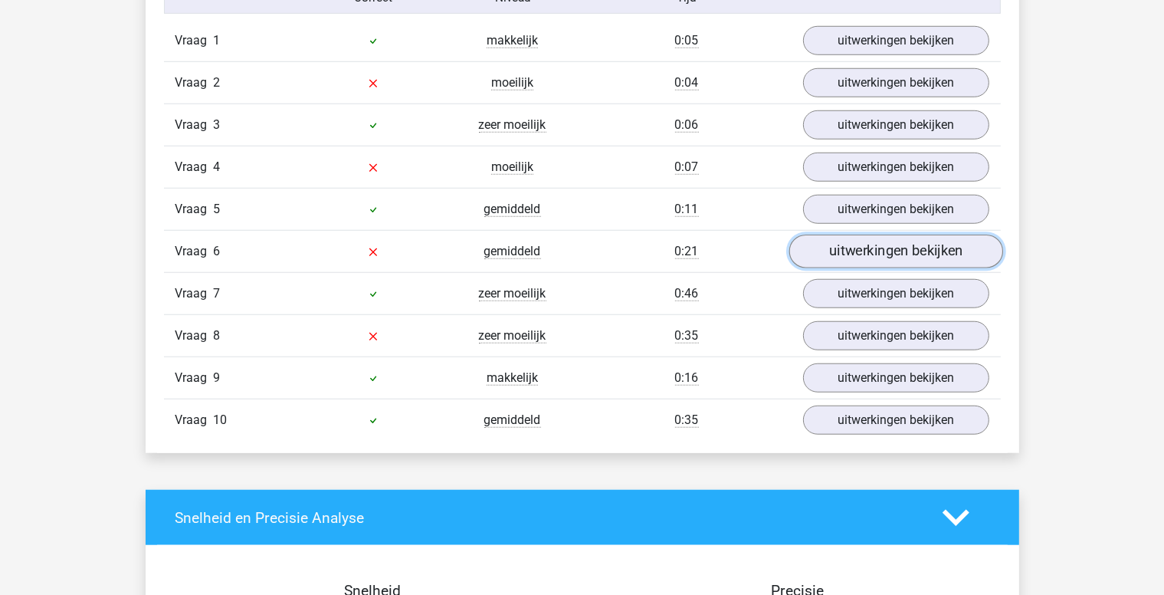
click at [883, 257] on link "uitwerkingen bekijken" at bounding box center [896, 252] width 214 height 34
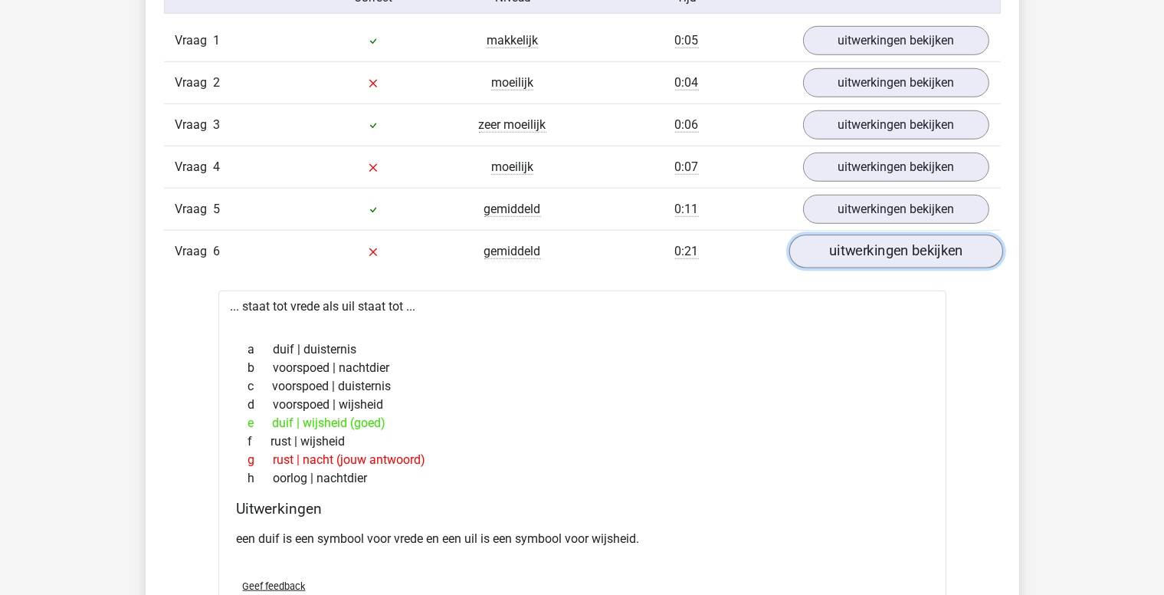
click at [862, 259] on link "uitwerkingen bekijken" at bounding box center [896, 252] width 214 height 34
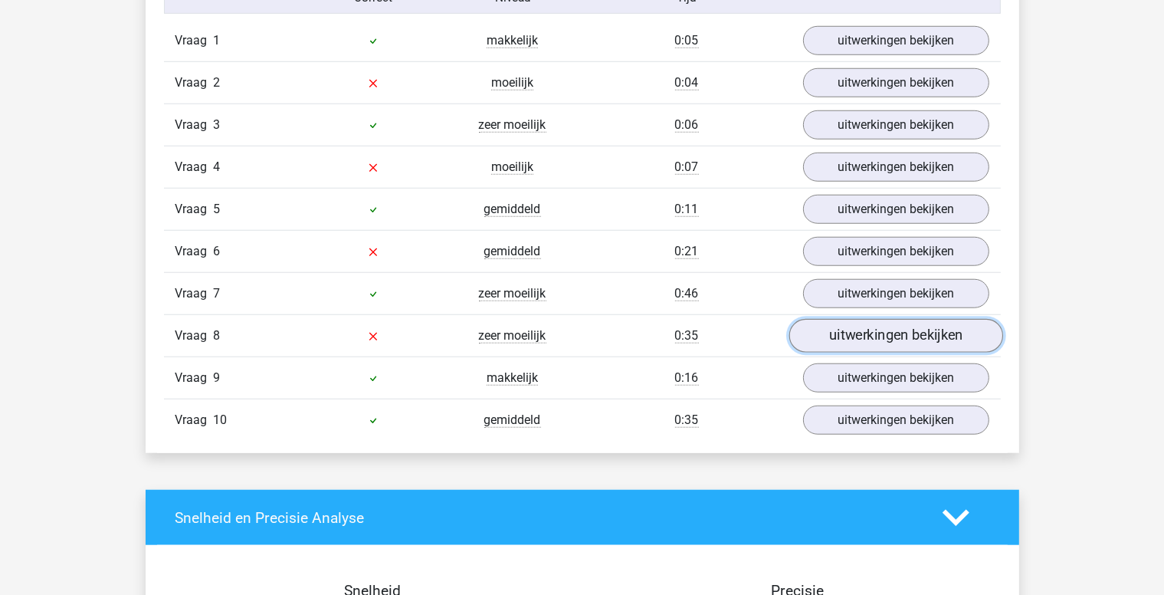
click at [869, 331] on link "uitwerkingen bekijken" at bounding box center [896, 336] width 214 height 34
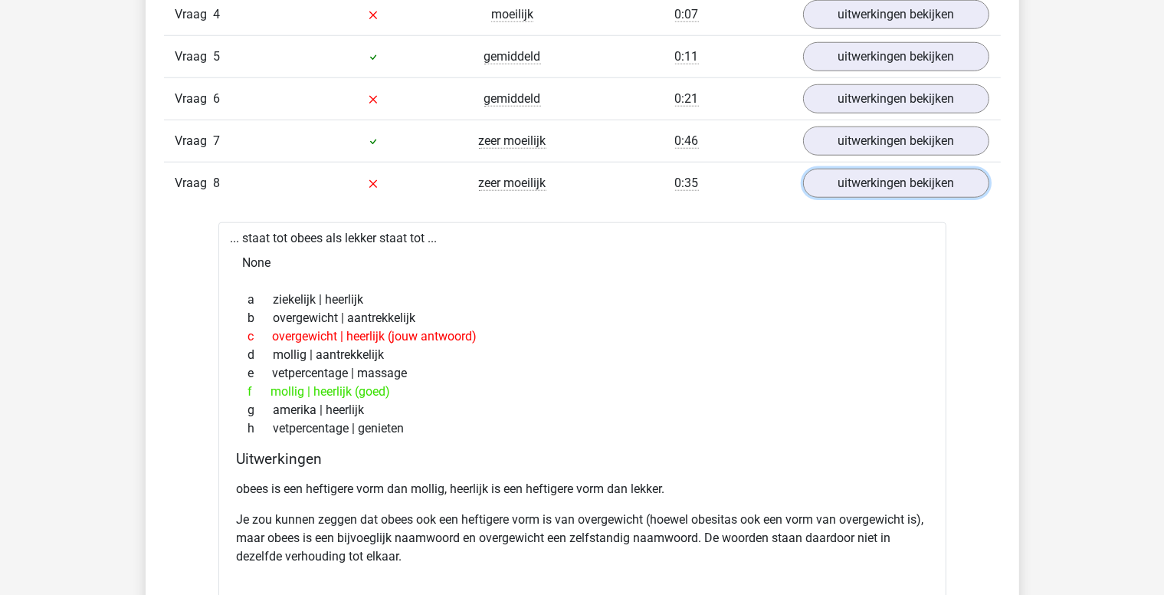
scroll to position [1457, 0]
click at [881, 179] on link "uitwerkingen bekijken" at bounding box center [896, 183] width 214 height 34
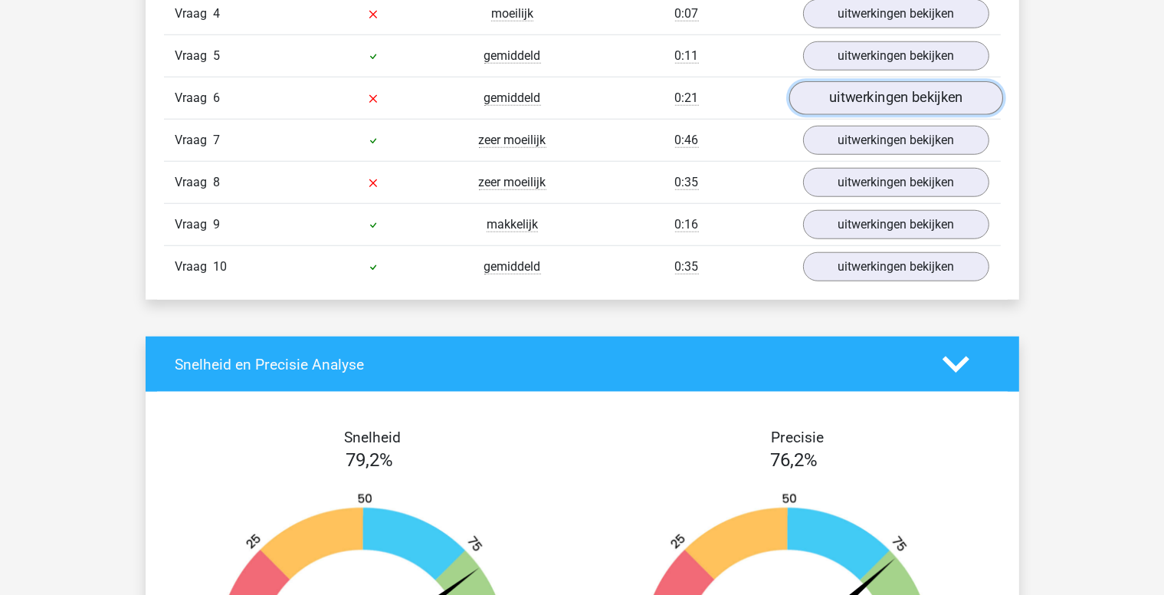
click at [882, 93] on link "uitwerkingen bekijken" at bounding box center [896, 98] width 214 height 34
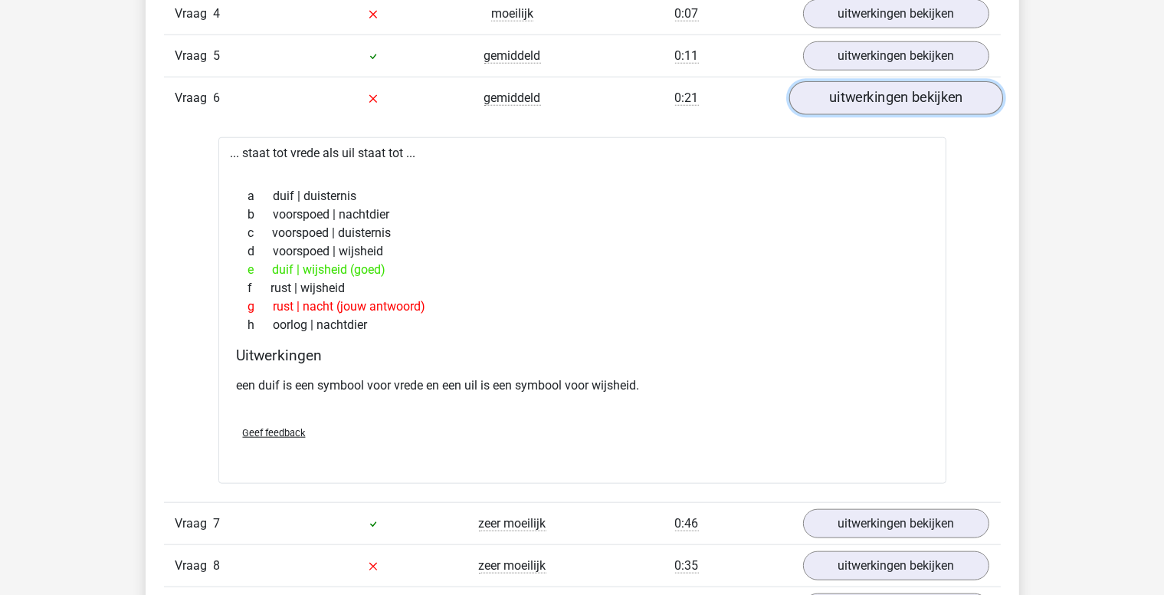
click at [880, 93] on link "uitwerkingen bekijken" at bounding box center [896, 98] width 214 height 34
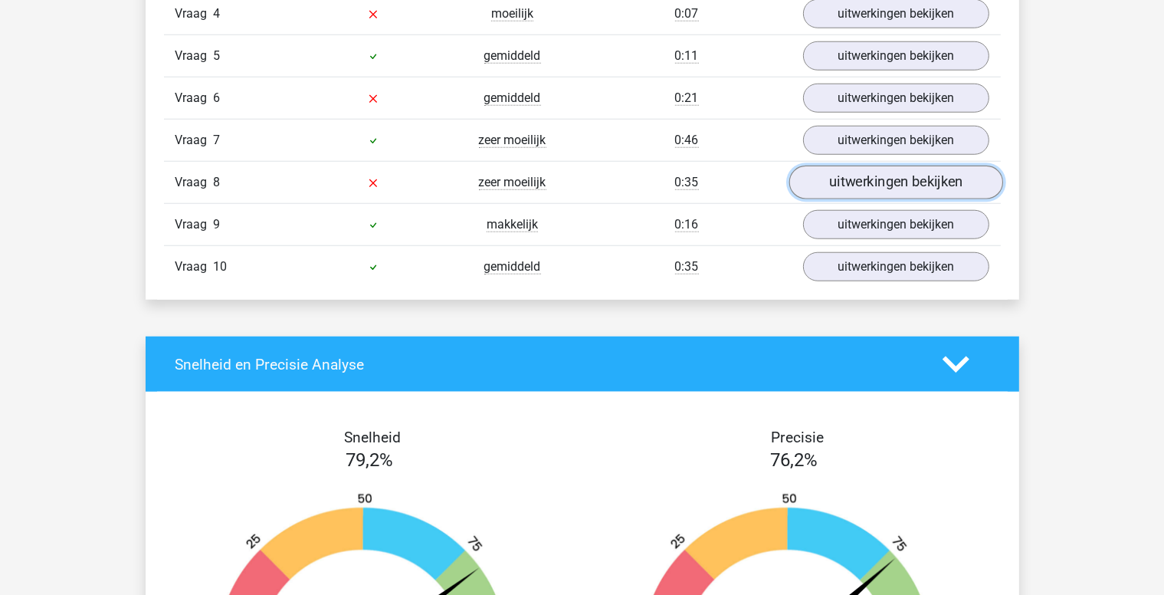
click at [863, 174] on link "uitwerkingen bekijken" at bounding box center [896, 183] width 214 height 34
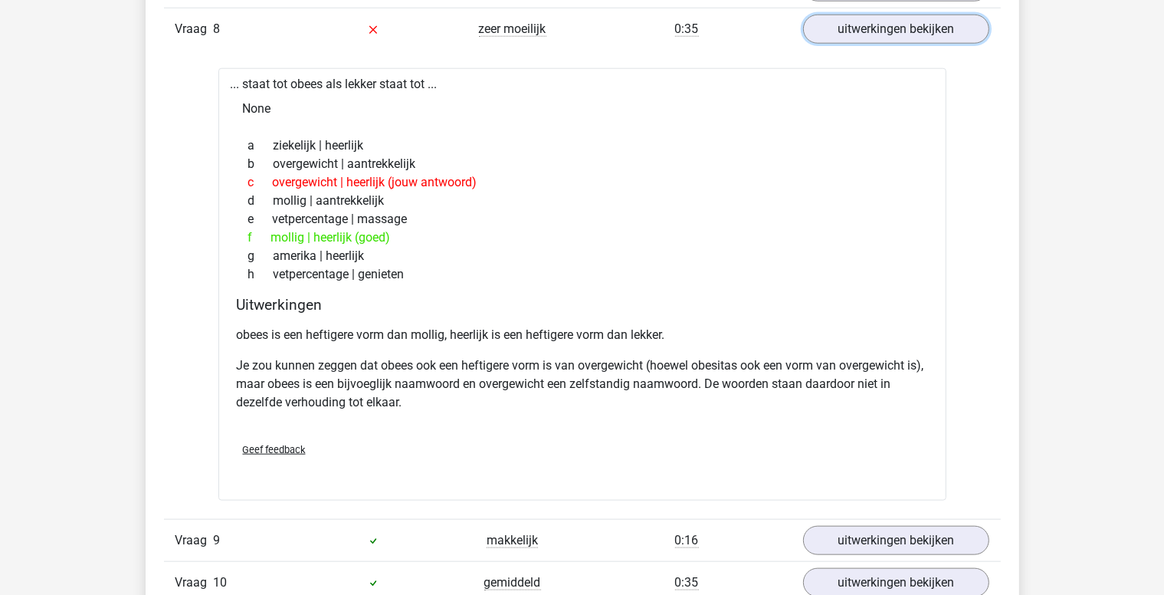
scroll to position [1380, 0]
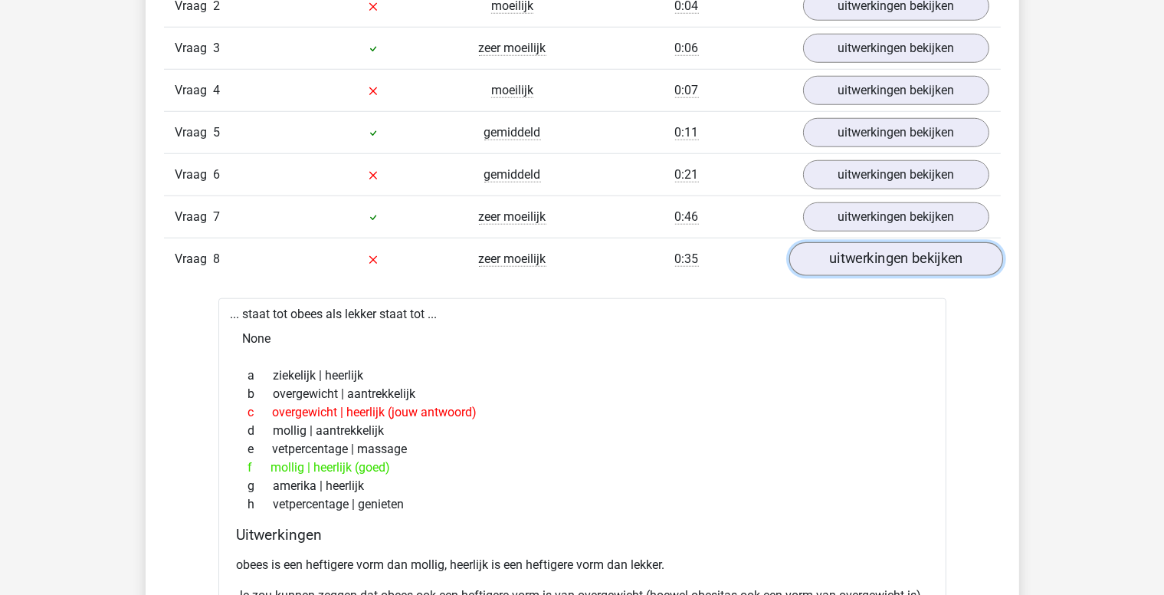
click at [863, 262] on link "uitwerkingen bekijken" at bounding box center [896, 259] width 214 height 34
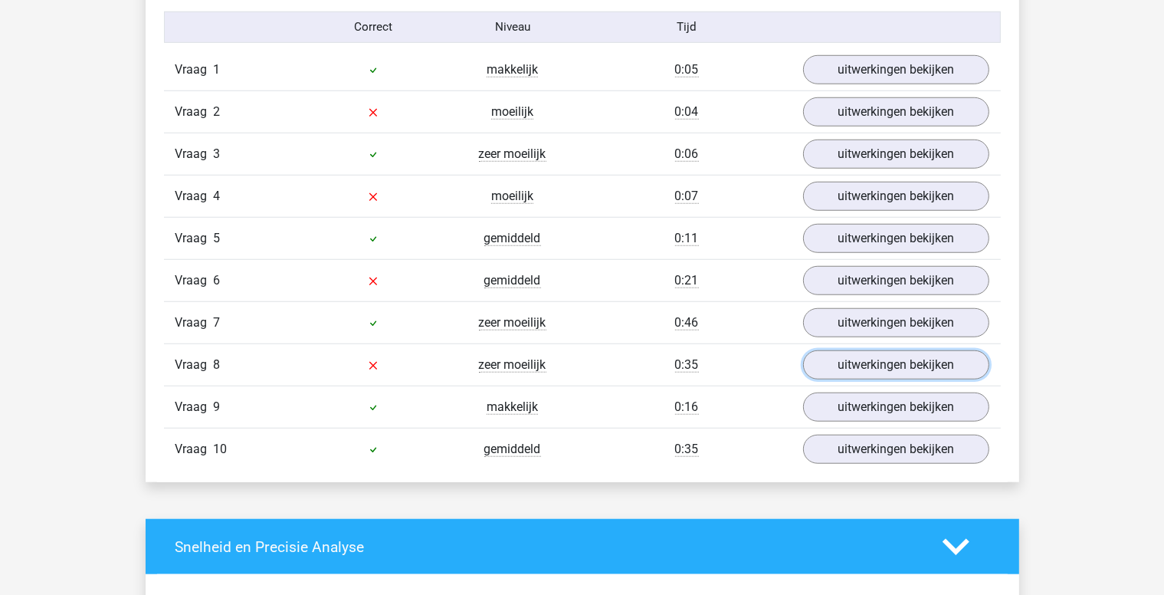
scroll to position [1303, 0]
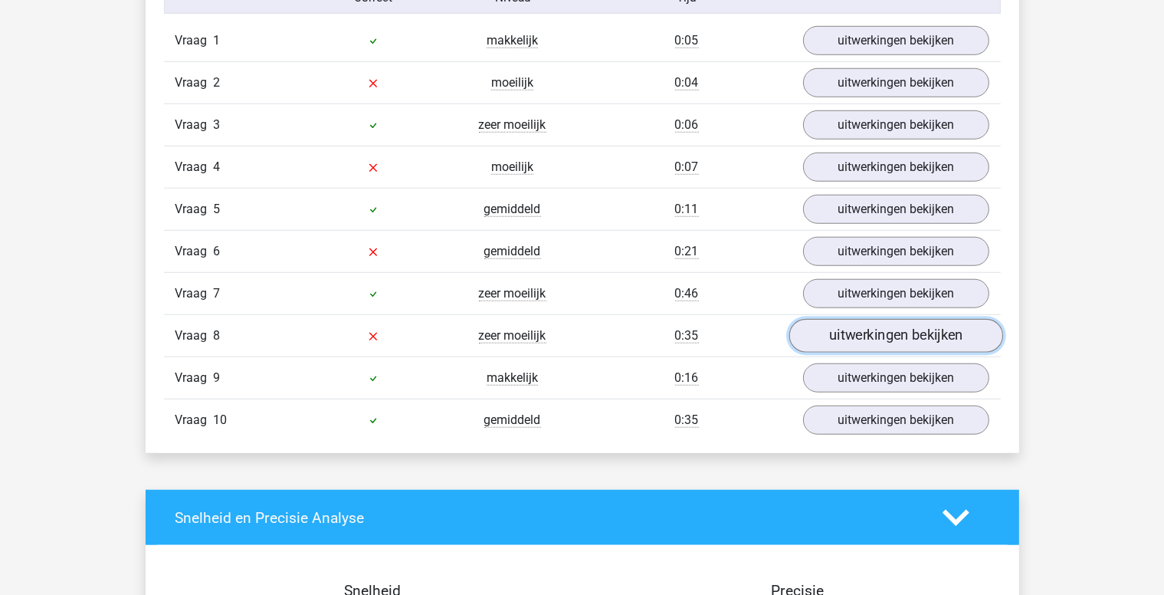
click at [885, 327] on link "uitwerkingen bekijken" at bounding box center [896, 336] width 214 height 34
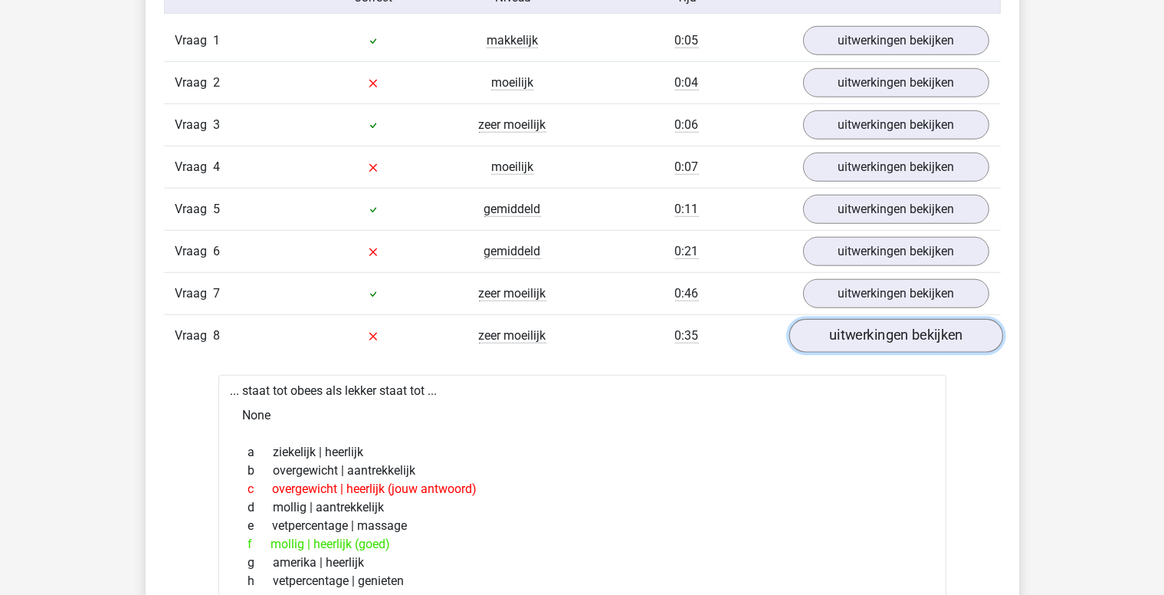
click at [858, 334] on link "uitwerkingen bekijken" at bounding box center [896, 336] width 214 height 34
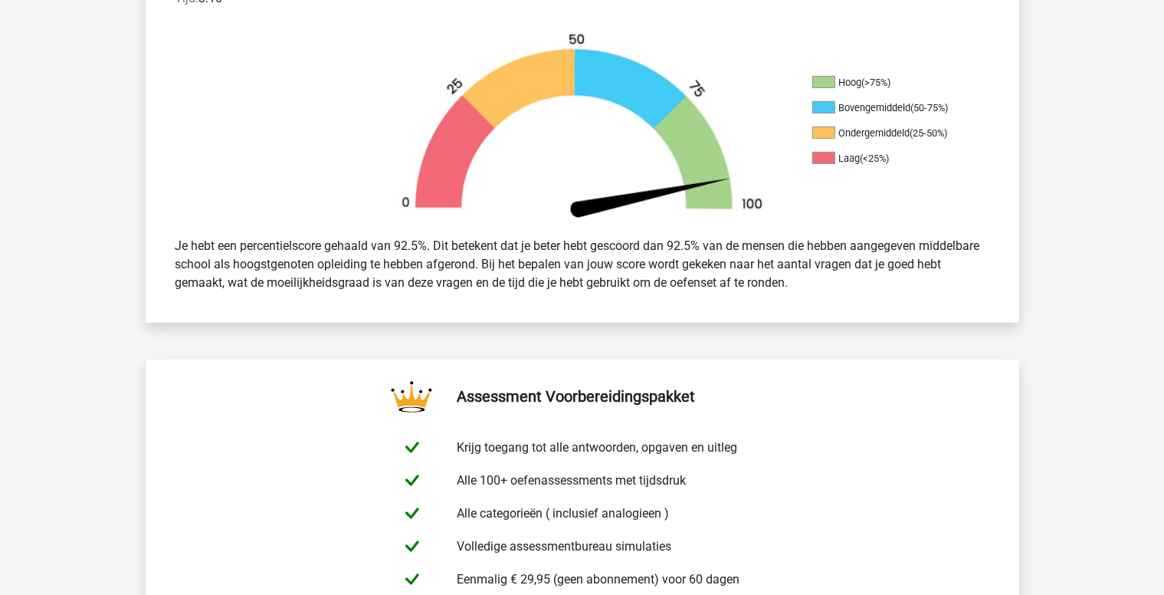
scroll to position [460, 0]
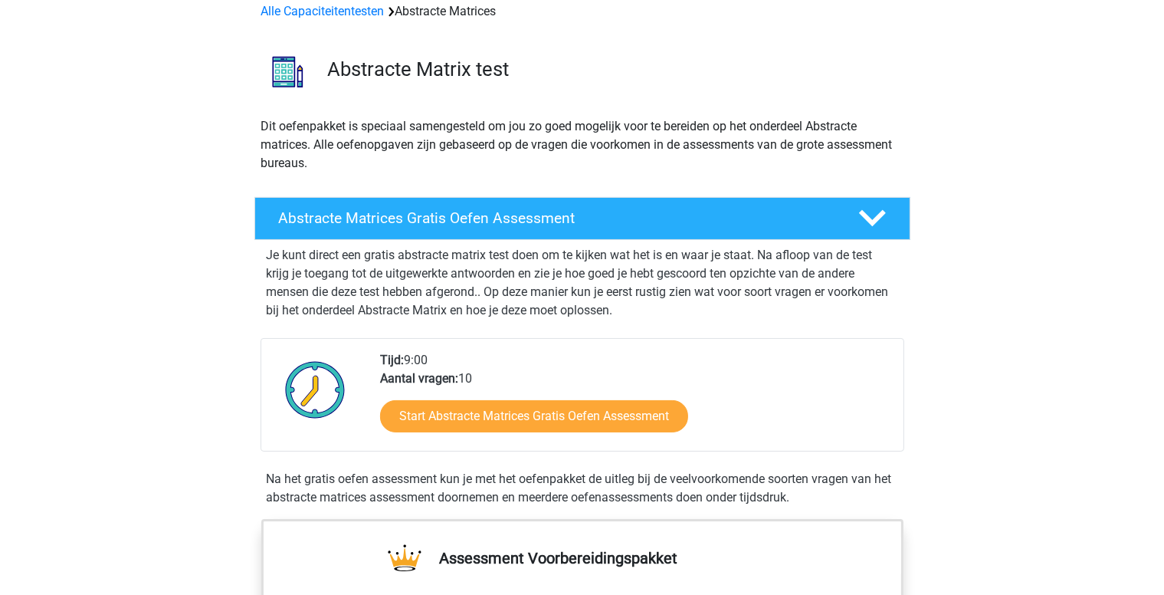
scroll to position [77, 0]
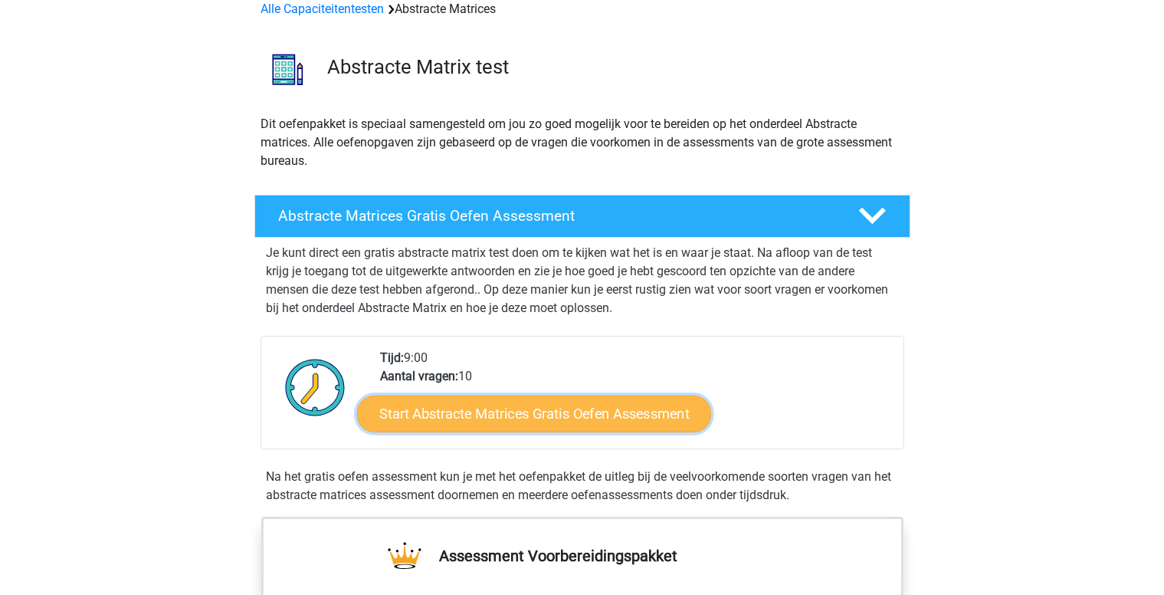
click at [597, 411] on link "Start Abstracte Matrices Gratis Oefen Assessment" at bounding box center [534, 413] width 354 height 37
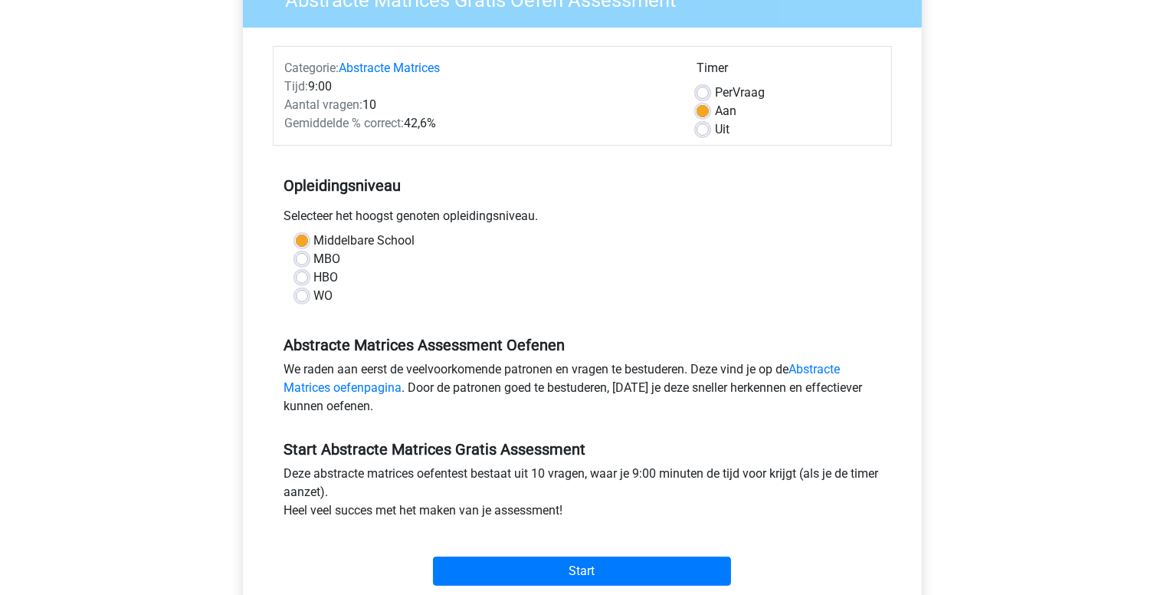
scroll to position [230, 0]
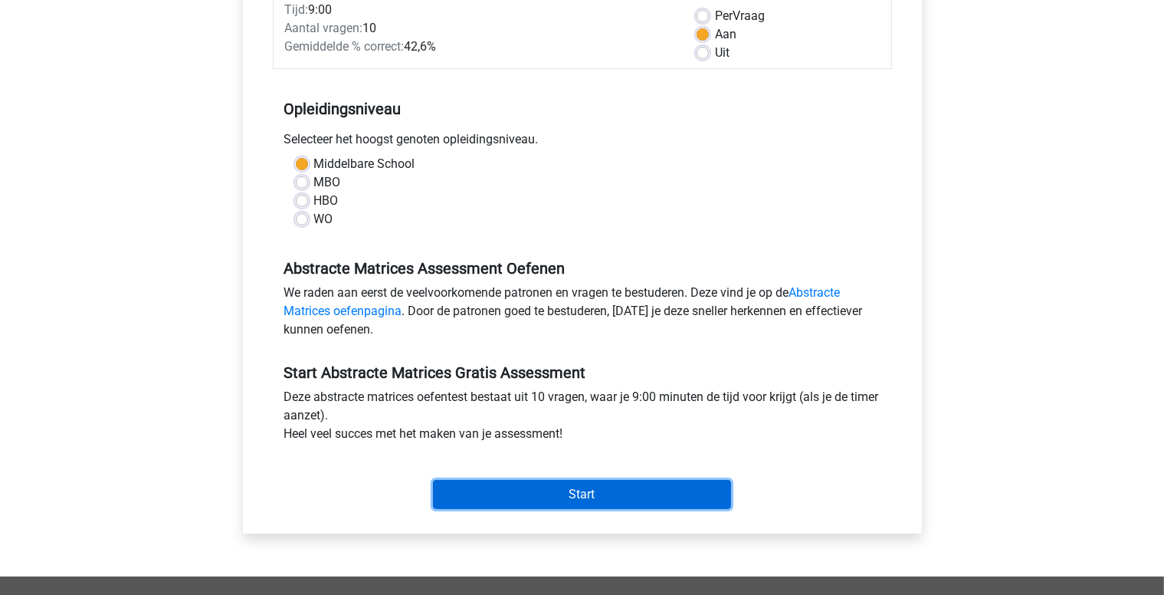
click at [610, 488] on input "Start" at bounding box center [582, 494] width 298 height 29
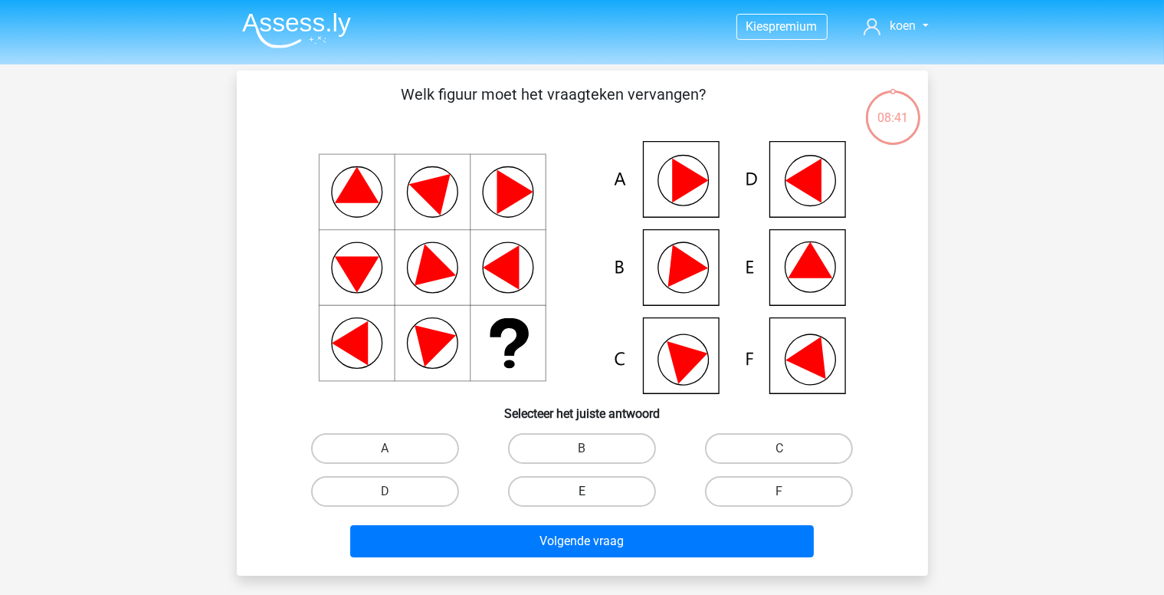
click at [629, 484] on label "E" at bounding box center [582, 491] width 148 height 31
click at [592, 491] on input "E" at bounding box center [587, 496] width 10 height 10
radio input "true"
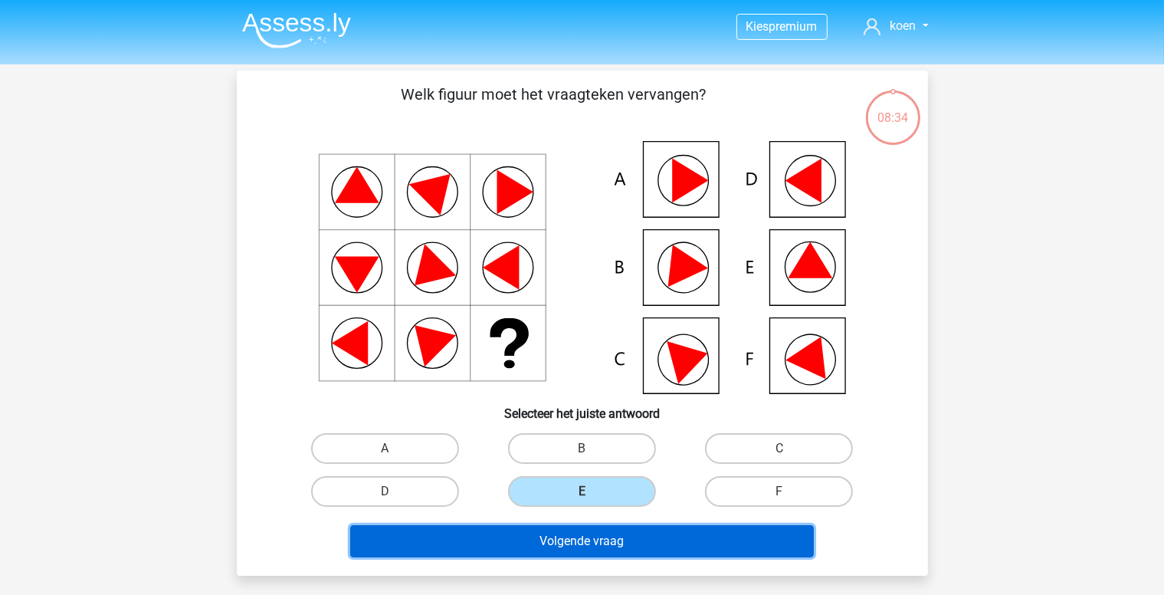
click at [658, 534] on button "Volgende vraag" at bounding box center [582, 541] width 464 height 32
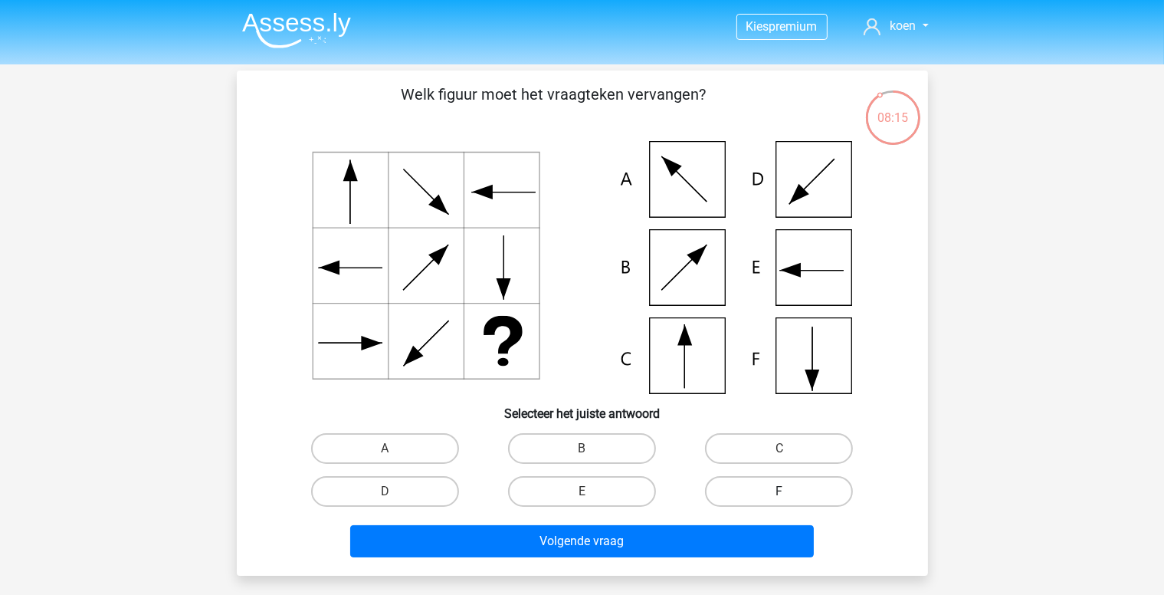
click at [759, 498] on label "F" at bounding box center [779, 491] width 148 height 31
click at [780, 498] on input "F" at bounding box center [785, 496] width 10 height 10
radio input "true"
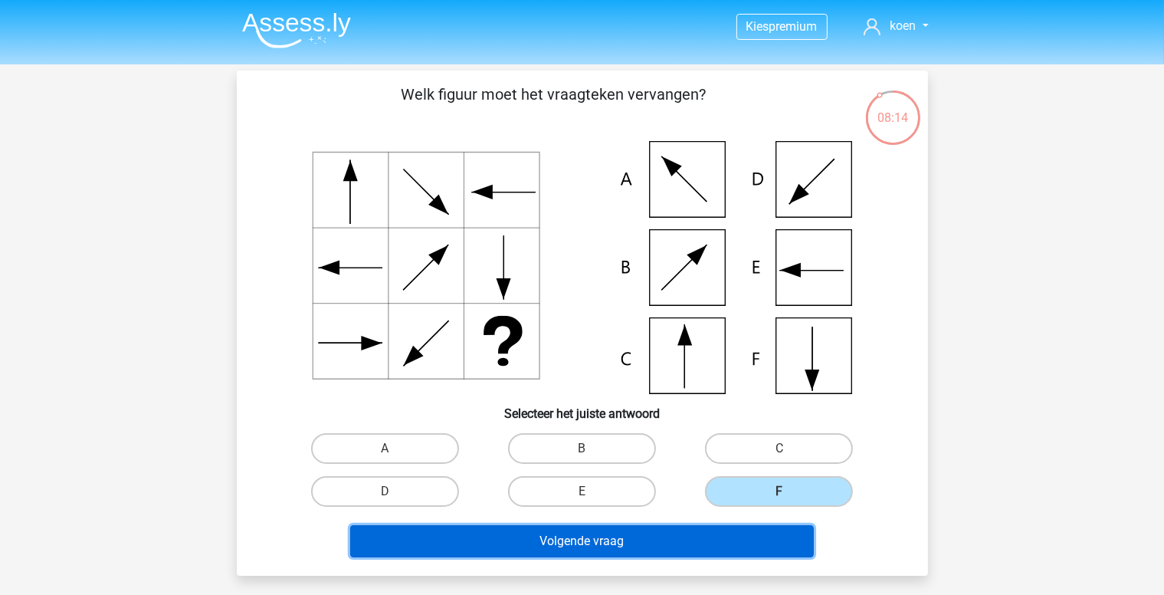
click at [574, 540] on button "Volgende vraag" at bounding box center [582, 541] width 464 height 32
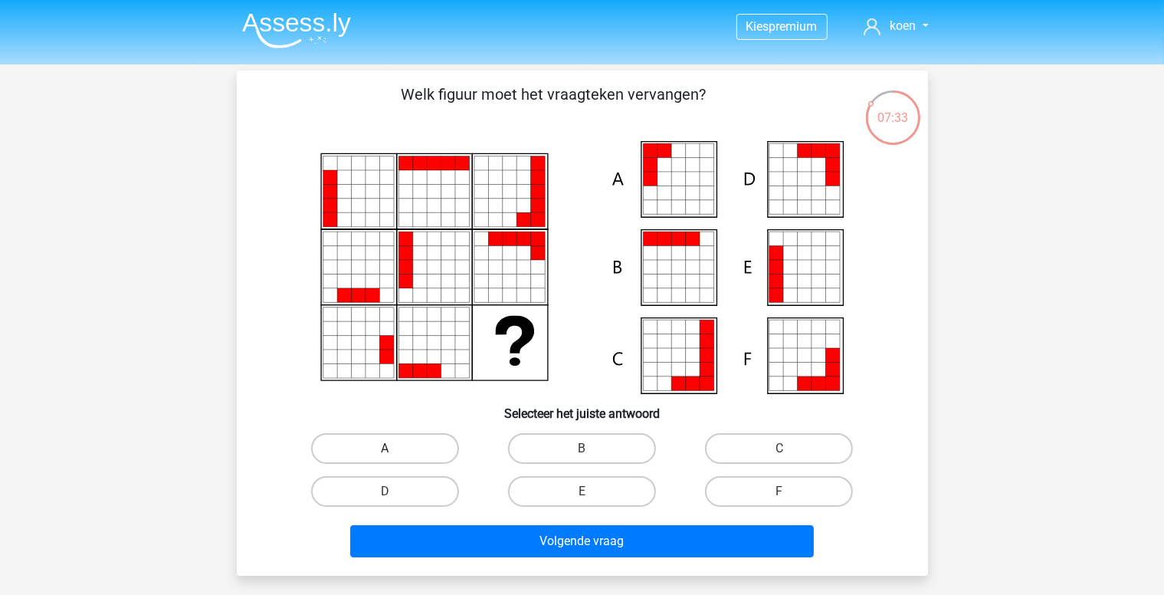
click at [402, 451] on label "A" at bounding box center [385, 448] width 148 height 31
click at [395, 451] on input "A" at bounding box center [390, 453] width 10 height 10
radio input "true"
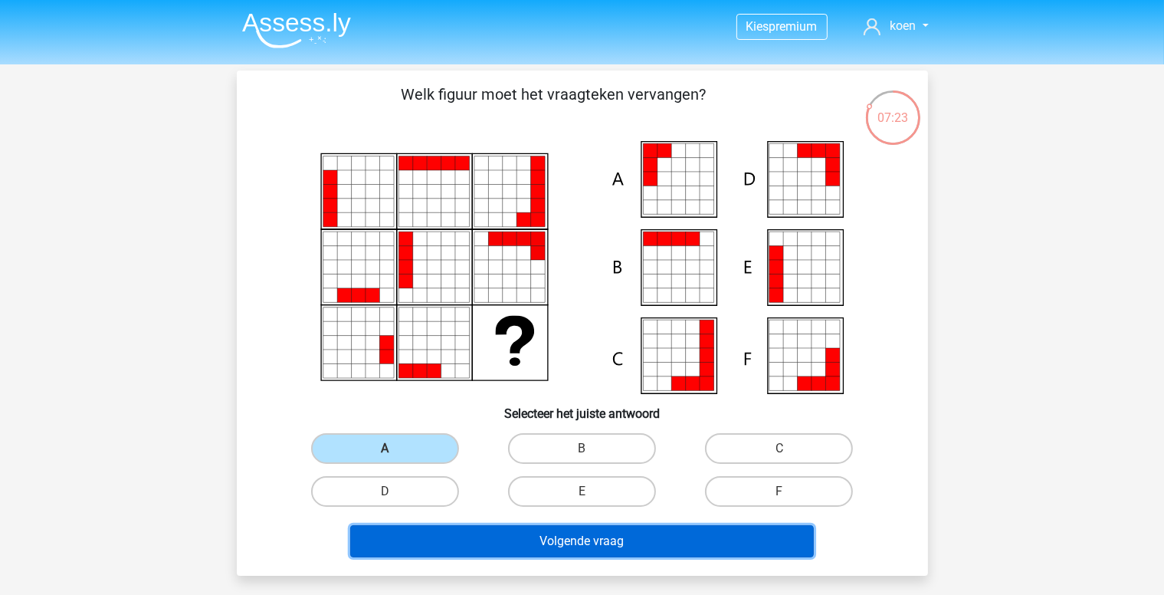
click at [603, 543] on button "Volgende vraag" at bounding box center [582, 541] width 464 height 32
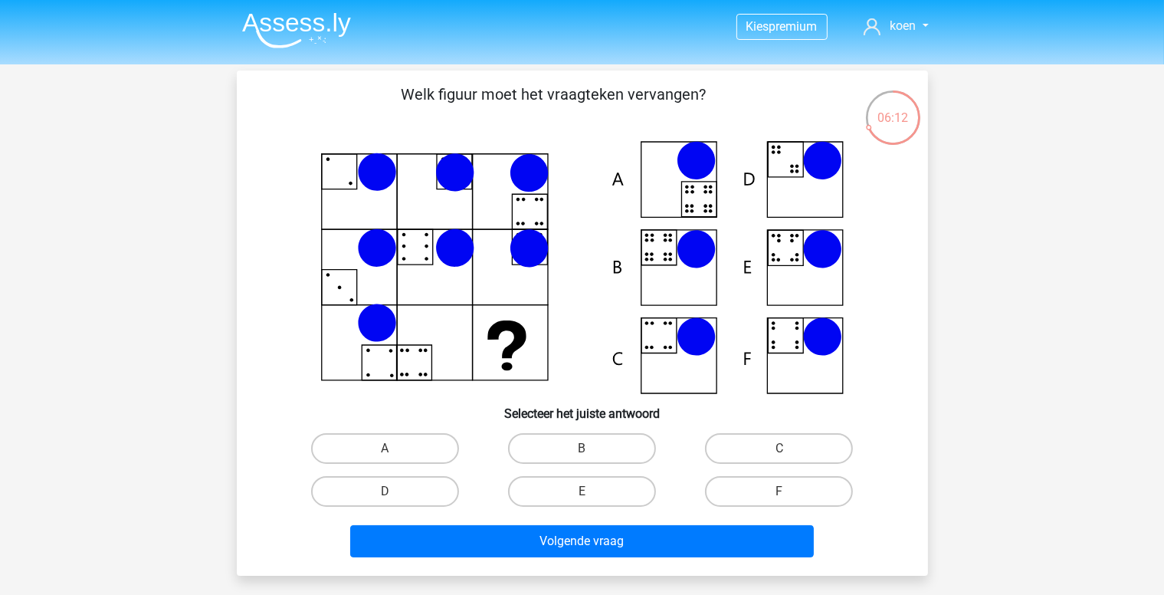
click at [690, 198] on icon at bounding box center [583, 267] width 618 height 253
click at [389, 451] on input "A" at bounding box center [390, 453] width 10 height 10
radio input "true"
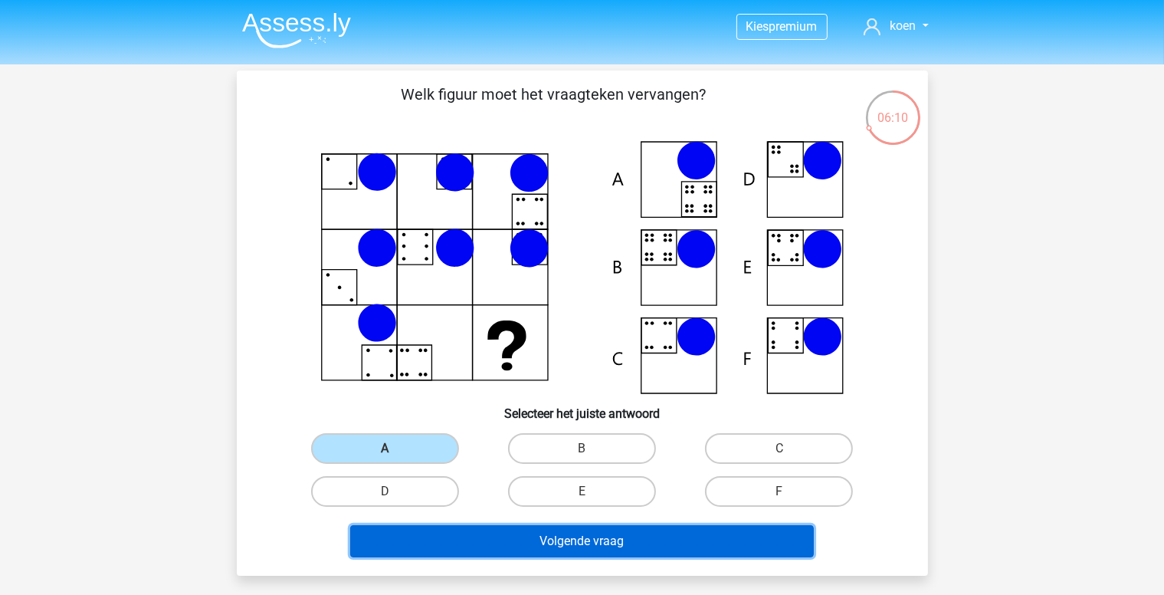
click at [621, 547] on button "Volgende vraag" at bounding box center [582, 541] width 464 height 32
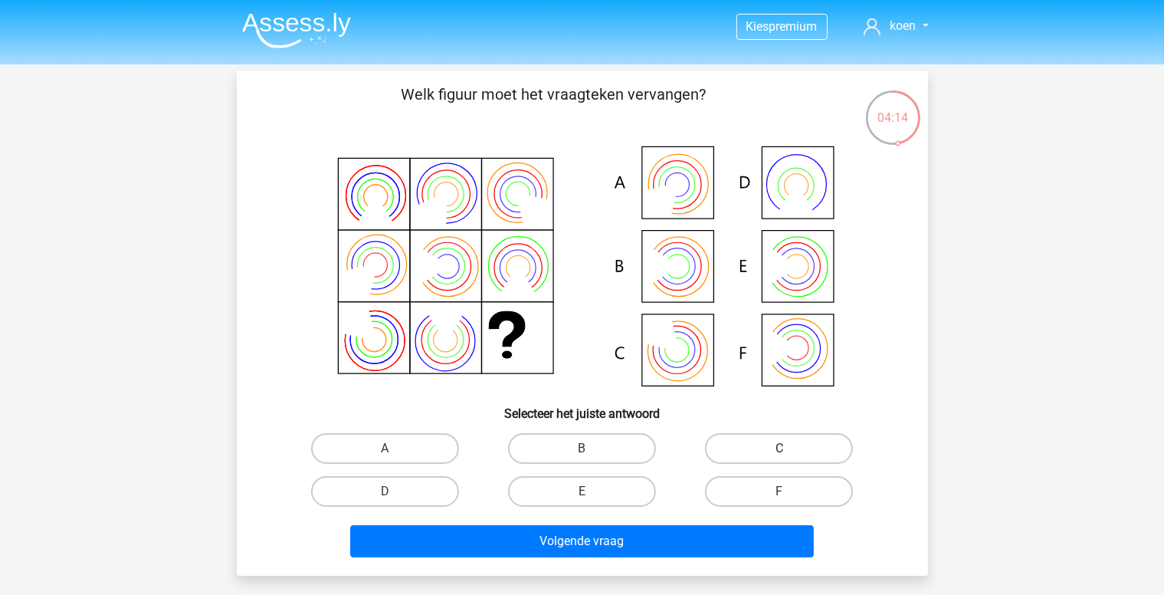
click at [764, 443] on label "C" at bounding box center [779, 448] width 148 height 31
click at [780, 448] on input "C" at bounding box center [785, 453] width 10 height 10
radio input "true"
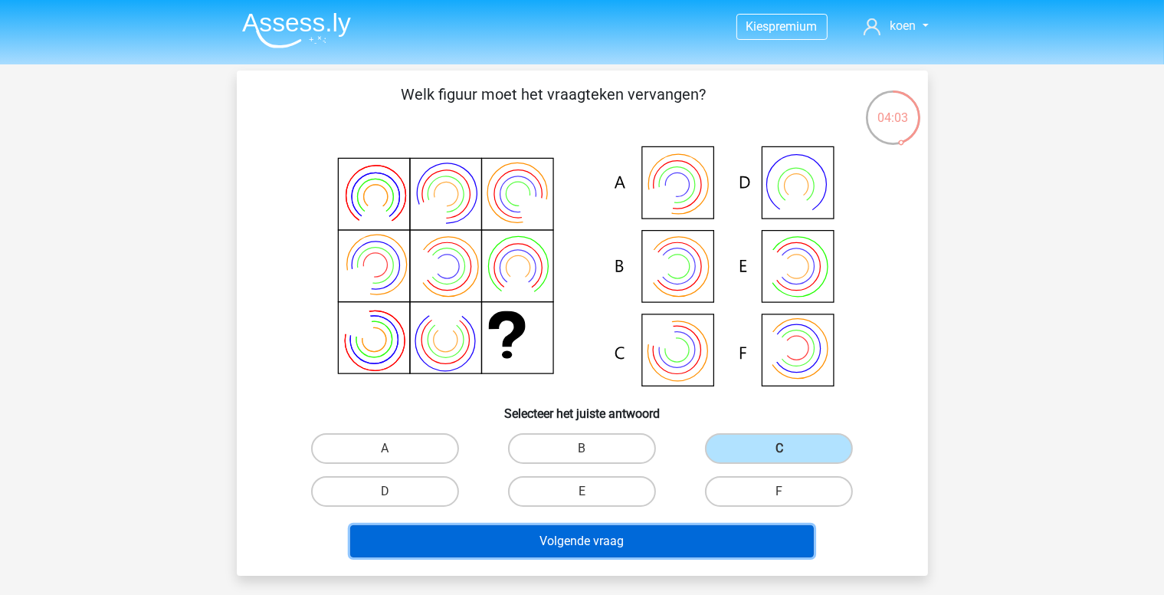
click at [616, 540] on button "Volgende vraag" at bounding box center [582, 541] width 464 height 32
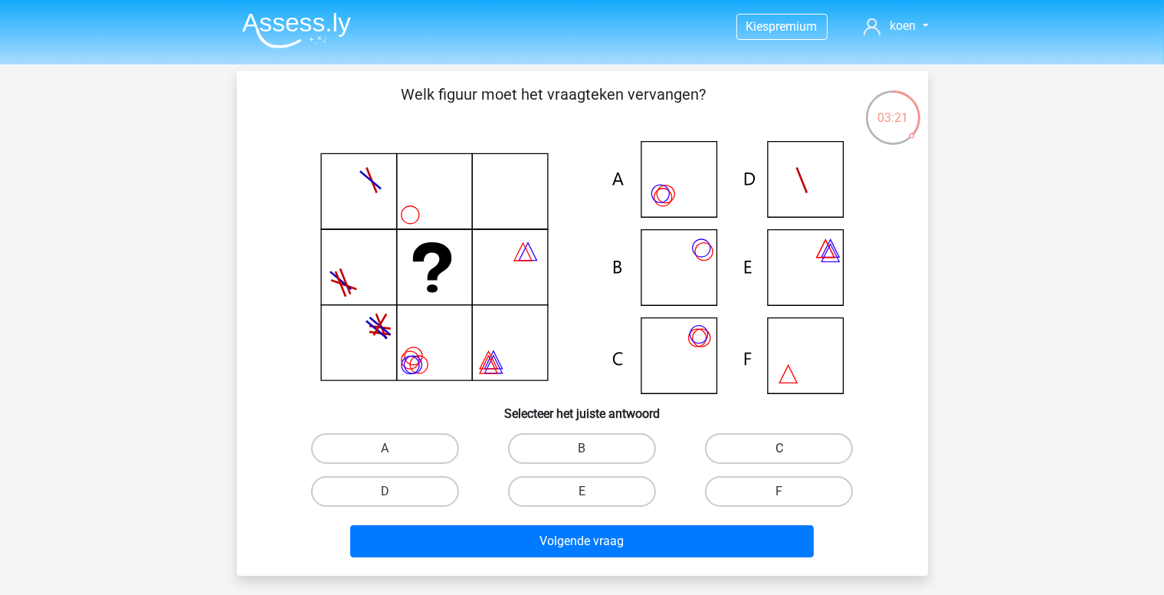
click at [794, 446] on label "C" at bounding box center [779, 448] width 148 height 31
click at [790, 448] on input "C" at bounding box center [785, 453] width 10 height 10
radio input "true"
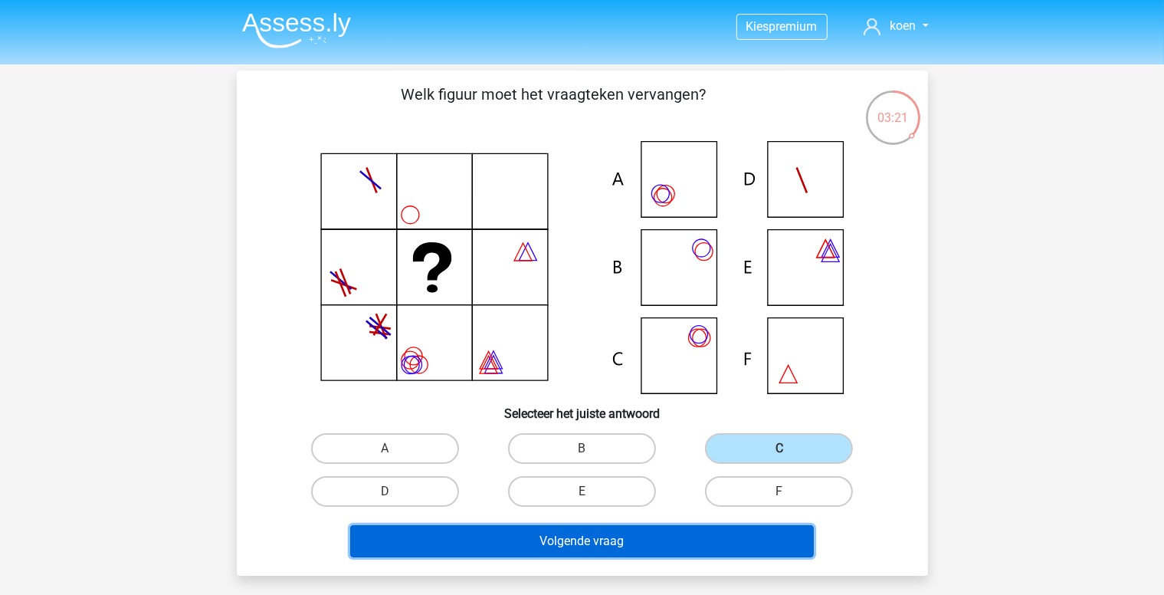
click at [622, 547] on button "Volgende vraag" at bounding box center [582, 541] width 464 height 32
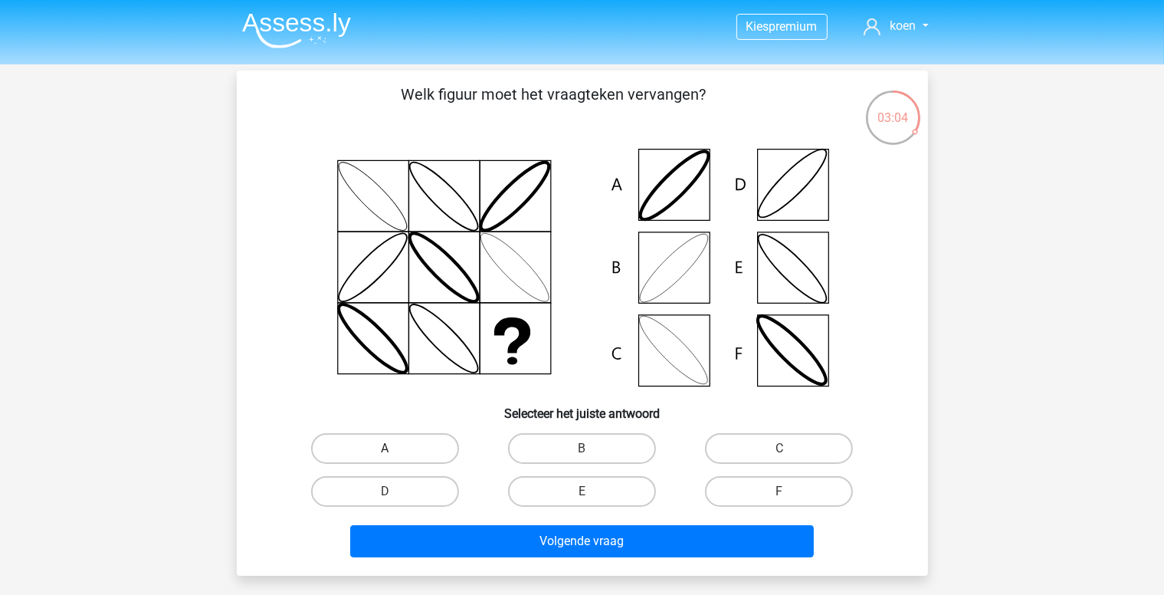
click at [411, 448] on label "A" at bounding box center [385, 448] width 148 height 31
click at [395, 448] on input "A" at bounding box center [390, 453] width 10 height 10
radio input "true"
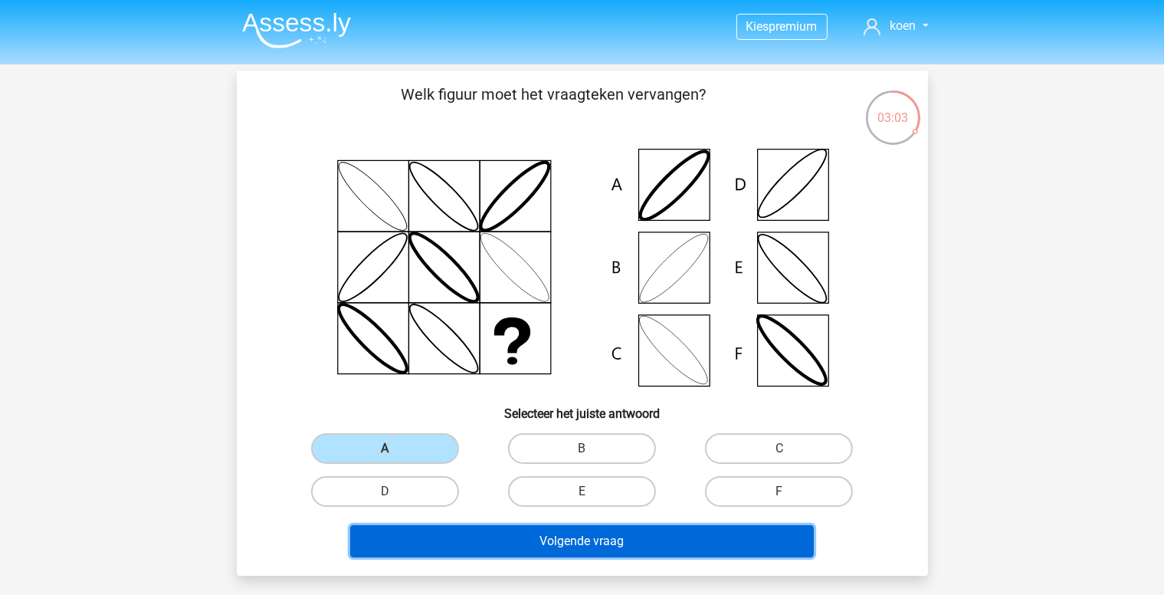
click at [629, 535] on button "Volgende vraag" at bounding box center [582, 541] width 464 height 32
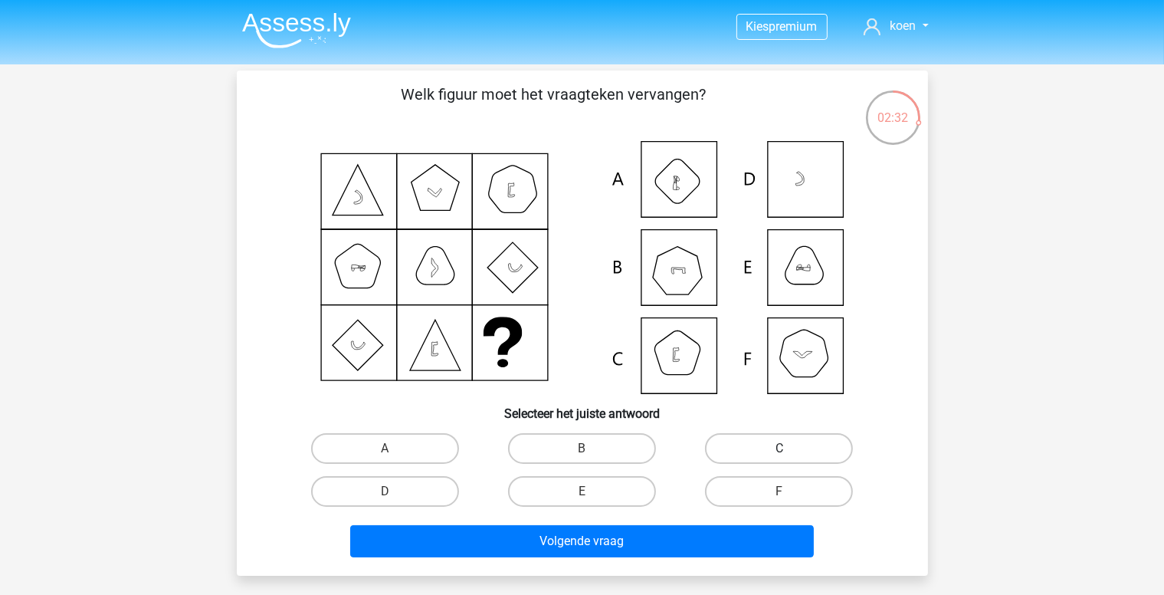
click at [767, 440] on label "C" at bounding box center [779, 448] width 148 height 31
click at [780, 448] on input "C" at bounding box center [785, 453] width 10 height 10
radio input "true"
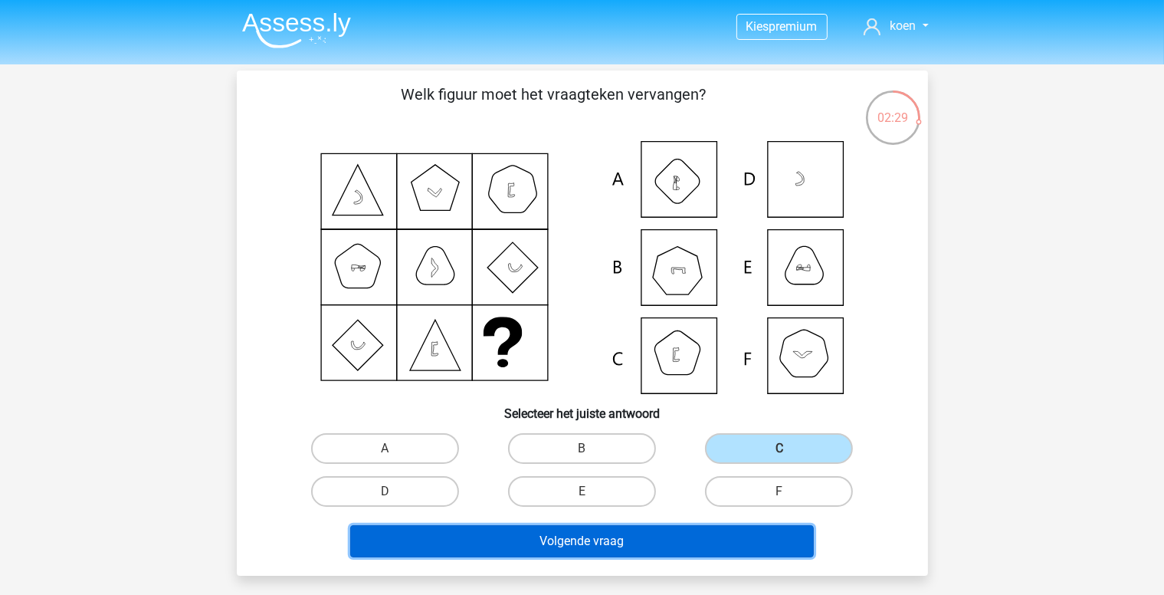
click at [662, 544] on button "Volgende vraag" at bounding box center [582, 541] width 464 height 32
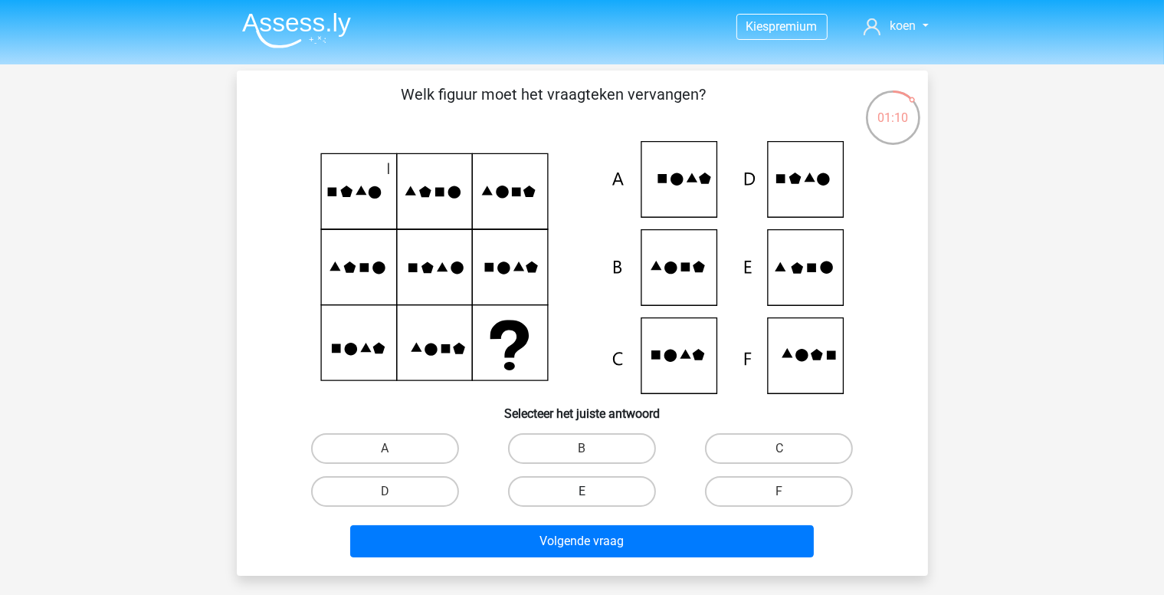
click at [622, 484] on label "E" at bounding box center [582, 491] width 148 height 31
click at [592, 491] on input "E" at bounding box center [587, 496] width 10 height 10
radio input "true"
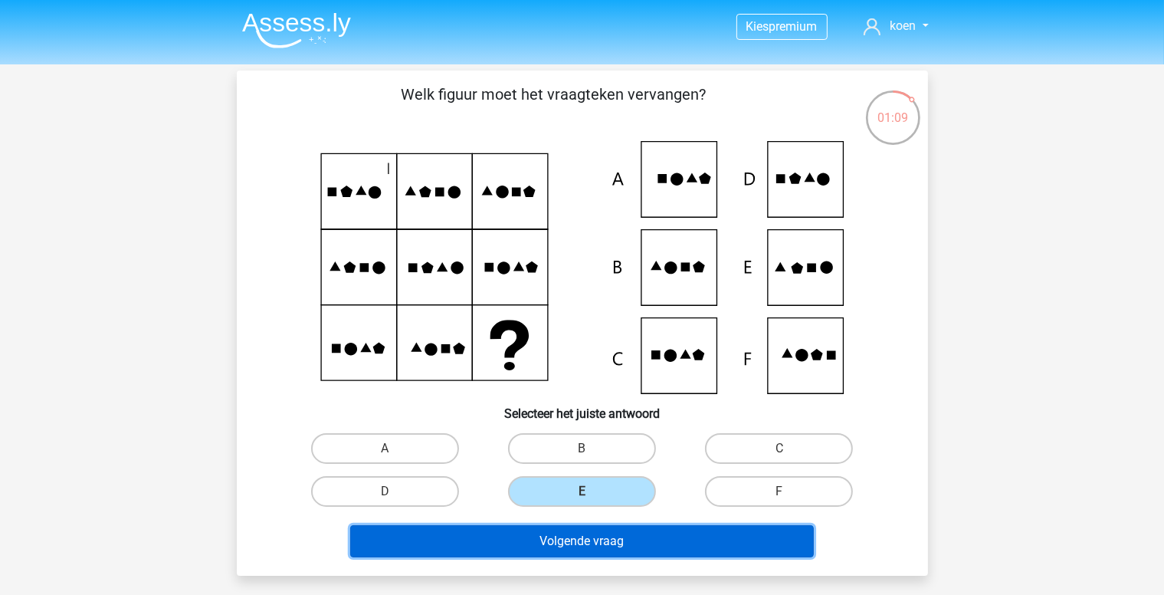
click at [655, 537] on button "Volgende vraag" at bounding box center [582, 541] width 464 height 32
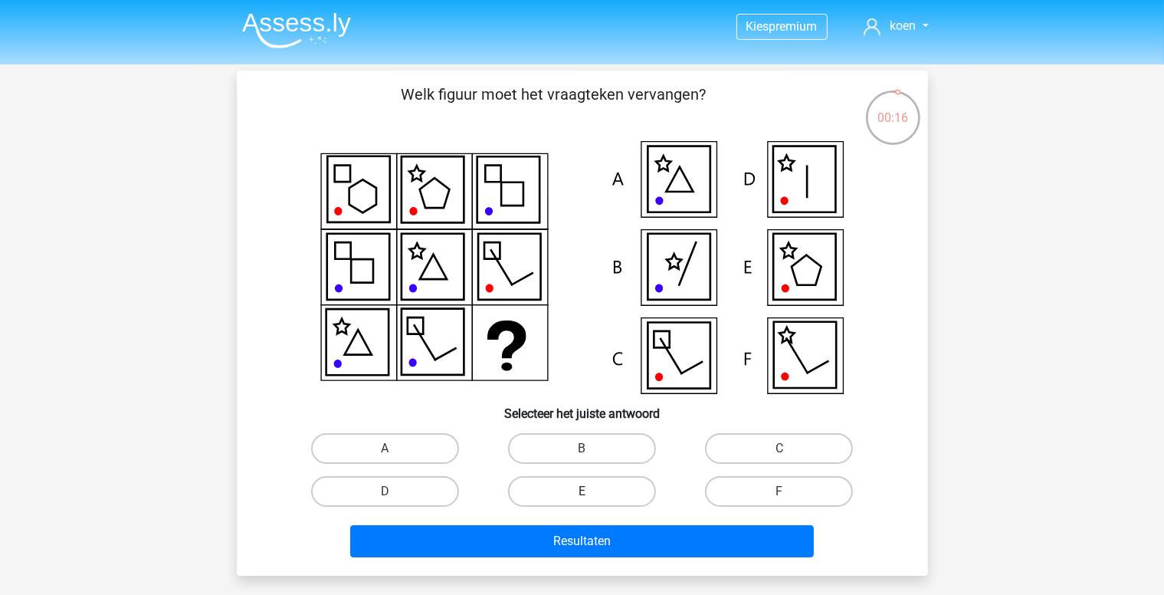
click at [594, 484] on label "E" at bounding box center [582, 491] width 148 height 31
click at [592, 491] on input "E" at bounding box center [587, 496] width 10 height 10
radio input "true"
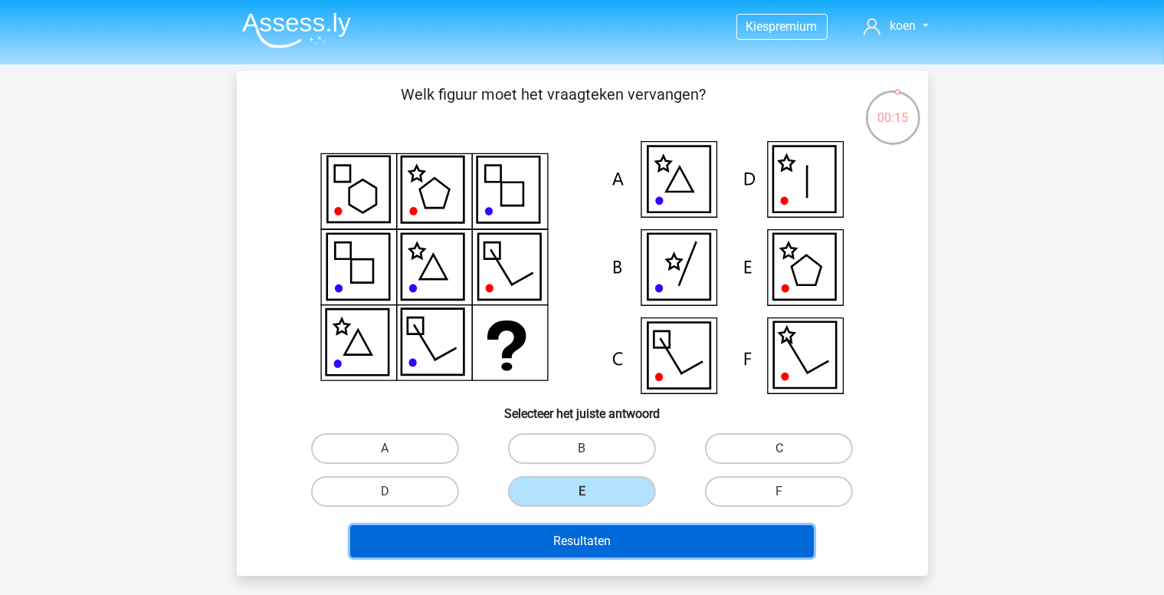
click at [635, 535] on button "Resultaten" at bounding box center [582, 541] width 464 height 32
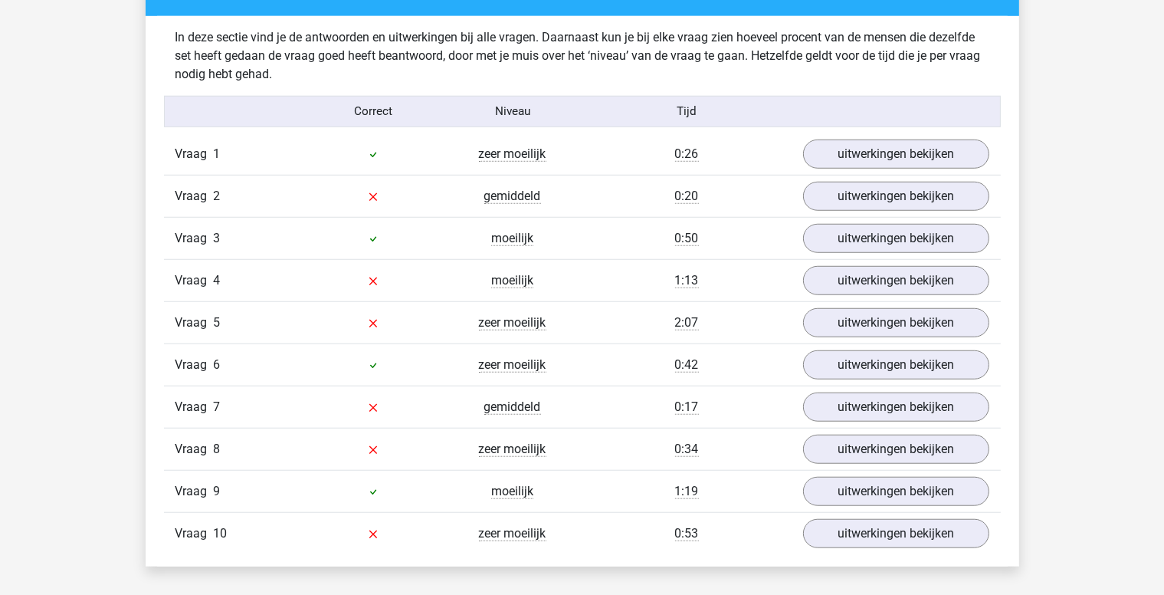
scroll to position [1227, 0]
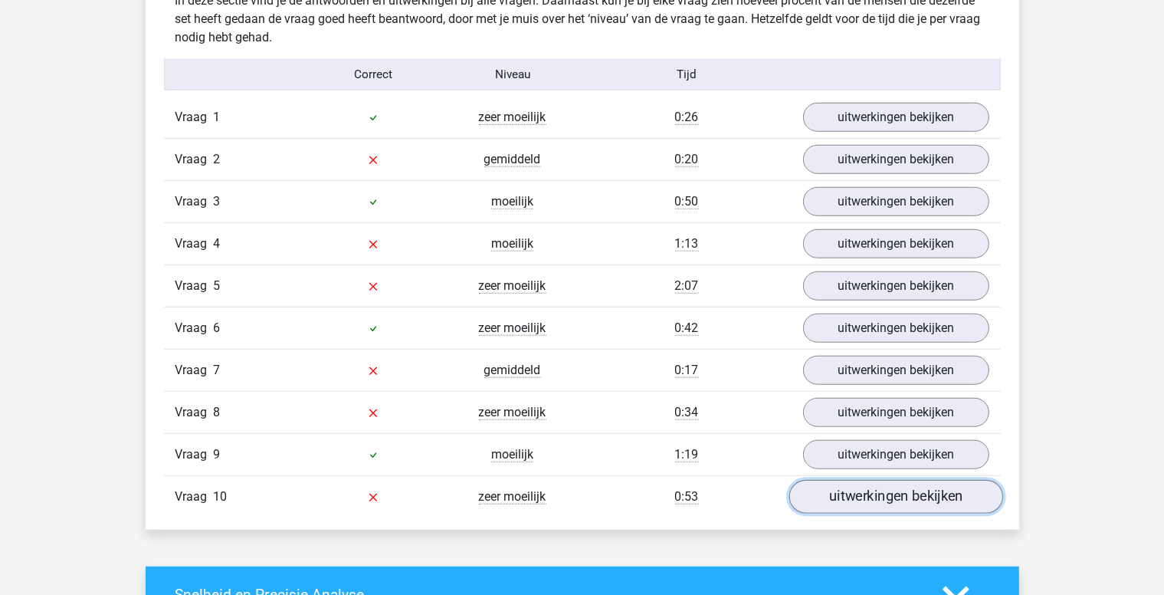
click at [908, 499] on link "uitwerkingen bekijken" at bounding box center [896, 497] width 214 height 34
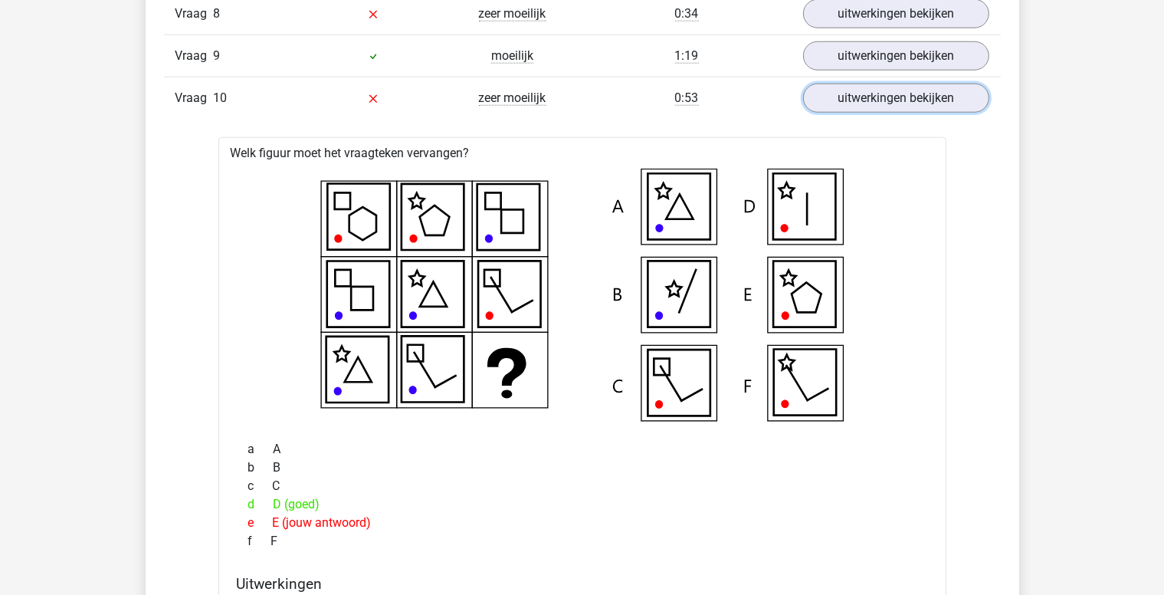
scroll to position [1610, 0]
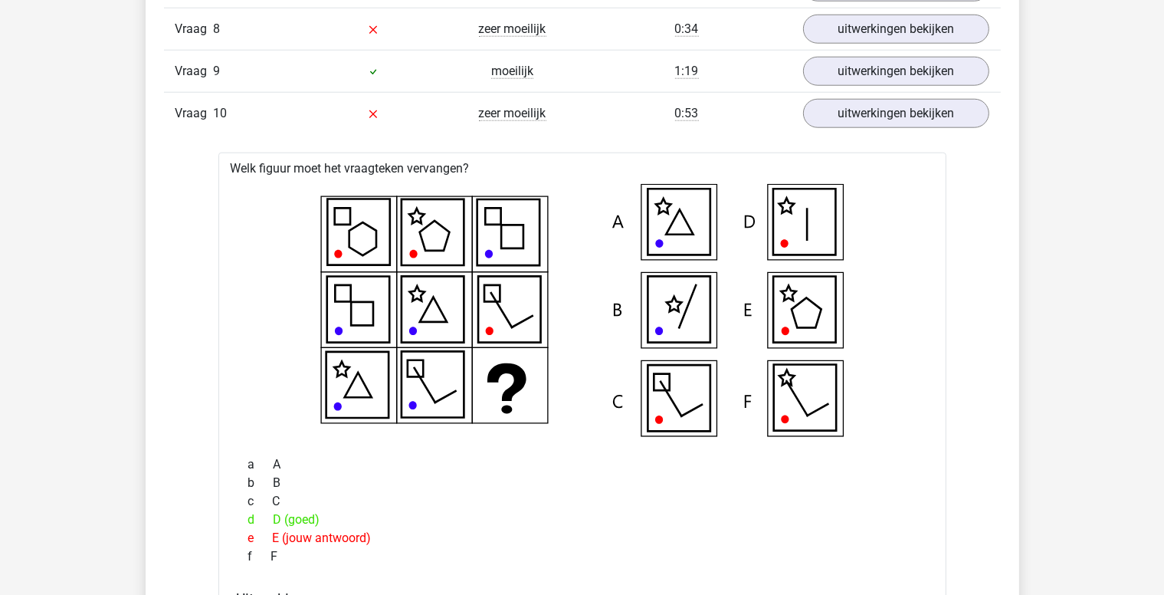
click at [810, 241] on icon at bounding box center [804, 222] width 62 height 66
click at [875, 114] on link "uitwerkingen bekijken" at bounding box center [896, 114] width 214 height 34
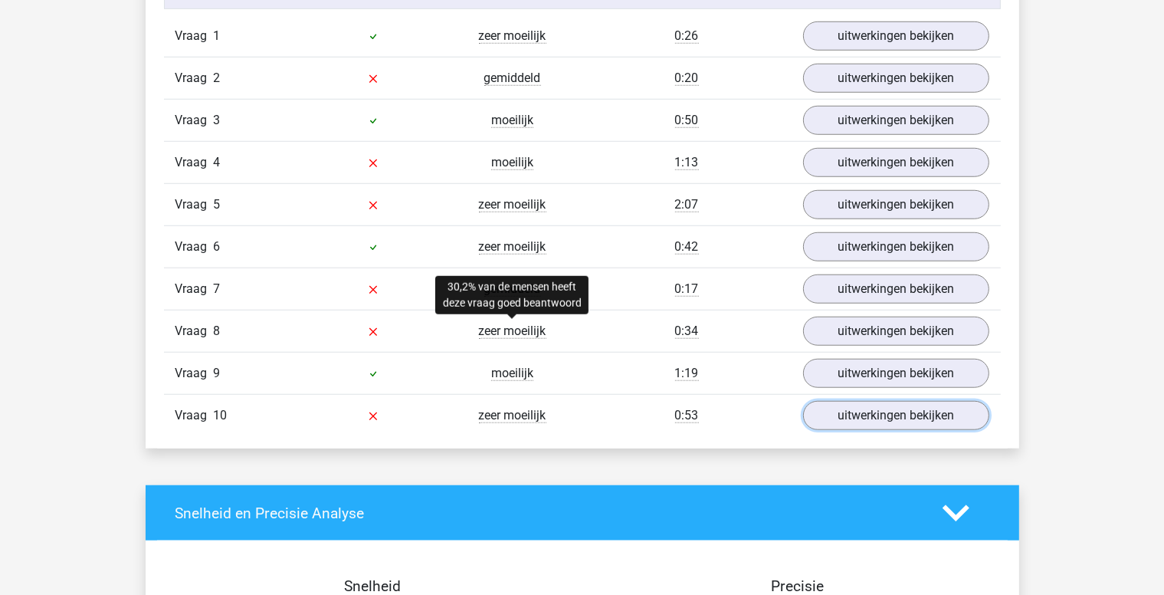
scroll to position [1303, 0]
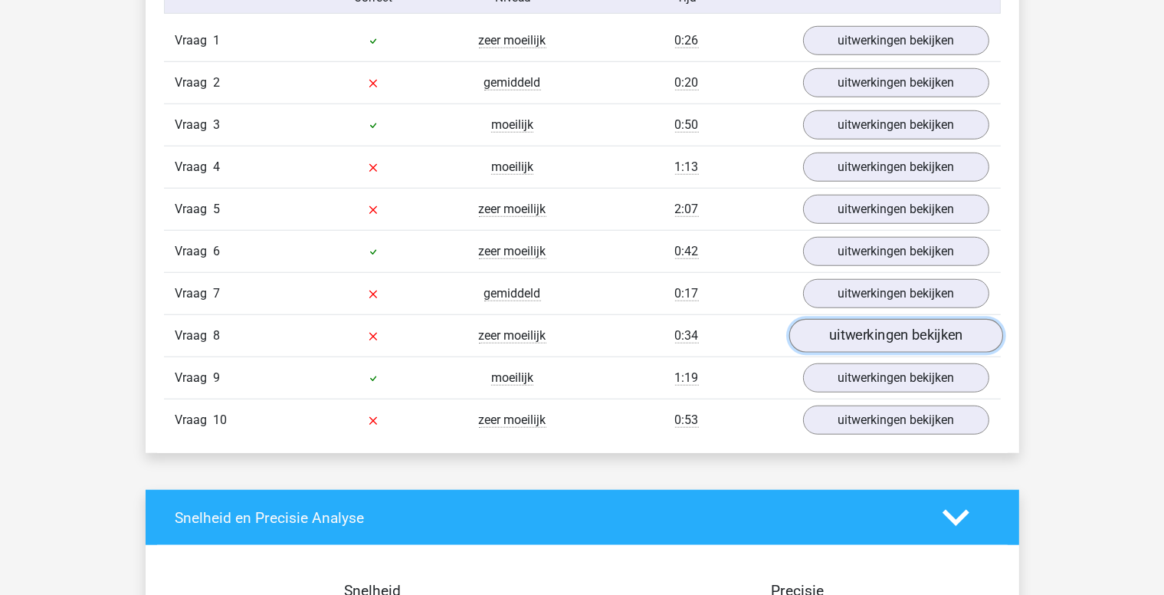
click at [882, 333] on link "uitwerkingen bekijken" at bounding box center [896, 336] width 214 height 34
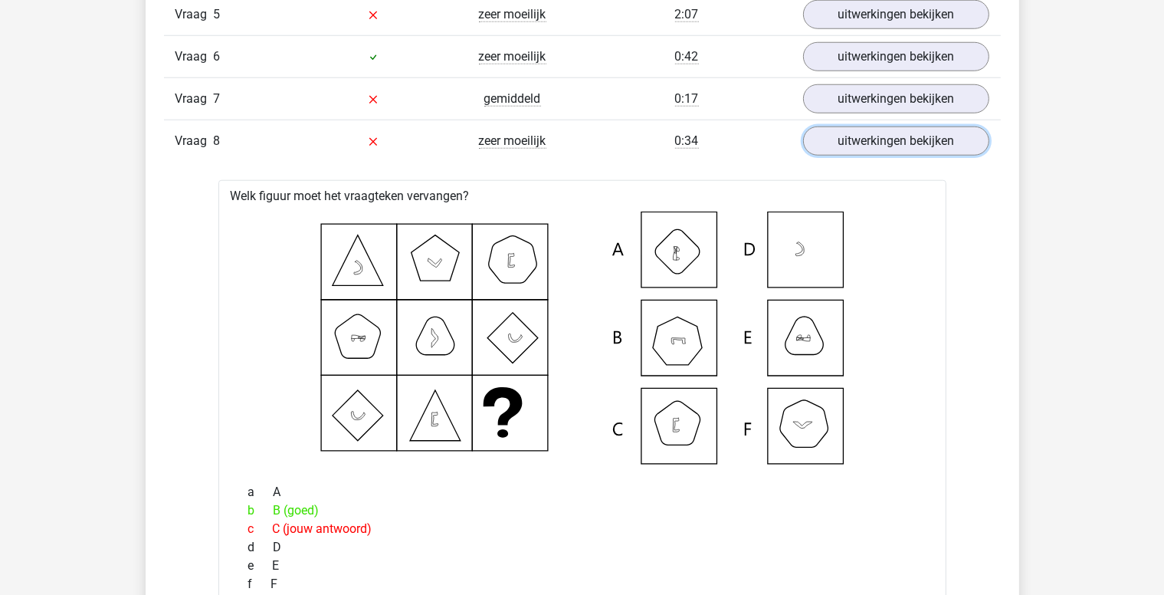
scroll to position [1533, 0]
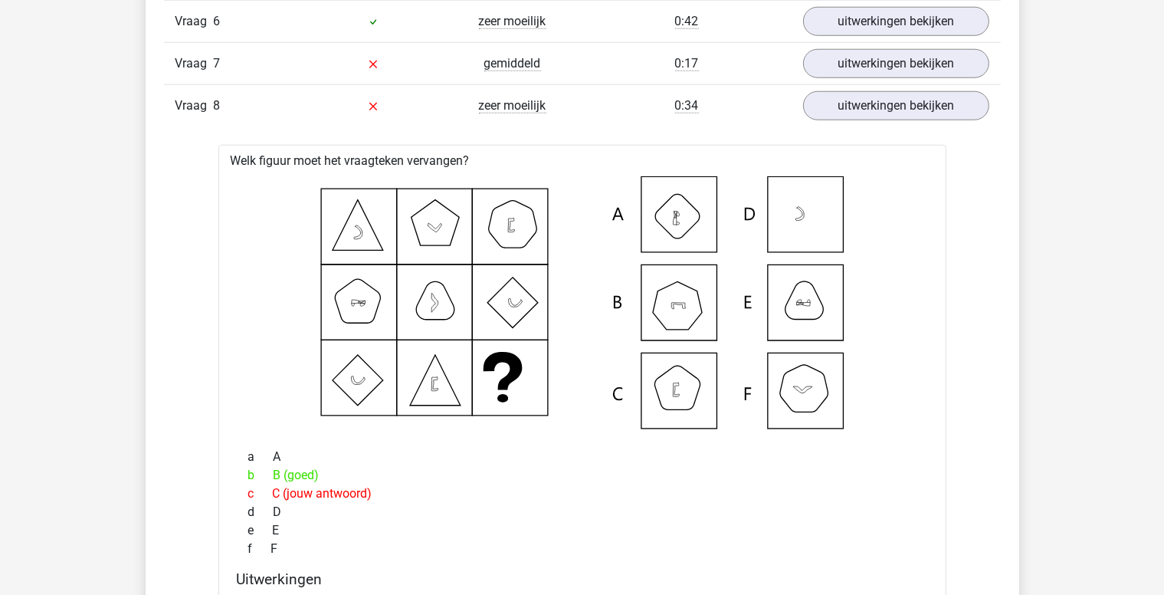
click at [442, 217] on icon at bounding box center [582, 302] width 679 height 253
click at [369, 297] on icon at bounding box center [582, 302] width 679 height 253
click at [450, 389] on icon at bounding box center [582, 302] width 679 height 253
click at [442, 305] on icon at bounding box center [582, 302] width 679 height 253
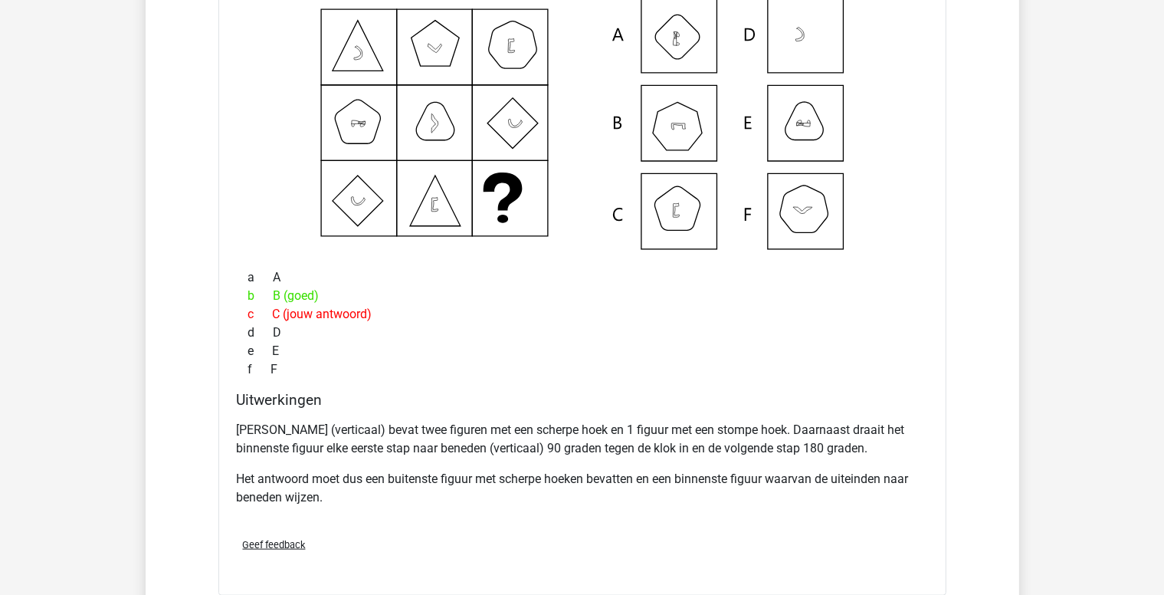
scroll to position [1686, 0]
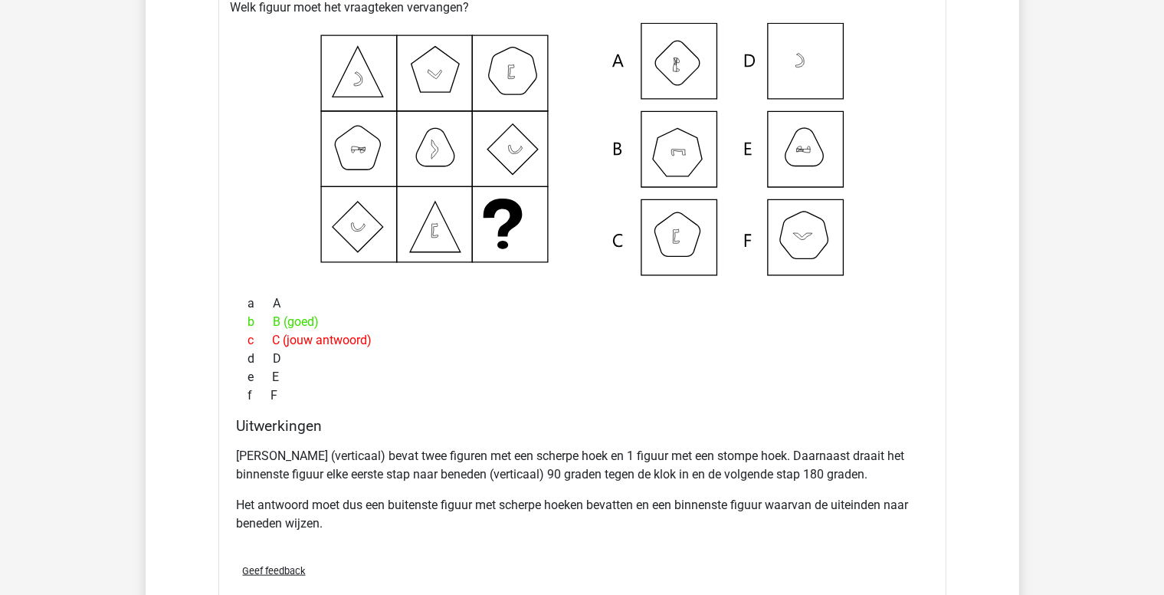
click at [363, 147] on icon at bounding box center [358, 149] width 14 height 4
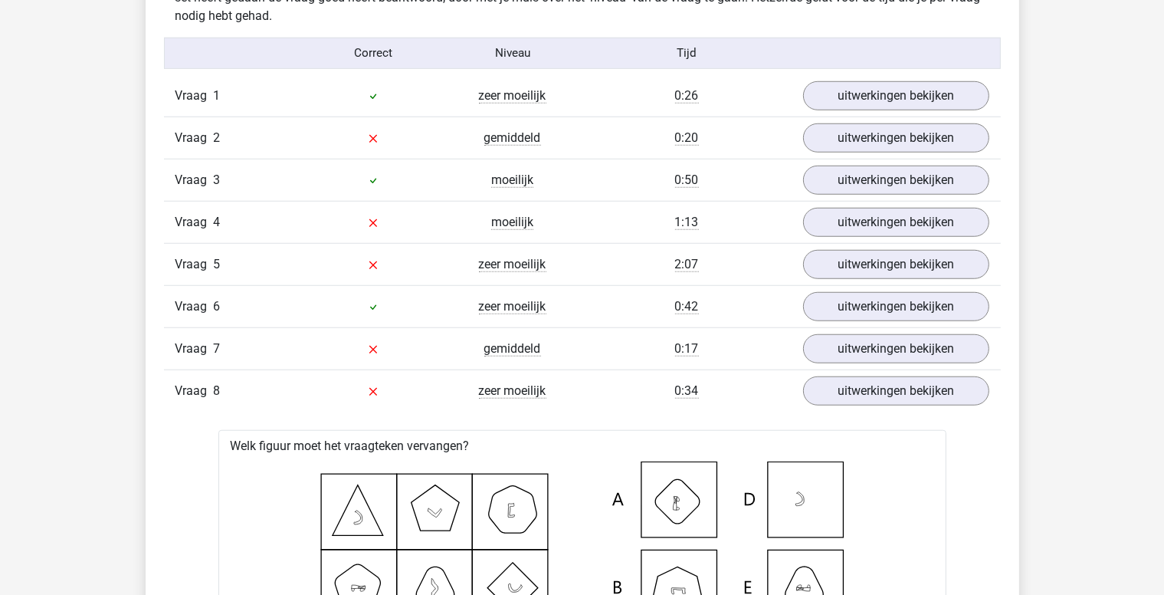
scroll to position [1227, 0]
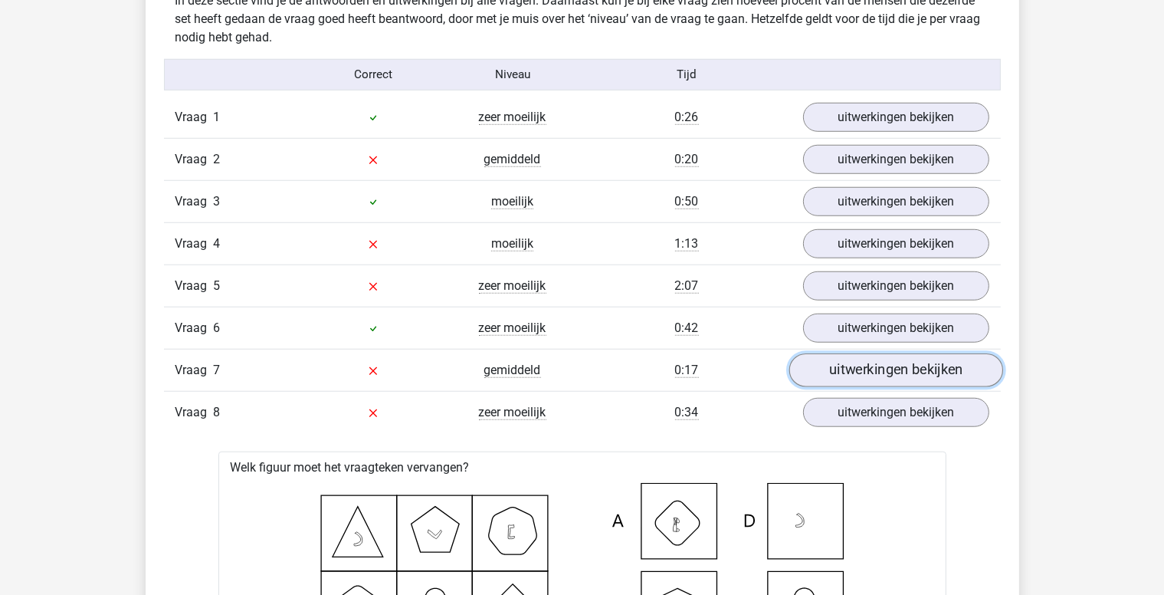
click at [917, 373] on link "uitwerkingen bekijken" at bounding box center [896, 370] width 214 height 34
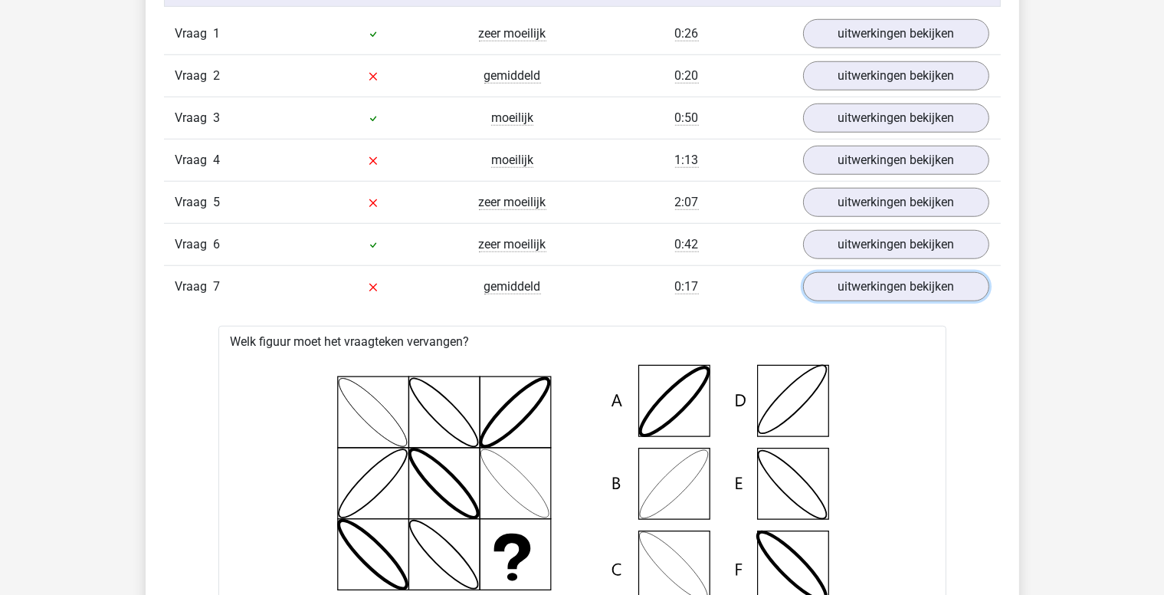
scroll to position [1303, 0]
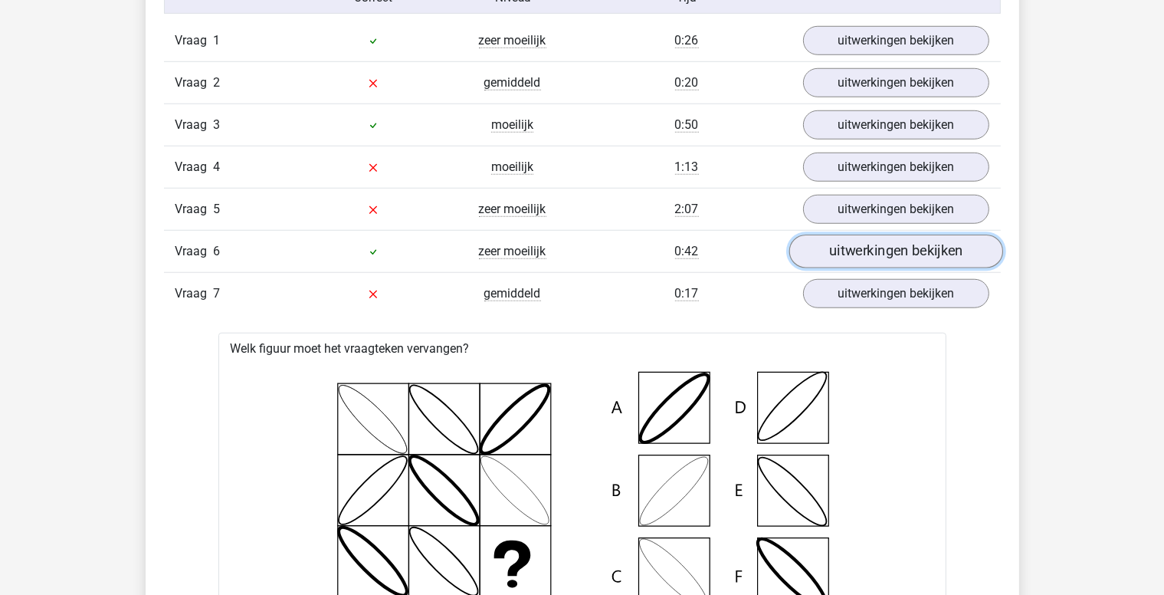
click at [877, 241] on link "uitwerkingen bekijken" at bounding box center [896, 252] width 214 height 34
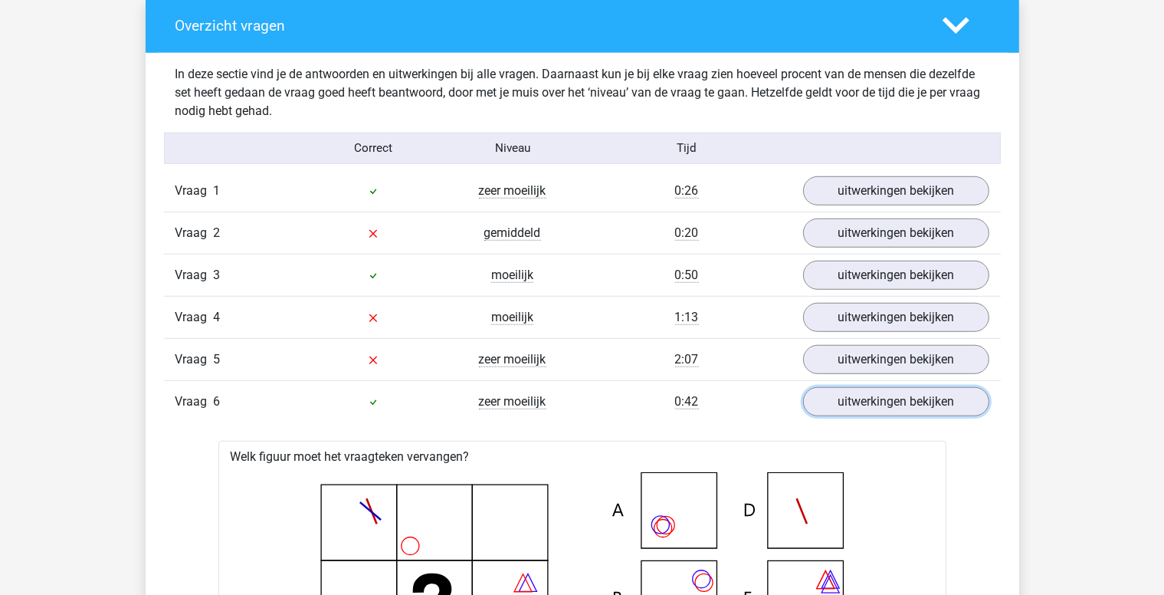
scroll to position [1150, 0]
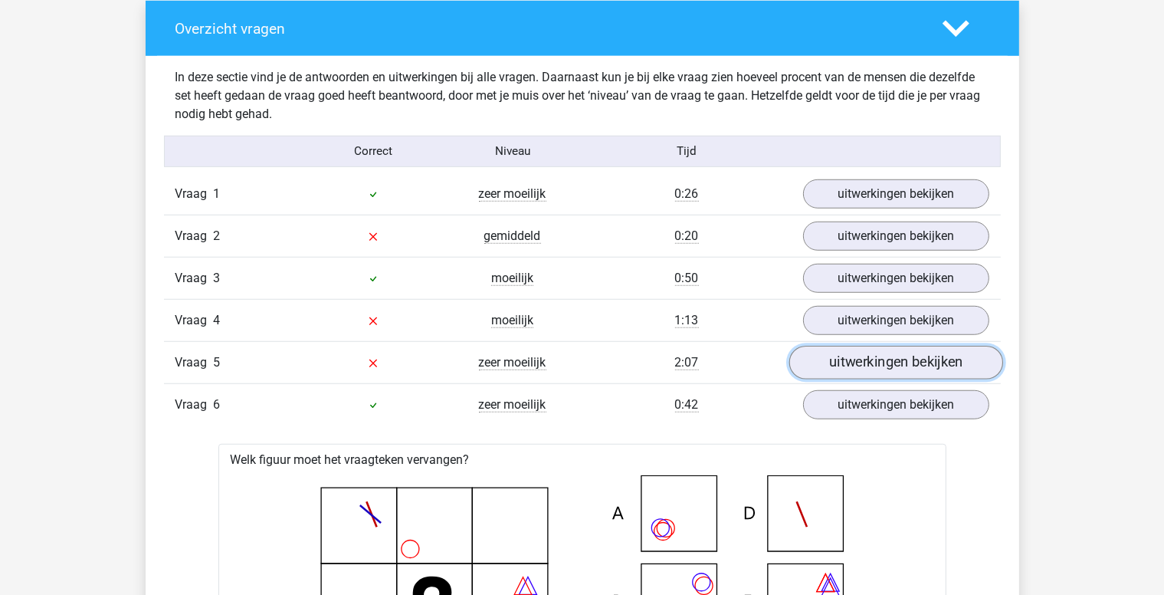
click at [873, 366] on link "uitwerkingen bekijken" at bounding box center [896, 363] width 214 height 34
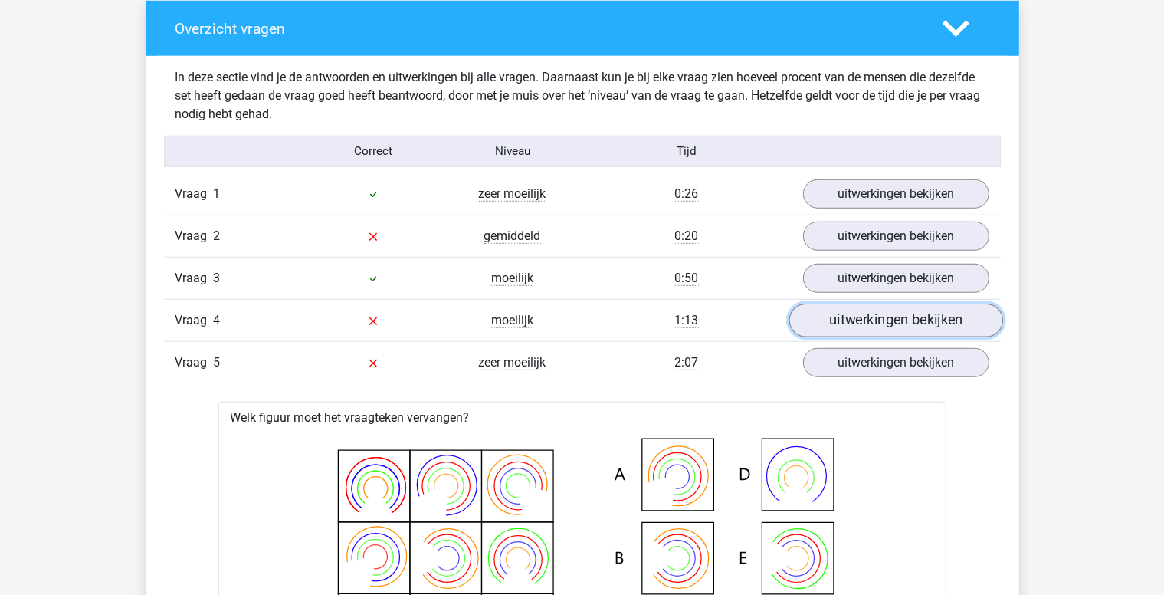
click at [903, 311] on link "uitwerkingen bekijken" at bounding box center [896, 321] width 214 height 34
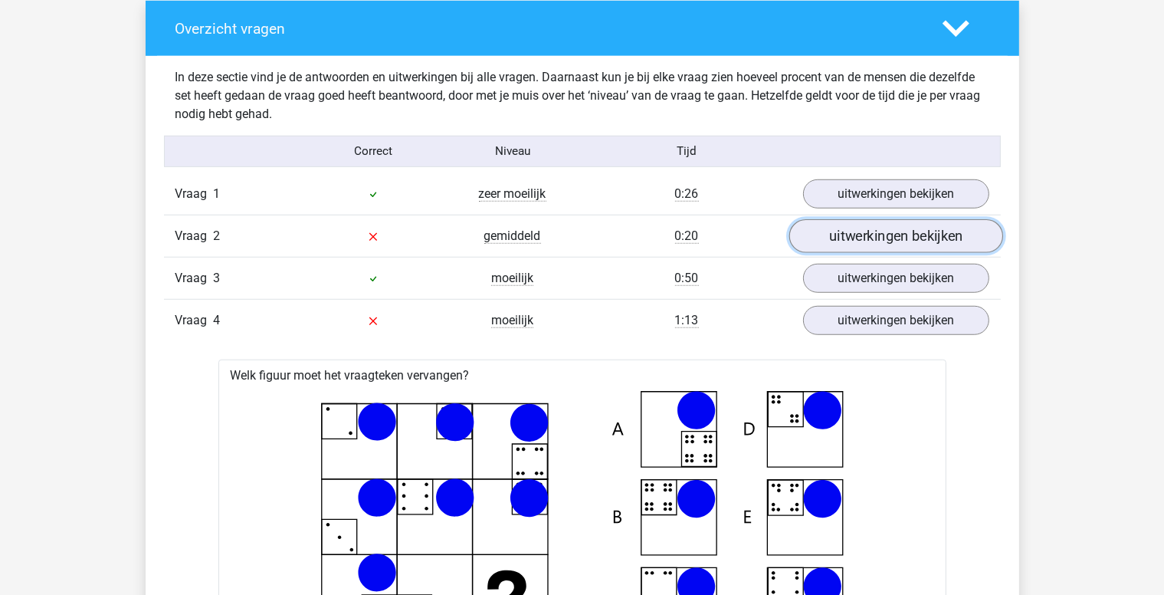
click at [899, 235] on link "uitwerkingen bekijken" at bounding box center [896, 236] width 214 height 34
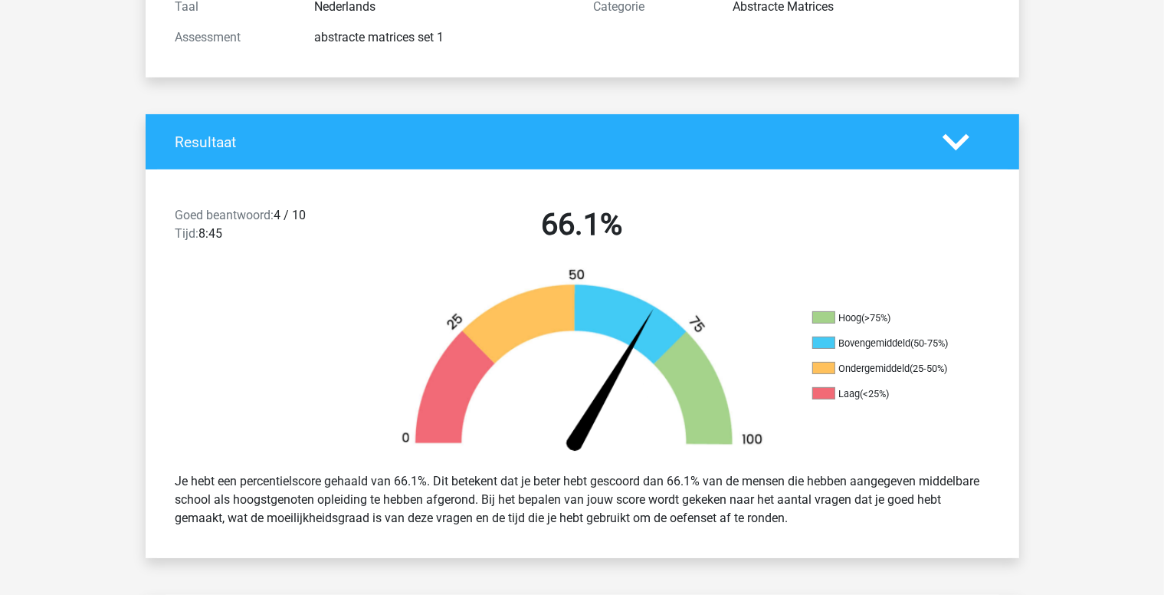
scroll to position [0, 0]
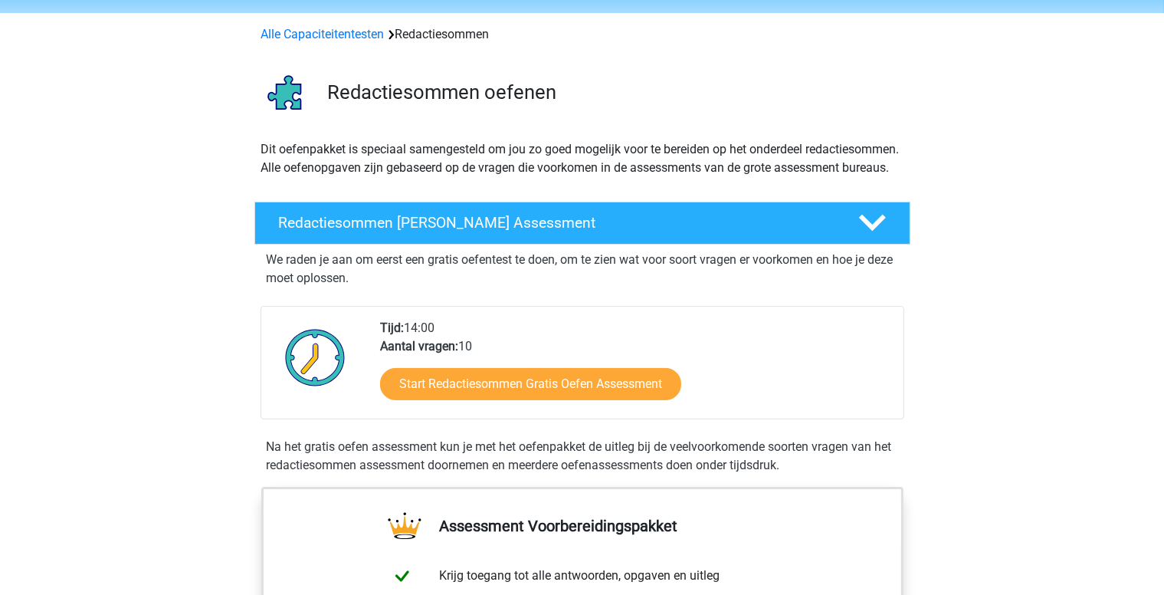
scroll to position [153, 0]
